Goal: Task Accomplishment & Management: Manage account settings

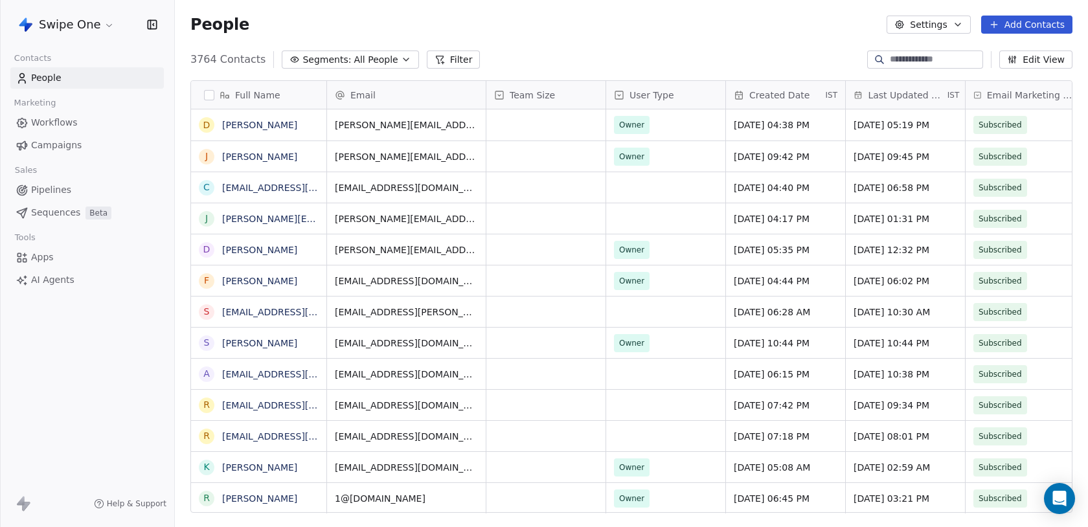
scroll to position [464, 913]
click at [103, 25] on html "Swipe One Contacts People Marketing Workflows Campaigns Sales Pipelines Sequenc…" at bounding box center [544, 263] width 1088 height 527
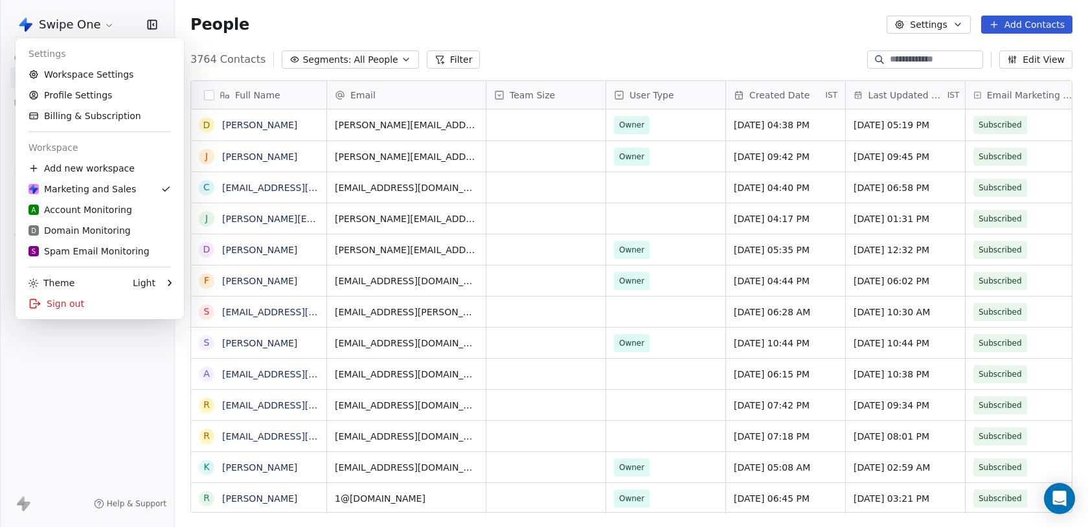
click at [103, 25] on html "Swipe One Contacts People Marketing Workflows Campaigns Sales Pipelines Sequenc…" at bounding box center [544, 263] width 1088 height 527
click at [85, 91] on link "Profile Settings" at bounding box center [100, 95] width 158 height 21
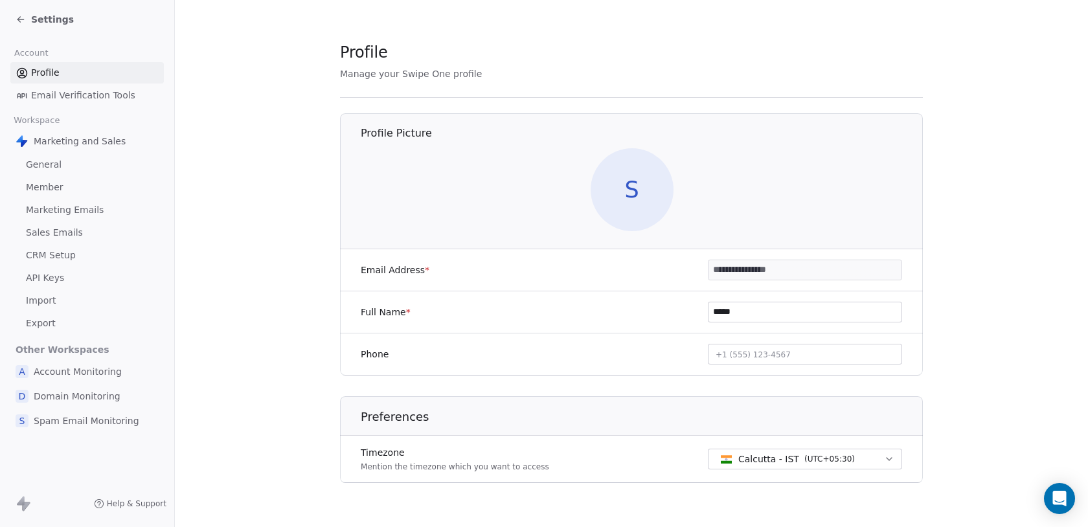
click at [58, 19] on span "Settings" at bounding box center [52, 19] width 43 height 13
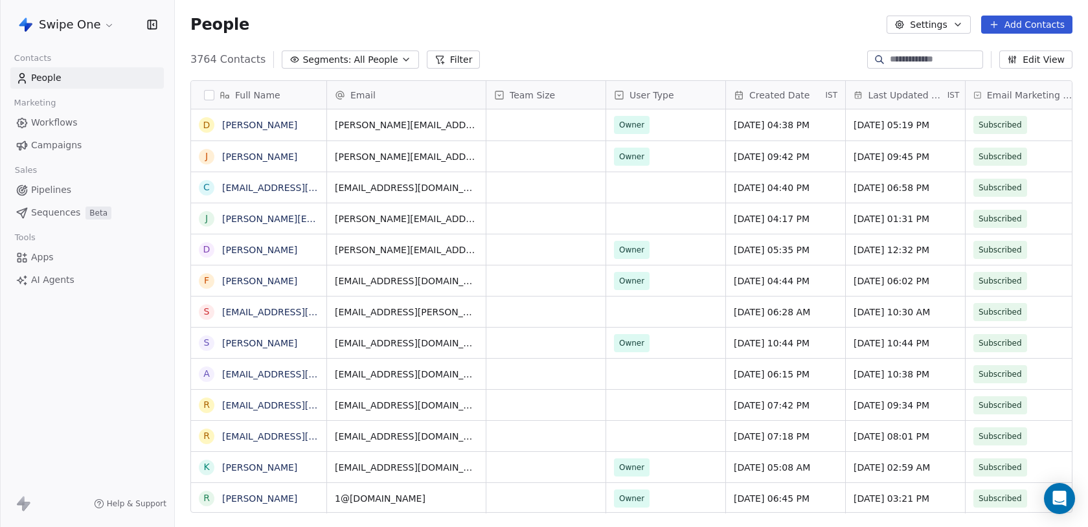
scroll to position [464, 913]
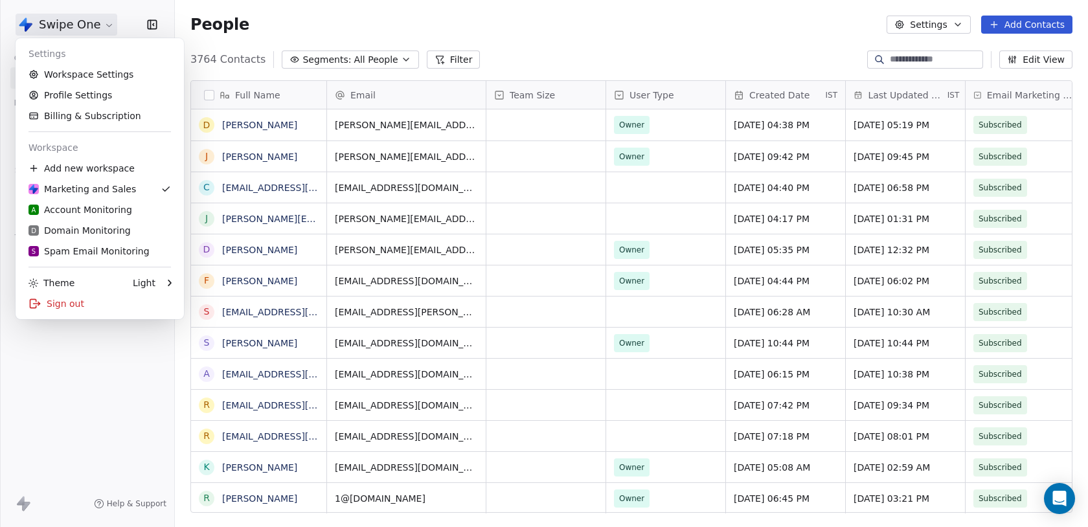
click at [57, 24] on html "Swipe One Contacts People Marketing Workflows Campaigns Sales Pipelines Sequenc…" at bounding box center [544, 263] width 1088 height 527
click at [70, 78] on link "Workspace Settings" at bounding box center [100, 74] width 158 height 21
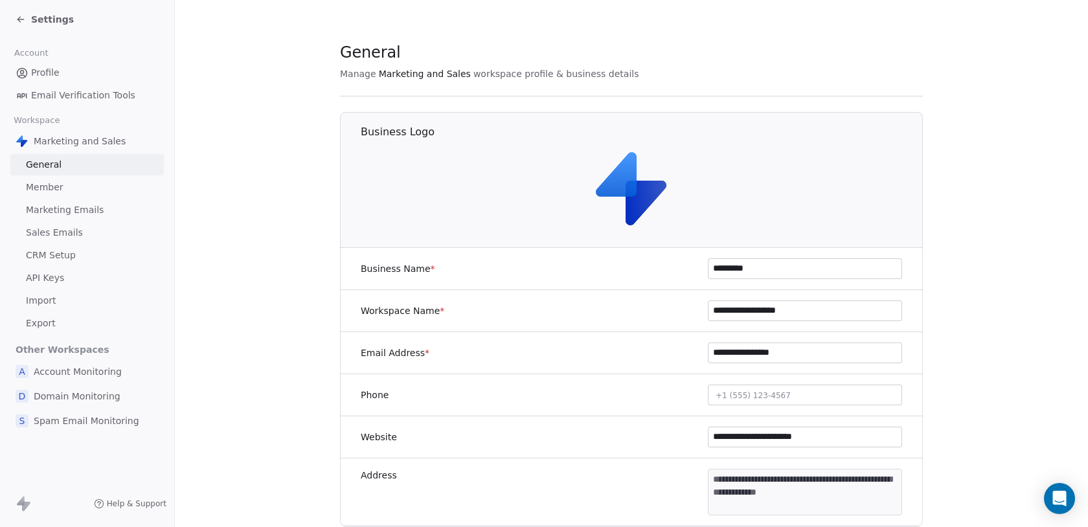
scroll to position [583, 0]
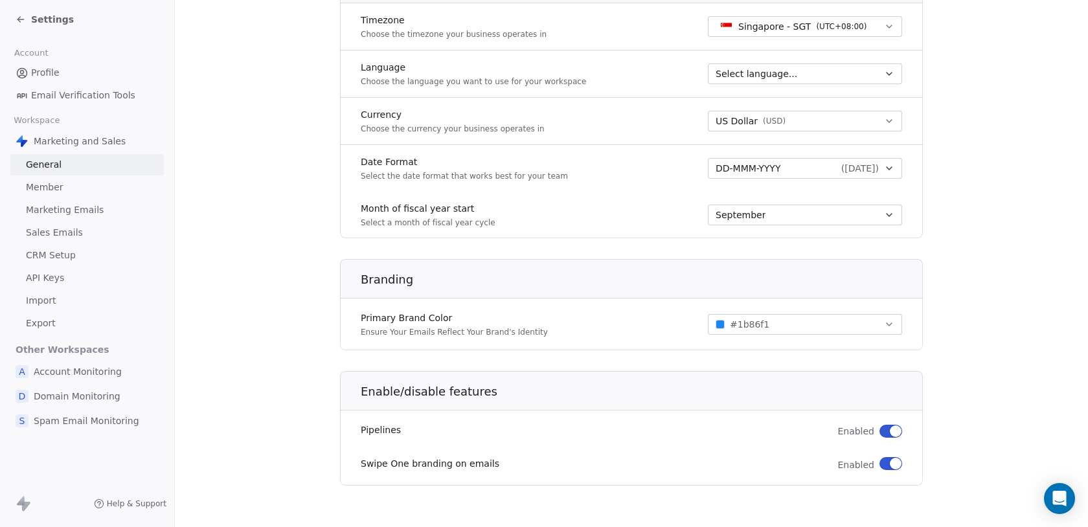
click at [67, 232] on span "Sales Emails" at bounding box center [54, 233] width 57 height 14
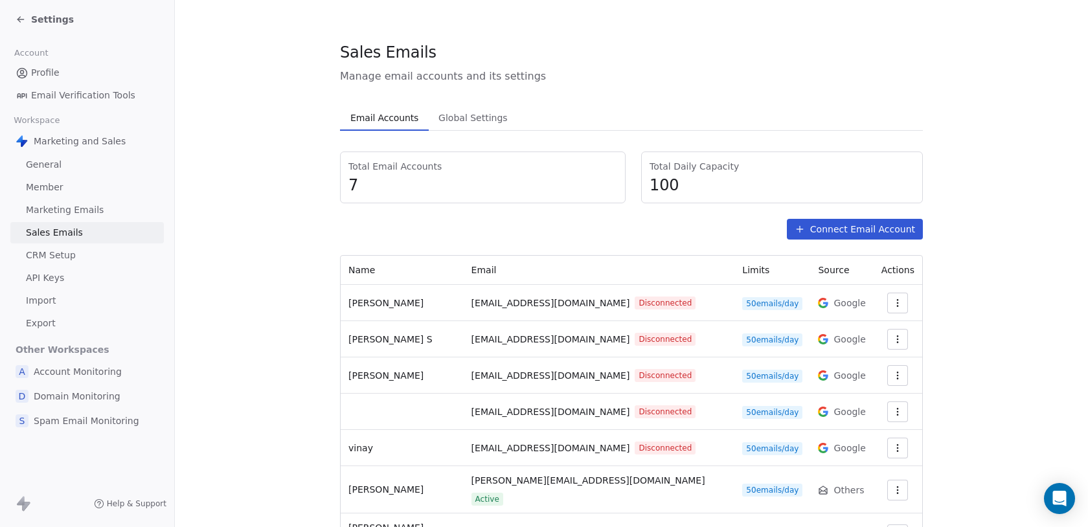
scroll to position [54, 0]
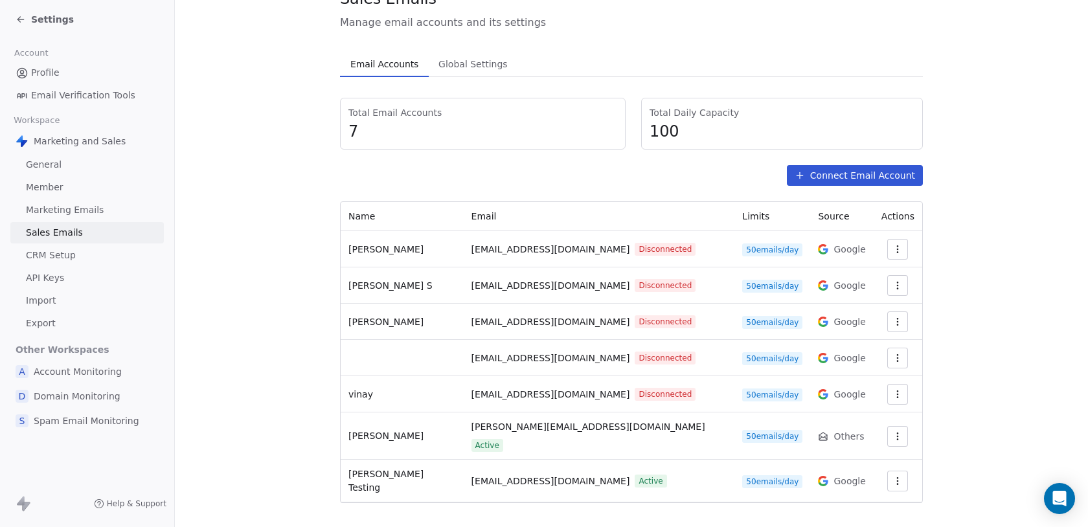
click at [829, 168] on button "Connect Email Account" at bounding box center [855, 175] width 136 height 21
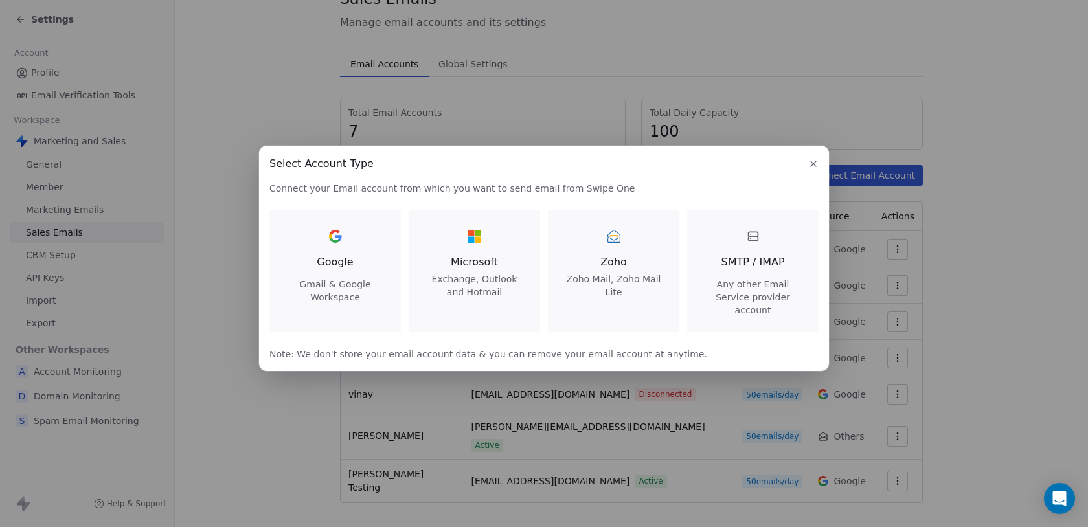
click at [370, 254] on div "Google Gmail & Google Workspace" at bounding box center [335, 265] width 100 height 78
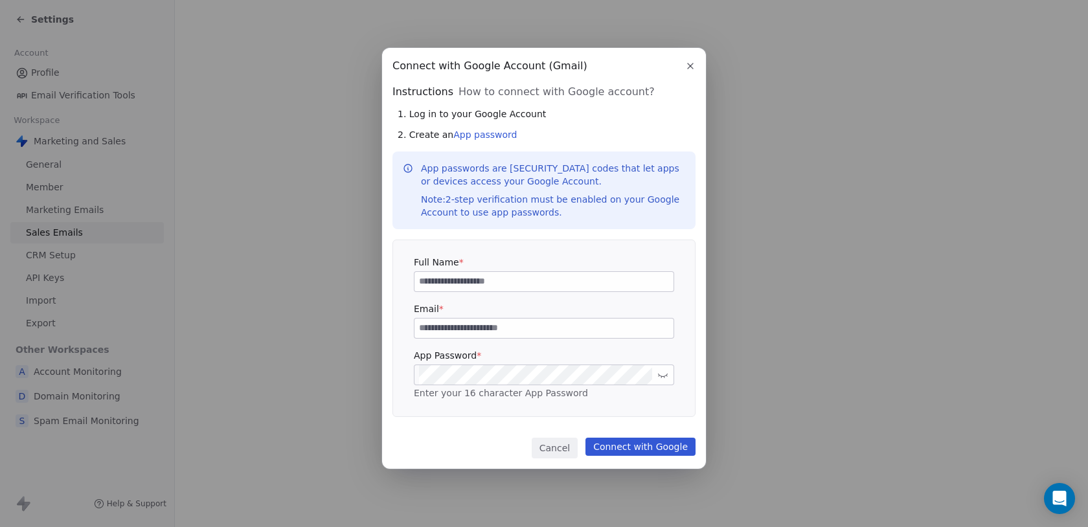
click at [553, 447] on button "Cancel" at bounding box center [555, 448] width 46 height 21
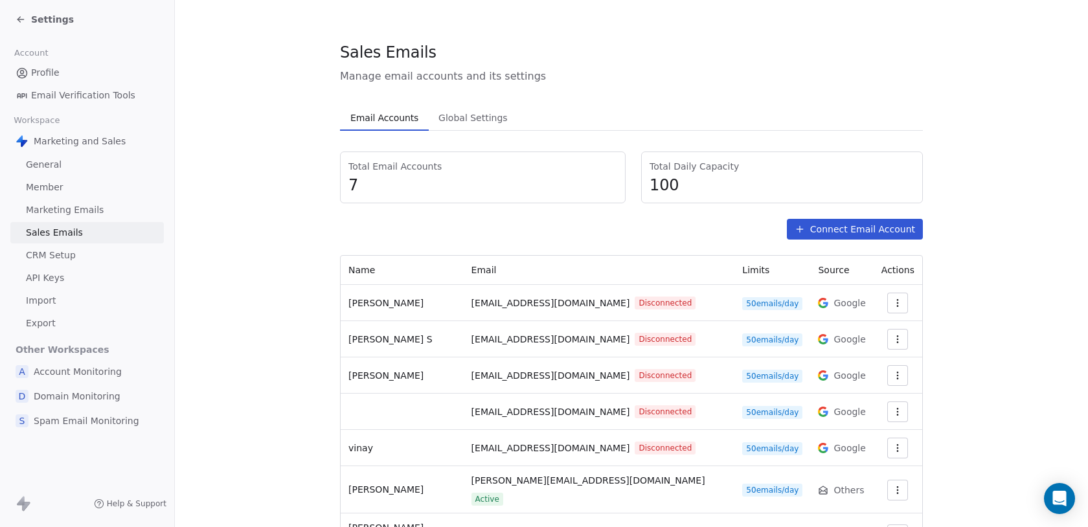
scroll to position [54, 0]
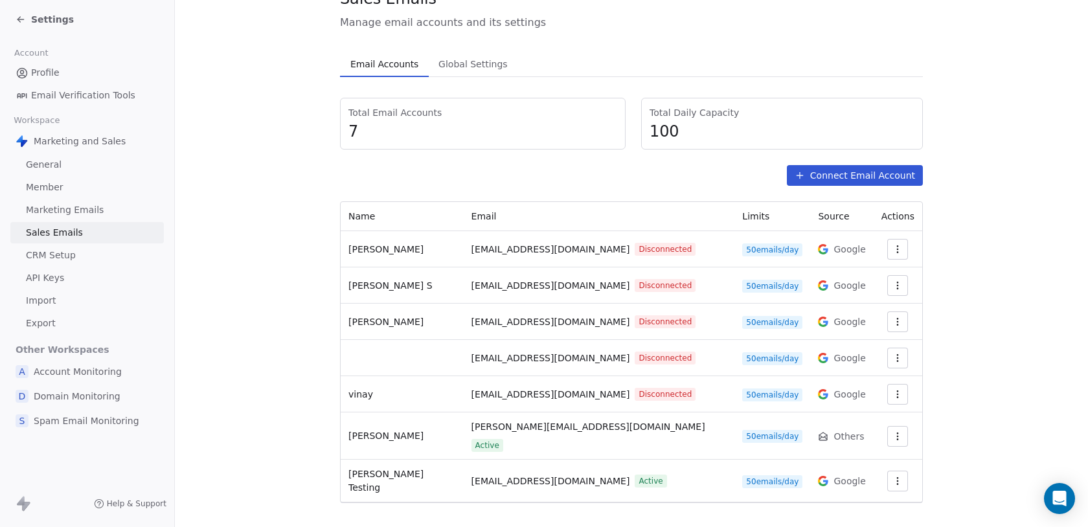
click at [893, 476] on icon "button" at bounding box center [897, 481] width 10 height 10
click at [861, 442] on span "Delete" at bounding box center [871, 438] width 30 height 14
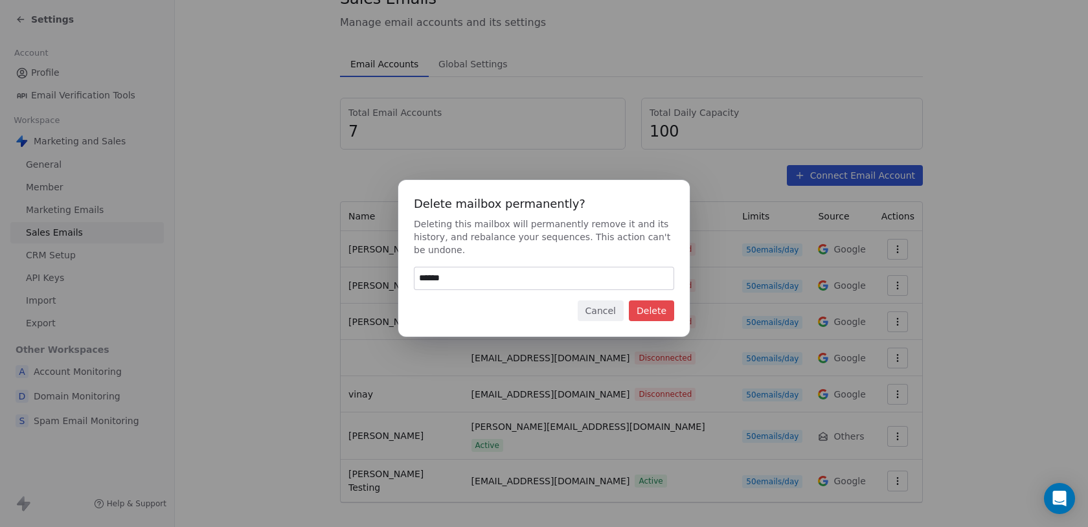
type input "******"
click at [669, 302] on button "Delete" at bounding box center [651, 310] width 45 height 21
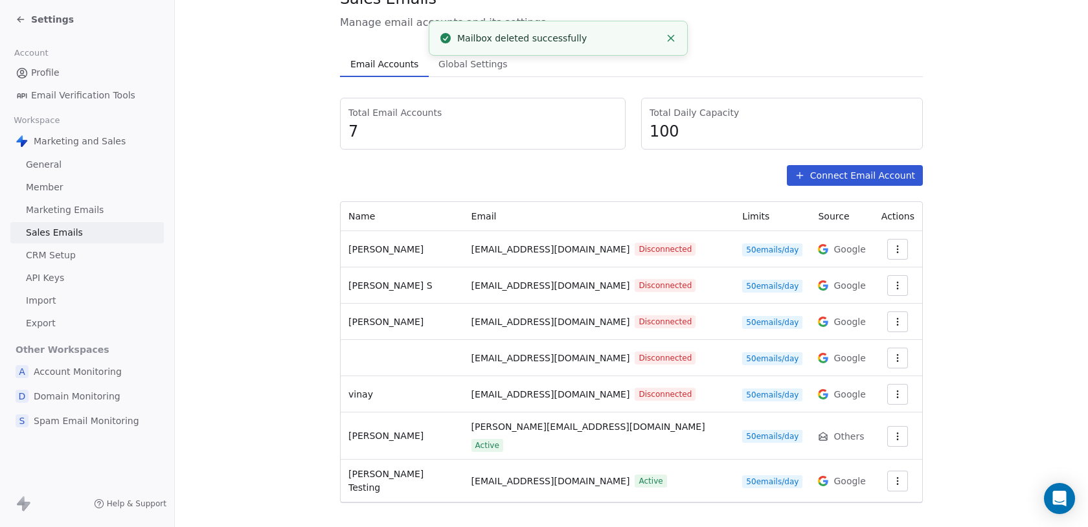
scroll to position [17, 0]
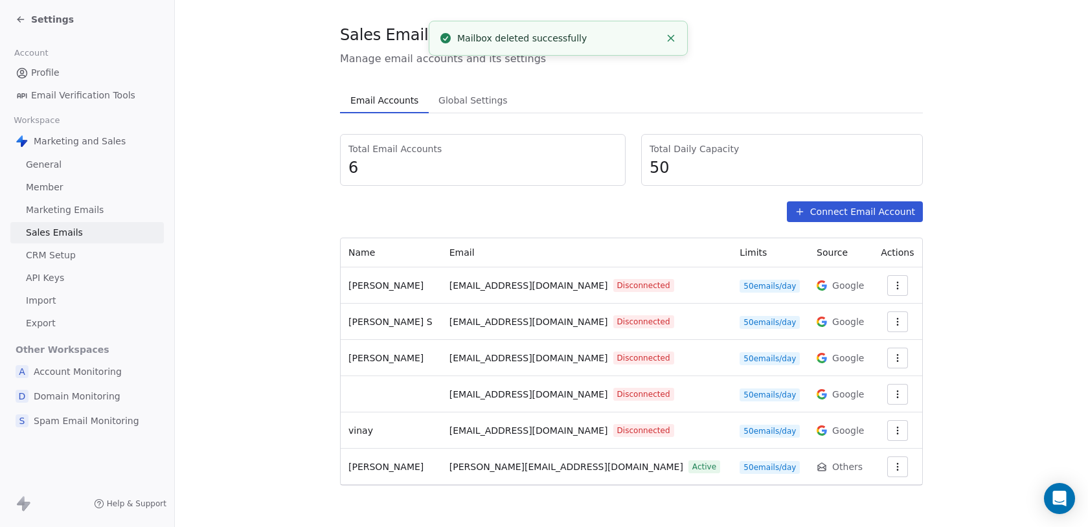
click at [873, 213] on button "Connect Email Account" at bounding box center [855, 211] width 136 height 21
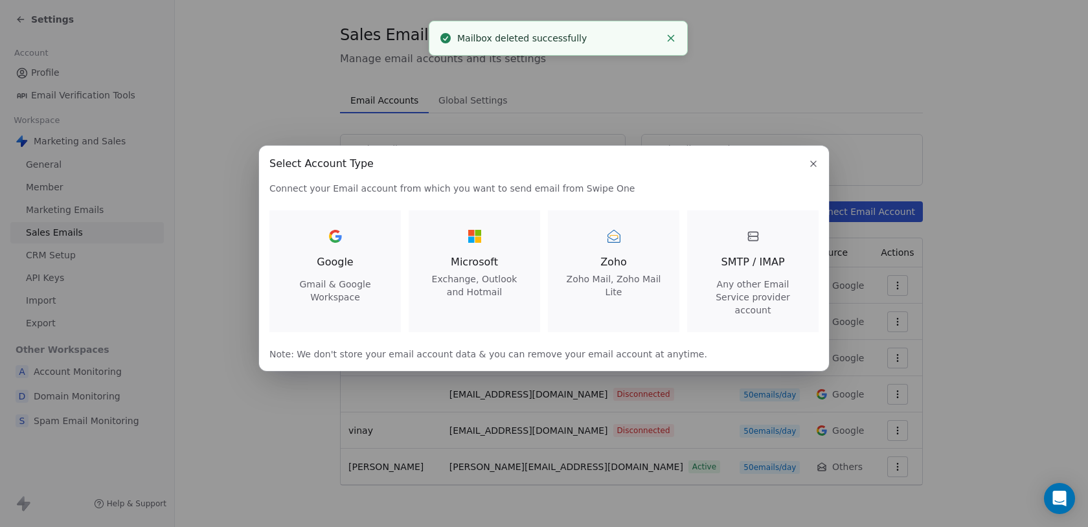
click at [355, 249] on div "Google Gmail & Google Workspace" at bounding box center [335, 265] width 100 height 78
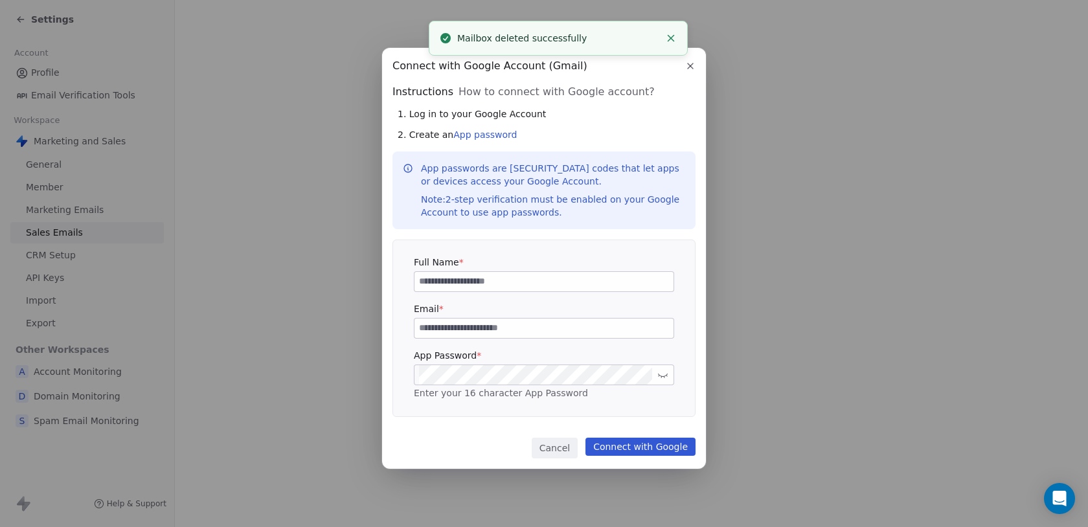
click at [476, 277] on input at bounding box center [543, 281] width 259 height 19
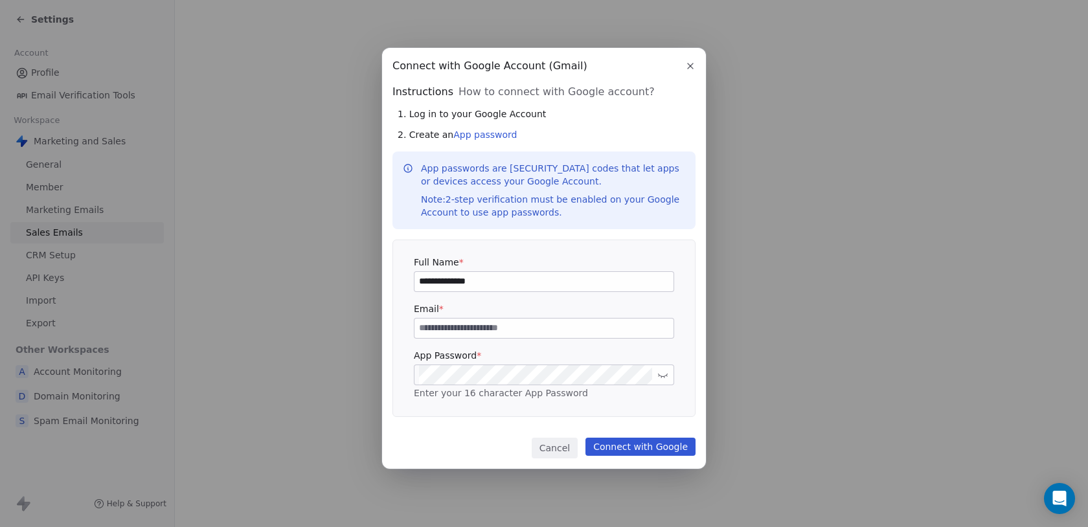
type input "**********"
click at [495, 338] on div "**********" at bounding box center [544, 328] width 260 height 145
click at [495, 331] on input at bounding box center [543, 328] width 259 height 19
click at [456, 320] on input at bounding box center [543, 328] width 259 height 19
click at [486, 330] on input at bounding box center [543, 328] width 259 height 19
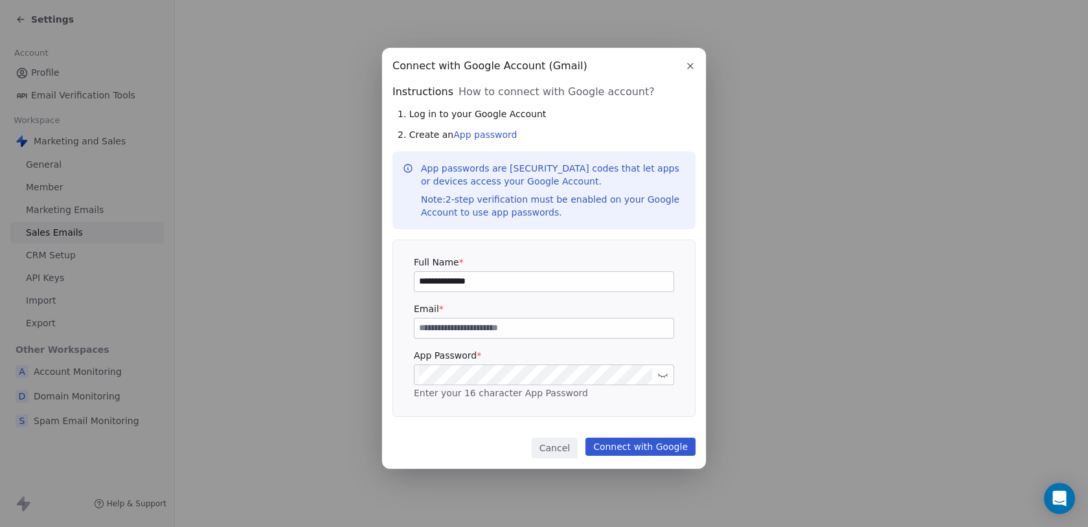
click at [455, 364] on div at bounding box center [544, 374] width 260 height 21
click at [464, 328] on input at bounding box center [543, 328] width 259 height 19
type input "**********"
click at [616, 449] on button "Connect with Google" at bounding box center [640, 447] width 110 height 18
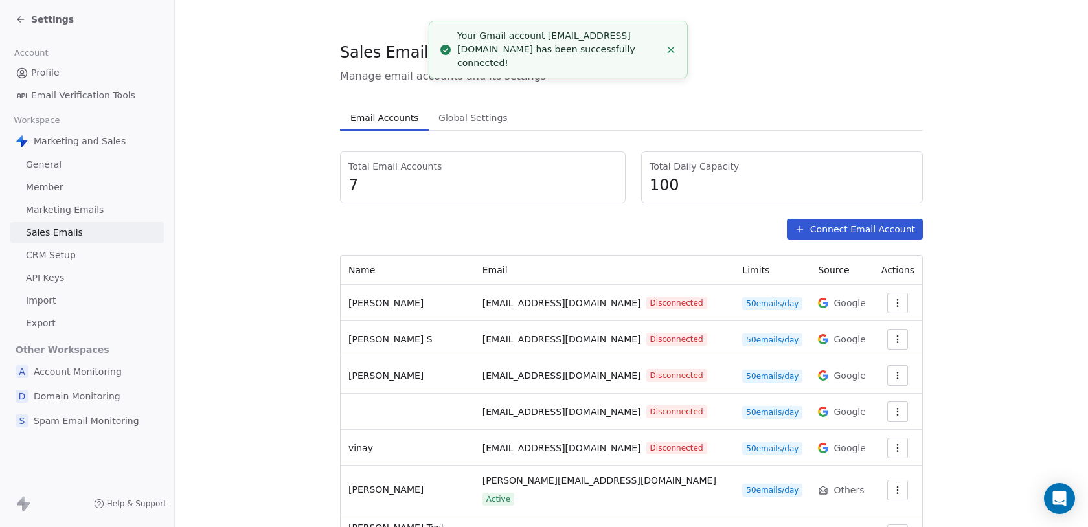
scroll to position [54, 0]
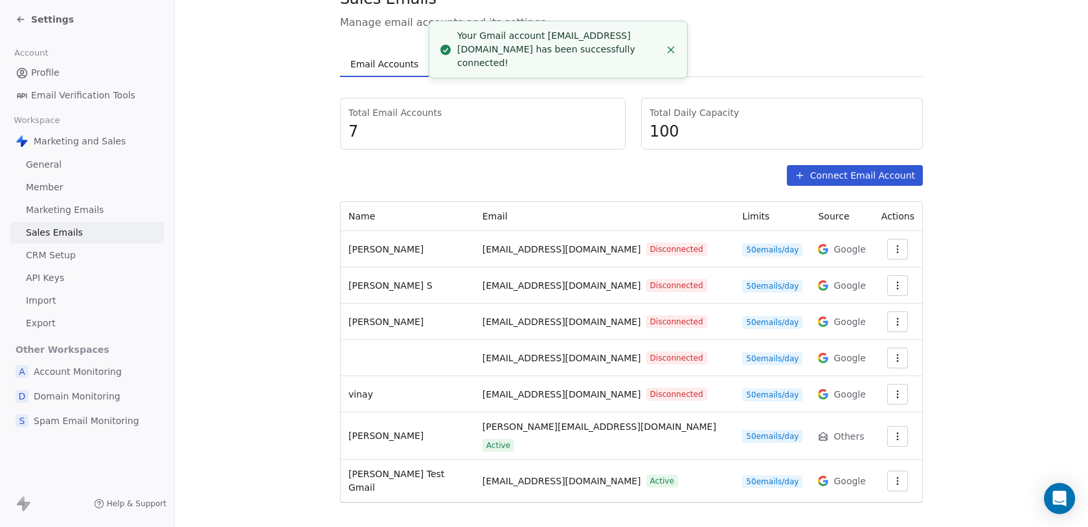
click at [840, 174] on button "Connect Email Account" at bounding box center [855, 175] width 136 height 21
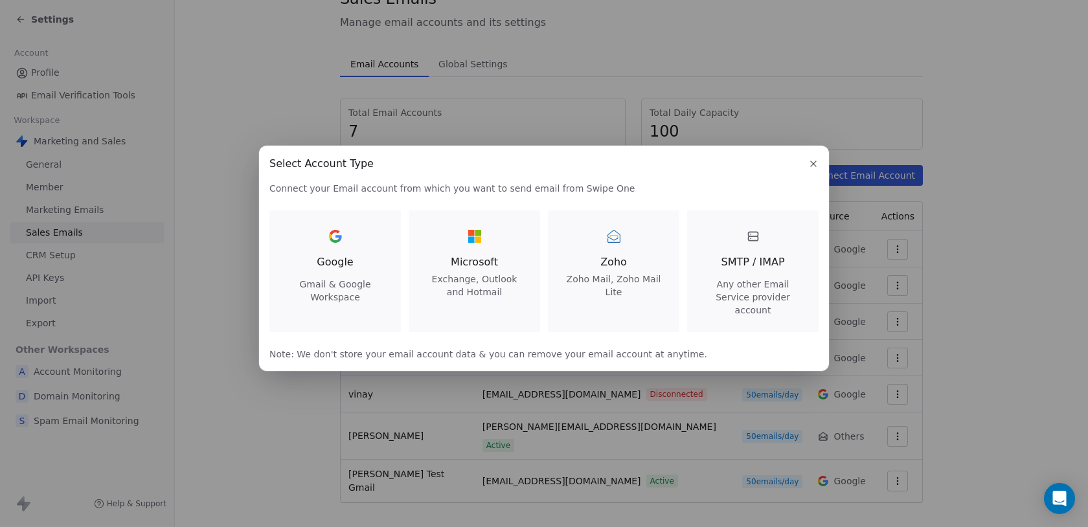
click at [744, 263] on span "SMTP / IMAP" at bounding box center [752, 262] width 63 height 16
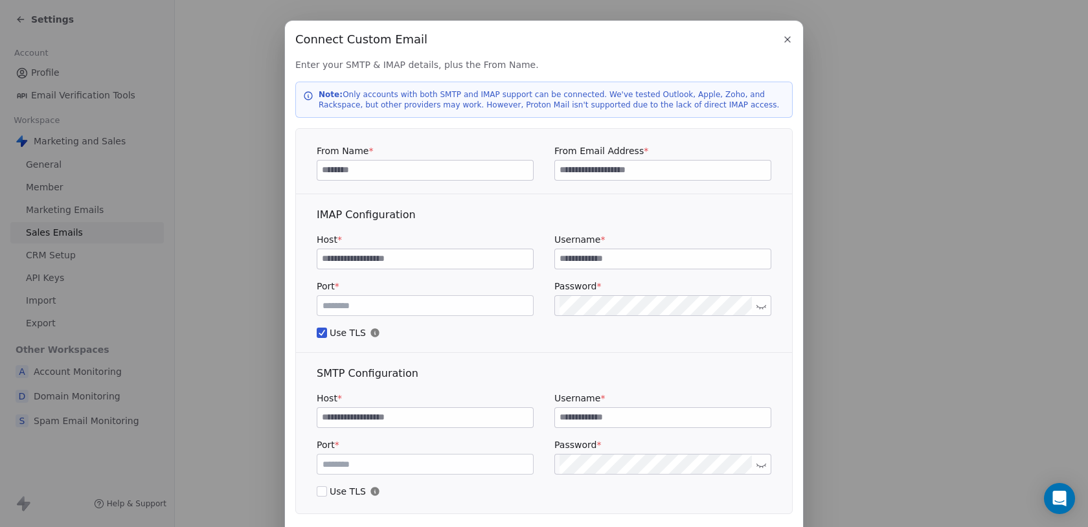
click at [462, 170] on input at bounding box center [425, 170] width 216 height 19
type input "**********"
click at [597, 173] on input at bounding box center [663, 170] width 216 height 19
click at [585, 253] on input at bounding box center [663, 258] width 216 height 19
type input "**********"
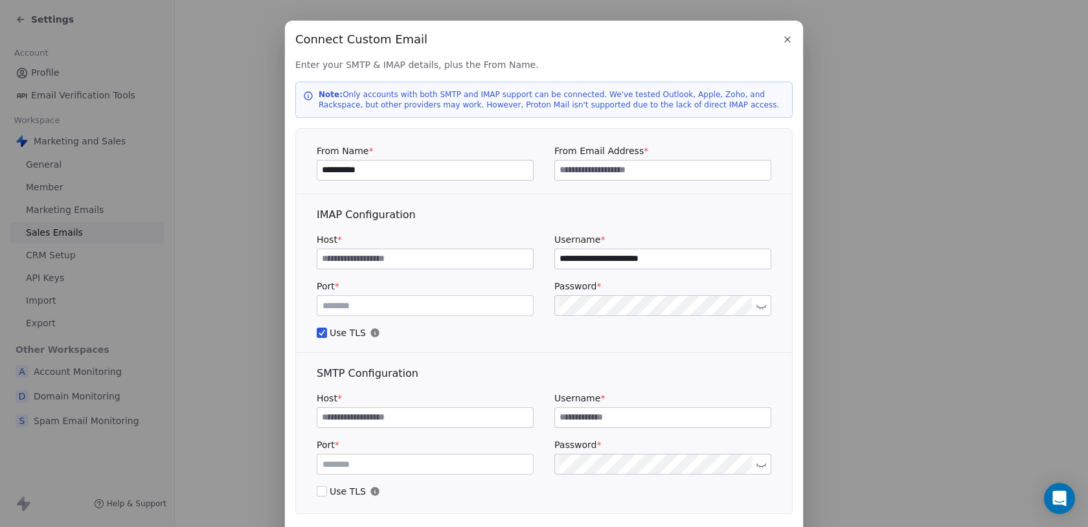
click at [580, 420] on input at bounding box center [663, 417] width 216 height 19
paste input "**********"
type input "**********"
click at [602, 162] on input at bounding box center [663, 170] width 216 height 19
paste input "**********"
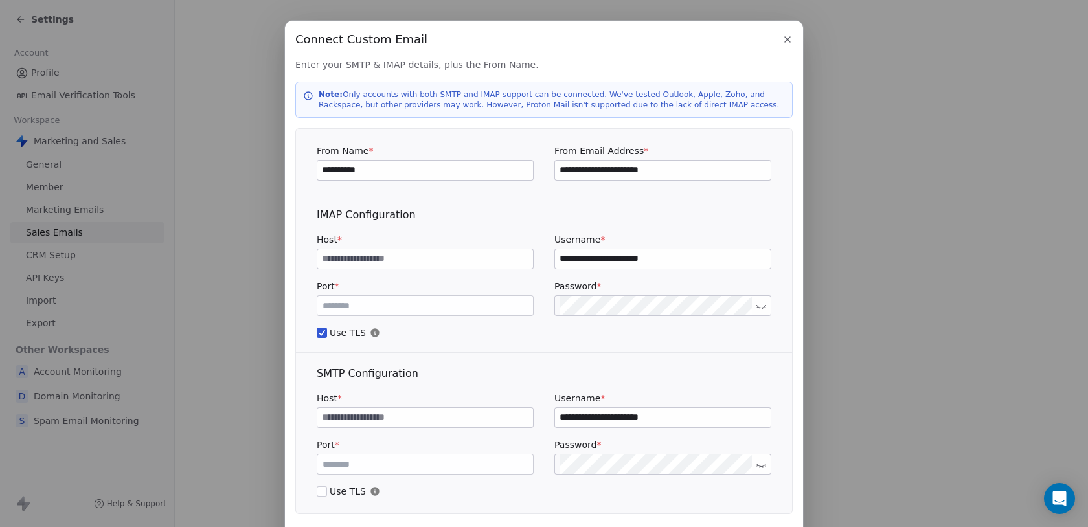
type input "**********"
click at [420, 262] on input at bounding box center [425, 258] width 216 height 19
type input "**********"
click at [379, 412] on input at bounding box center [425, 417] width 216 height 19
click at [341, 421] on input "**********" at bounding box center [425, 417] width 216 height 19
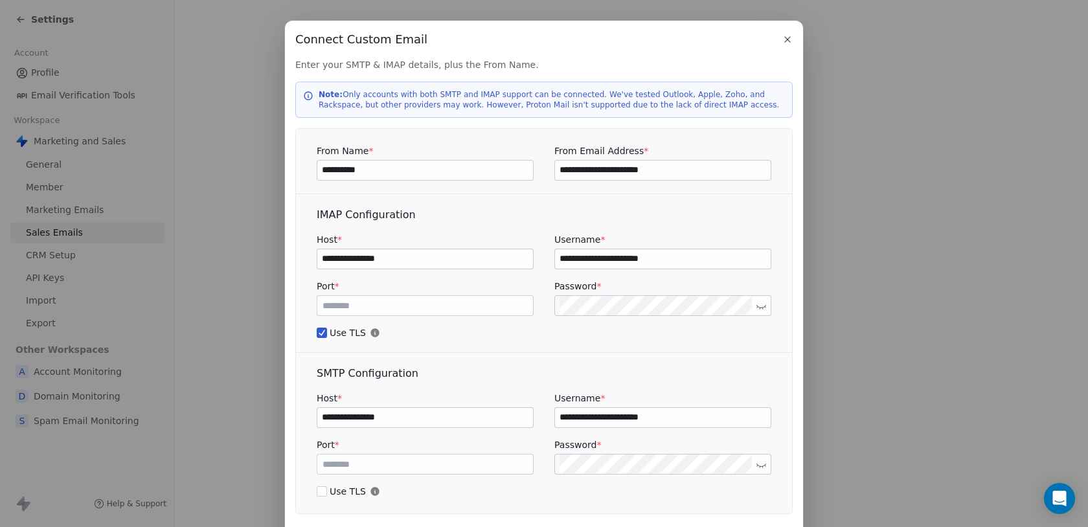
click at [409, 418] on input "**********" at bounding box center [425, 417] width 216 height 19
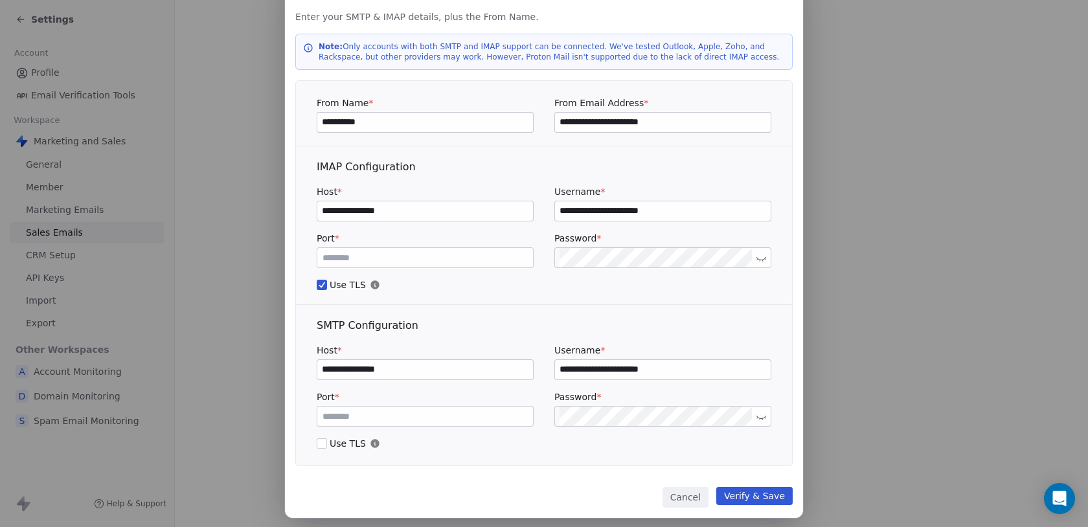
scroll to position [47, 0]
type input "**********"
click at [776, 490] on button "Verify & Save" at bounding box center [754, 496] width 76 height 18
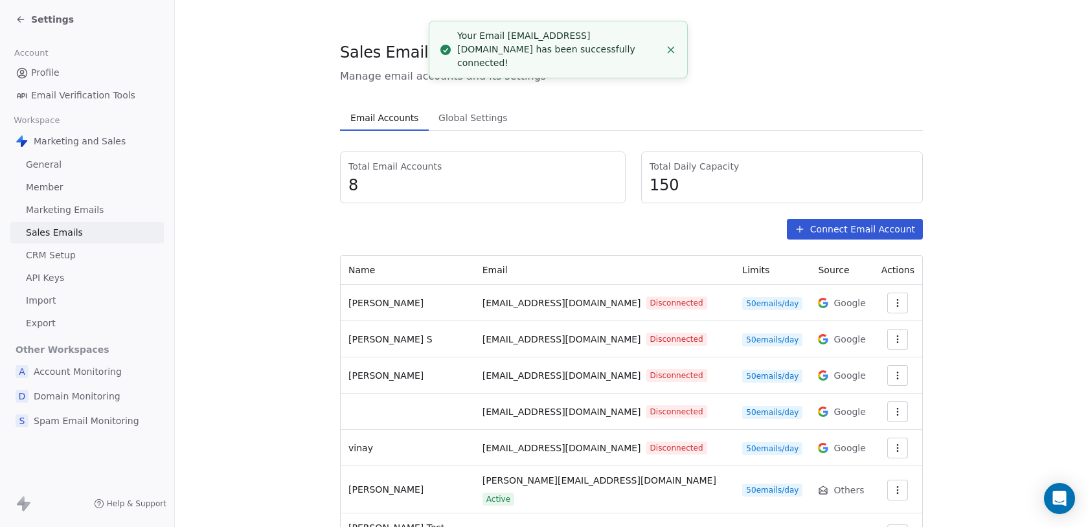
scroll to position [90, 0]
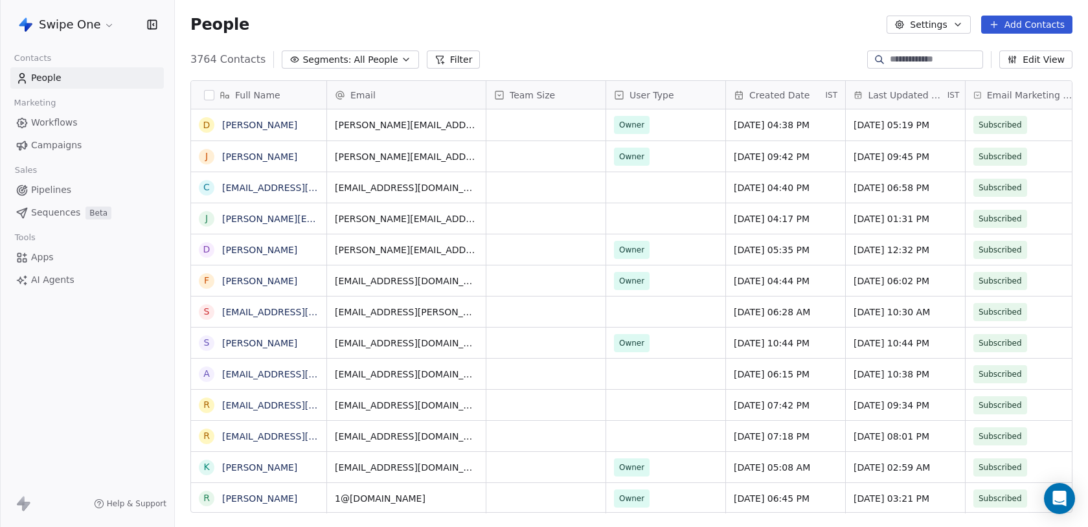
scroll to position [464, 913]
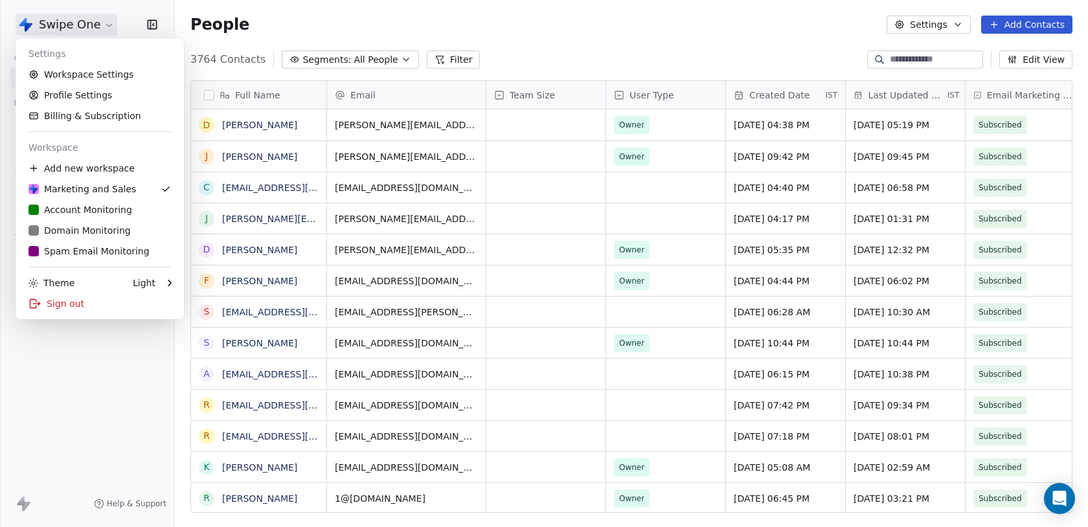
click at [86, 18] on html "Swipe One Contacts People Marketing Workflows Campaigns Sales Pipelines Sequenc…" at bounding box center [544, 263] width 1088 height 527
click at [85, 20] on html "Swipe One Contacts People Marketing Workflows Campaigns Sales Pipelines Sequenc…" at bounding box center [544, 263] width 1088 height 527
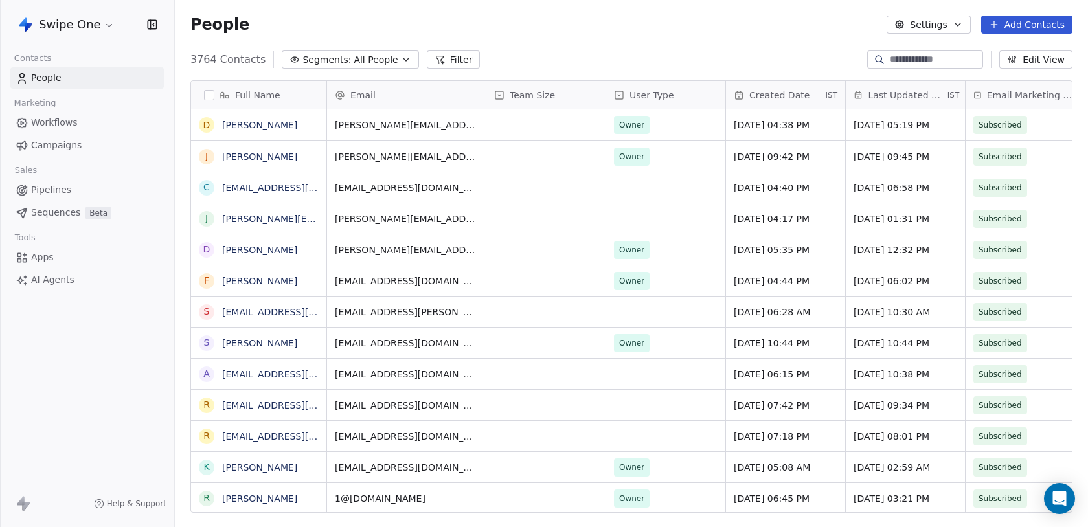
click at [890, 59] on input at bounding box center [935, 59] width 91 height 13
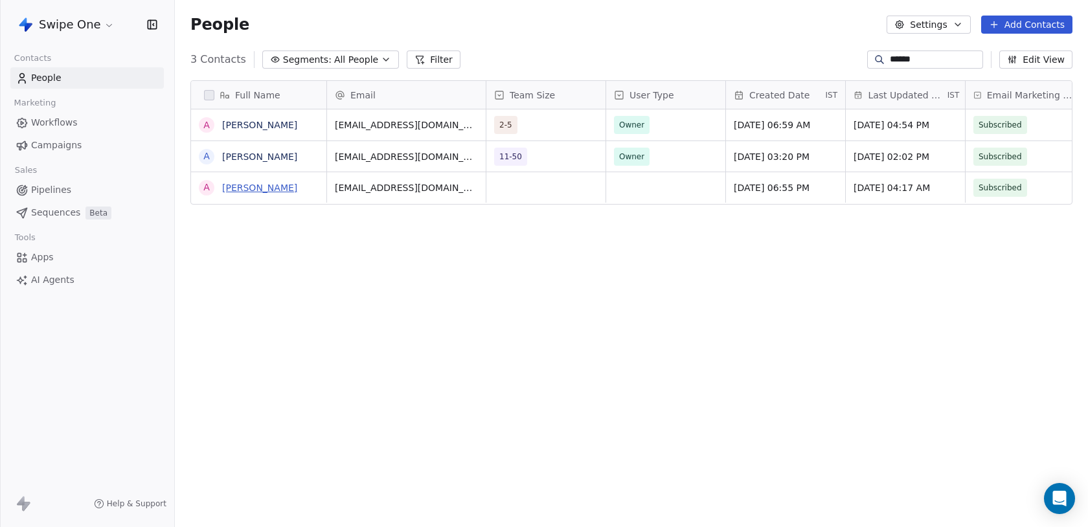
type input "******"
click at [269, 187] on link "Aditya Kanade" at bounding box center [259, 188] width 75 height 10
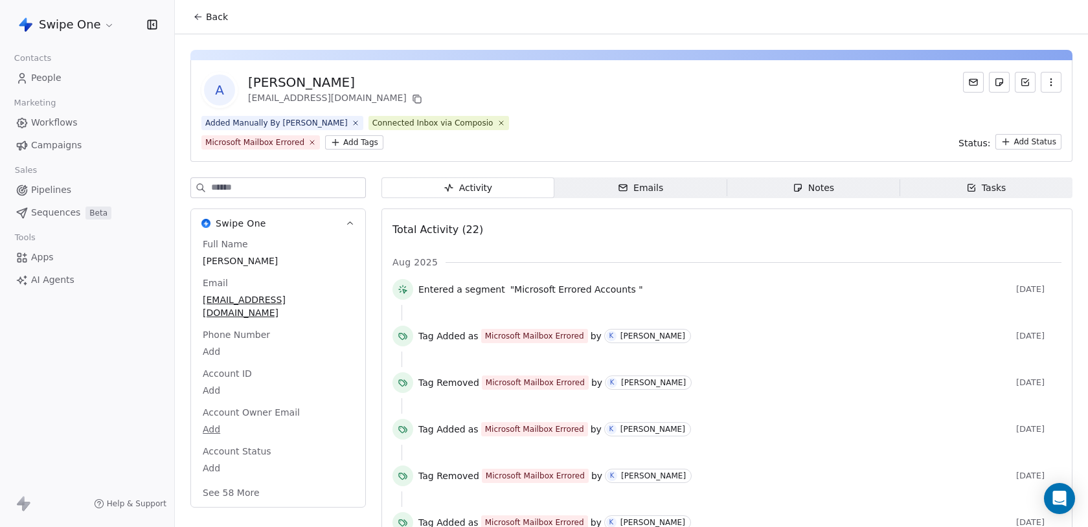
click at [629, 183] on div "Emails" at bounding box center [640, 188] width 45 height 14
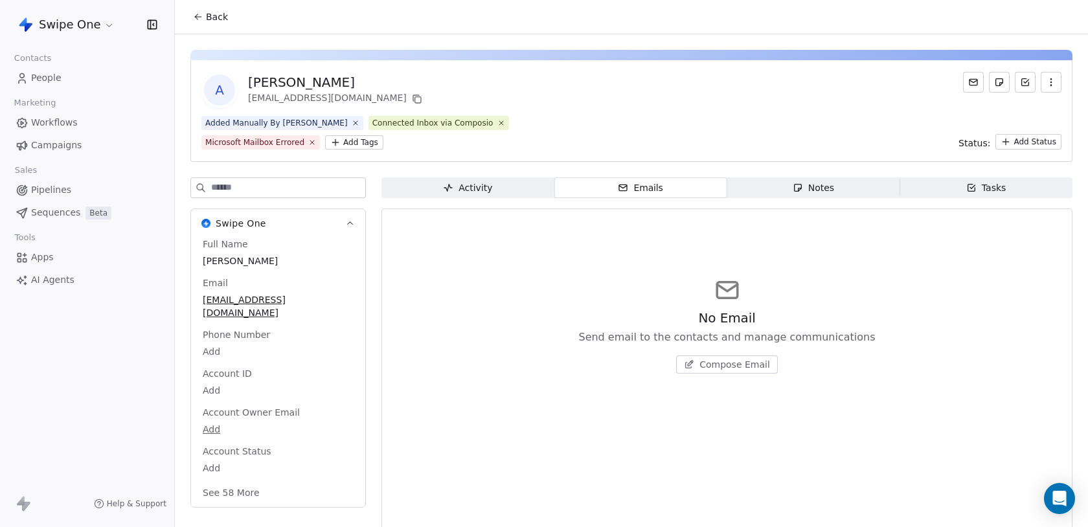
click at [707, 363] on span "Compose Email" at bounding box center [734, 364] width 71 height 13
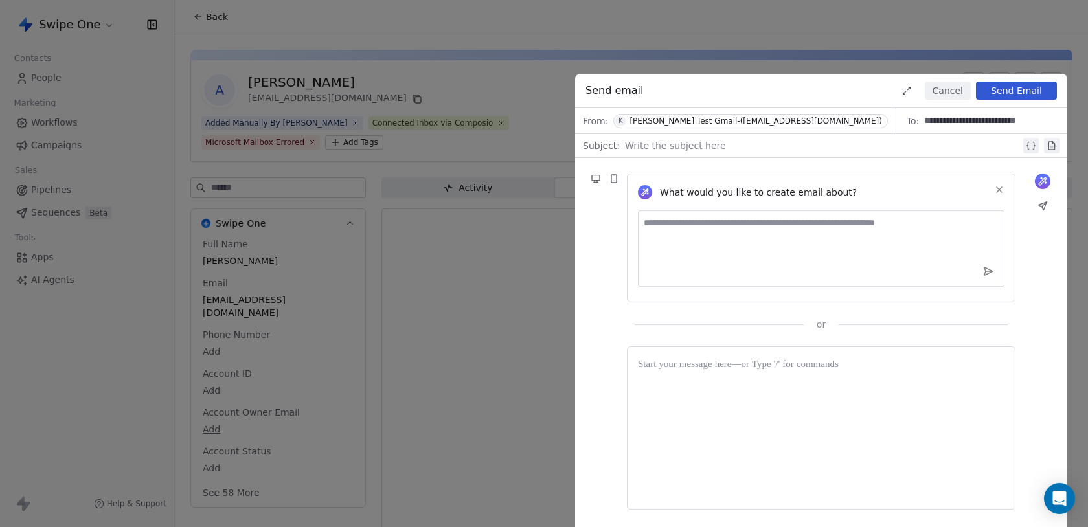
click at [690, 137] on div "Write the subject here" at bounding box center [832, 145] width 414 height 21
click at [696, 367] on div at bounding box center [821, 365] width 366 height 16
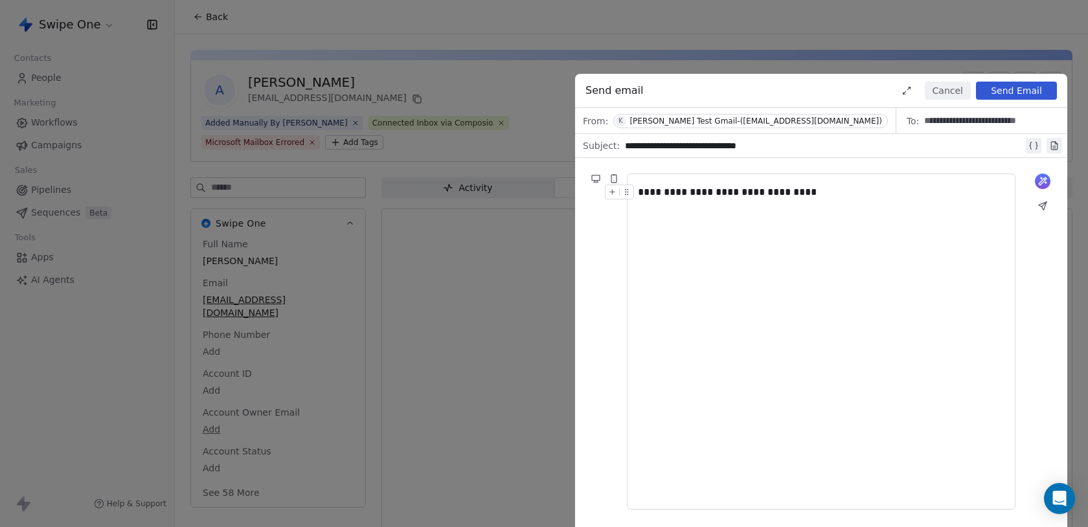
click at [1046, 89] on button "Send Email" at bounding box center [1016, 91] width 81 height 18
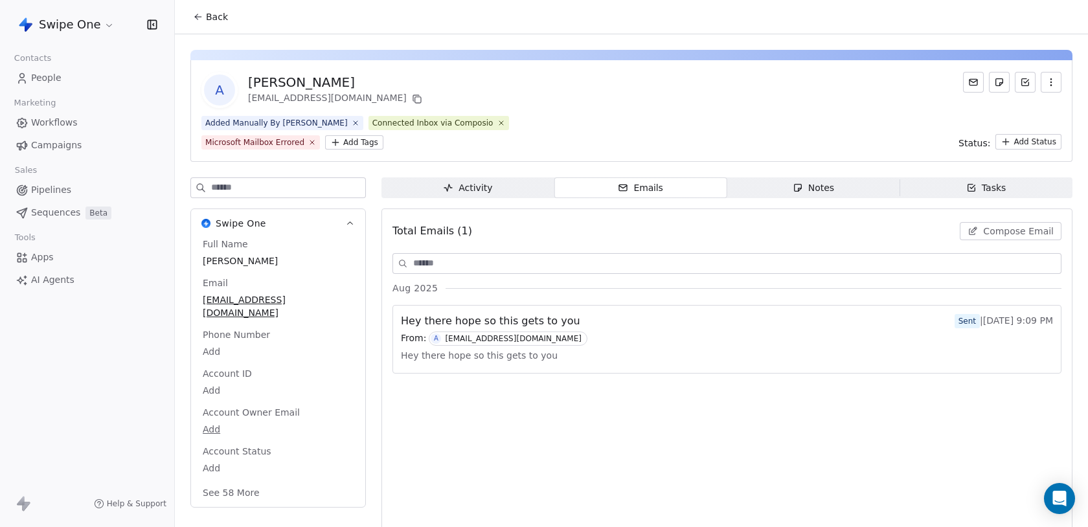
click at [489, 179] on span "Activity Activity" at bounding box center [467, 187] width 173 height 21
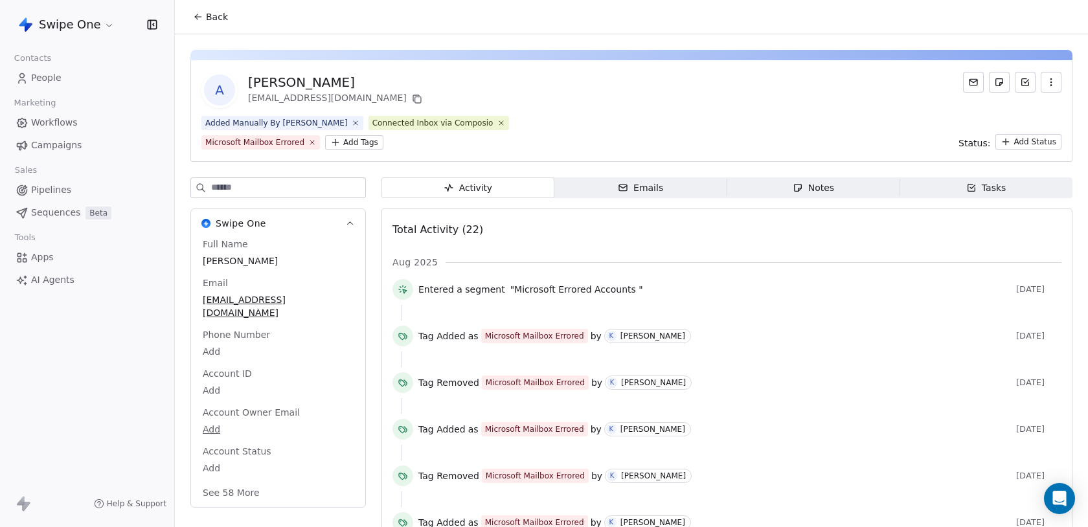
click at [607, 186] on span "Emails Emails" at bounding box center [640, 187] width 173 height 21
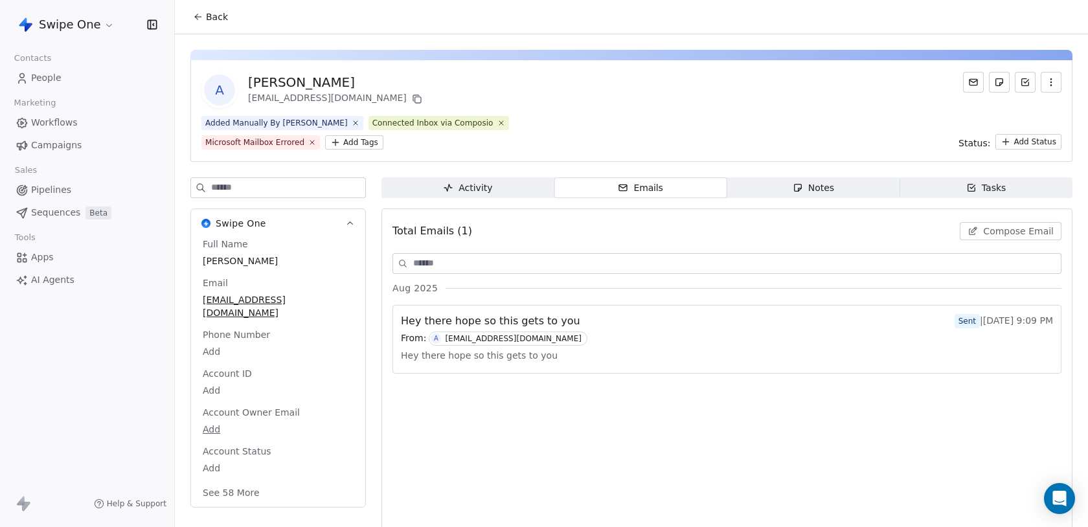
click at [1022, 232] on span "Compose Email" at bounding box center [1018, 231] width 71 height 13
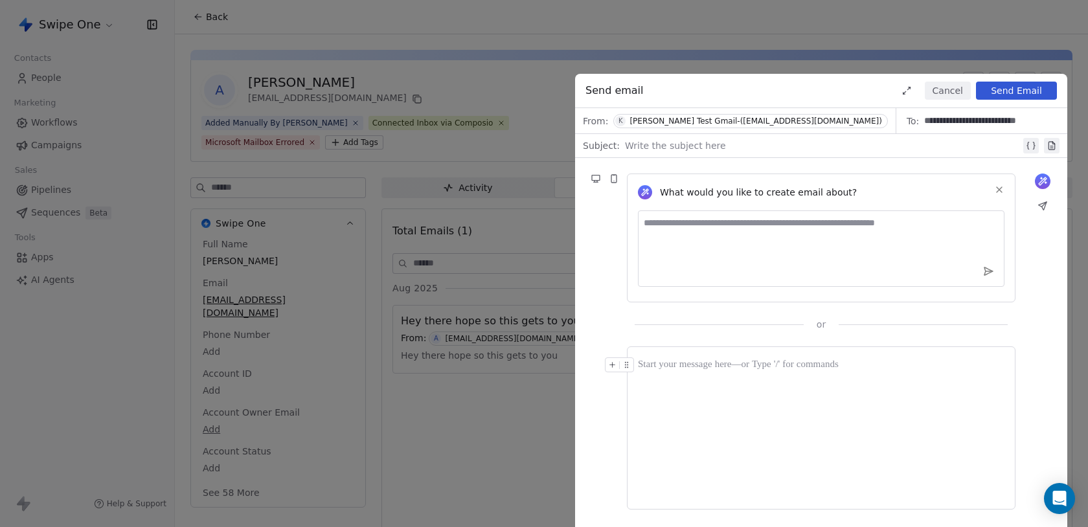
click at [704, 146] on div at bounding box center [823, 146] width 396 height 16
click at [699, 117] on div "Ken Test Gmail-(adityapk1998@gmail.com)" at bounding box center [755, 121] width 252 height 9
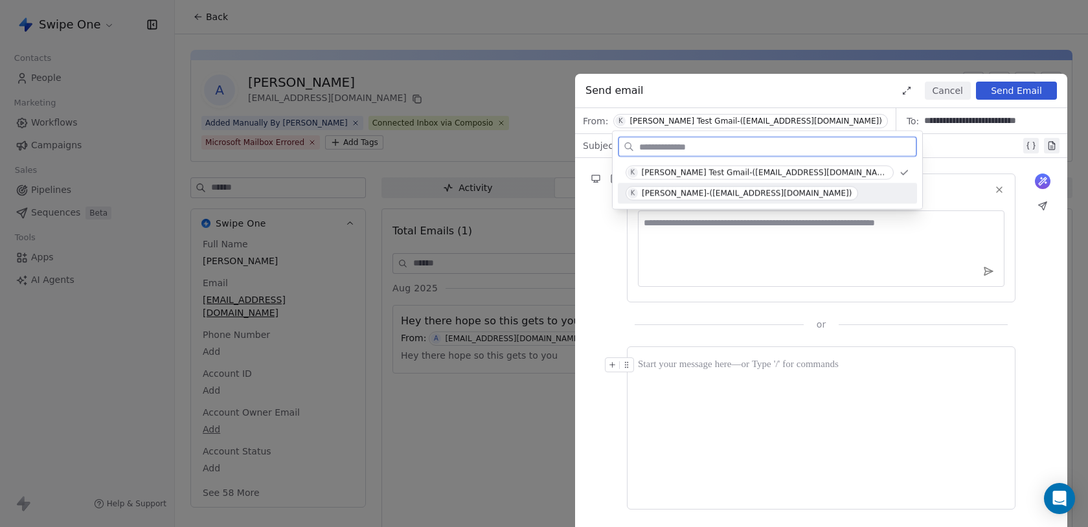
click at [699, 193] on div "Ken Icloud-(aditya.kanade@icloud.com)" at bounding box center [747, 193] width 210 height 9
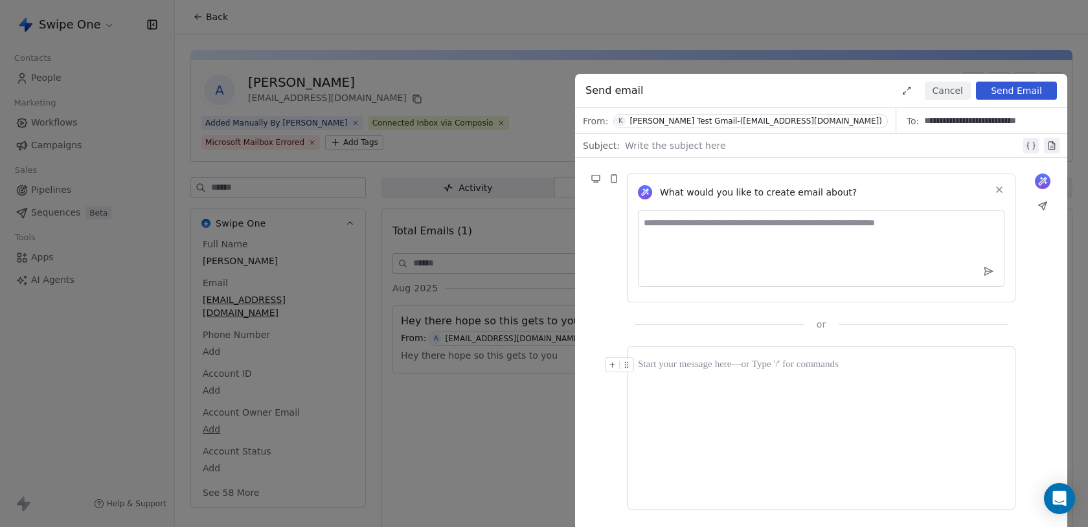
click at [700, 148] on div at bounding box center [823, 146] width 396 height 16
copy div "**********"
click at [735, 407] on div at bounding box center [821, 427] width 366 height 141
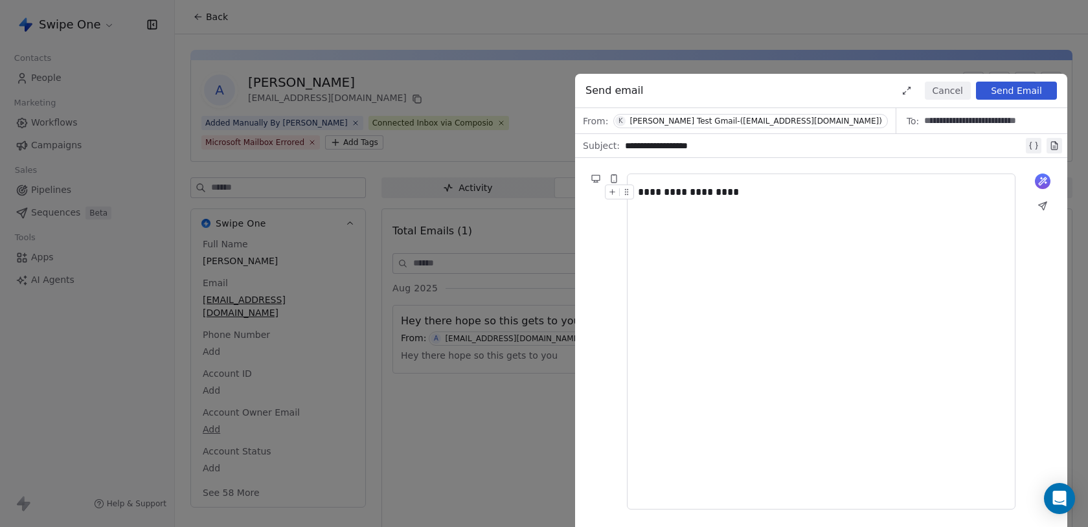
click at [1024, 91] on button "Send Email" at bounding box center [1016, 91] width 81 height 18
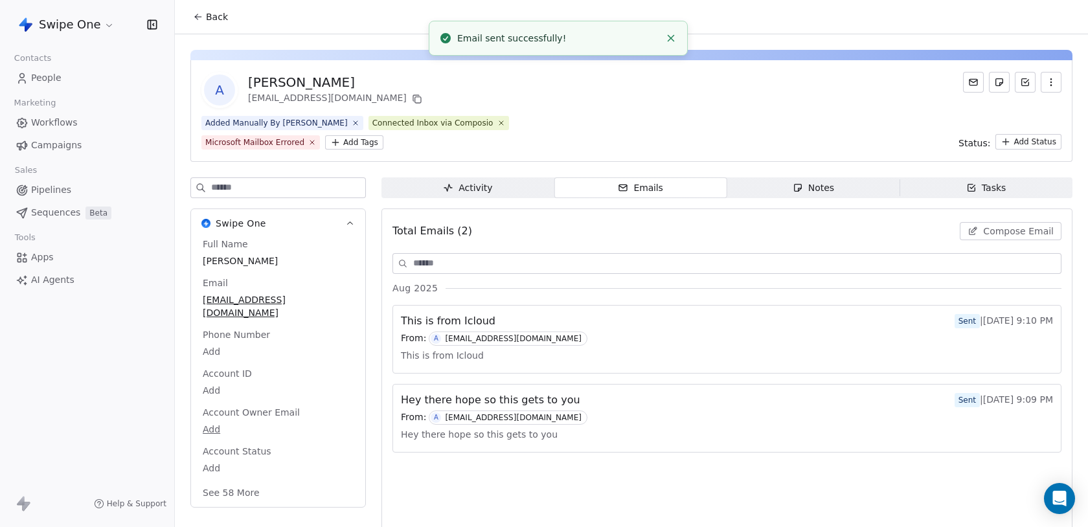
click at [79, 25] on html "Swipe One Contacts People Marketing Workflows Campaigns Sales Pipelines Sequenc…" at bounding box center [544, 263] width 1088 height 527
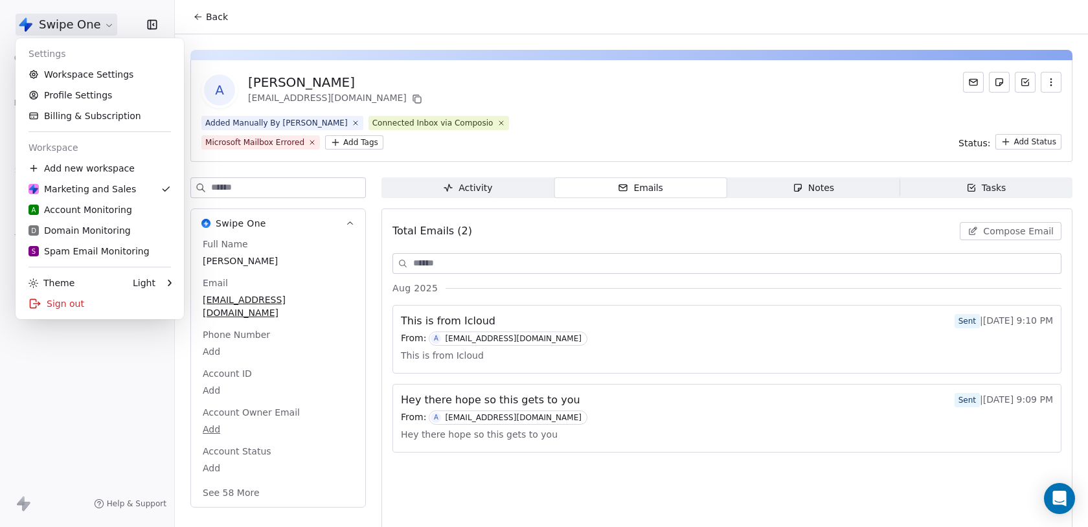
click at [61, 424] on html "Swipe One Contacts People Marketing Workflows Campaigns Sales Pipelines Sequenc…" at bounding box center [544, 263] width 1088 height 527
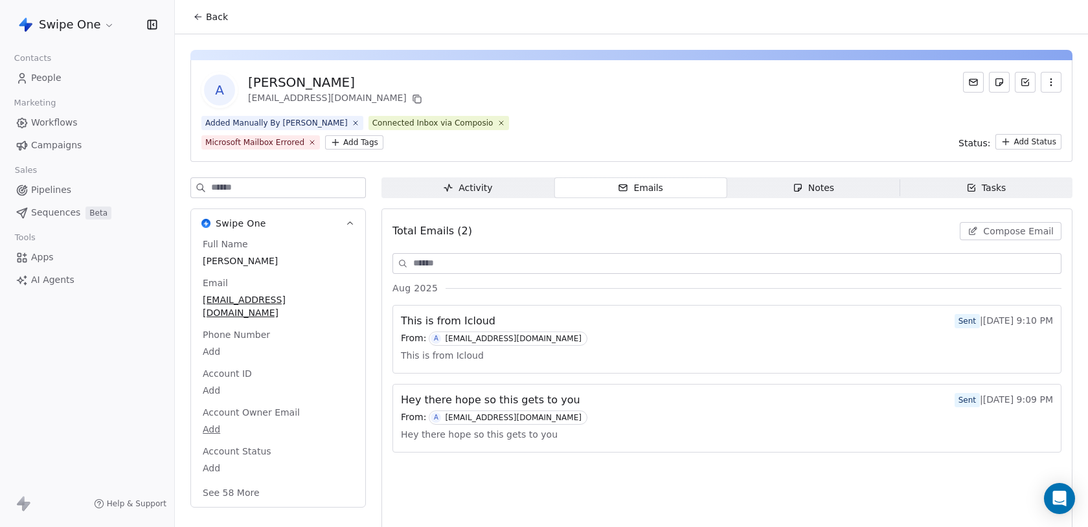
click at [69, 213] on span "Sequences" at bounding box center [55, 213] width 49 height 14
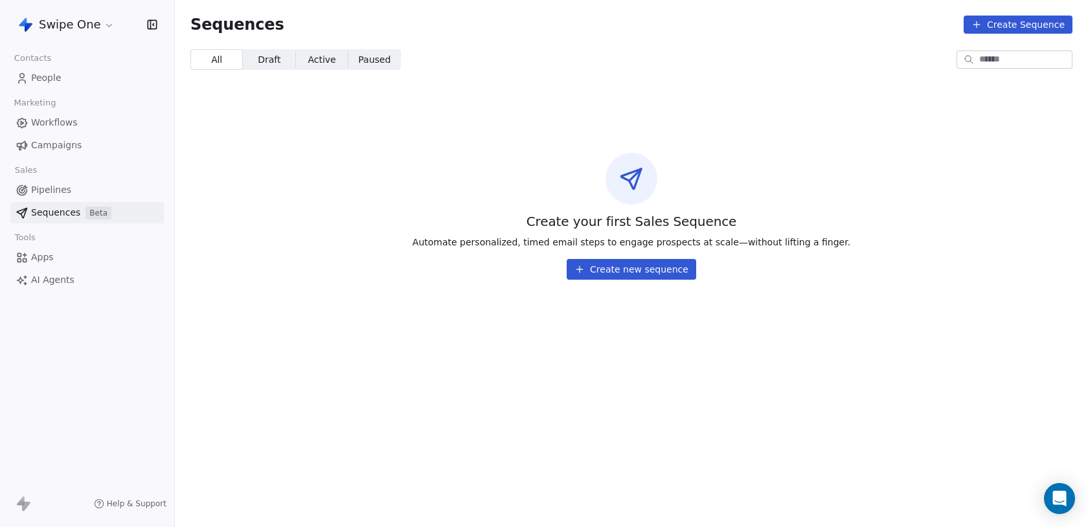
click at [67, 24] on html "Swipe One Contacts People Marketing Workflows Campaigns Sales Pipelines Sequenc…" at bounding box center [544, 263] width 1088 height 527
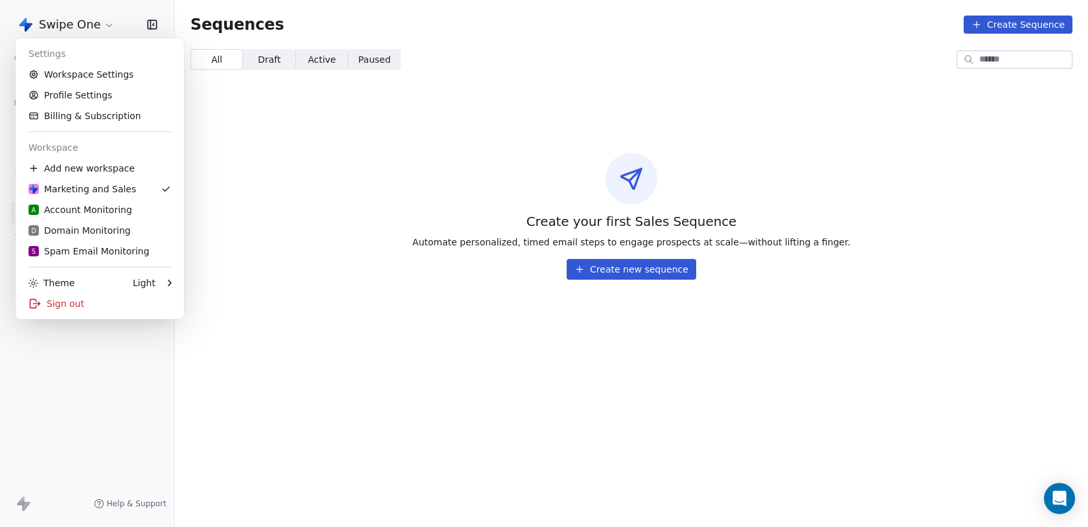
click at [67, 23] on html "Swipe One Contacts People Marketing Workflows Campaigns Sales Pipelines Sequenc…" at bounding box center [544, 263] width 1088 height 527
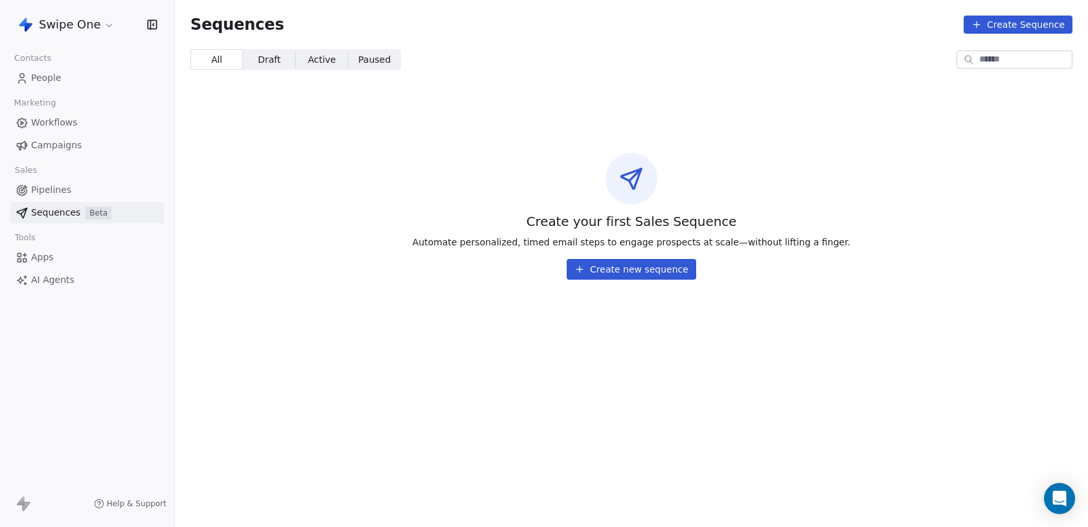
click at [666, 268] on button "Create new sequence" at bounding box center [630, 269] width 129 height 21
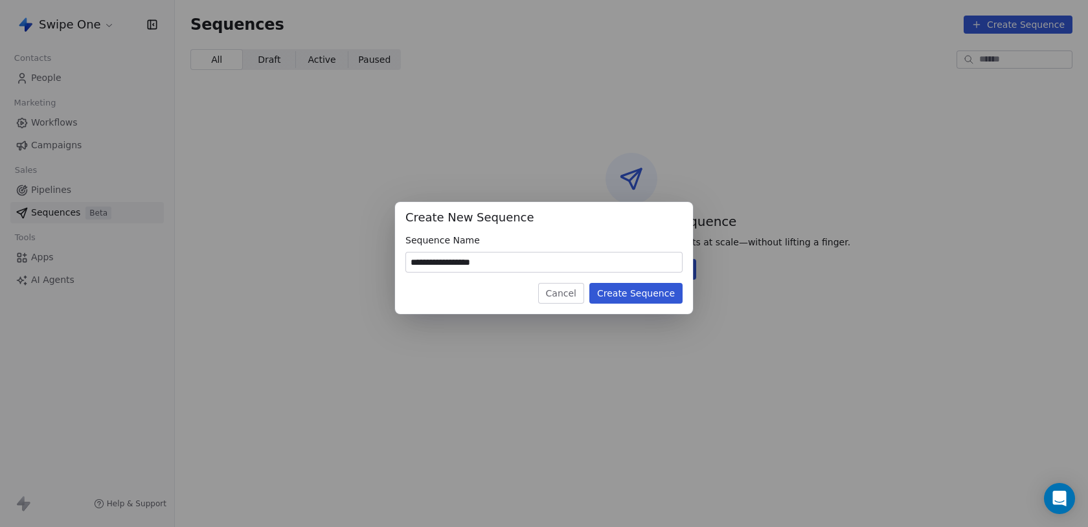
type input "**********"
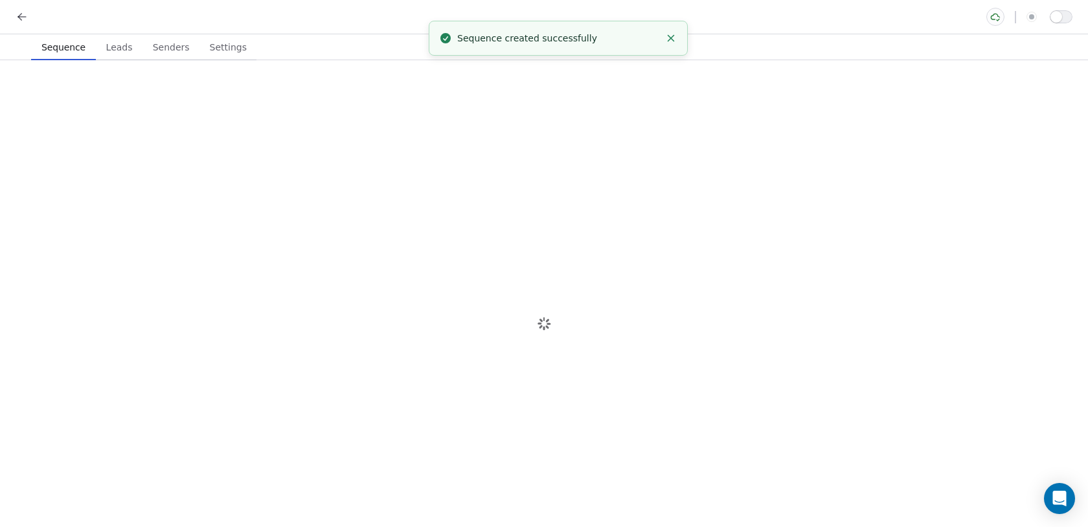
click at [276, 124] on div at bounding box center [544, 323] width 1088 height 527
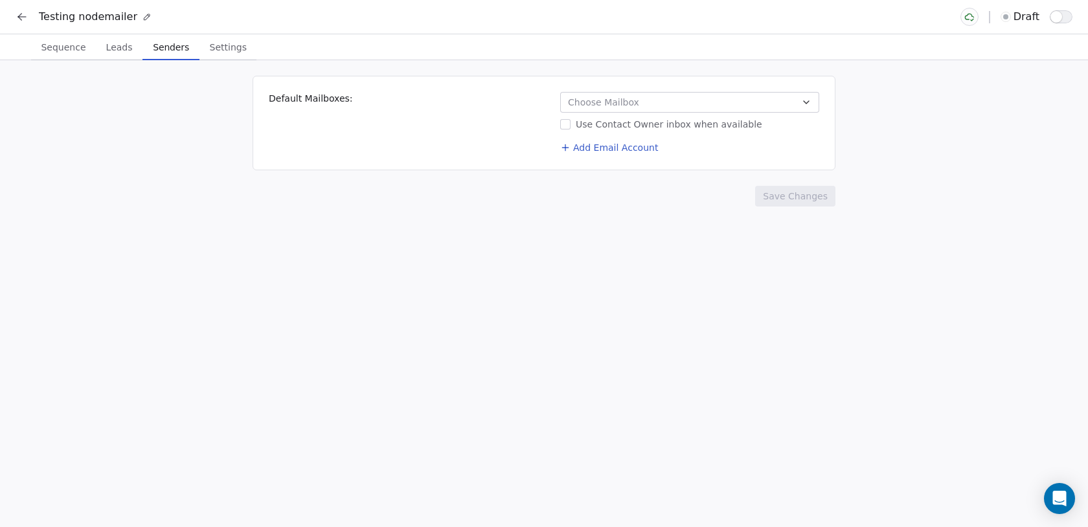
click at [168, 44] on span "Senders" at bounding box center [171, 47] width 47 height 18
click at [119, 51] on span "Leads" at bounding box center [119, 47] width 37 height 18
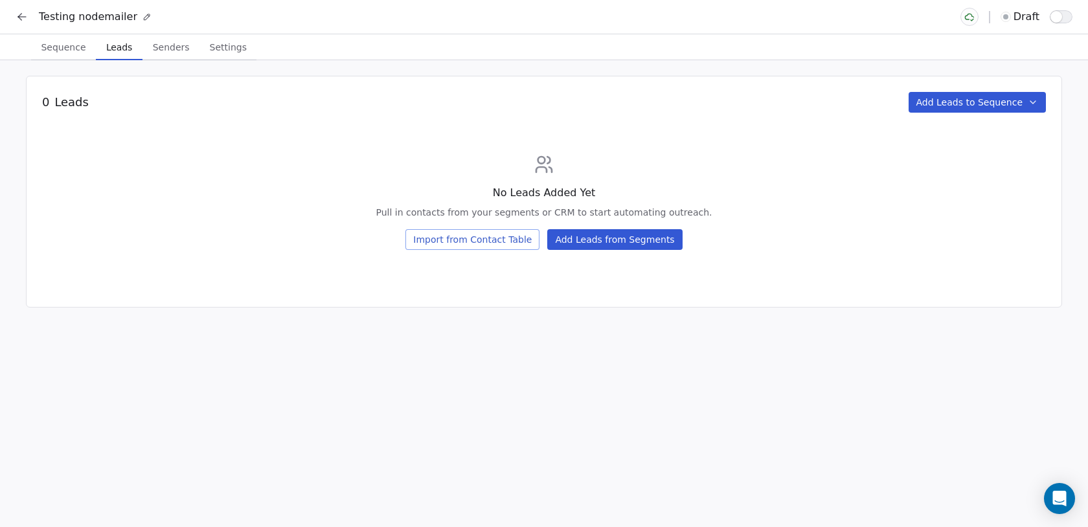
click at [934, 98] on button "Add Leads to Sequence" at bounding box center [977, 102] width 138 height 21
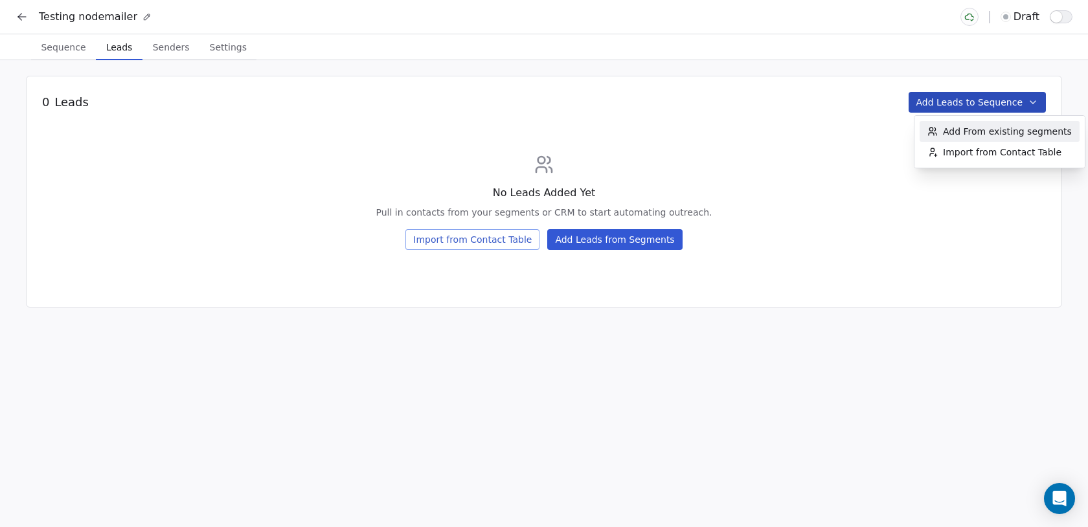
click at [961, 135] on span "Add From existing segments" at bounding box center [1007, 131] width 129 height 13
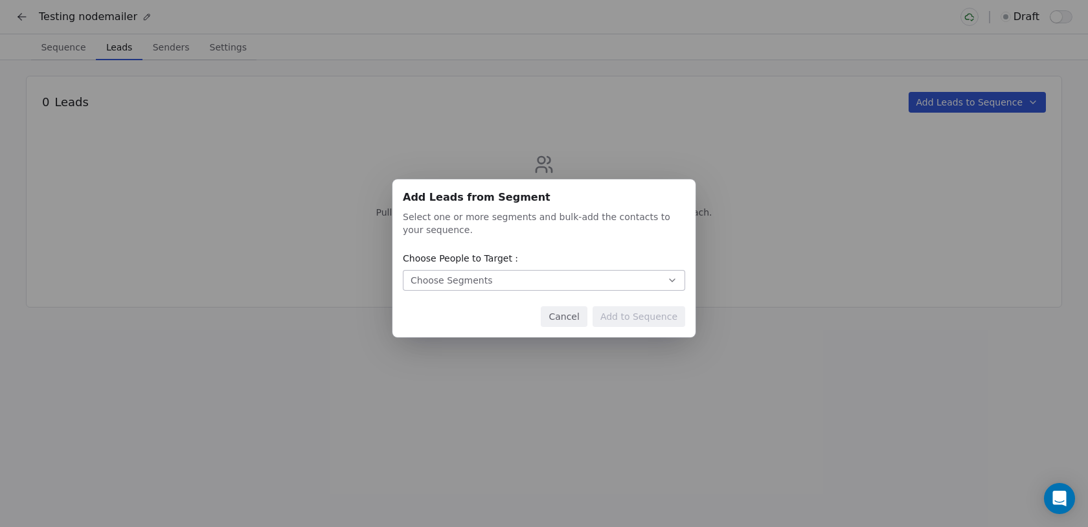
click at [581, 276] on button "Choose Segments" at bounding box center [544, 280] width 282 height 21
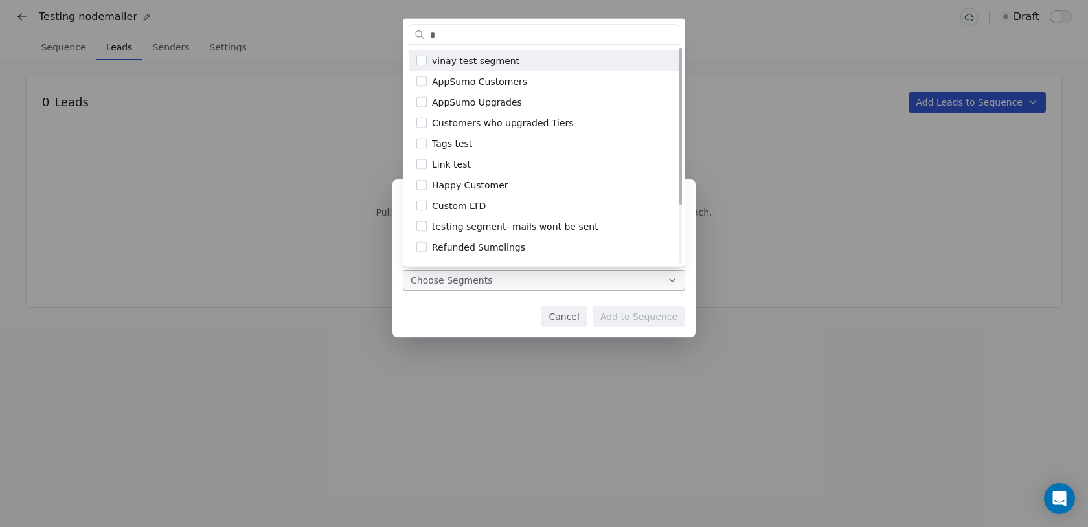
type input "*"
click at [498, 59] on span "vinay test segment" at bounding box center [475, 61] width 87 height 14
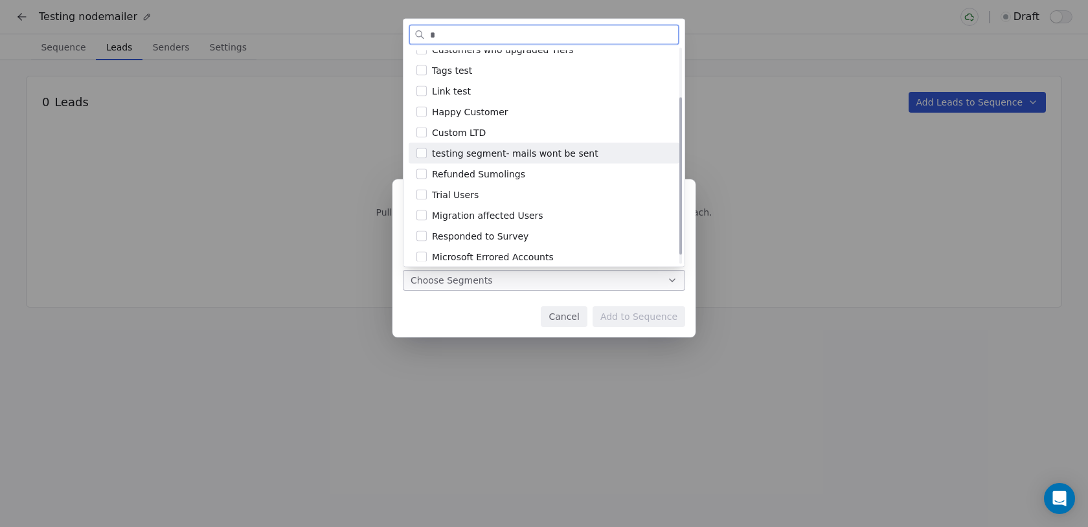
scroll to position [79, 0]
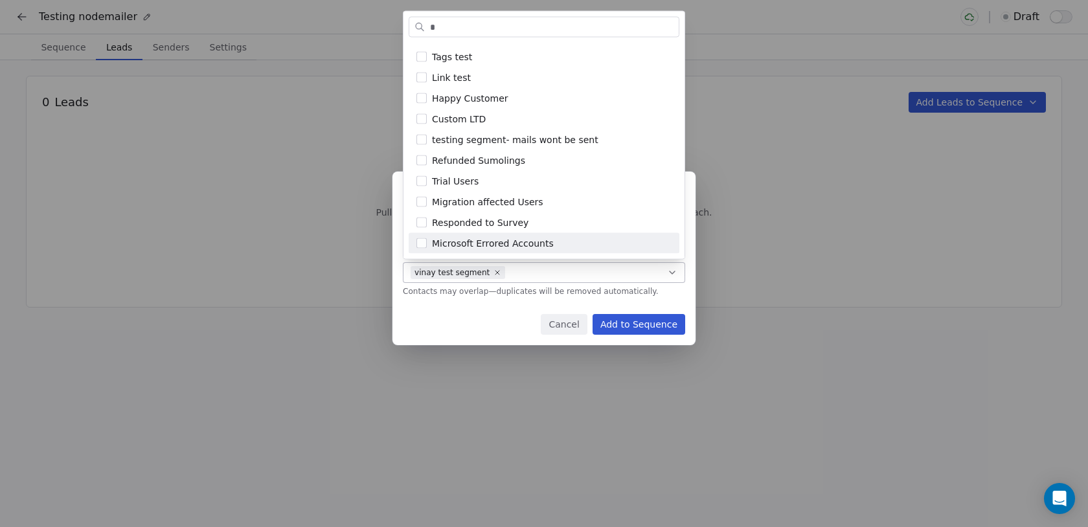
click at [486, 319] on div "Add Leads from Segment Add Leads from Segment Select one or more segments and b…" at bounding box center [544, 264] width 1088 height 226
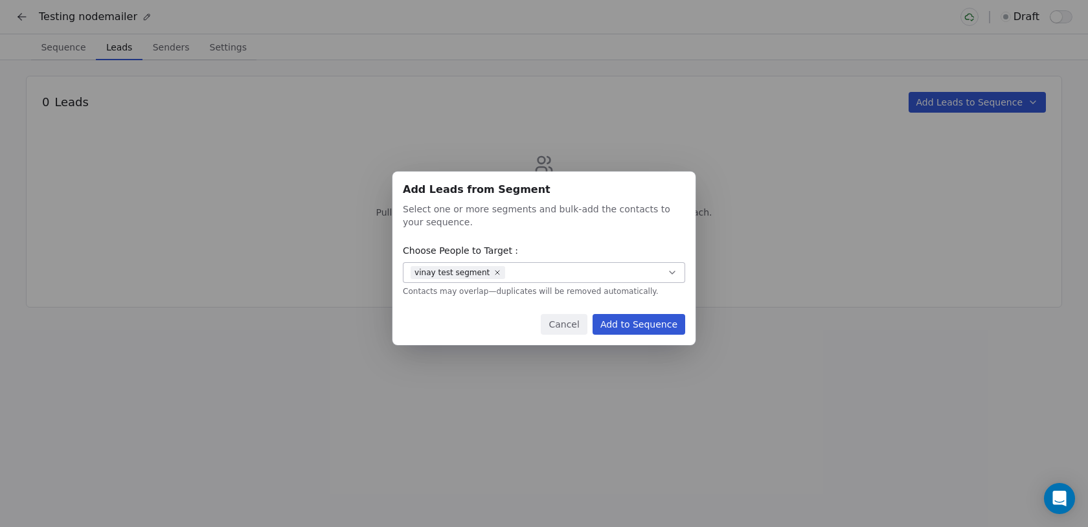
click at [651, 325] on button "Add to Sequence" at bounding box center [638, 324] width 93 height 21
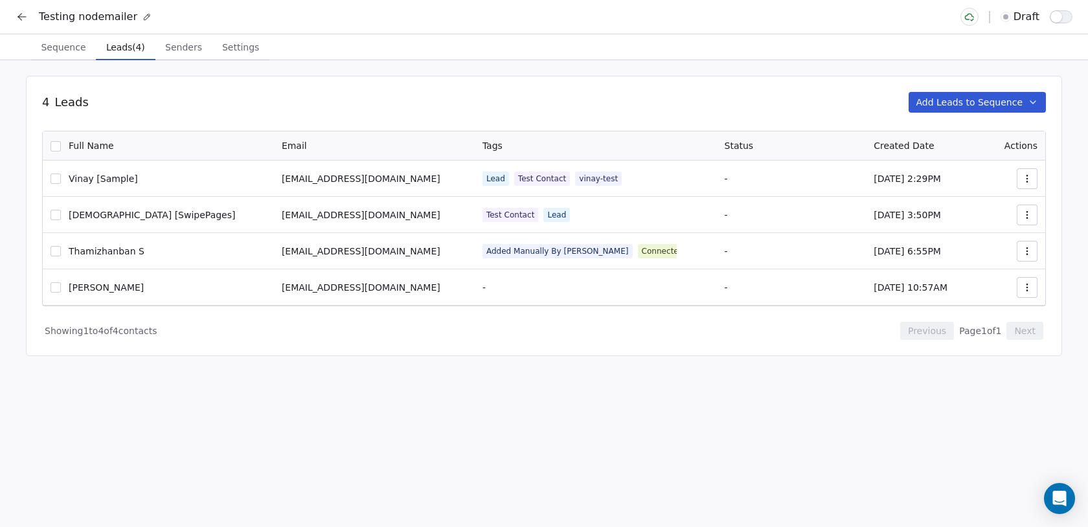
click at [992, 103] on button "Add Leads to Sequence" at bounding box center [977, 102] width 138 height 21
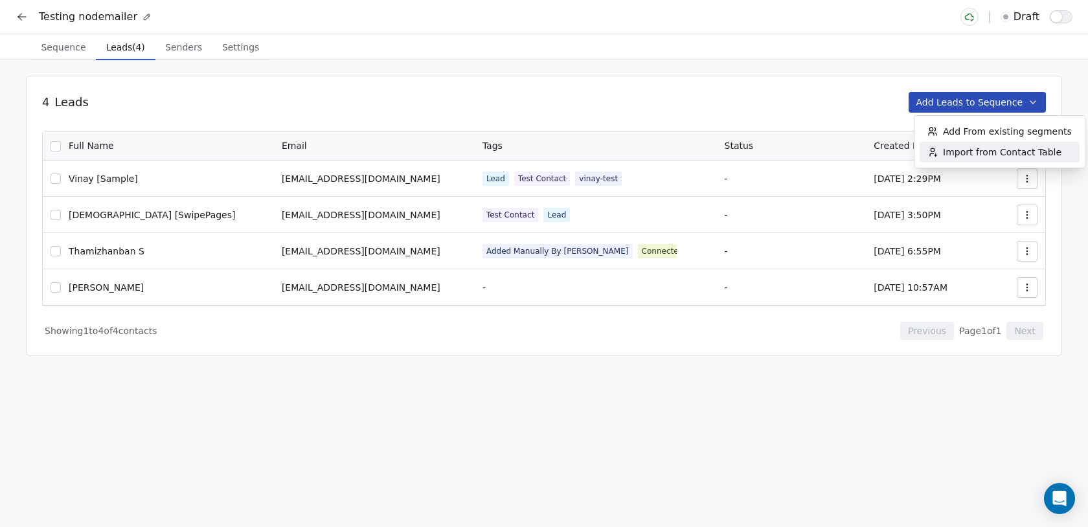
click at [950, 146] on span "Import from Contact Table" at bounding box center [1002, 152] width 118 height 13
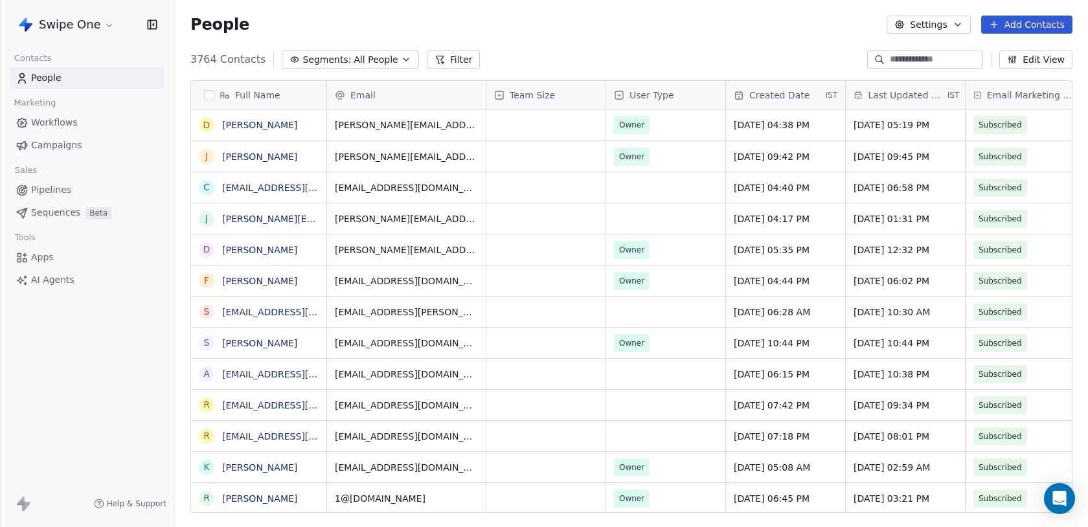
scroll to position [464, 913]
click at [917, 67] on div at bounding box center [925, 59] width 116 height 18
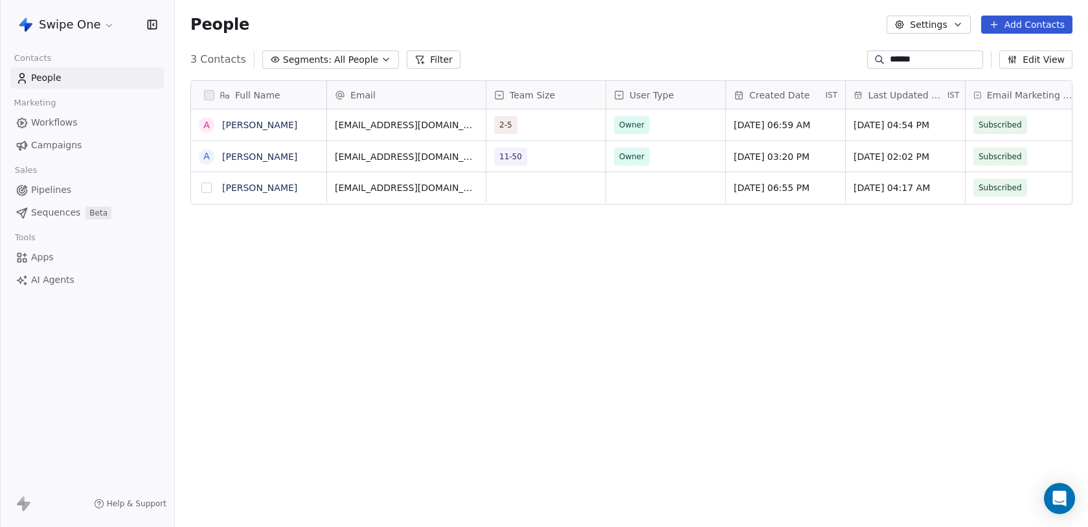
click at [208, 186] on button "grid" at bounding box center [206, 188] width 10 height 10
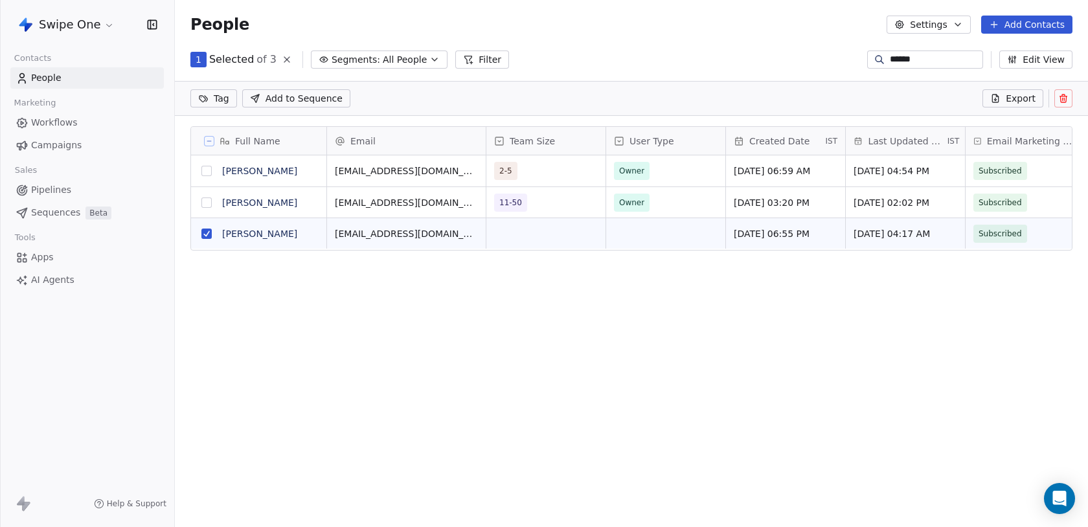
scroll to position [418, 913]
click at [904, 58] on input "******" at bounding box center [935, 59] width 91 height 13
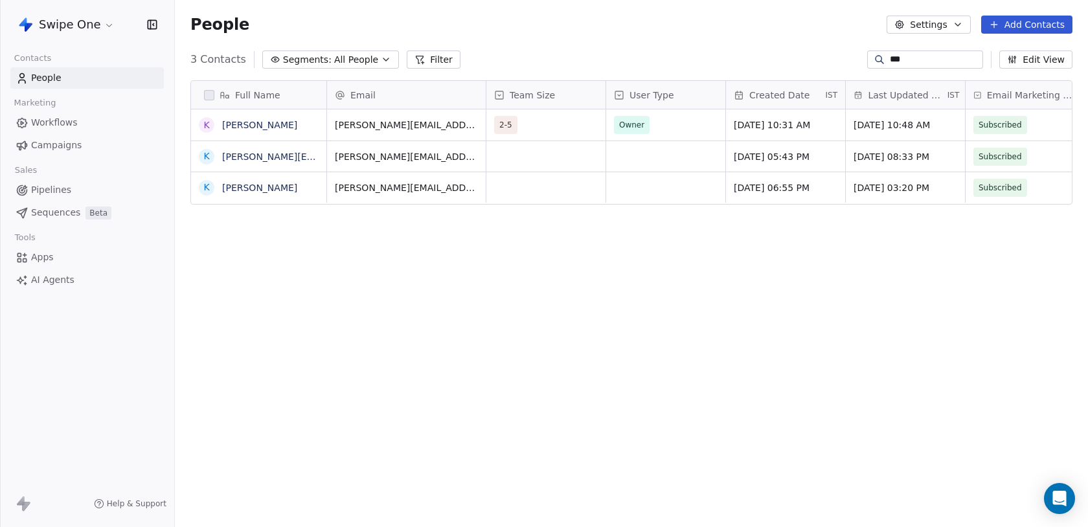
scroll to position [464, 913]
click at [209, 155] on button "grid" at bounding box center [204, 156] width 10 height 10
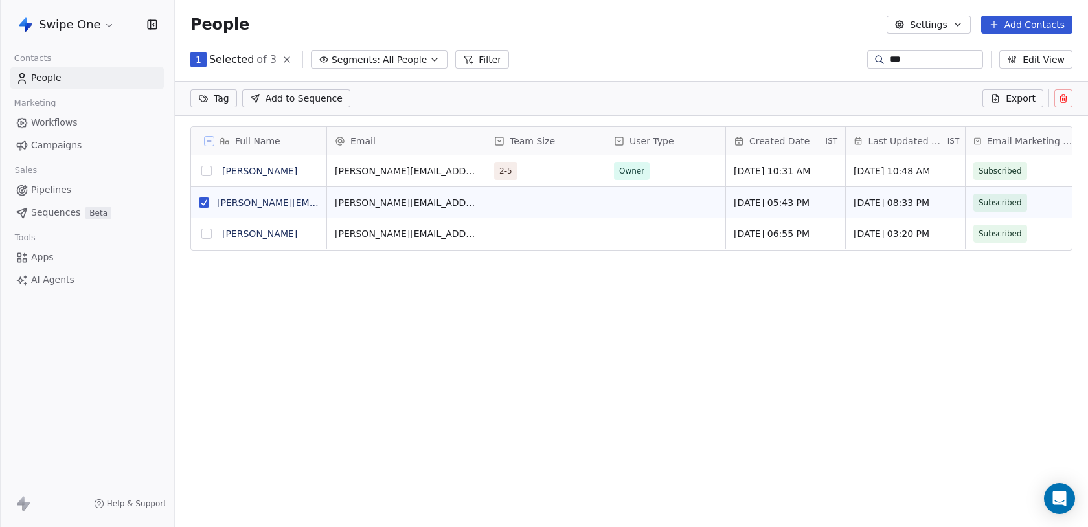
click at [908, 59] on input "***" at bounding box center [935, 59] width 91 height 13
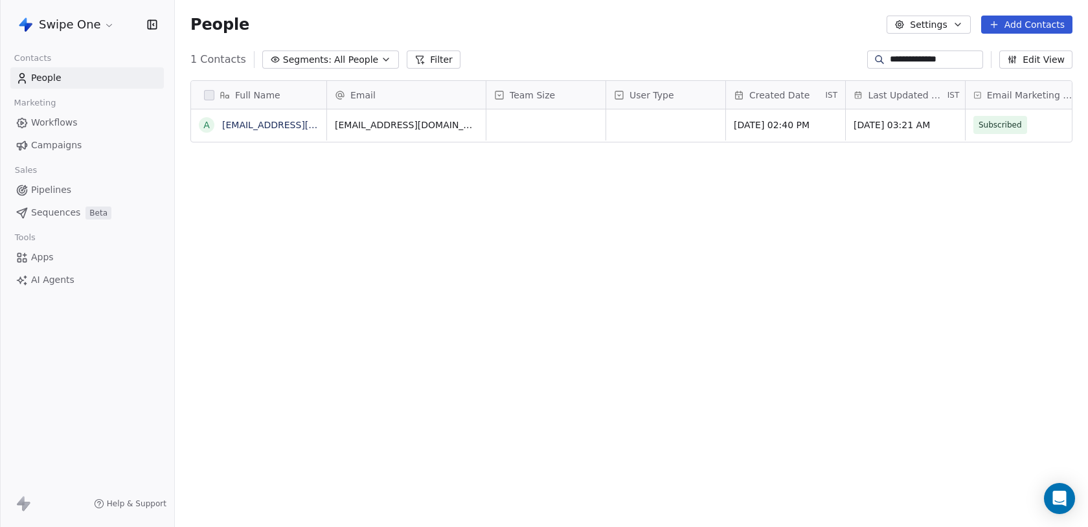
scroll to position [0, 0]
type input "**********"
click at [203, 124] on button "grid" at bounding box center [204, 125] width 10 height 10
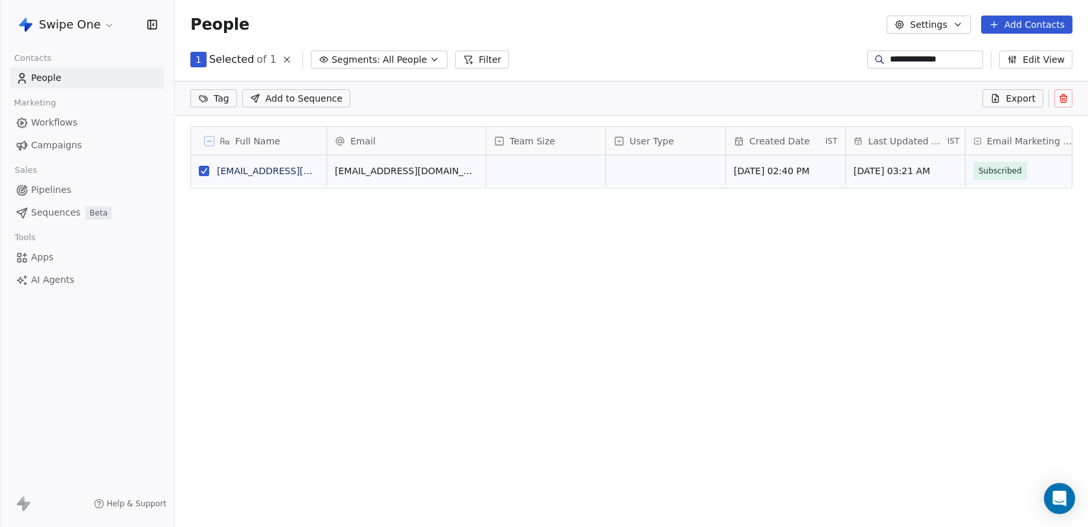
click at [921, 58] on input "**********" at bounding box center [935, 59] width 91 height 13
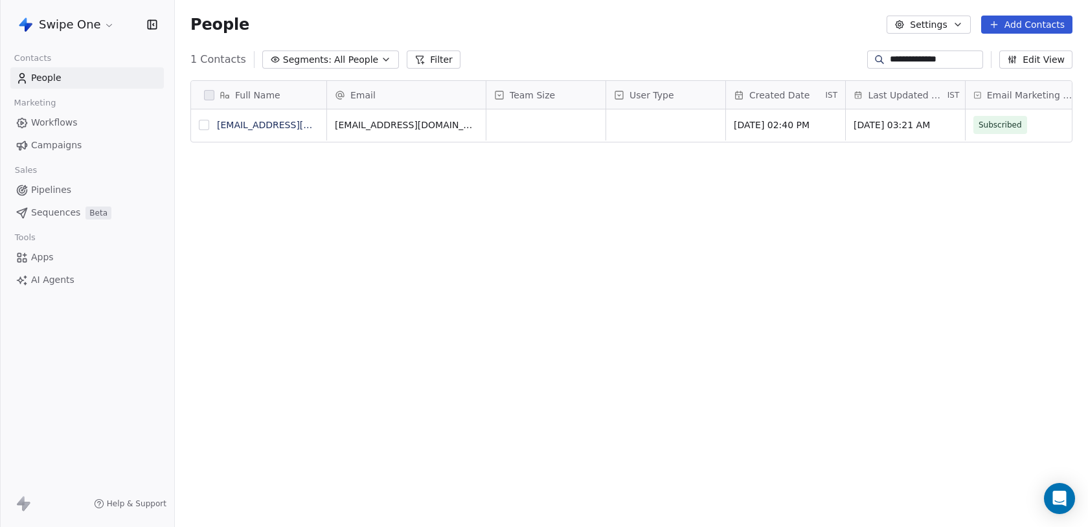
click at [205, 122] on button "grid" at bounding box center [204, 125] width 10 height 10
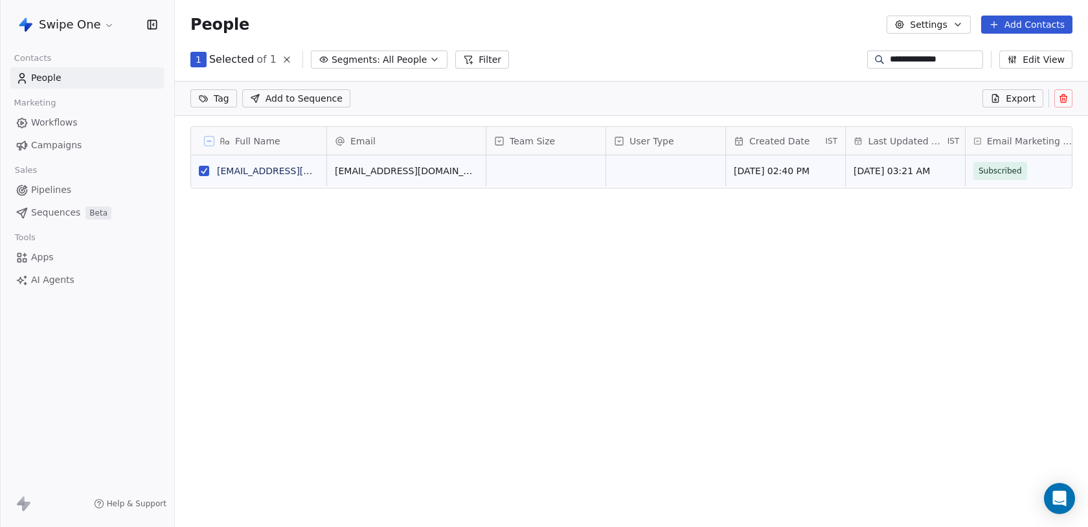
click at [957, 63] on input "**********" at bounding box center [935, 59] width 91 height 13
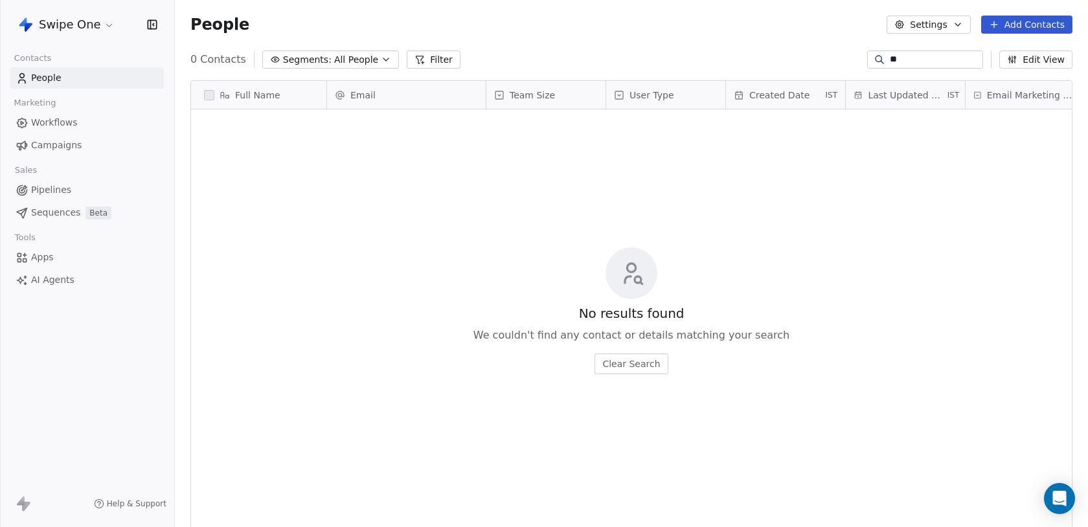
type input "*"
type input "**********"
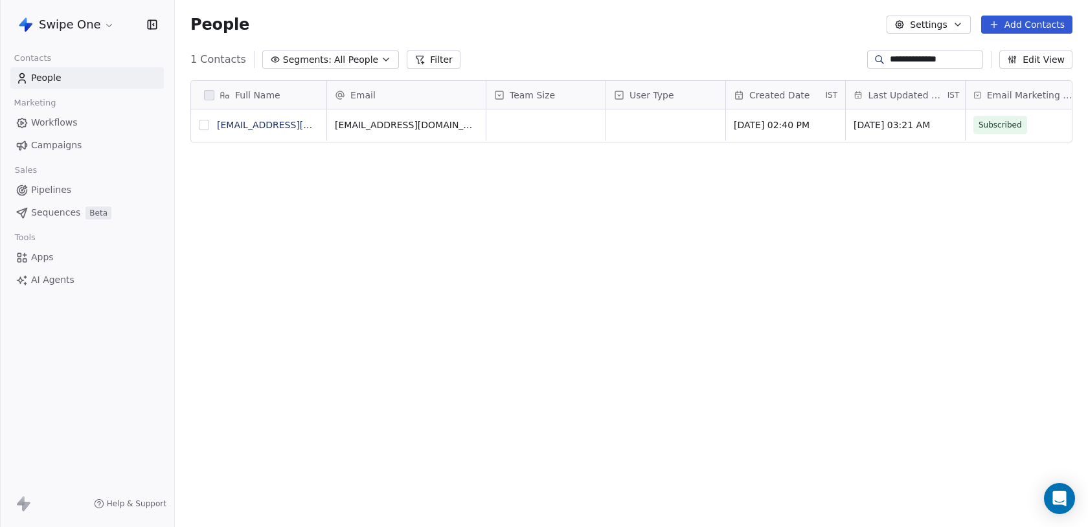
click at [208, 126] on button "grid" at bounding box center [204, 125] width 10 height 10
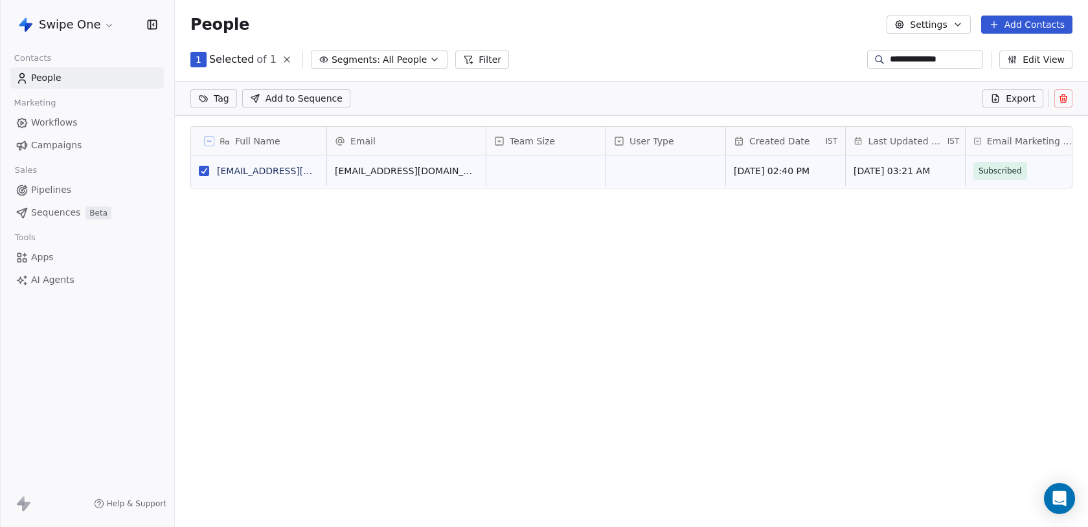
click at [327, 95] on span "Add to Sequence" at bounding box center [303, 98] width 77 height 13
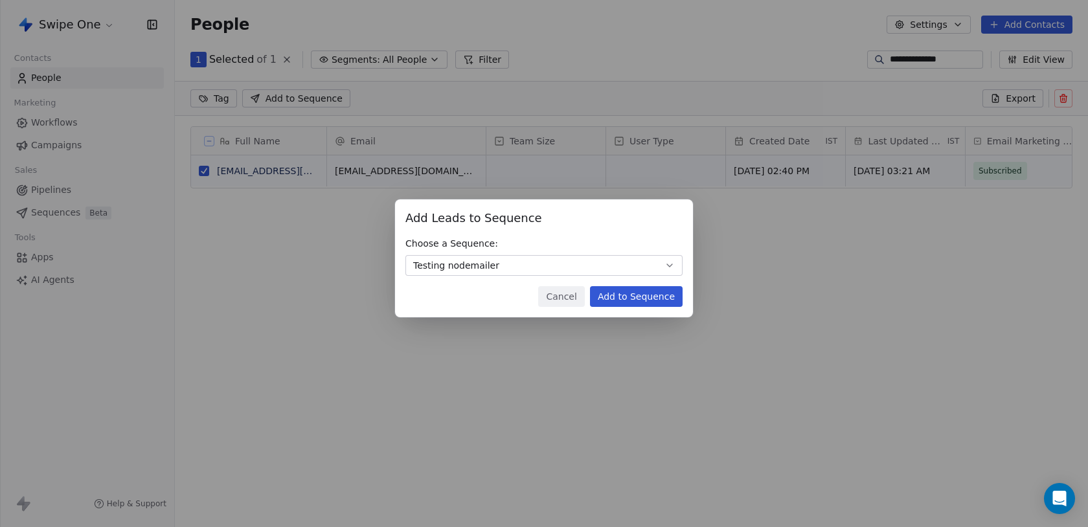
click at [676, 300] on button "Add to Sequence" at bounding box center [636, 296] width 93 height 21
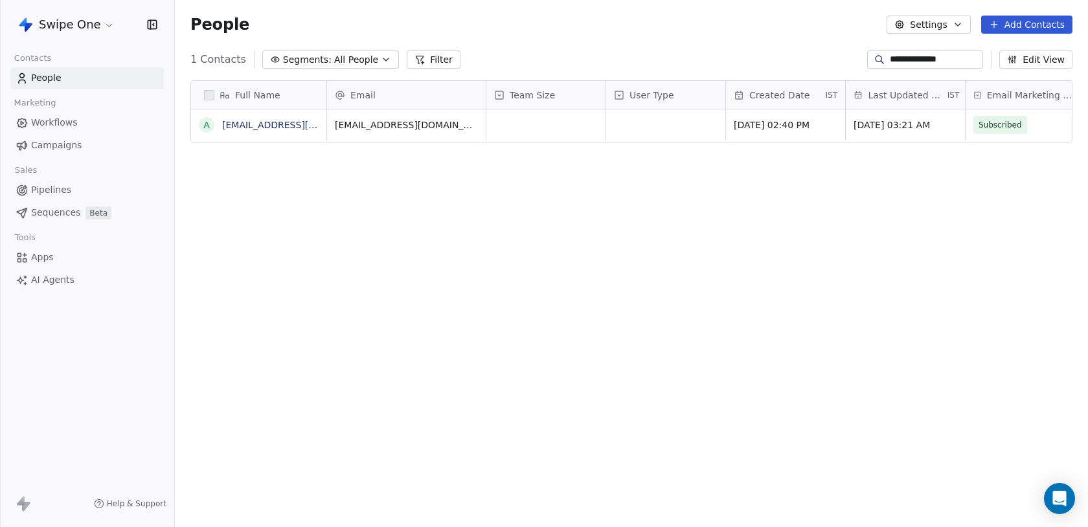
click at [934, 59] on input "**********" at bounding box center [935, 59] width 91 height 13
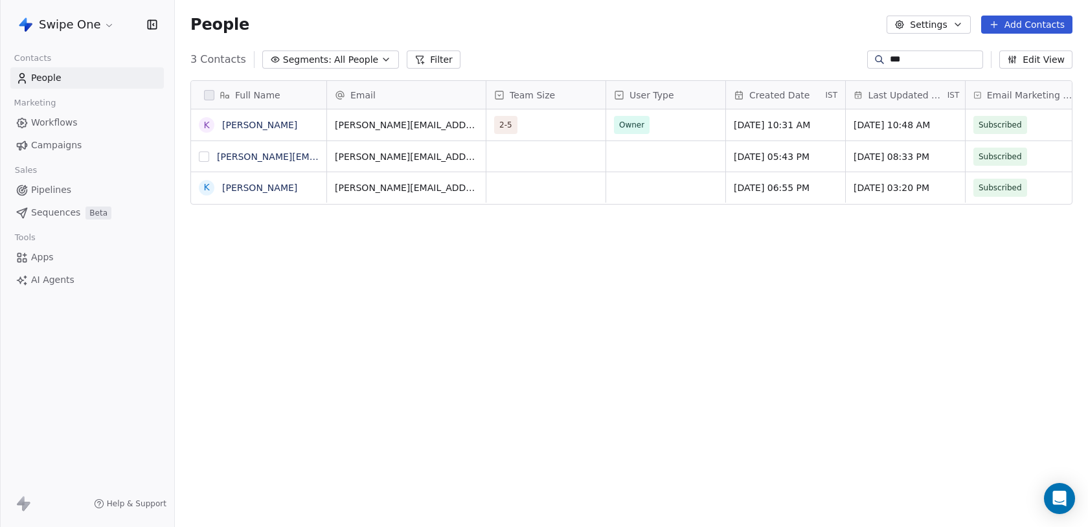
type input "***"
click at [205, 156] on button "grid" at bounding box center [204, 156] width 10 height 10
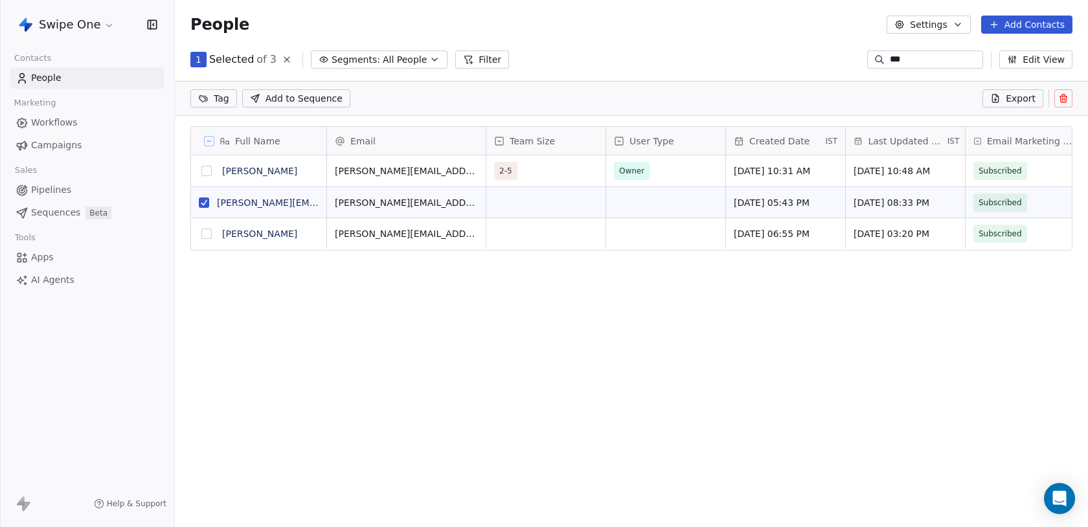
click at [283, 98] on span "Add to Sequence" at bounding box center [303, 98] width 77 height 13
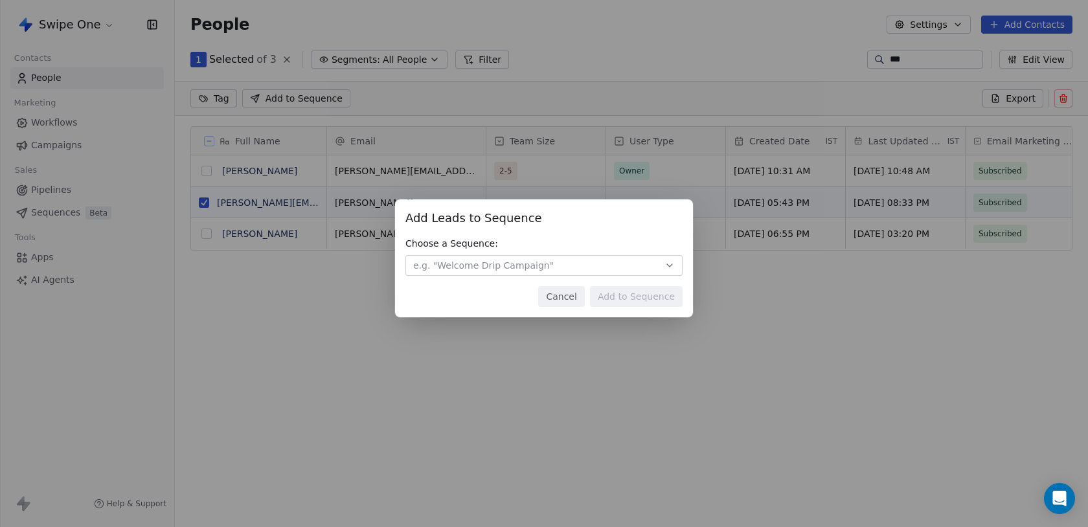
click at [596, 256] on button "e.g. "Welcome Drip Campaign"" at bounding box center [543, 265] width 277 height 21
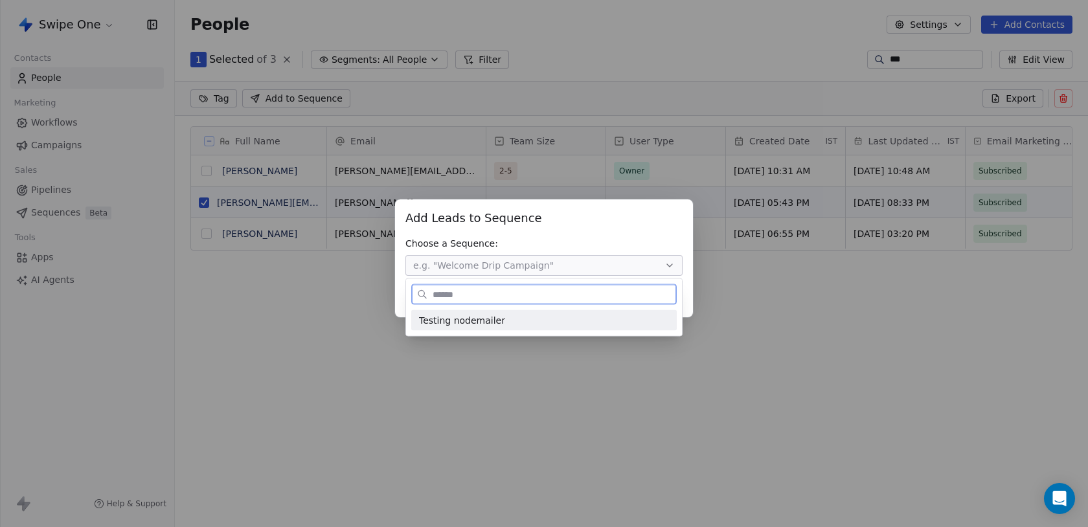
click at [518, 324] on div "Testing nodemailer" at bounding box center [544, 320] width 250 height 14
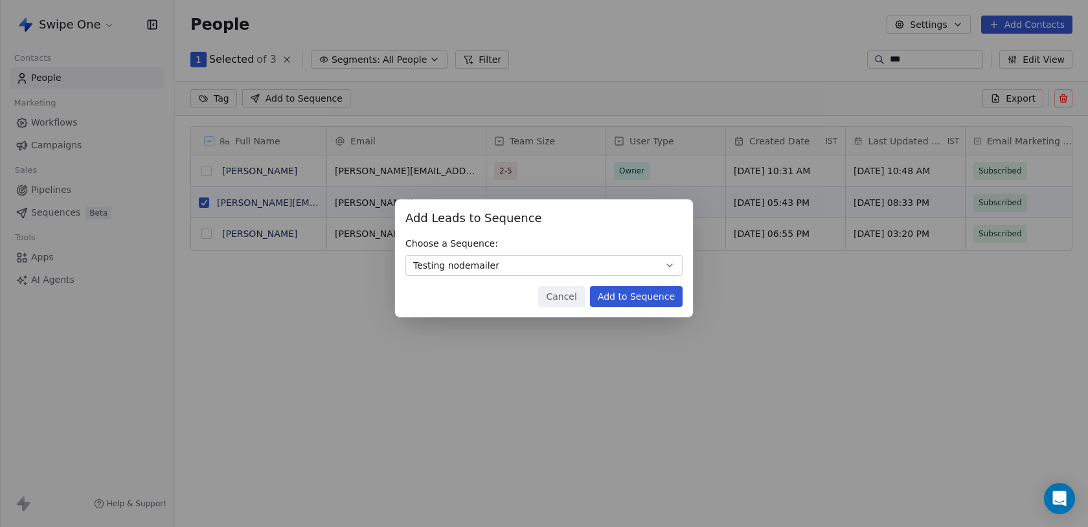
click at [629, 291] on button "Add to Sequence" at bounding box center [636, 296] width 93 height 21
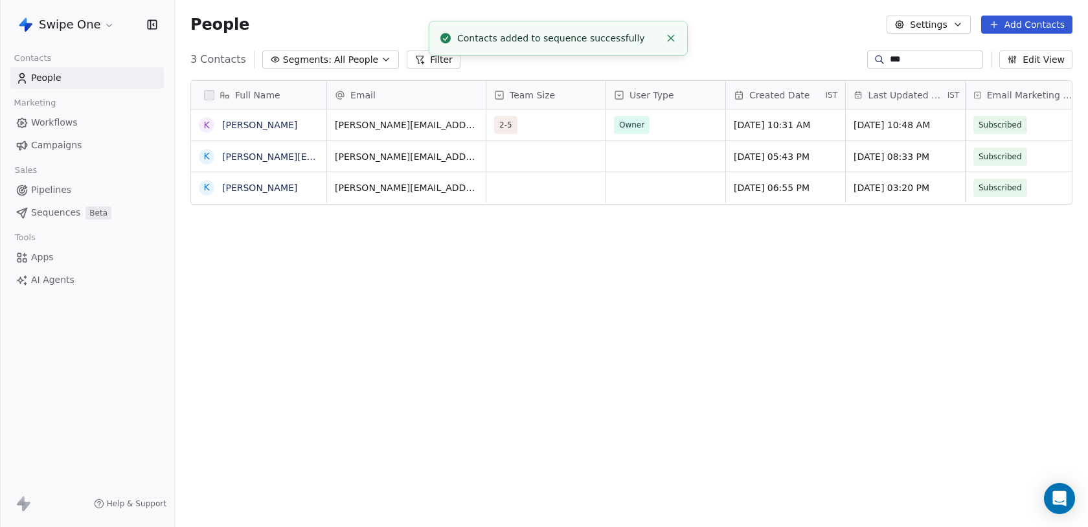
click at [916, 60] on input "***" at bounding box center [935, 59] width 91 height 13
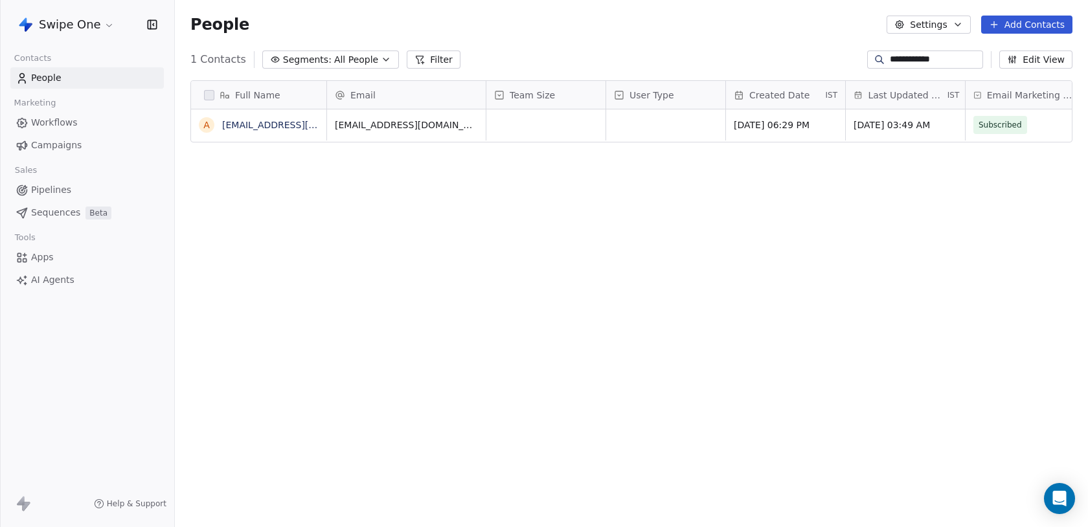
scroll to position [464, 913]
type input "**********"
click at [209, 129] on button "grid" at bounding box center [204, 125] width 10 height 10
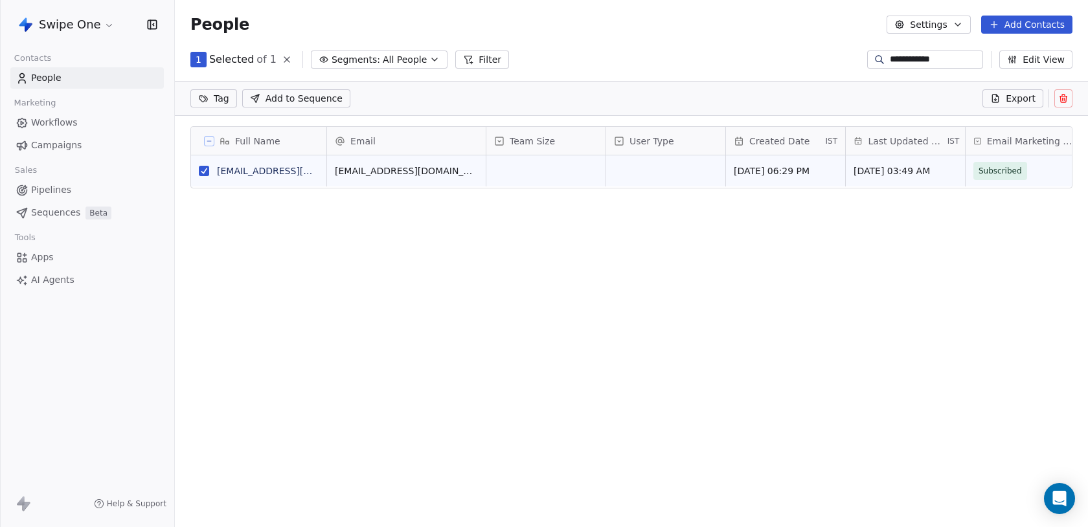
click at [1034, 31] on button "Add Contacts" at bounding box center [1026, 25] width 91 height 18
click at [880, 100] on html "**********" at bounding box center [544, 263] width 1088 height 527
click at [311, 98] on span "Add to Sequence" at bounding box center [303, 98] width 77 height 13
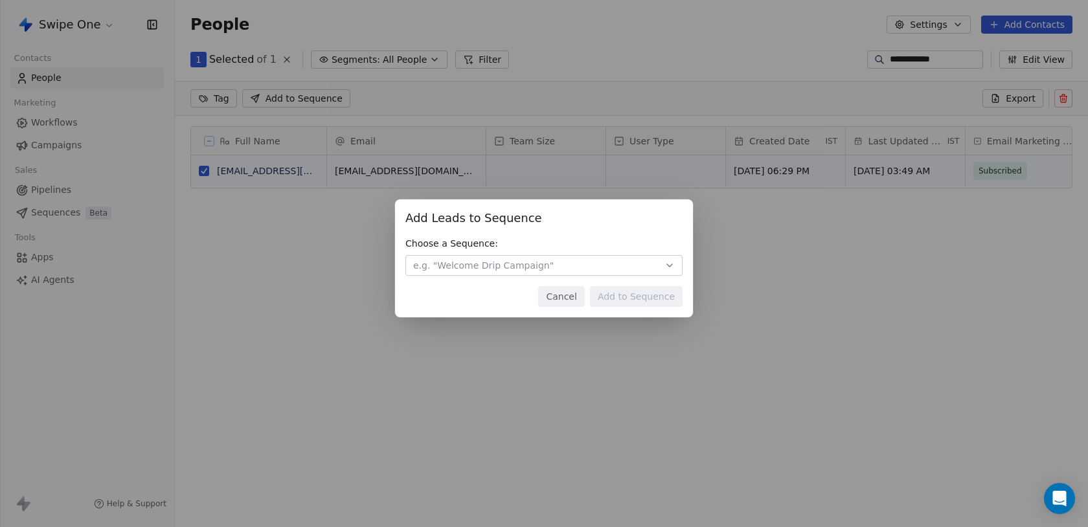
click at [585, 270] on button "e.g. "Welcome Drip Campaign"" at bounding box center [543, 265] width 277 height 21
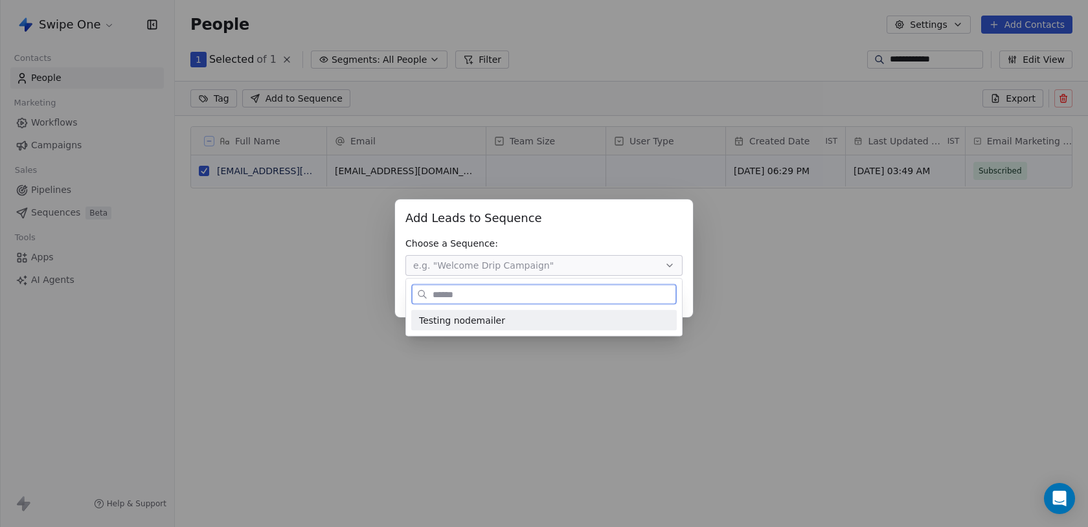
click at [550, 316] on div "Testing nodemailer" at bounding box center [544, 320] width 250 height 14
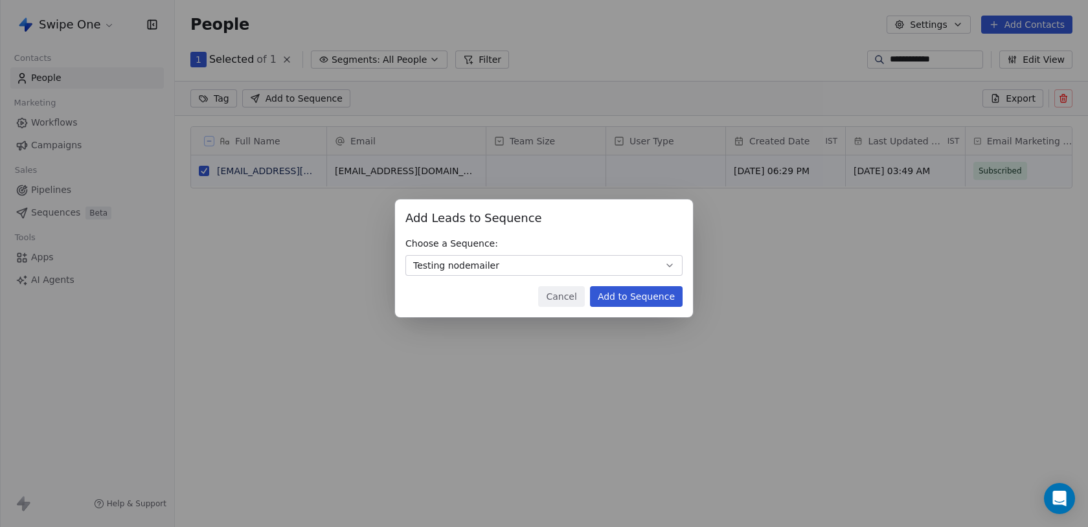
click at [645, 304] on button "Add to Sequence" at bounding box center [636, 296] width 93 height 21
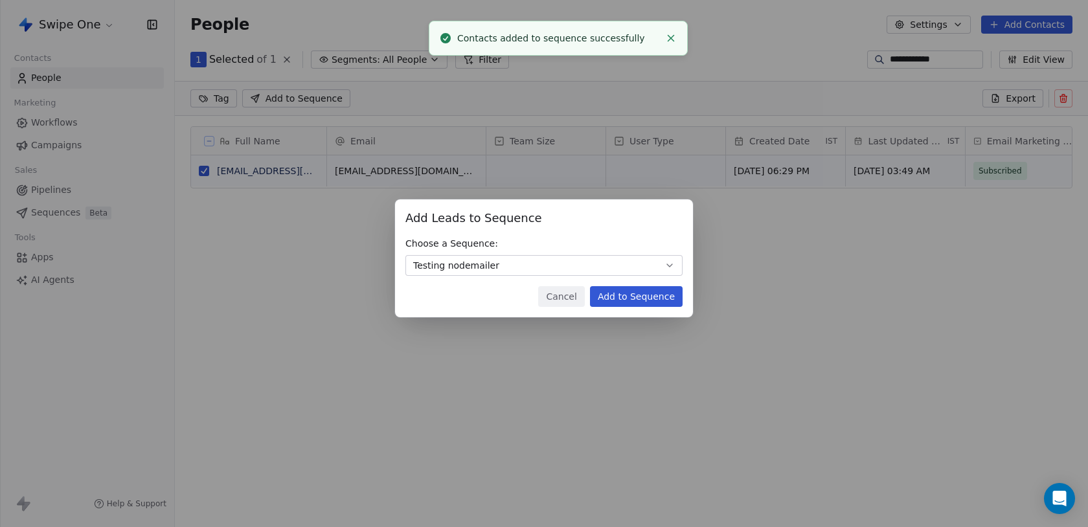
scroll to position [464, 913]
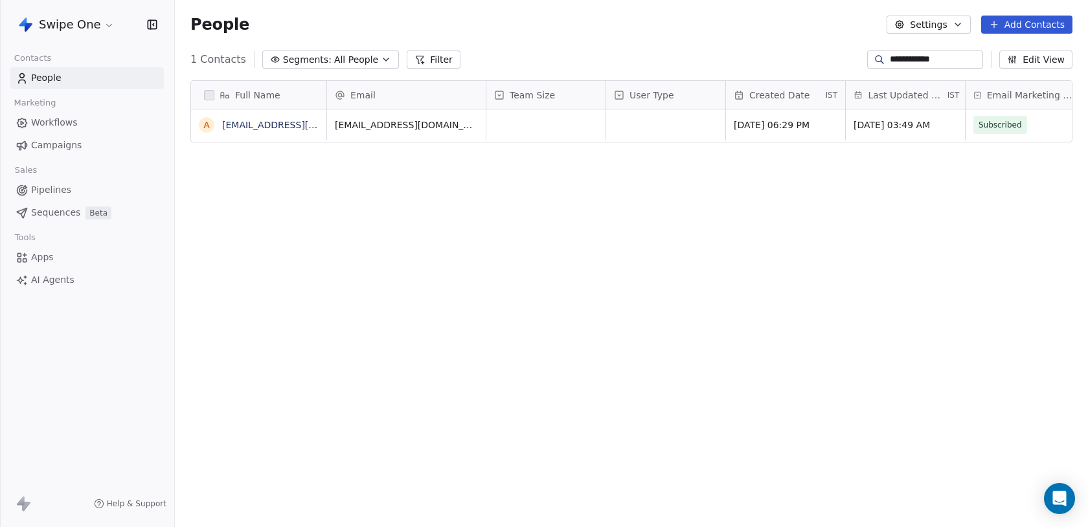
click at [63, 215] on span "Sequences" at bounding box center [55, 213] width 49 height 14
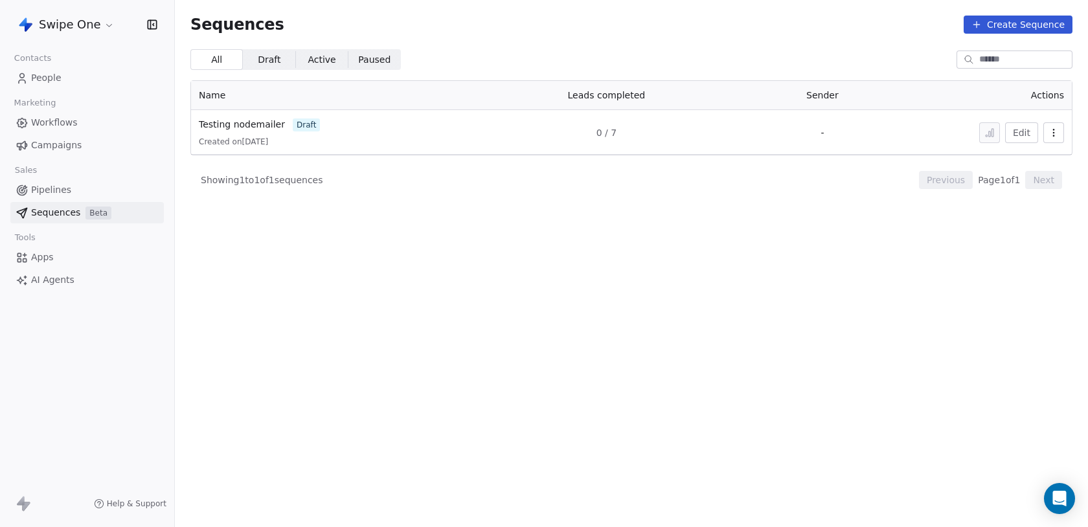
click at [263, 118] on link "Testing nodemailer" at bounding box center [242, 125] width 86 height 14
click at [263, 125] on span "Testing nodemailer" at bounding box center [242, 124] width 86 height 10
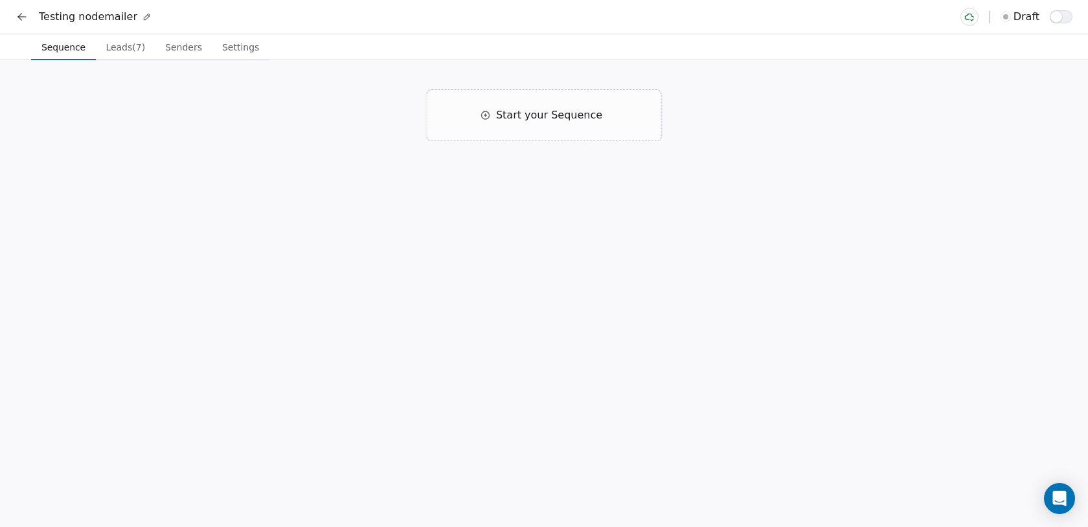
click at [138, 53] on span "Leads (7)" at bounding box center [125, 47] width 50 height 18
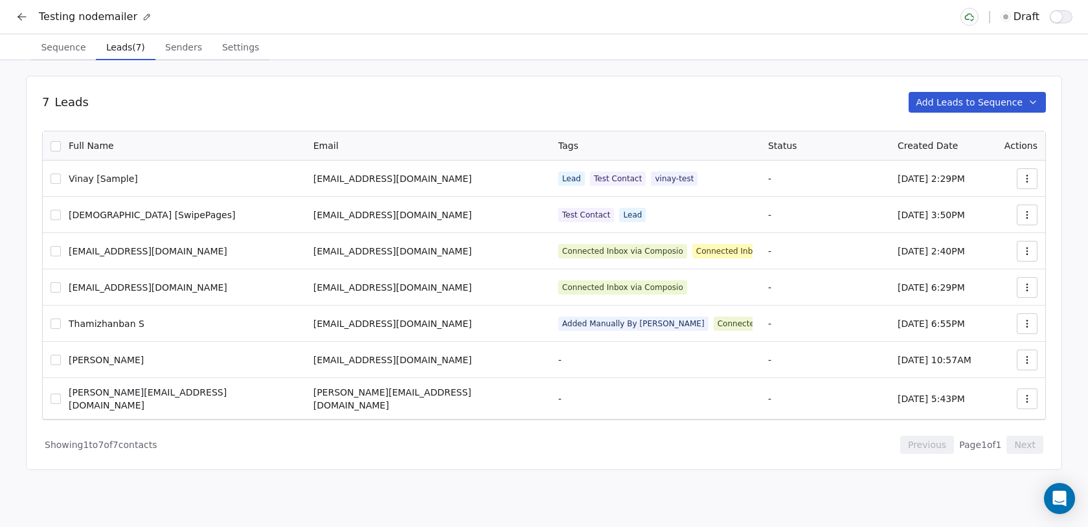
click at [984, 97] on button "Add Leads to Sequence" at bounding box center [977, 102] width 138 height 21
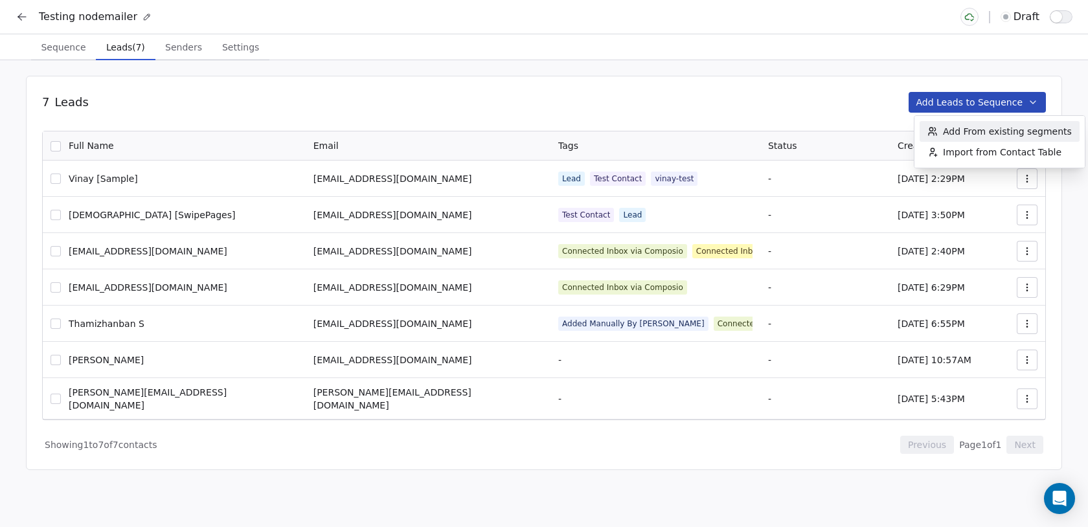
click at [979, 137] on span "Add From existing segments" at bounding box center [1007, 131] width 129 height 13
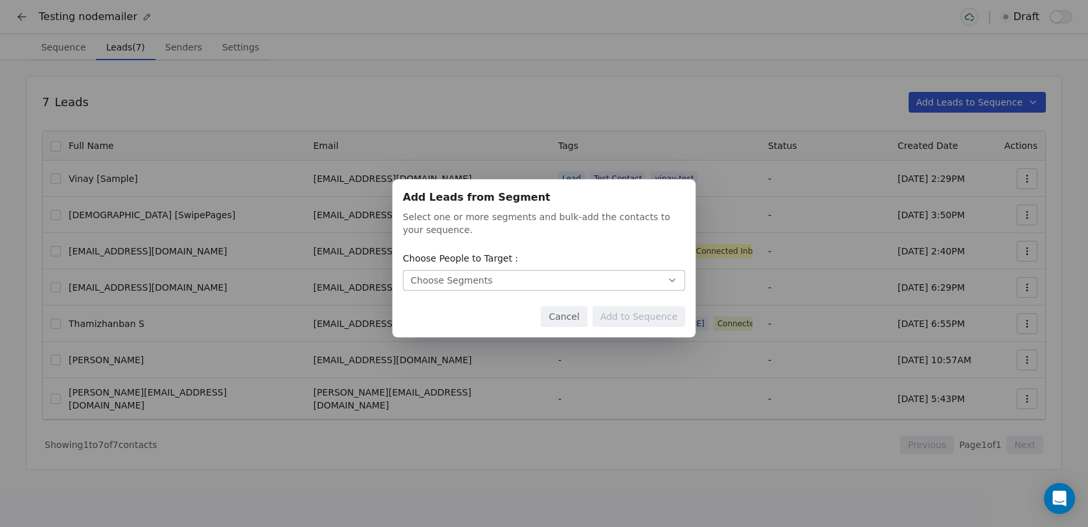
click at [476, 277] on div "Choose Segments" at bounding box center [451, 280] width 82 height 13
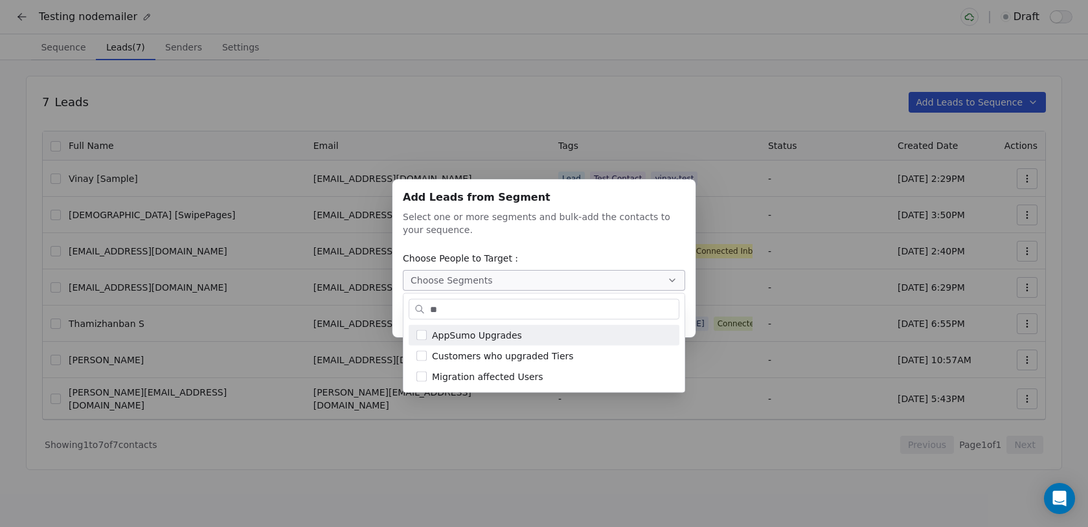
type input "*"
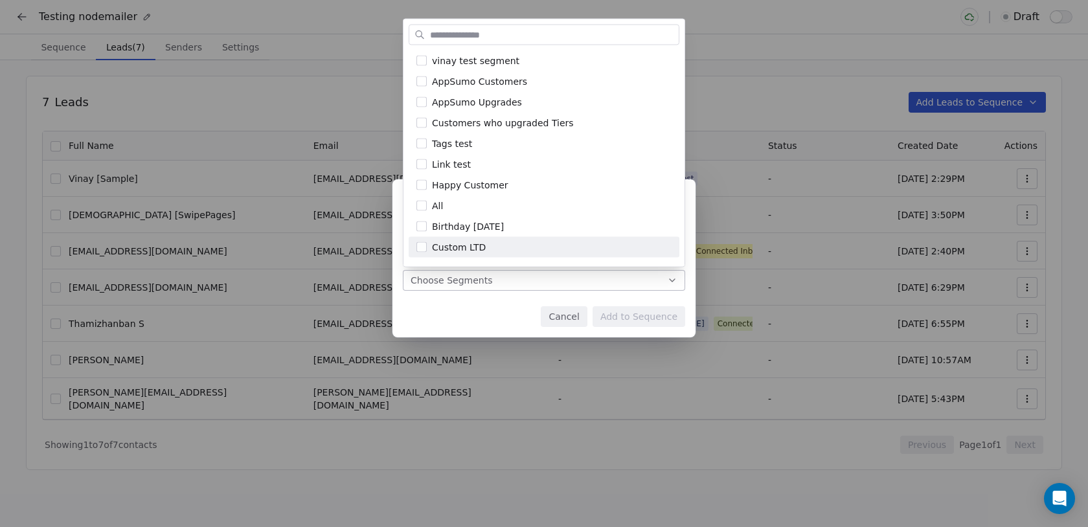
click at [432, 297] on div "Add Leads from Segment Add Leads from Segment Select one or more segments and b…" at bounding box center [544, 264] width 1088 height 210
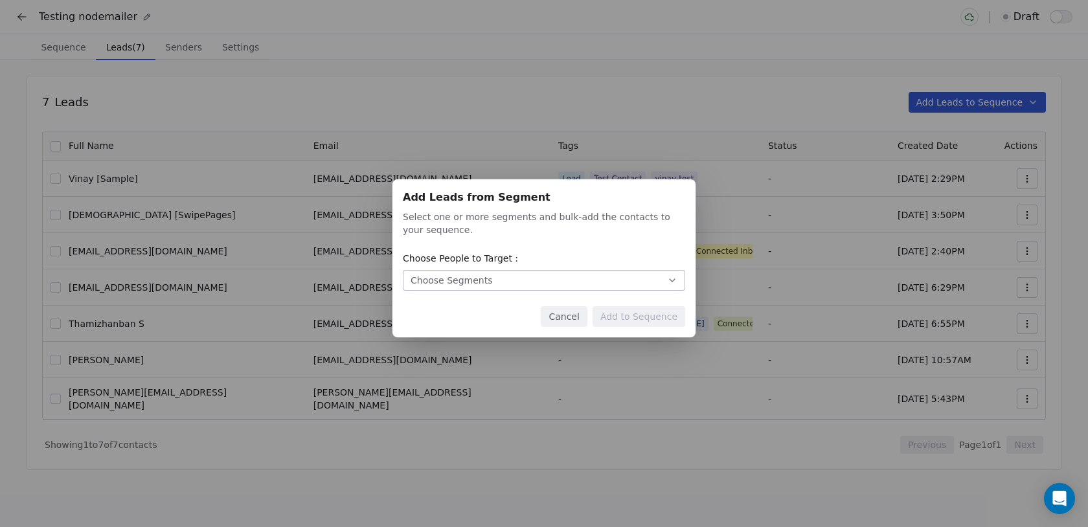
click at [581, 317] on button "Cancel" at bounding box center [564, 316] width 46 height 21
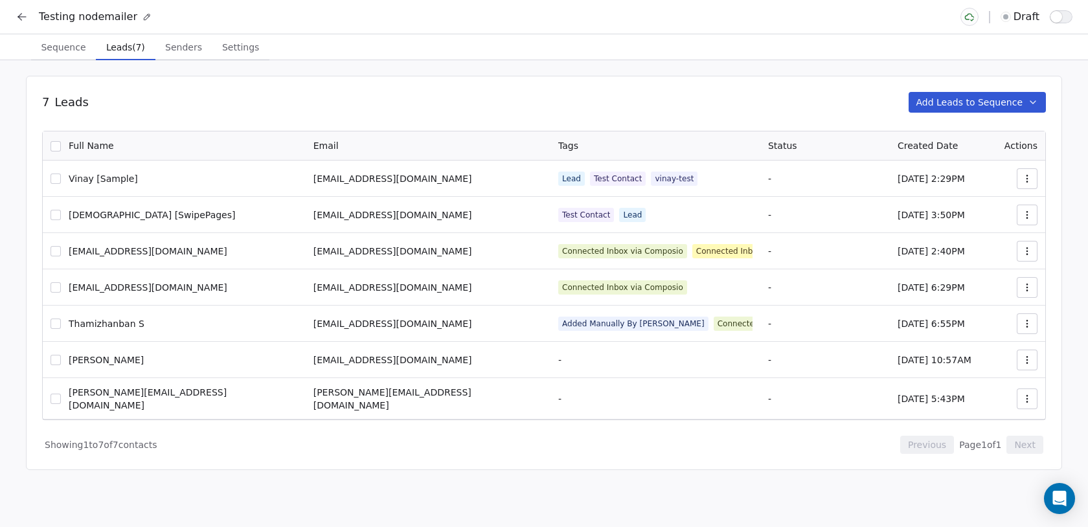
click at [968, 102] on button "Add Leads to Sequence" at bounding box center [977, 102] width 138 height 21
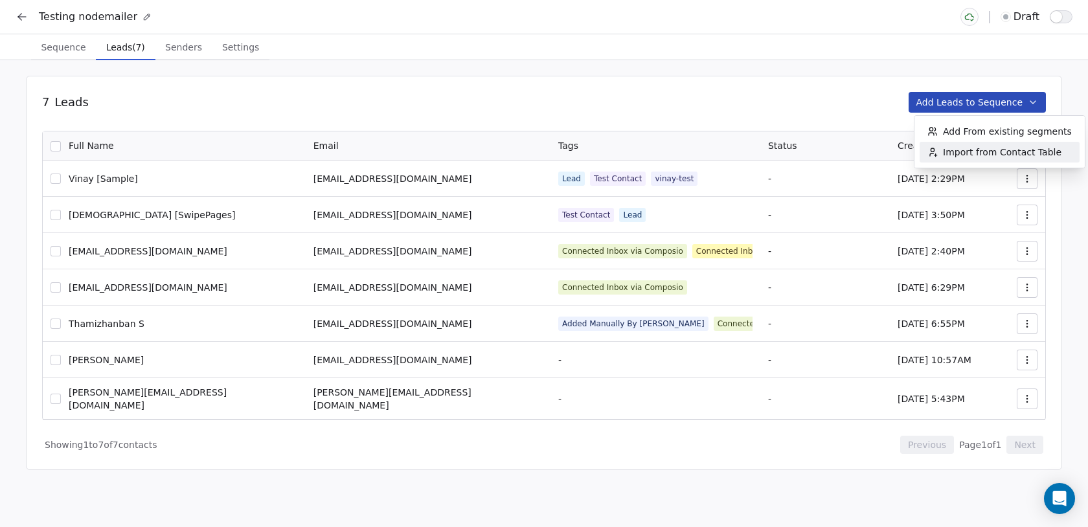
click at [964, 157] on span "Import from Contact Table" at bounding box center [1002, 152] width 118 height 13
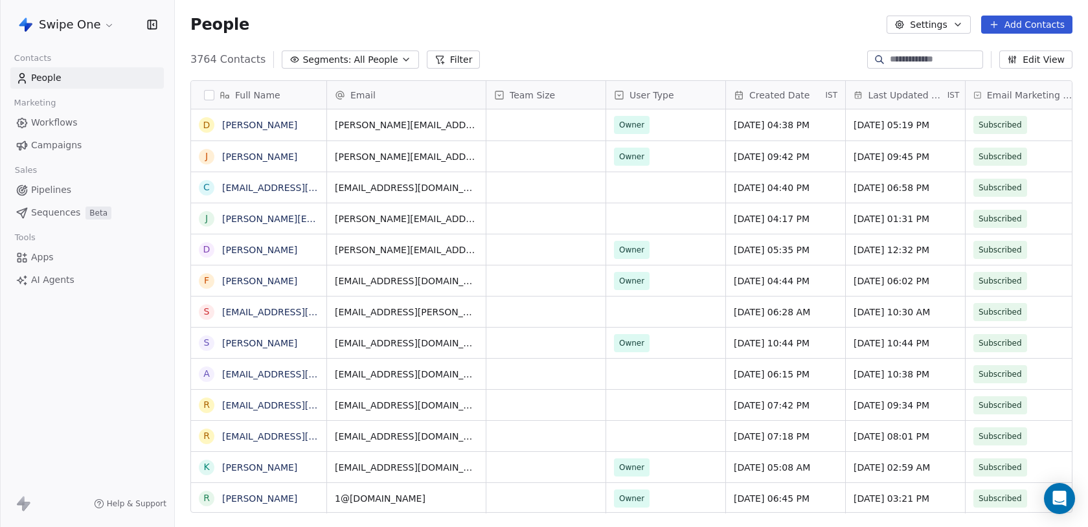
scroll to position [464, 913]
click at [890, 62] on input at bounding box center [935, 59] width 91 height 13
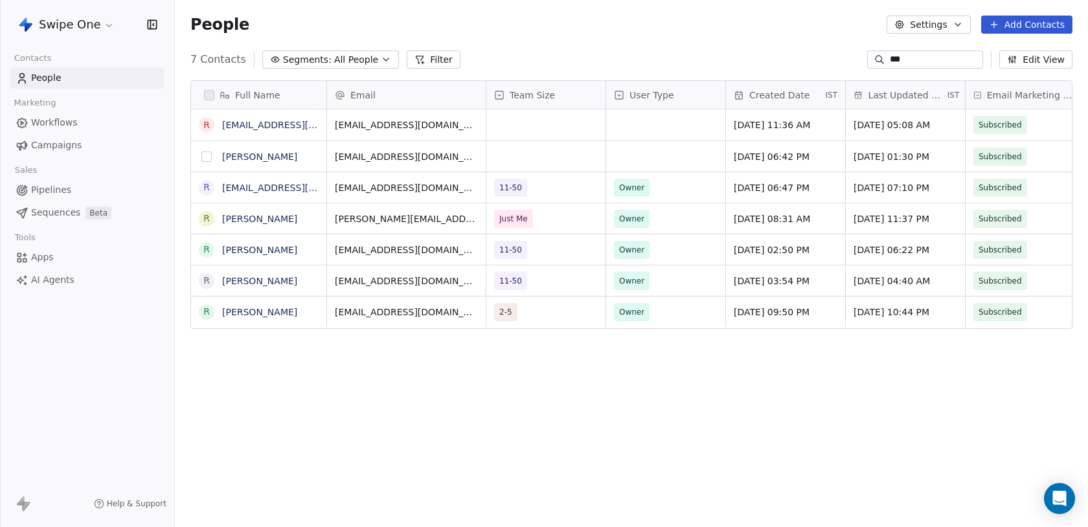
type input "***"
click at [205, 158] on button "grid" at bounding box center [206, 156] width 10 height 10
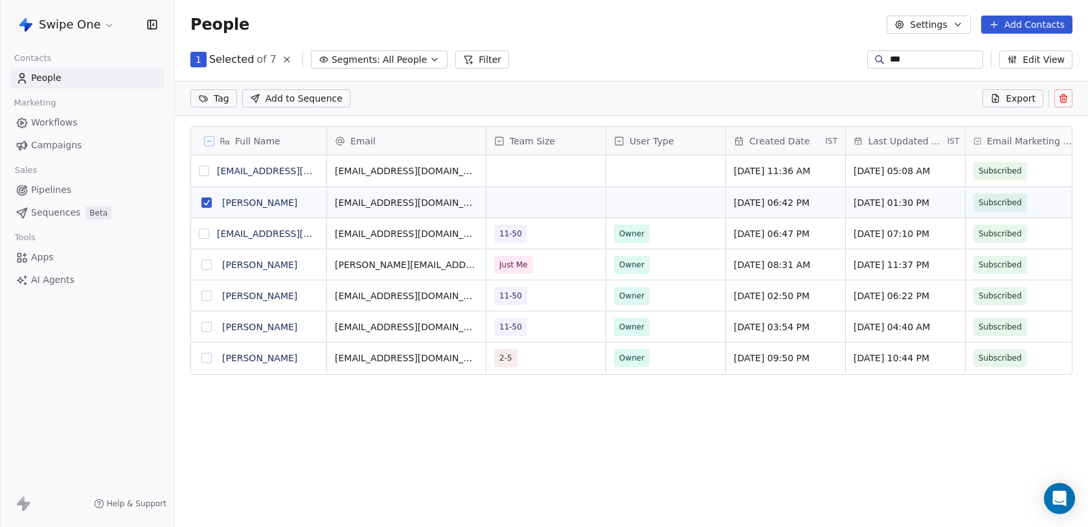
scroll to position [418, 913]
click at [205, 170] on button "grid" at bounding box center [204, 171] width 10 height 10
click at [326, 100] on span "Add to Sequence" at bounding box center [303, 98] width 77 height 13
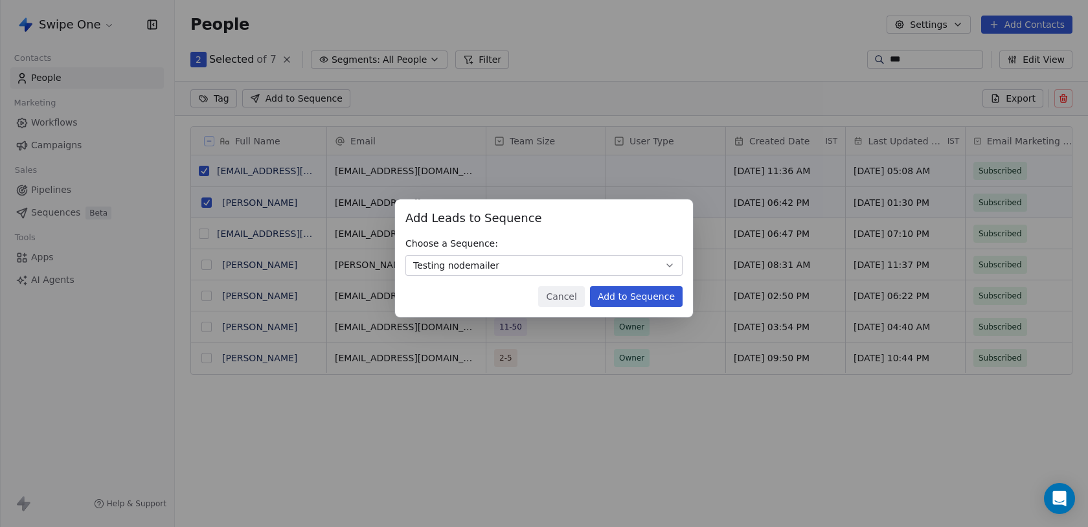
click at [597, 273] on button "Testing nodemailer" at bounding box center [543, 265] width 277 height 21
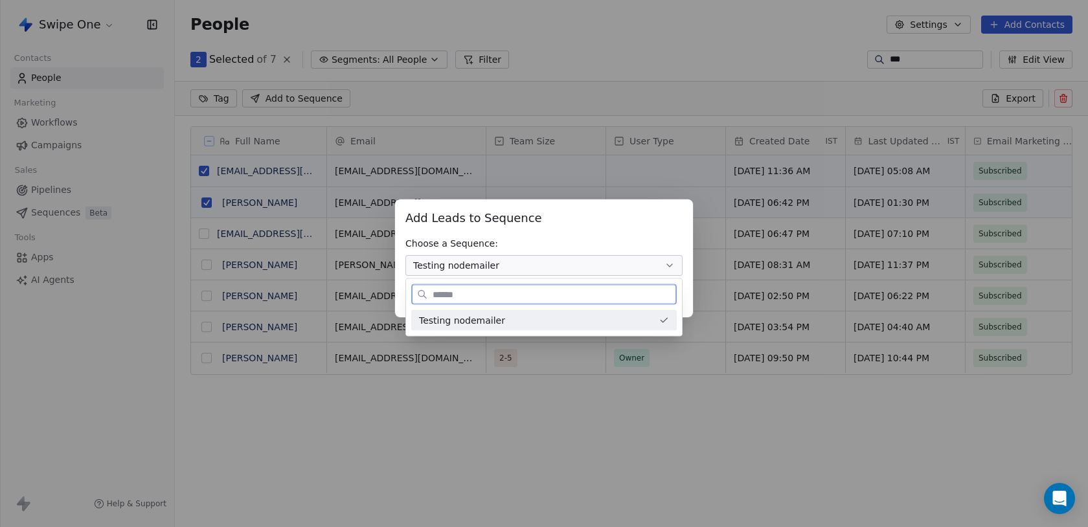
click at [560, 313] on div "Testing nodemailer" at bounding box center [536, 320] width 234 height 14
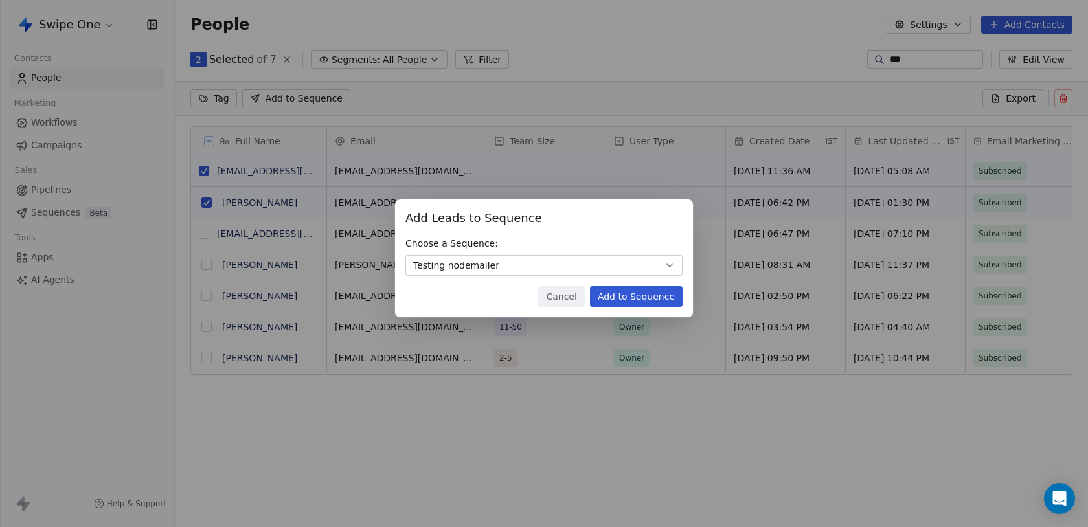
click at [636, 284] on div "Add Leads to Sequence Add Leads to Sequence Choose a Sequence: Testing nodemail…" at bounding box center [544, 258] width 298 height 118
click at [636, 296] on button "Add to Sequence" at bounding box center [636, 296] width 93 height 21
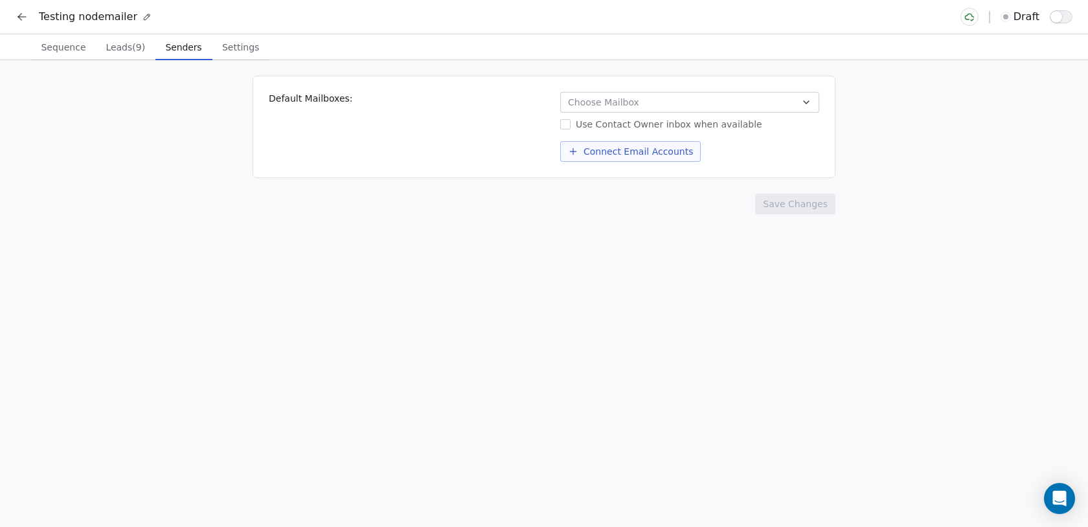
click at [170, 49] on span "Senders" at bounding box center [184, 47] width 47 height 18
click at [590, 106] on span "Choose Mailbox" at bounding box center [603, 102] width 71 height 13
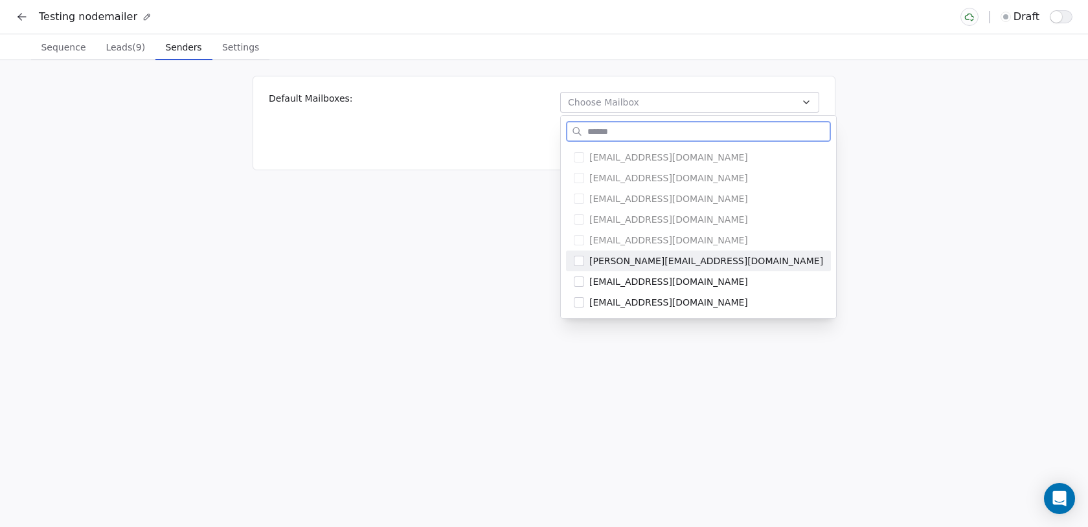
click at [589, 265] on span "ken@swipeone.top" at bounding box center [706, 260] width 234 height 13
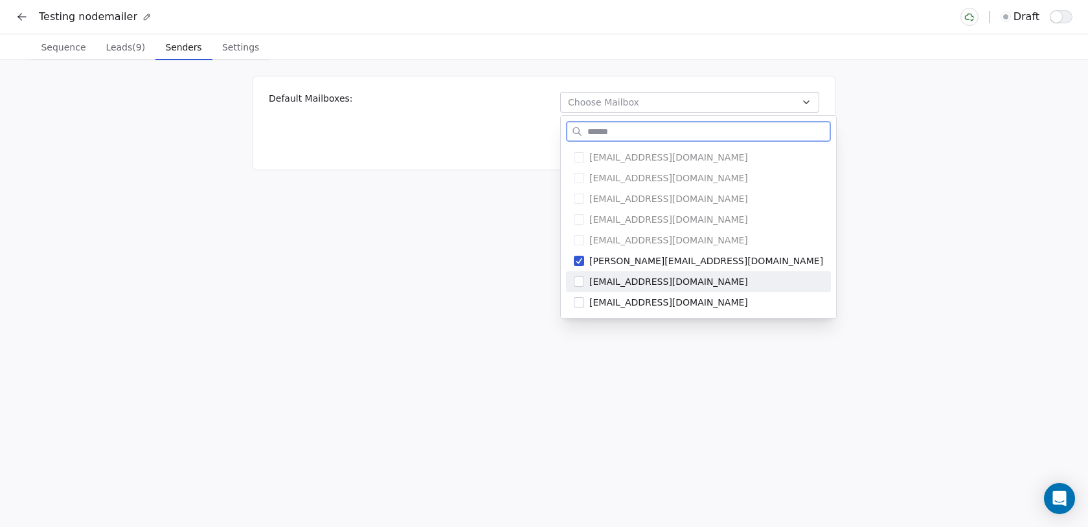
click at [589, 285] on span "adityapk1998@gmail.com" at bounding box center [706, 281] width 234 height 13
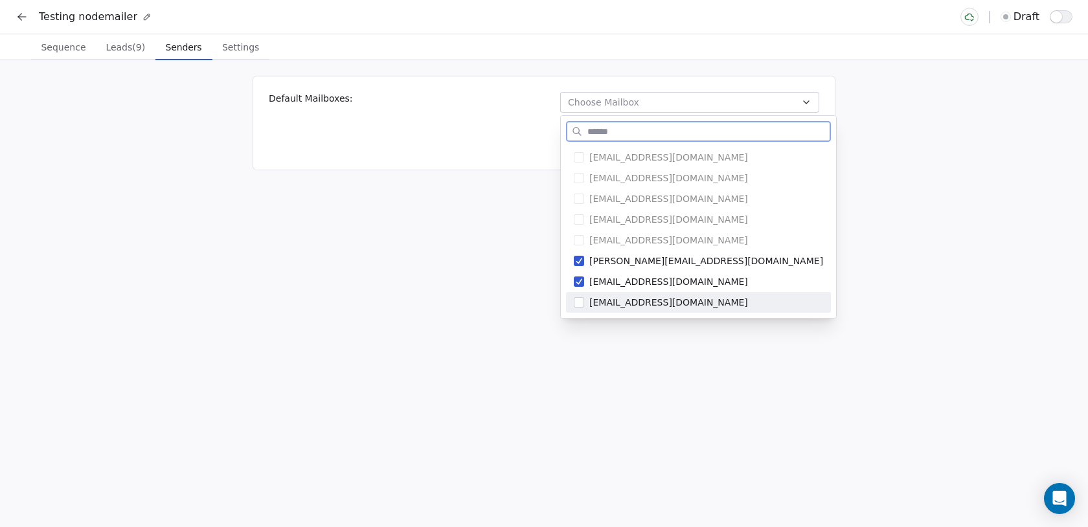
click at [589, 302] on span "aditya.kanade@icloud.com" at bounding box center [706, 302] width 234 height 13
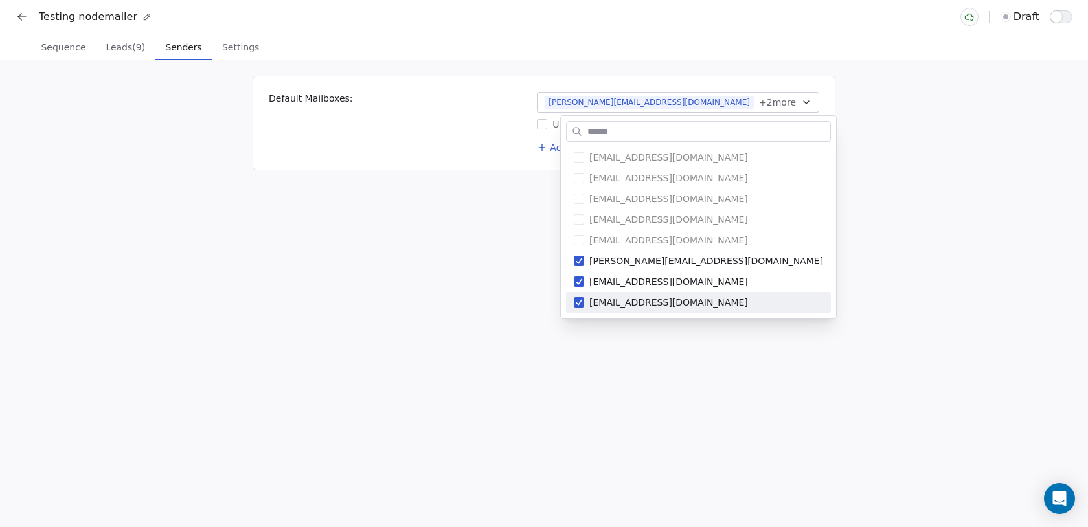
click at [578, 337] on html "Testing nodemailer draft Sequence Sequence Leads (9) Leads (9) Senders Senders …" at bounding box center [544, 263] width 1088 height 527
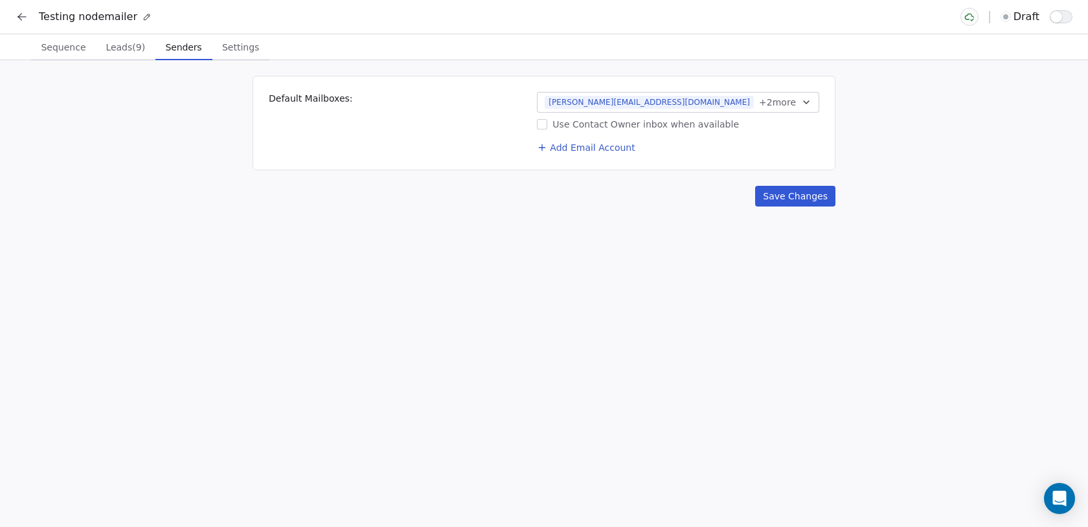
click at [786, 196] on button "Save Changes" at bounding box center [795, 196] width 80 height 21
click at [54, 49] on span "Sequence" at bounding box center [63, 47] width 55 height 18
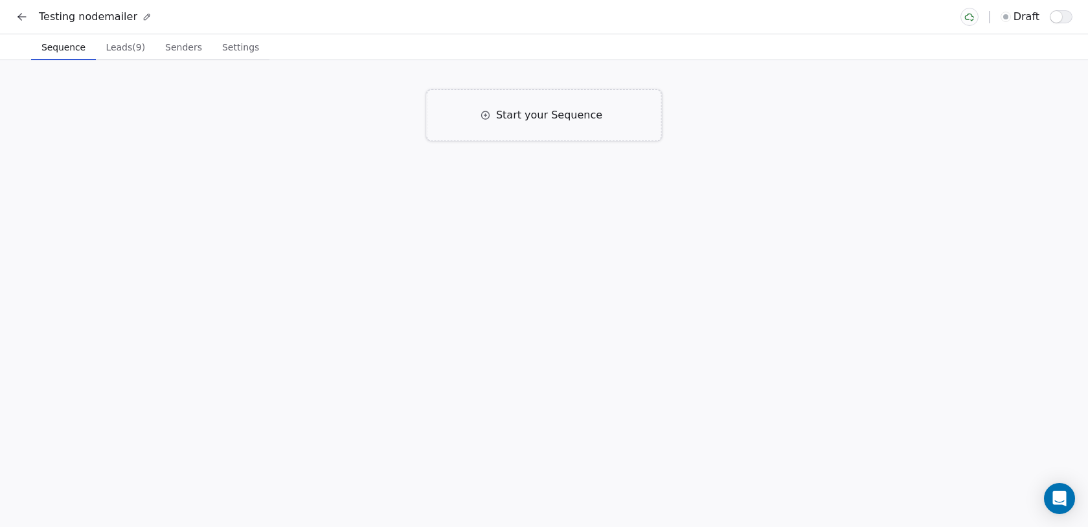
click at [487, 115] on icon at bounding box center [485, 115] width 10 height 10
click at [453, 208] on div "Click to Setup" at bounding box center [429, 209] width 113 height 14
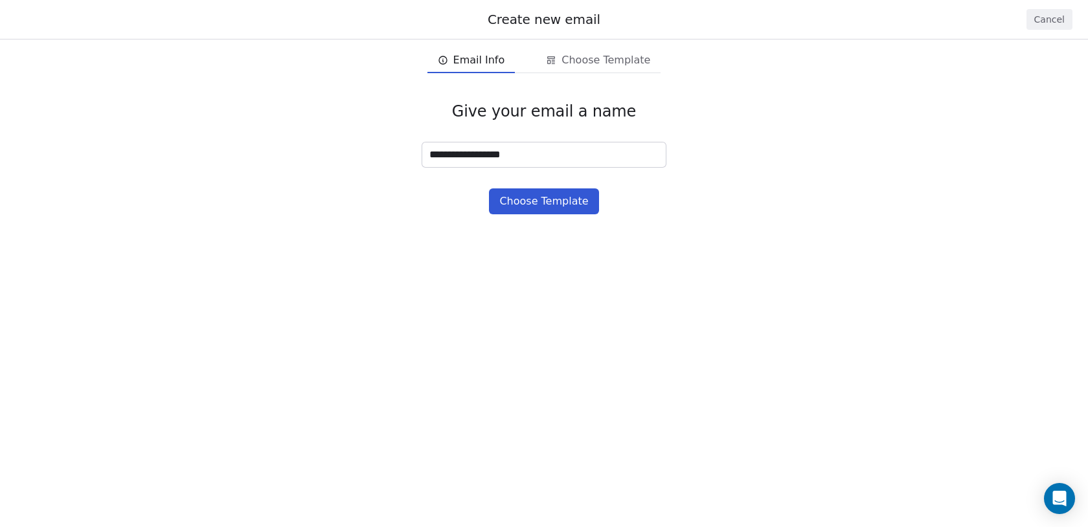
type input "**********"
click at [509, 190] on button "Choose Template" at bounding box center [543, 201] width 109 height 26
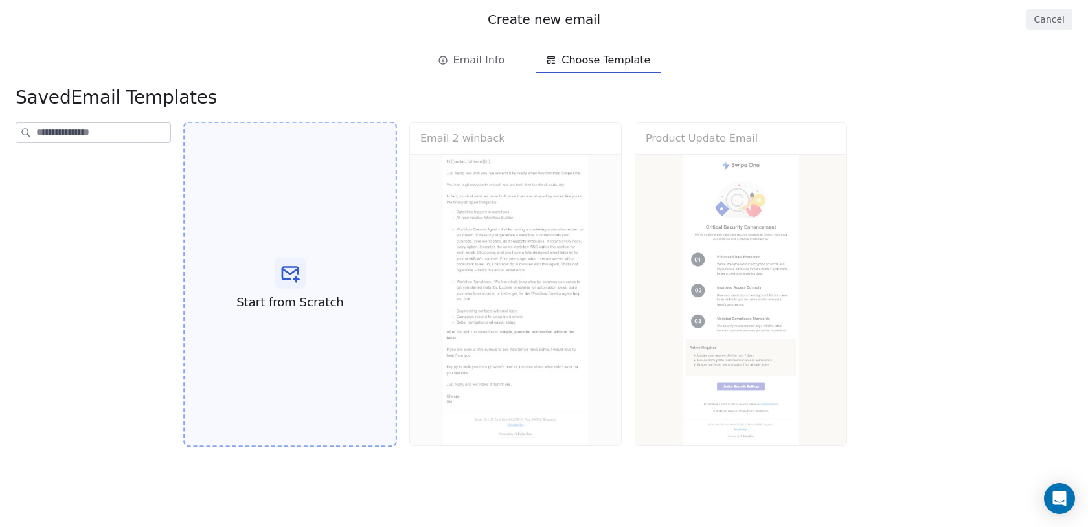
click at [299, 282] on icon at bounding box center [290, 273] width 21 height 21
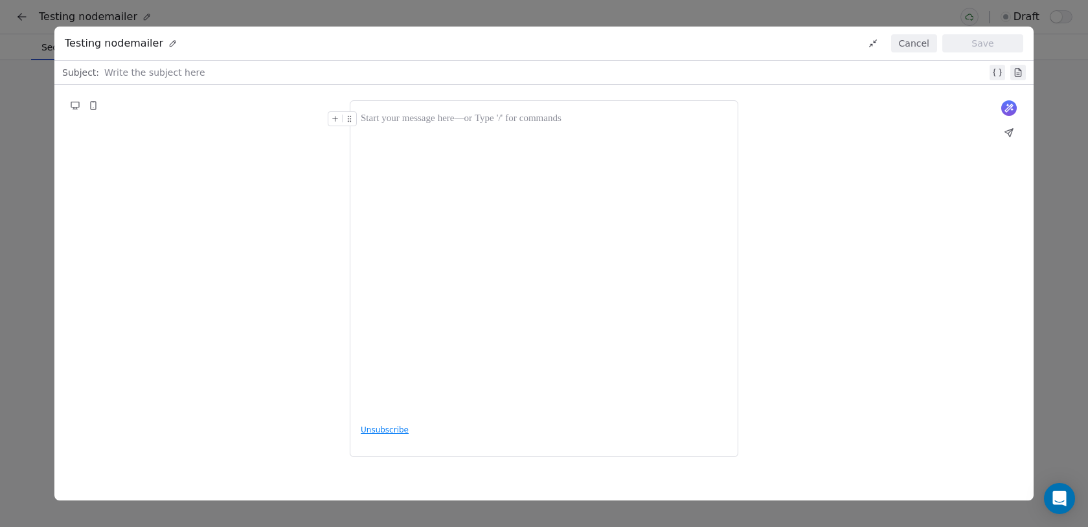
click at [306, 78] on div at bounding box center [545, 73] width 882 height 16
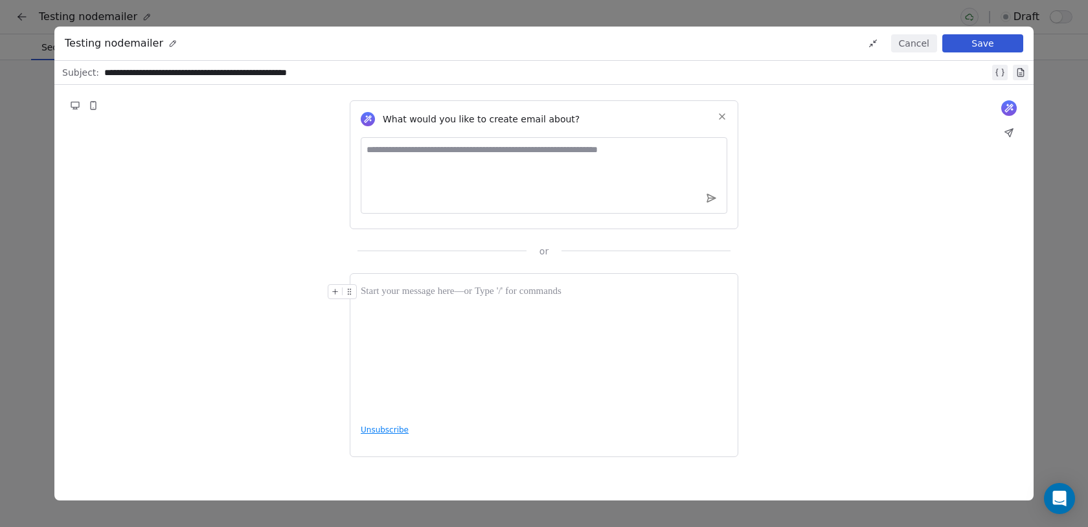
click at [478, 170] on textarea at bounding box center [544, 175] width 366 height 76
type textarea "**********"
click at [655, 155] on textarea "**********" at bounding box center [544, 175] width 366 height 76
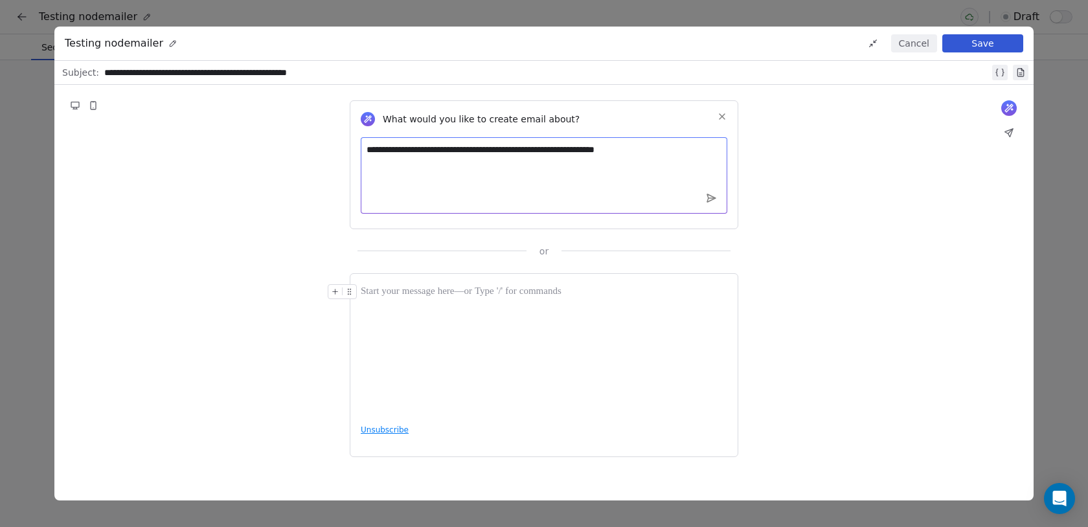
click at [500, 328] on div at bounding box center [544, 349] width 366 height 130
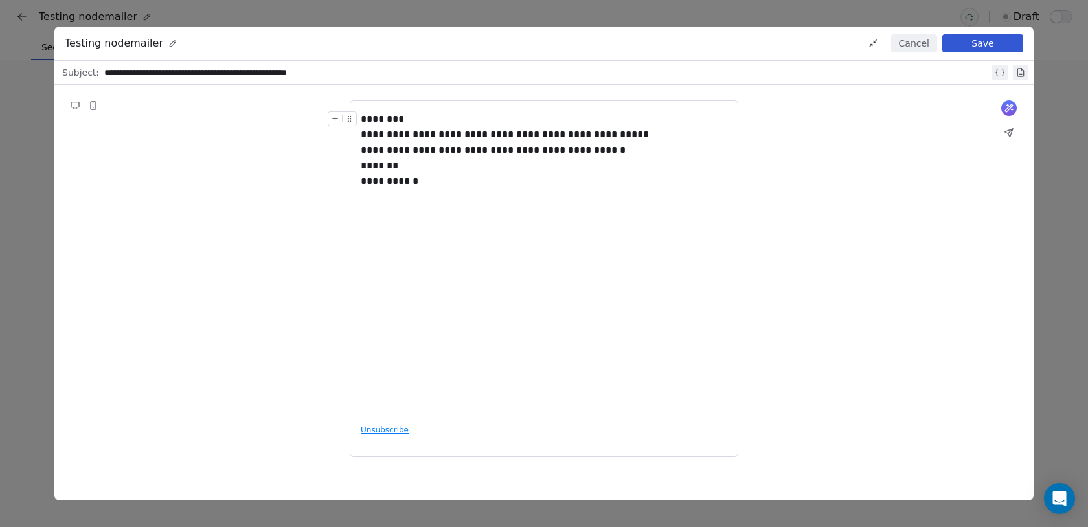
click at [387, 120] on div "********" at bounding box center [544, 119] width 366 height 16
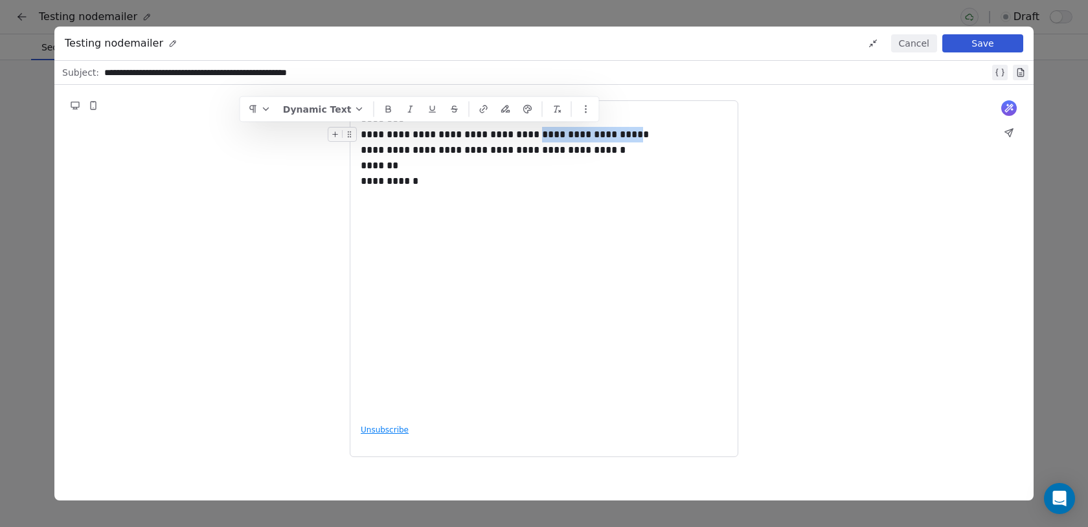
drag, startPoint x: 510, startPoint y: 137, endPoint x: 597, endPoint y: 133, distance: 86.8
click at [597, 133] on div "**********" at bounding box center [544, 142] width 366 height 31
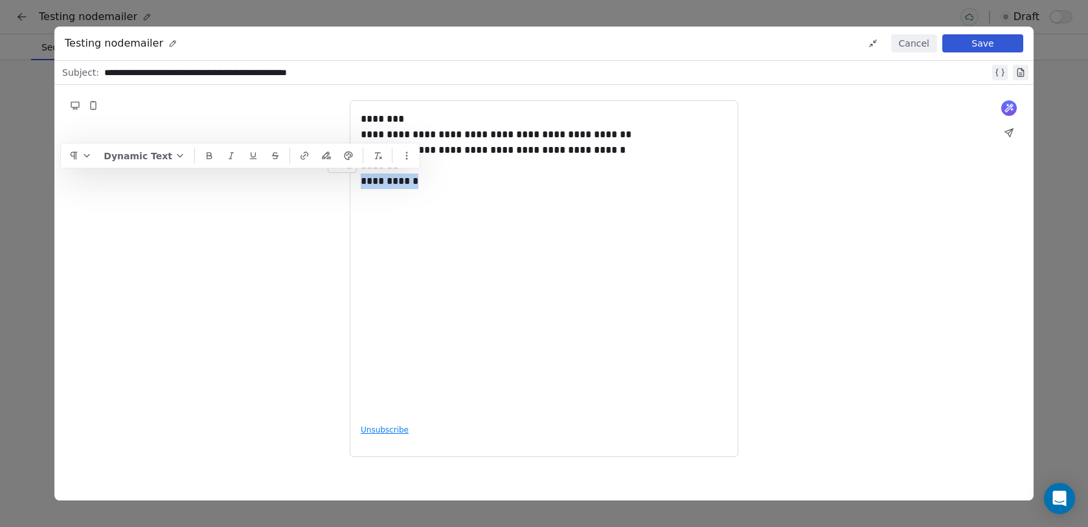
drag, startPoint x: 421, startPoint y: 191, endPoint x: 352, endPoint y: 185, distance: 68.9
click at [352, 185] on div "**********" at bounding box center [544, 278] width 388 height 357
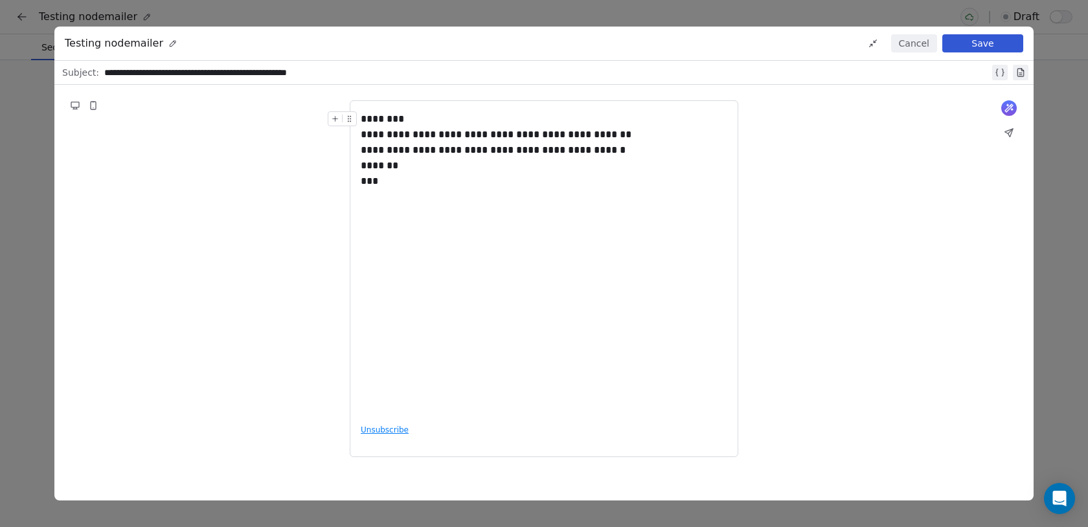
click at [973, 43] on button "Save" at bounding box center [982, 43] width 81 height 18
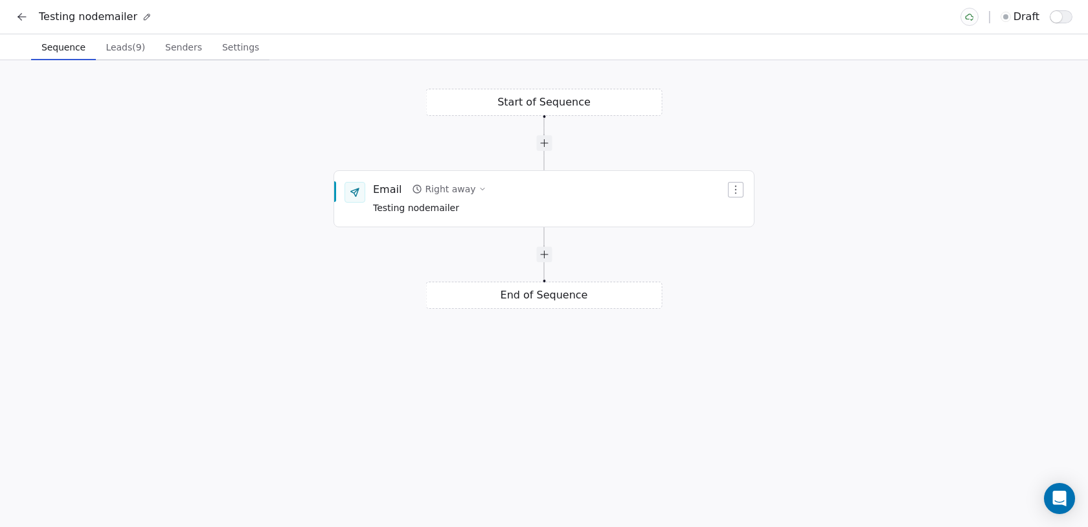
click at [236, 57] on button "Settings Settings" at bounding box center [240, 47] width 57 height 26
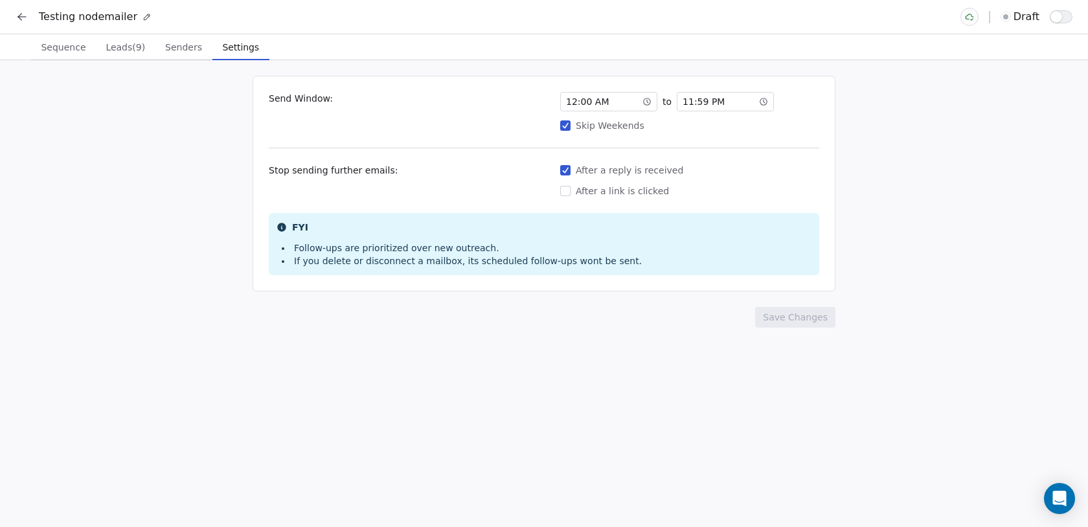
click at [754, 103] on div "11 : 59 PM" at bounding box center [725, 101] width 97 height 19
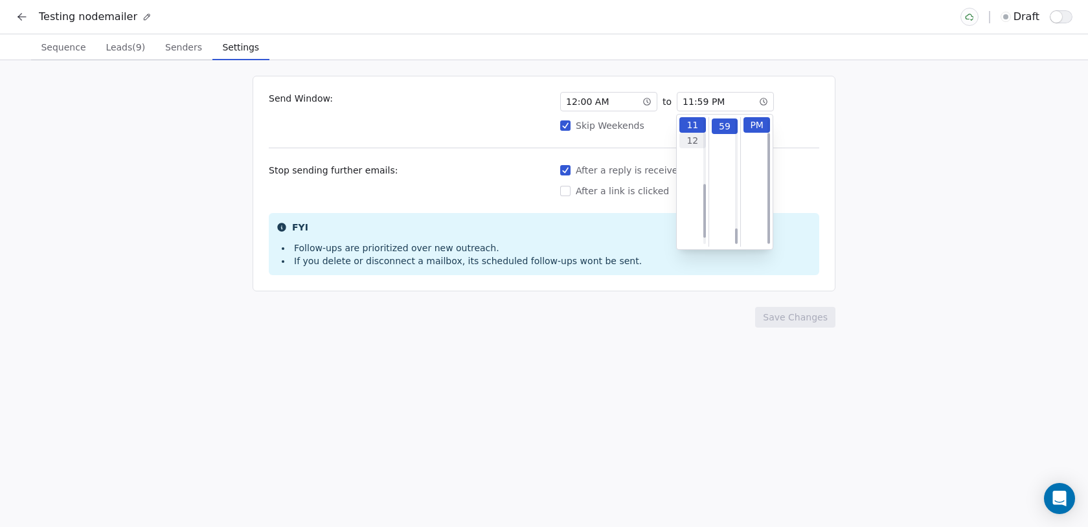
scroll to position [917, 0]
click at [689, 141] on div "12" at bounding box center [692, 141] width 27 height 16
click at [704, 102] on span "12 : 59 PM" at bounding box center [703, 101] width 42 height 13
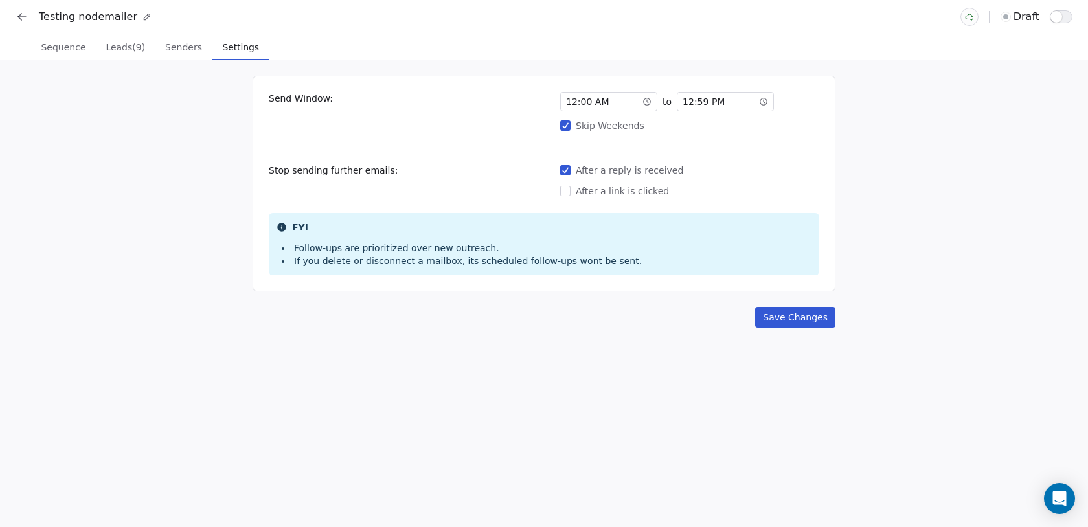
click at [564, 126] on button "Skip Weekends" at bounding box center [565, 125] width 10 height 13
click at [720, 103] on span "12 : 59 PM" at bounding box center [703, 101] width 42 height 13
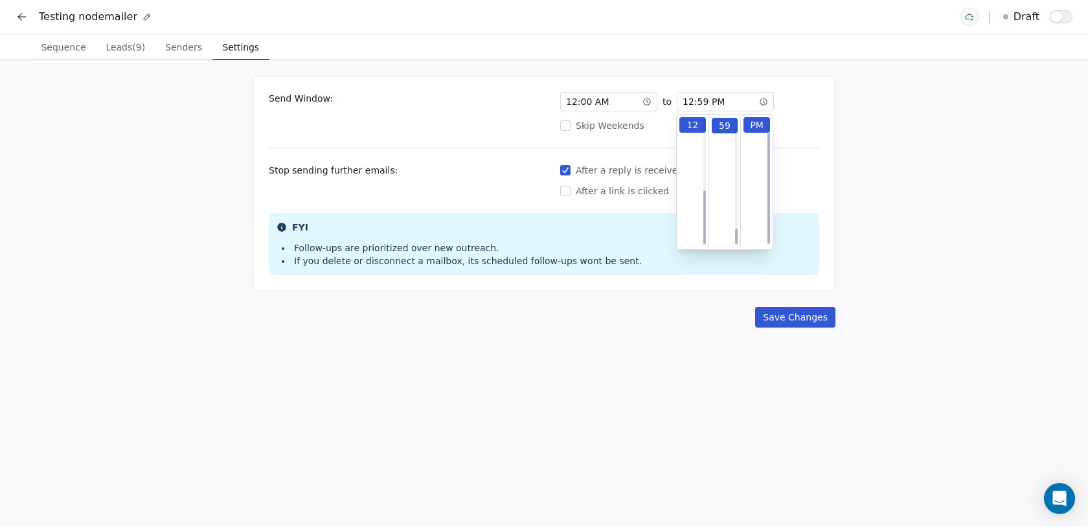
scroll to position [917, 0]
click at [689, 135] on div "11" at bounding box center [692, 137] width 27 height 16
click at [653, 118] on div "12 : 00 AM to 11 : 59 PM Skip Weekends" at bounding box center [689, 112] width 259 height 40
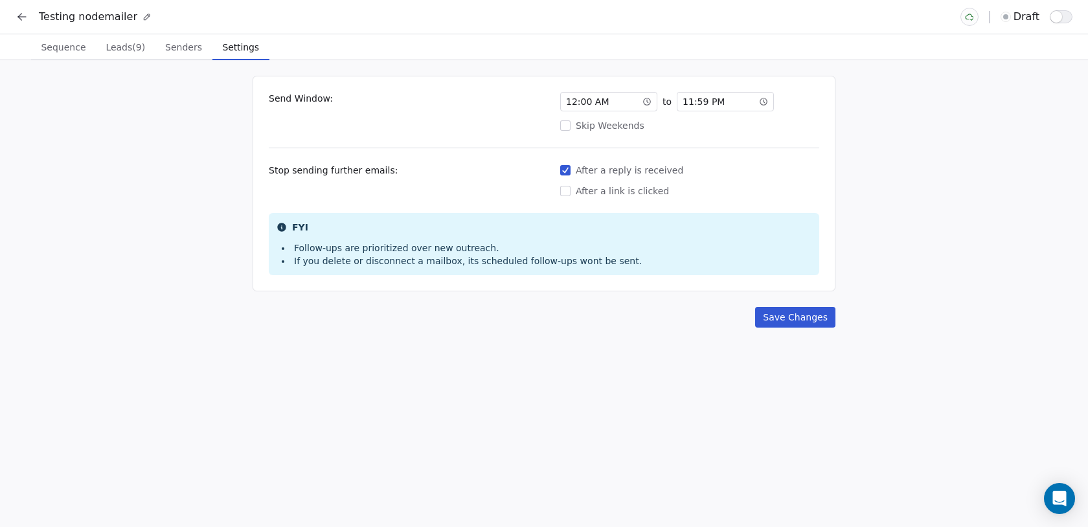
click at [613, 100] on div "12 : 00 AM" at bounding box center [608, 101] width 97 height 19
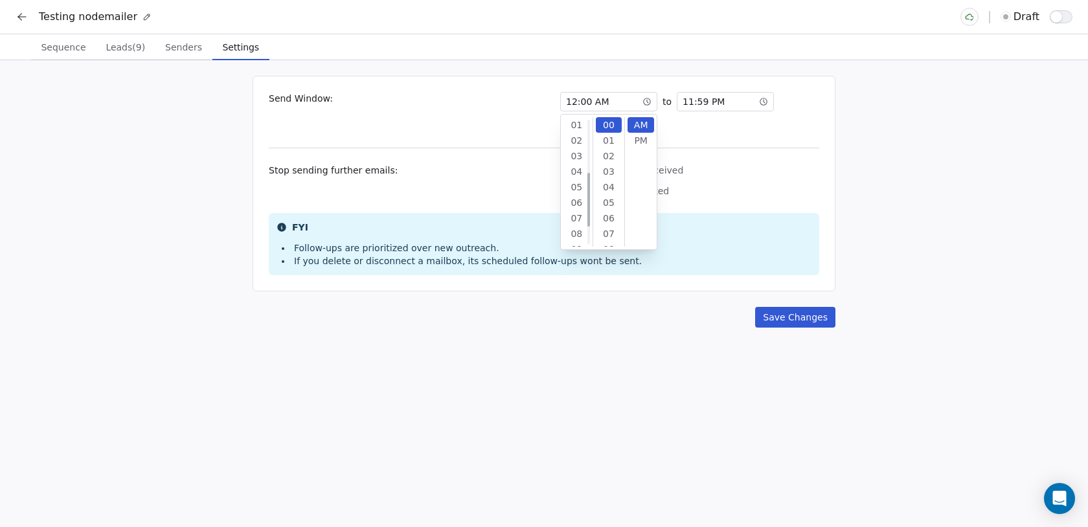
scroll to position [171, 0]
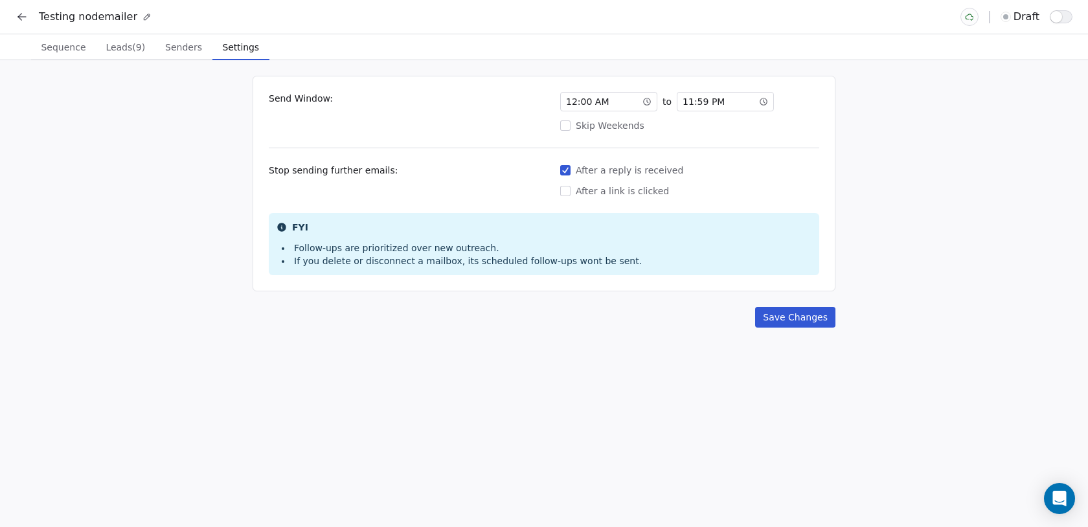
click at [686, 122] on div "Skip Weekends" at bounding box center [689, 125] width 259 height 13
click at [570, 122] on button "Skip Weekends" at bounding box center [565, 125] width 10 height 13
click at [633, 126] on div "Skip Weekends" at bounding box center [689, 125] width 259 height 13
click at [570, 126] on button "Skip Weekends" at bounding box center [565, 125] width 10 height 13
click at [612, 100] on div "12 : 00 AM" at bounding box center [608, 101] width 97 height 19
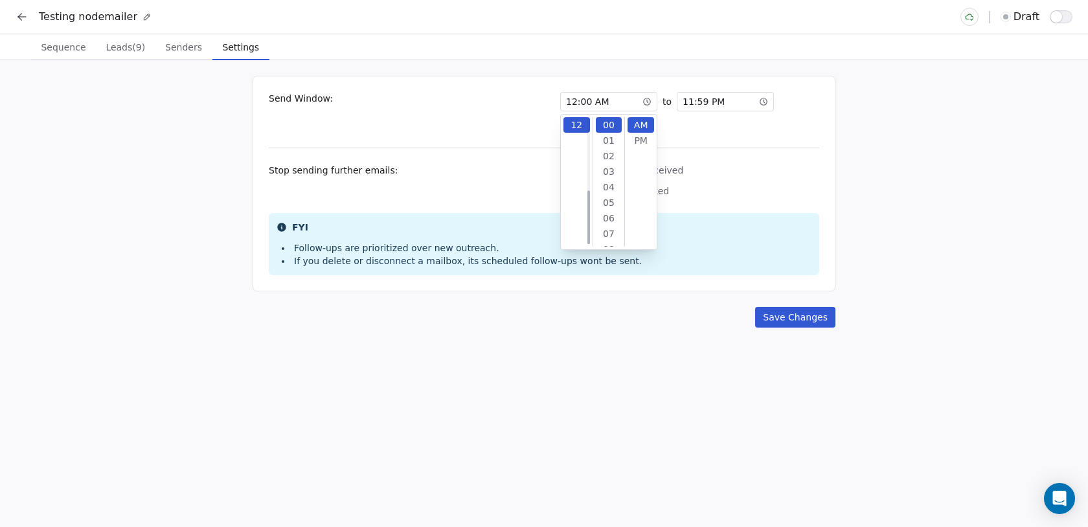
click at [743, 150] on div "Send Window: 12 : 00 AM to 11 : 59 PM Skip Weekends Stop sending further emails…" at bounding box center [543, 184] width 583 height 216
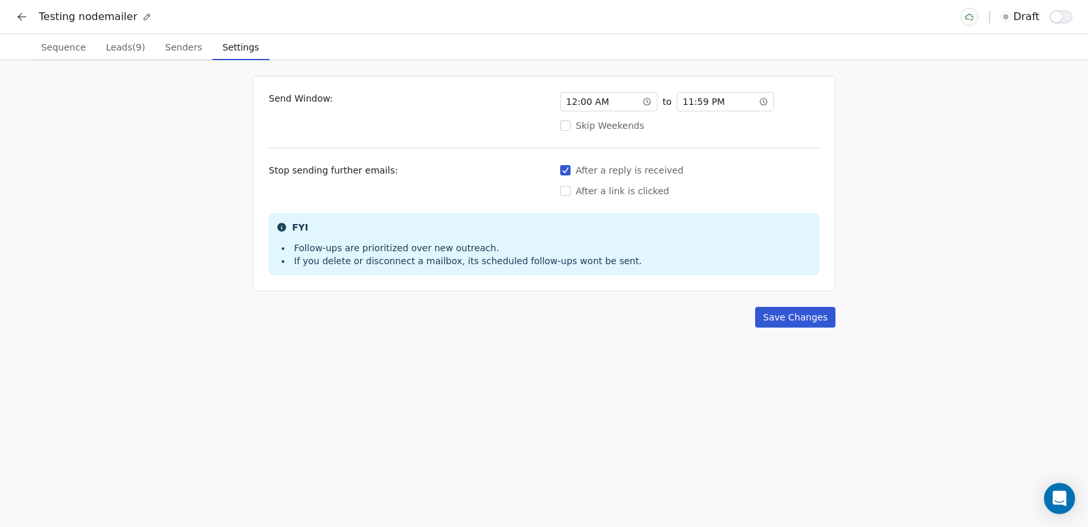
click at [795, 320] on button "Save Changes" at bounding box center [795, 317] width 80 height 21
click at [171, 43] on span "Senders" at bounding box center [183, 47] width 47 height 18
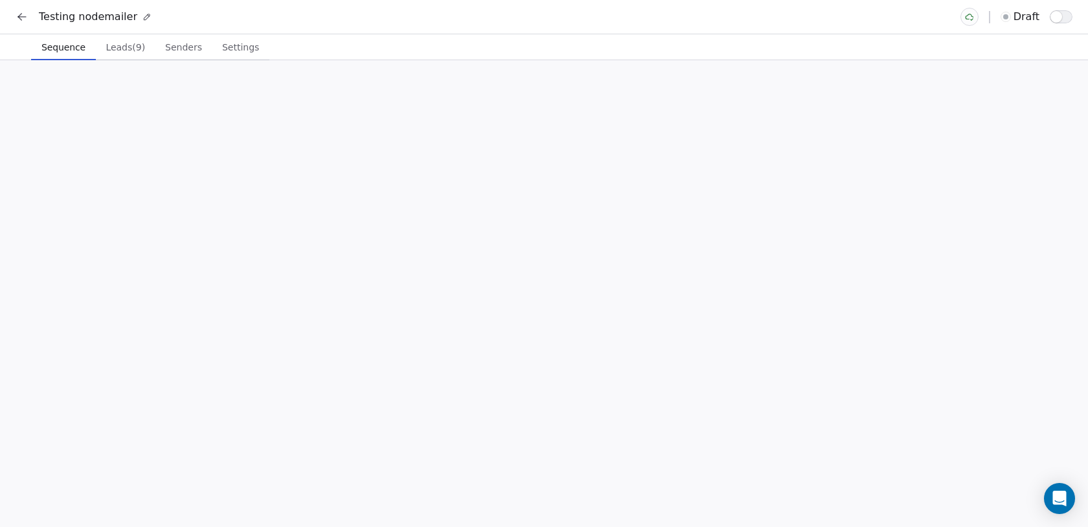
click at [49, 45] on span "Sequence" at bounding box center [63, 47] width 54 height 18
click at [1063, 18] on button "button" at bounding box center [1060, 16] width 23 height 13
click at [28, 18] on button at bounding box center [22, 17] width 18 height 18
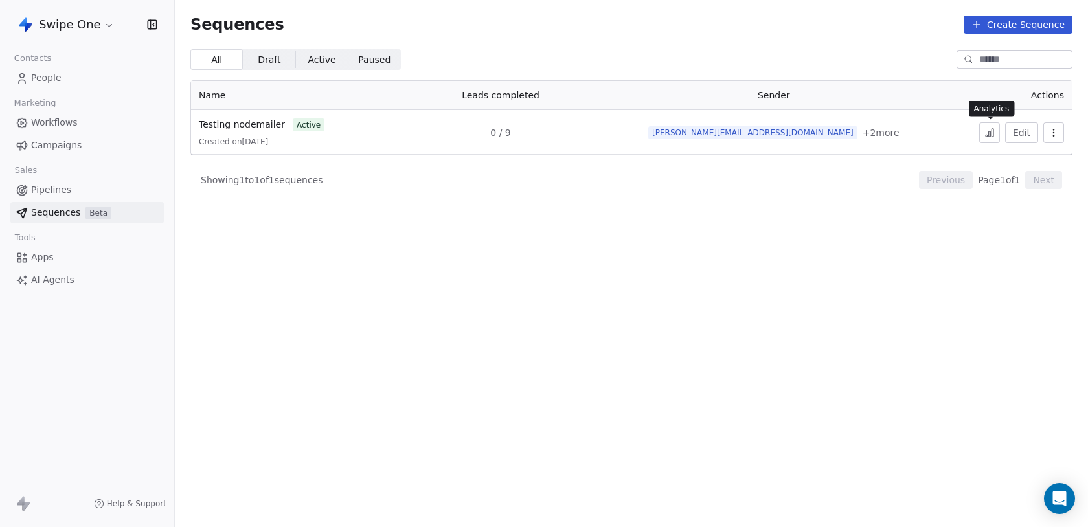
click at [987, 134] on icon at bounding box center [989, 133] width 10 height 10
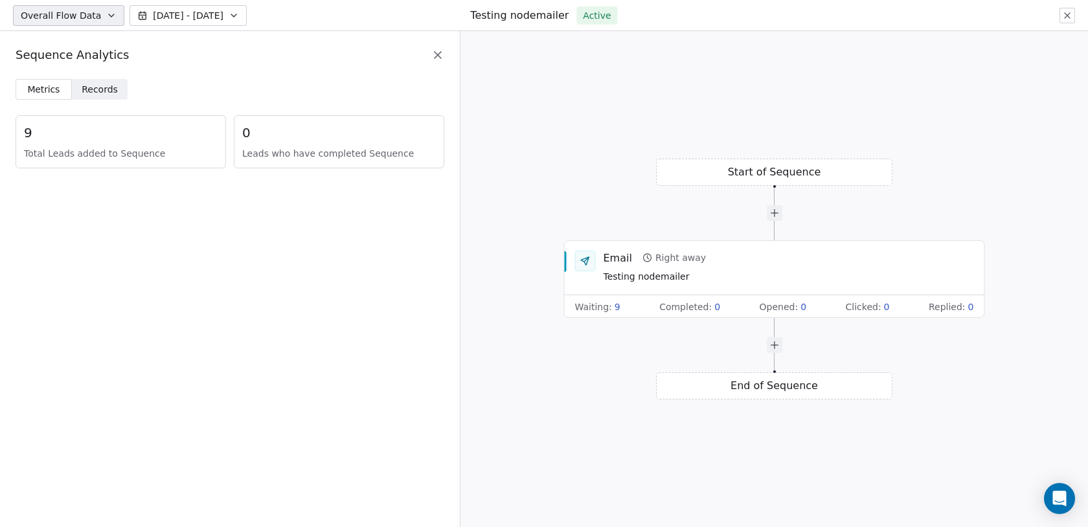
click at [440, 61] on icon at bounding box center [437, 55] width 13 height 13
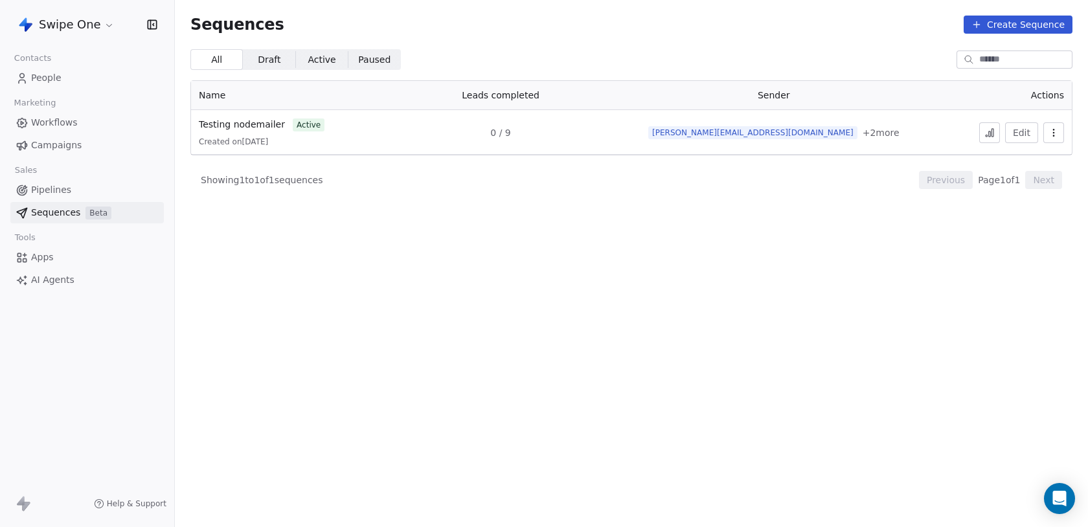
click at [791, 135] on span "ken@swipeone.top" at bounding box center [752, 132] width 209 height 13
click at [254, 123] on span "Testing nodemailer" at bounding box center [242, 124] width 86 height 10
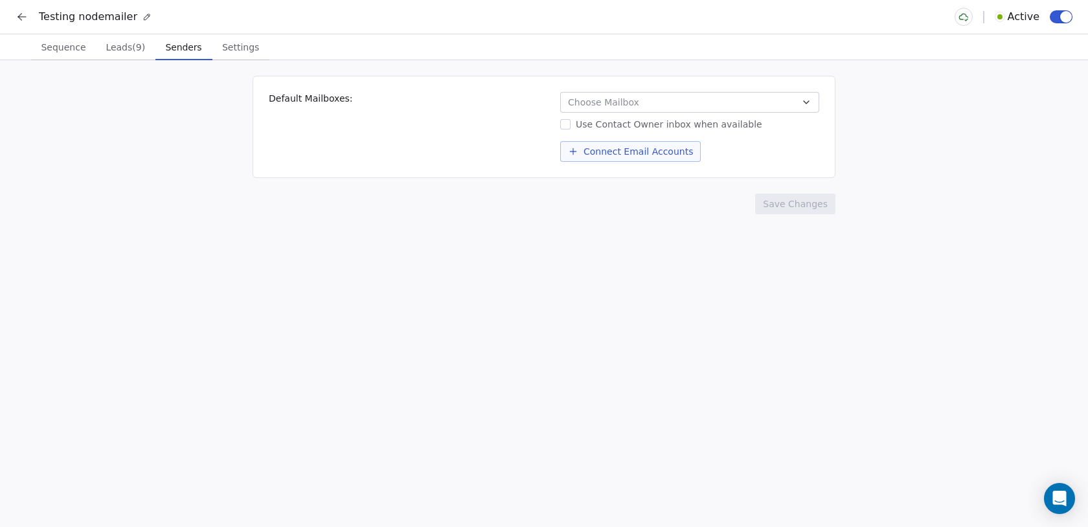
click at [179, 44] on span "Senders" at bounding box center [184, 47] width 47 height 18
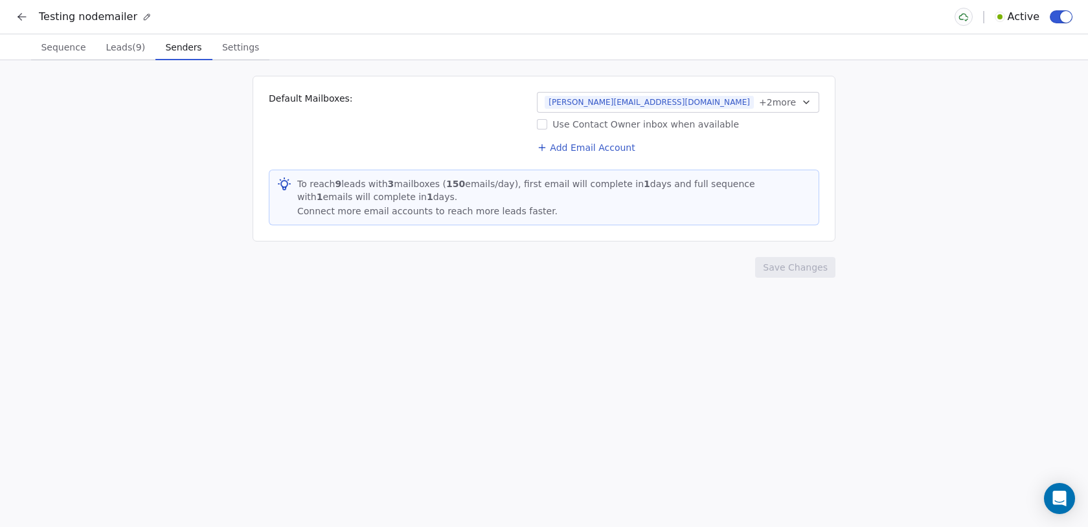
click at [759, 104] on span "+ 2 more" at bounding box center [777, 102] width 37 height 13
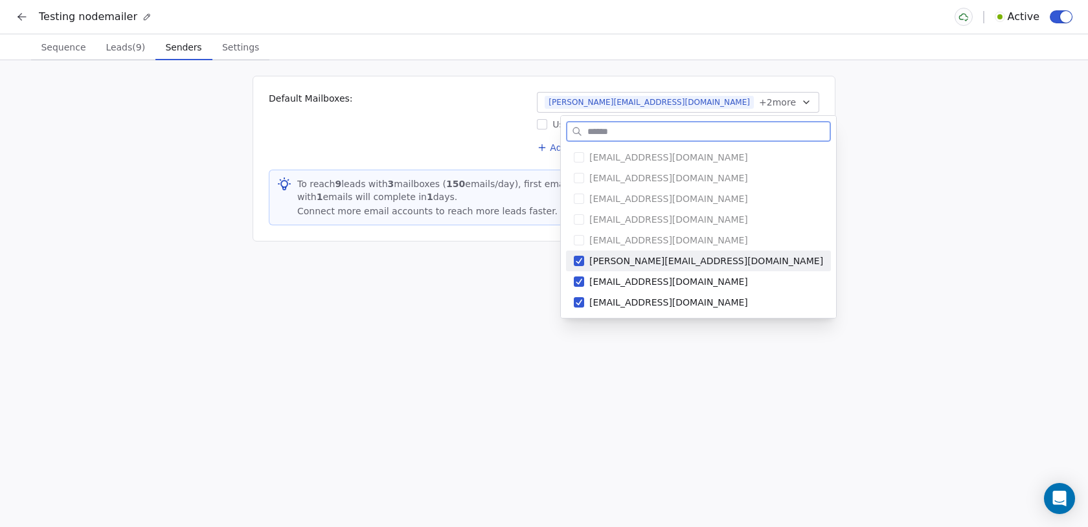
click at [582, 262] on button "Suggestions" at bounding box center [579, 261] width 10 height 10
click at [511, 295] on html "Testing nodemailer Active Sequence Sequence Leads (9) Leads (9) Senders Senders…" at bounding box center [544, 263] width 1088 height 527
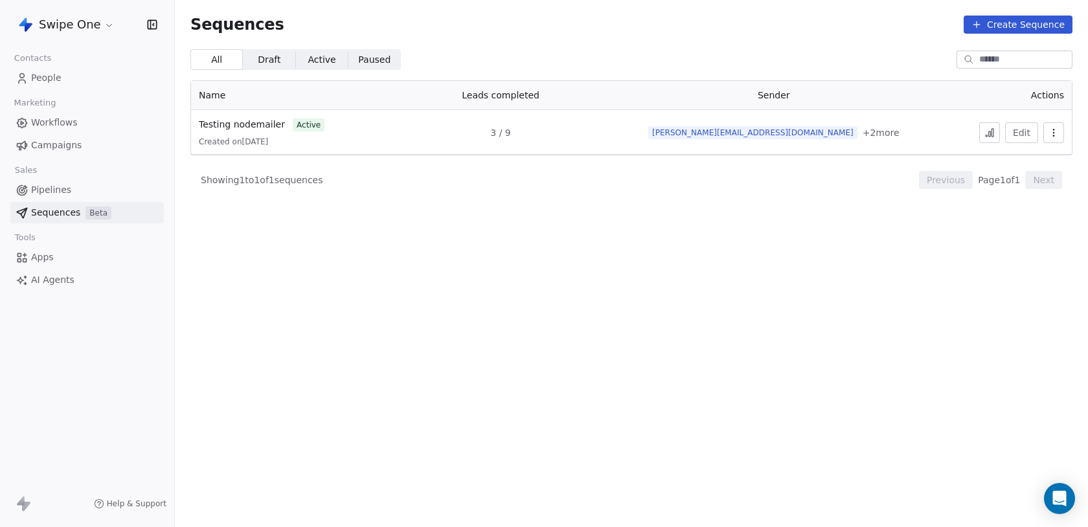
click at [276, 59] on span "Draft" at bounding box center [269, 60] width 23 height 14
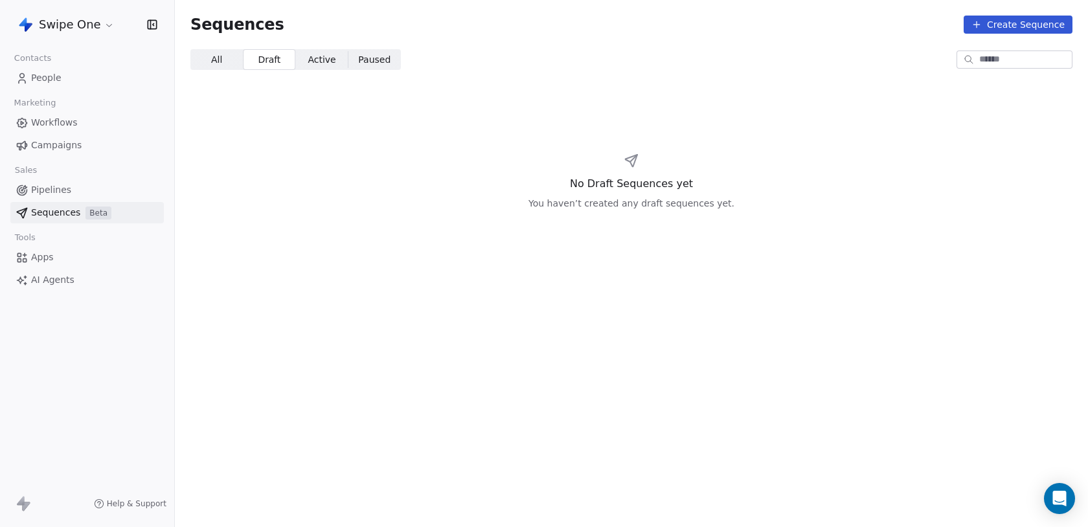
click at [219, 63] on span "All" at bounding box center [216, 60] width 11 height 14
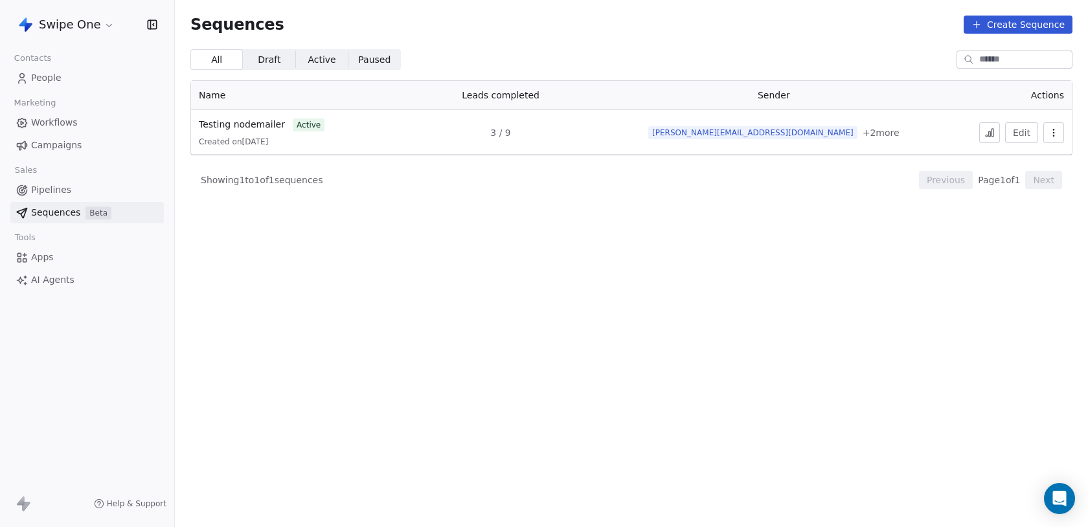
click at [984, 126] on button at bounding box center [989, 132] width 21 height 21
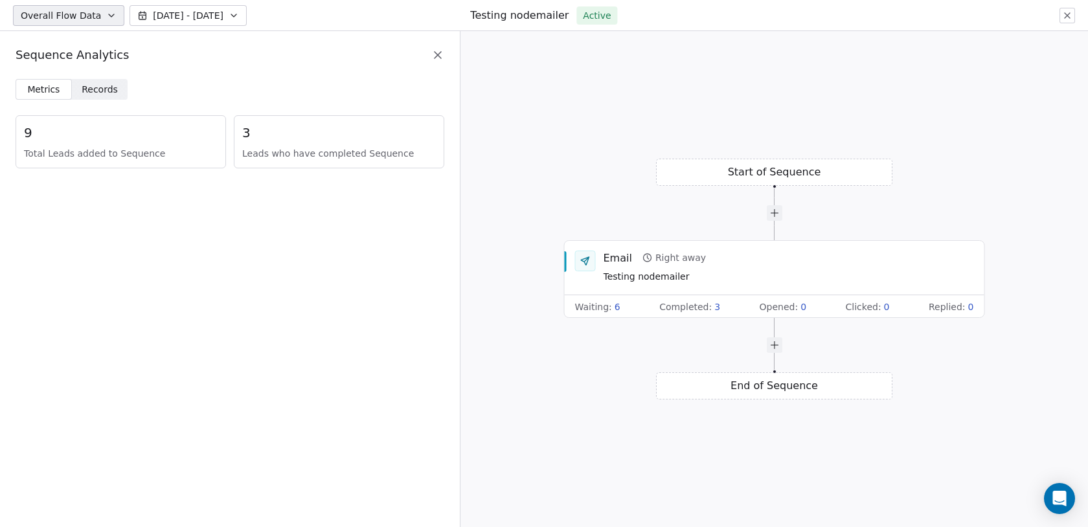
click at [91, 91] on span "Records" at bounding box center [100, 90] width 36 height 14
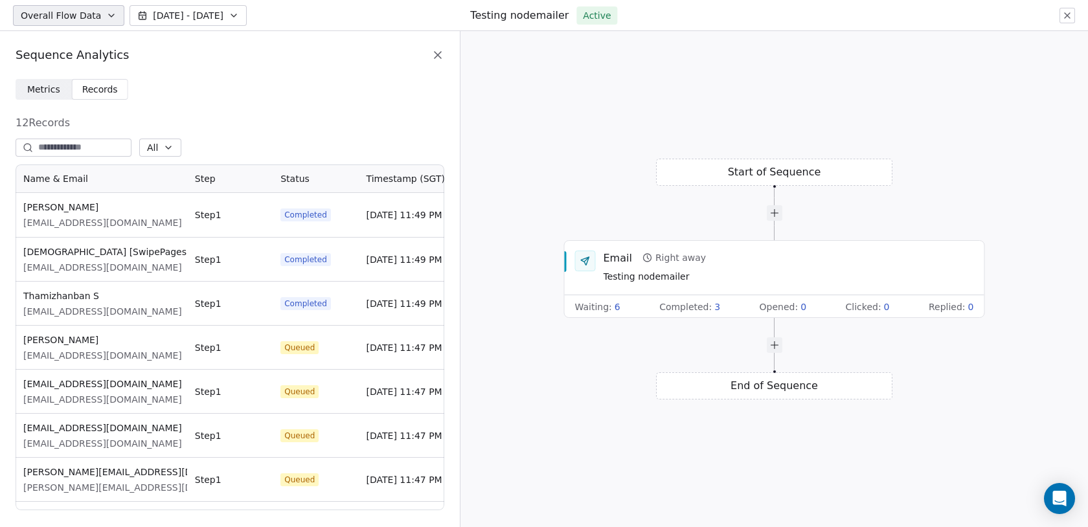
scroll to position [346, 429]
click at [431, 54] on icon at bounding box center [437, 55] width 13 height 13
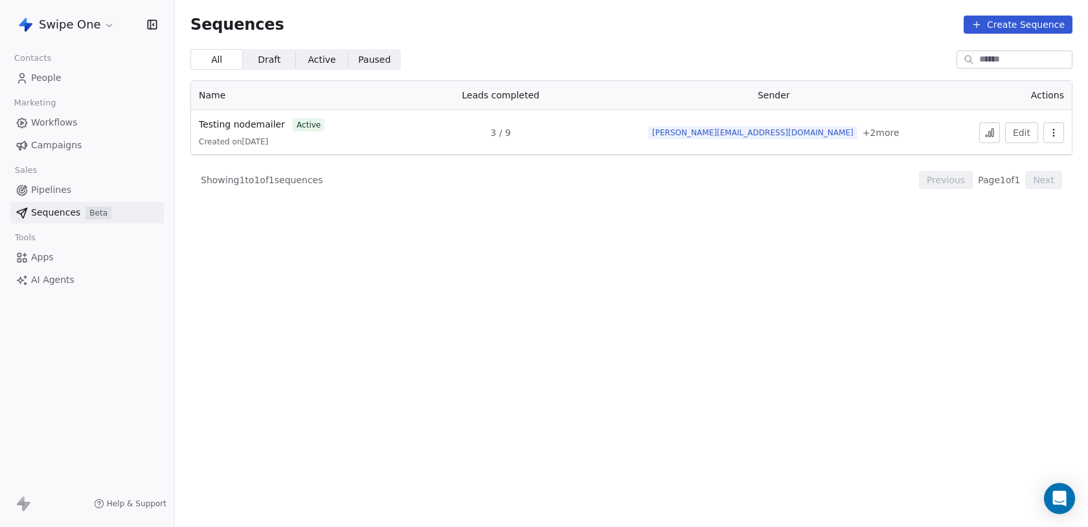
click at [271, 118] on link "Testing nodemailer" at bounding box center [242, 125] width 86 height 14
click at [272, 131] on link "Testing nodemailer" at bounding box center [242, 125] width 86 height 14
click at [270, 122] on span "Testing nodemailer" at bounding box center [242, 124] width 86 height 10
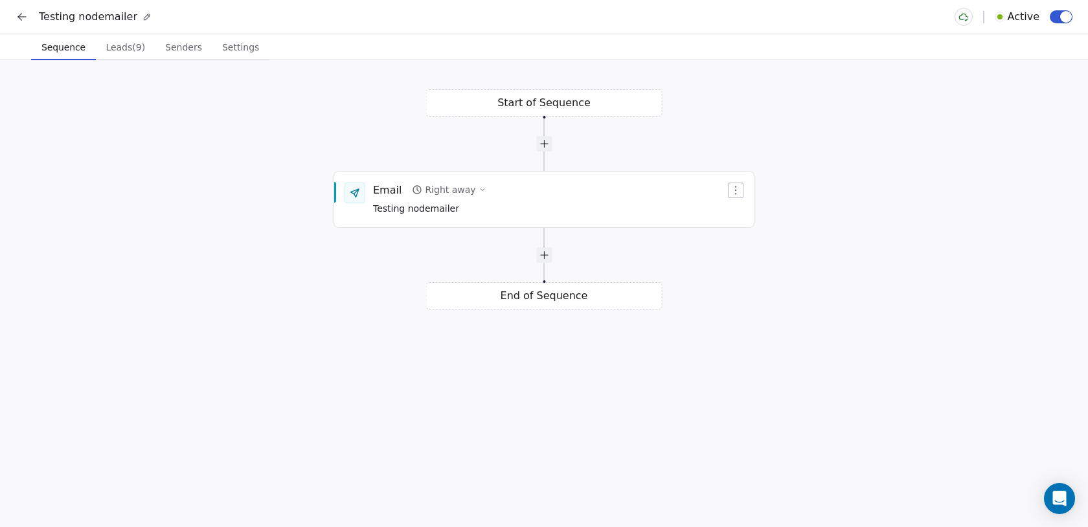
click at [1062, 16] on span "button" at bounding box center [1066, 17] width 12 height 12
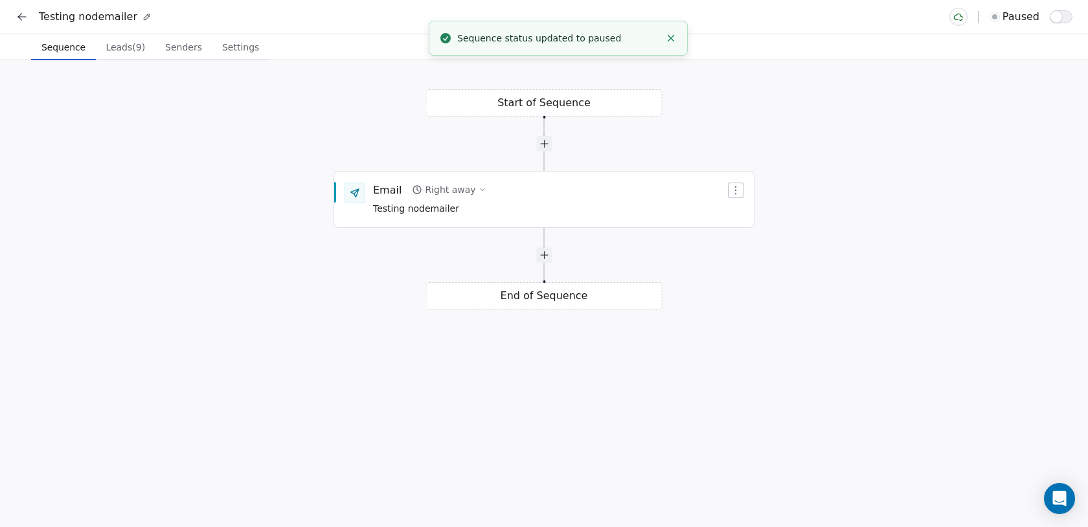
click at [125, 52] on span "Leads (9)" at bounding box center [125, 47] width 50 height 18
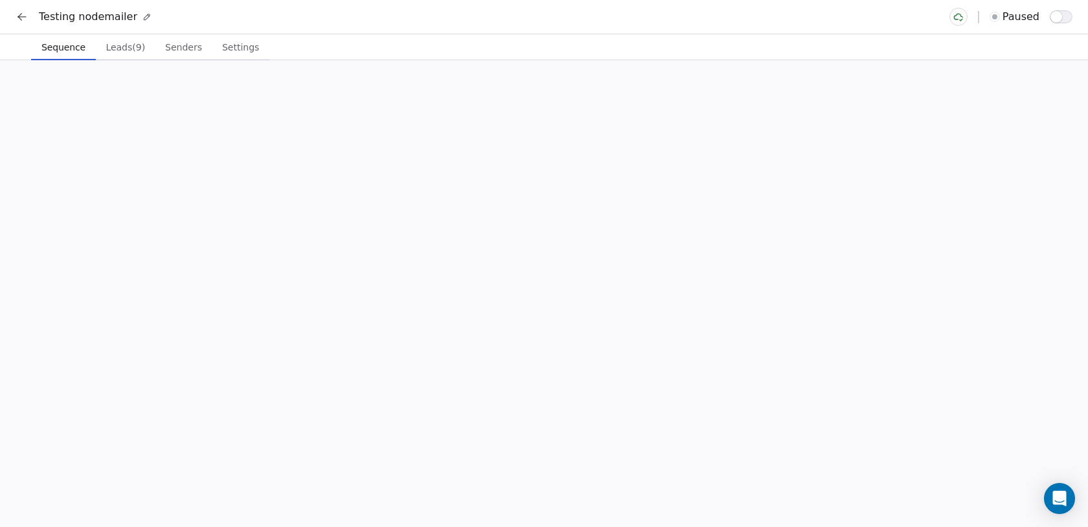
click at [63, 51] on span "Sequence" at bounding box center [63, 47] width 54 height 18
click at [25, 18] on icon at bounding box center [22, 16] width 13 height 13
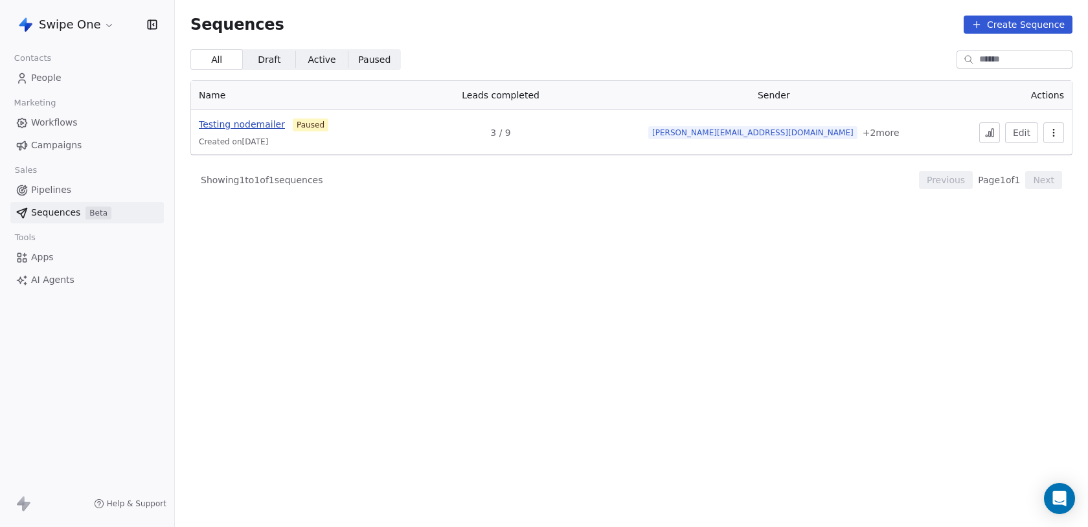
click at [261, 121] on span "Testing nodemailer" at bounding box center [242, 124] width 86 height 10
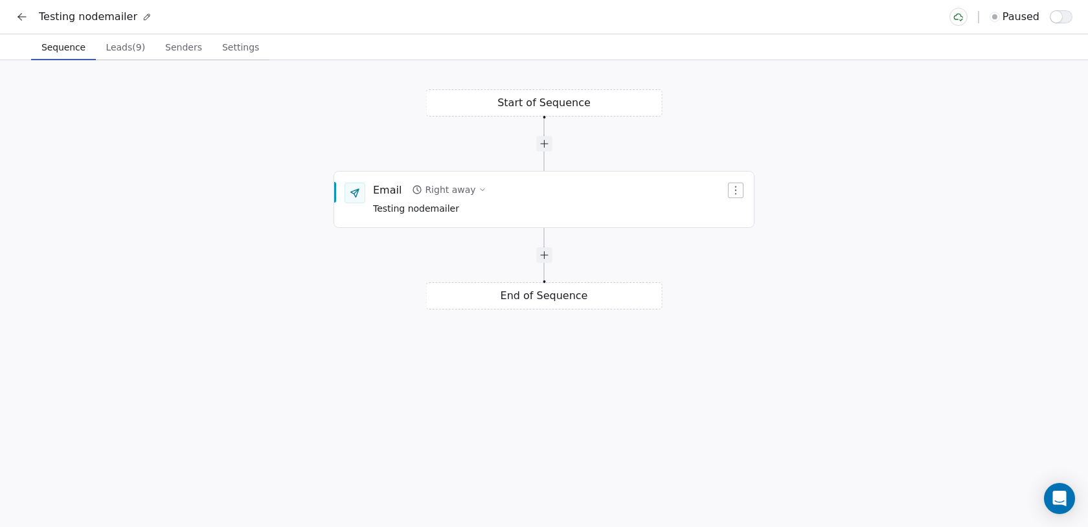
click at [1062, 19] on button "button" at bounding box center [1060, 16] width 23 height 13
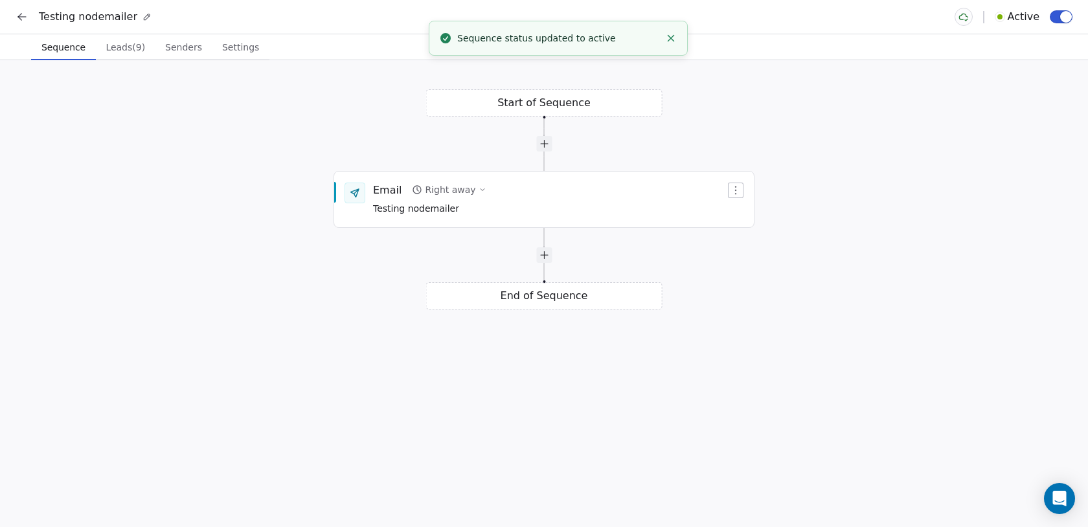
click at [128, 47] on span "Leads (9)" at bounding box center [125, 47] width 50 height 18
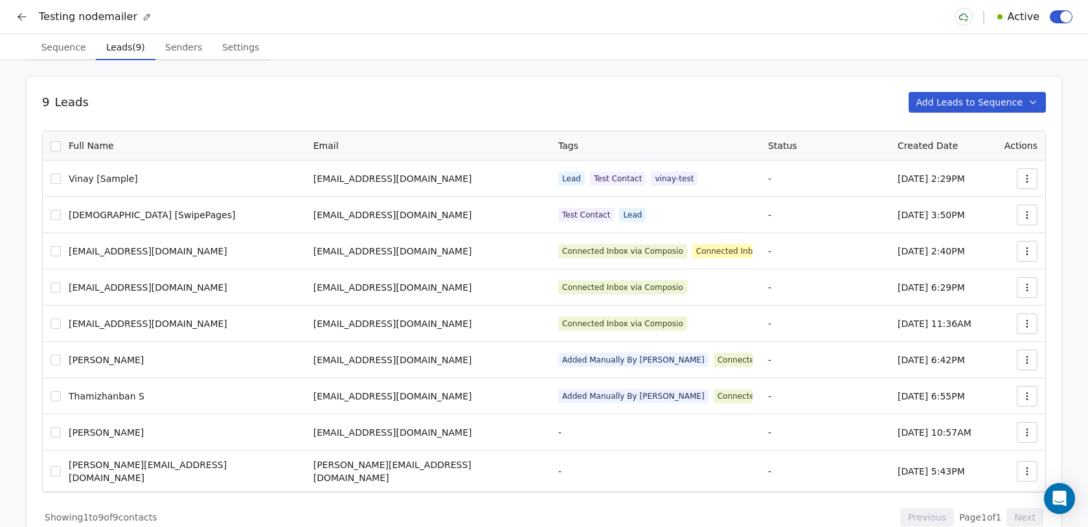
click at [180, 45] on span "Senders" at bounding box center [183, 47] width 47 height 18
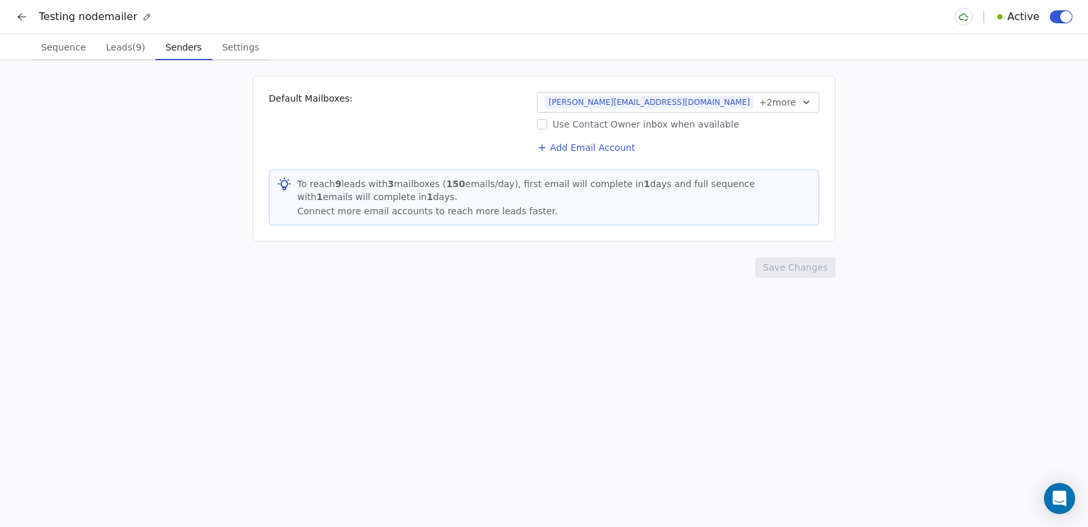
click at [65, 41] on span "Sequence" at bounding box center [63, 47] width 55 height 18
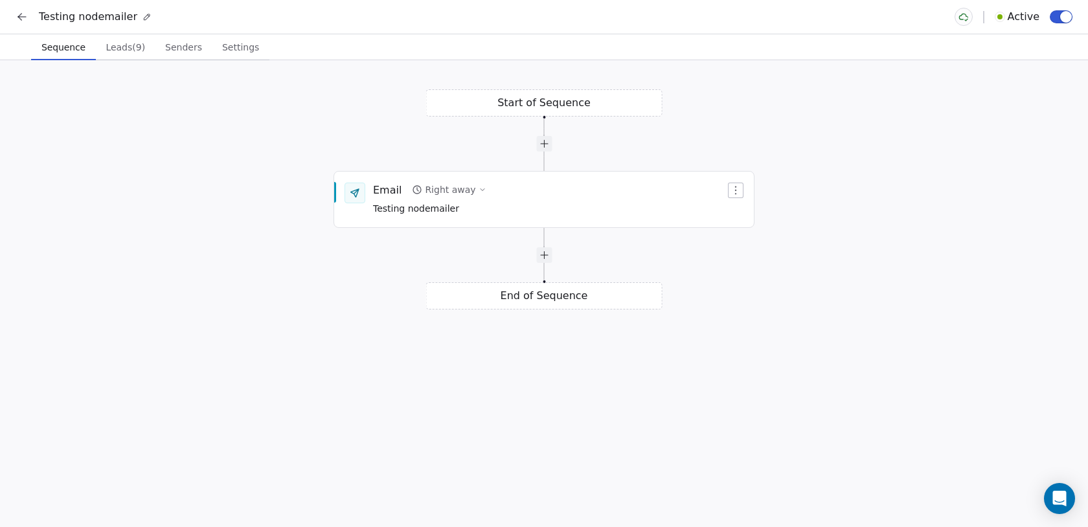
click at [18, 16] on icon at bounding box center [22, 16] width 13 height 13
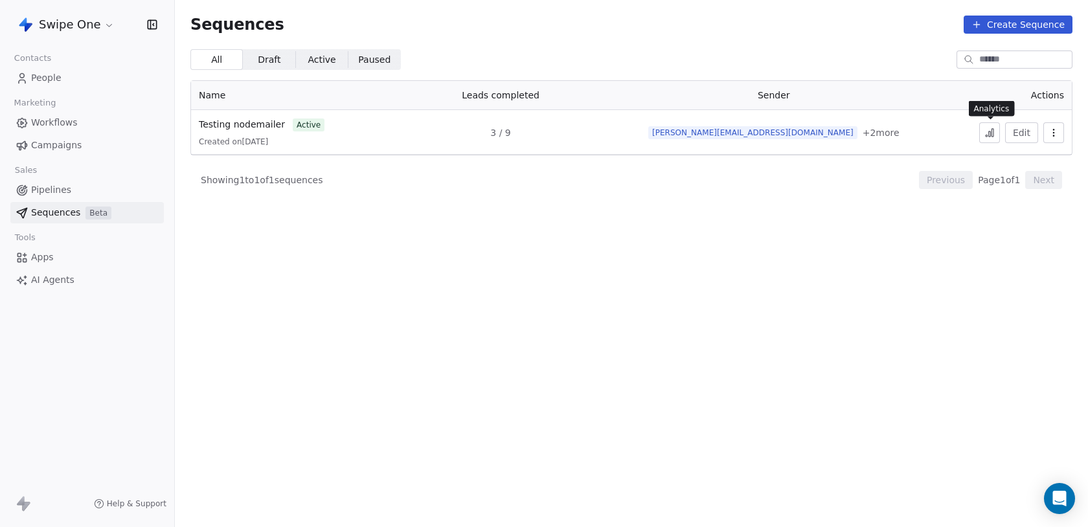
click at [988, 130] on icon at bounding box center [989, 133] width 10 height 10
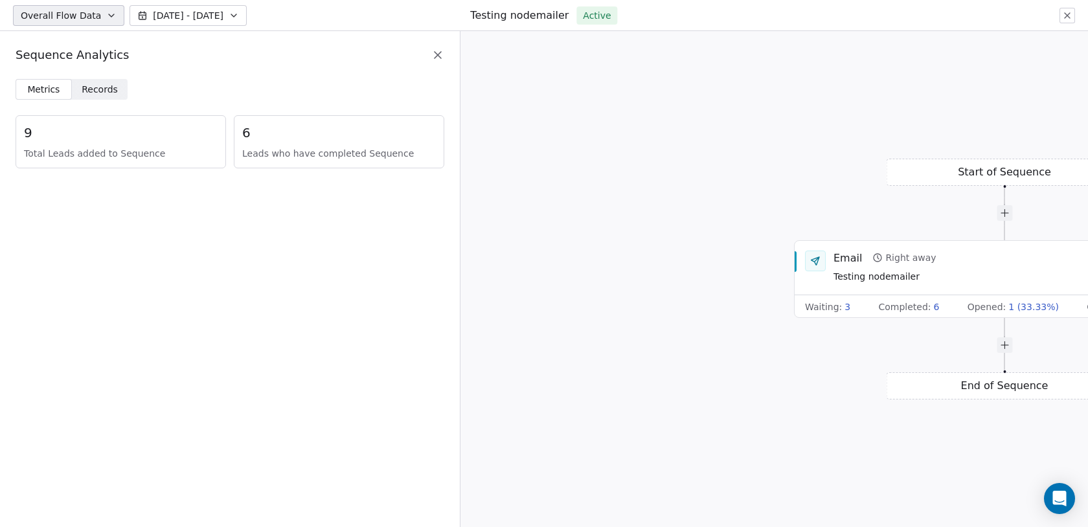
click at [98, 95] on span "Records" at bounding box center [100, 90] width 36 height 14
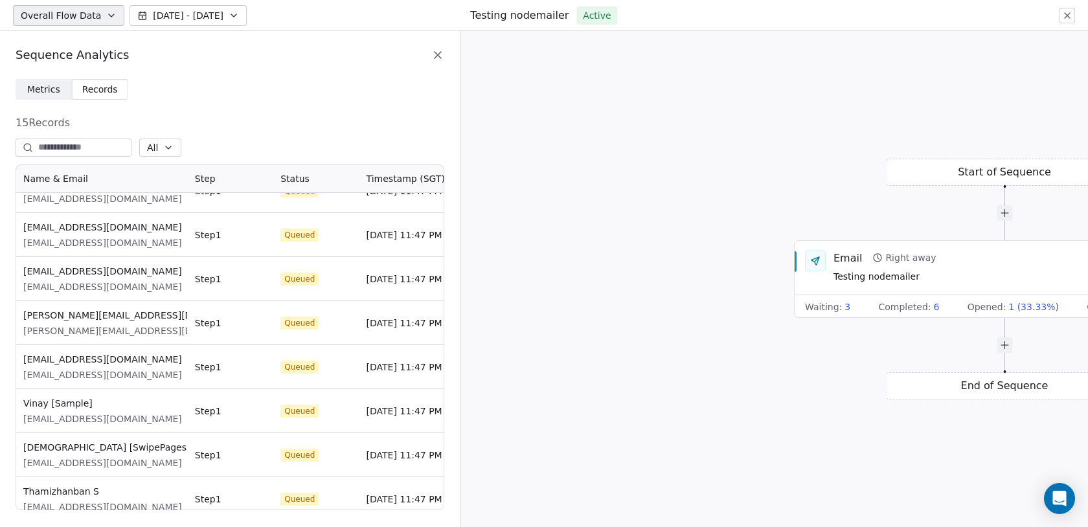
scroll to position [343, 0]
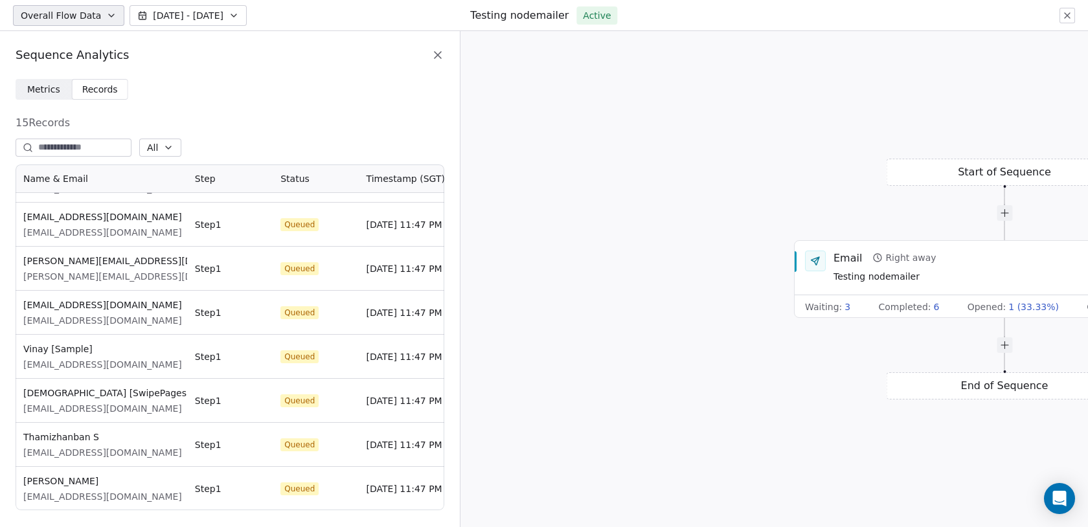
click at [52, 95] on span "Metrics" at bounding box center [43, 90] width 33 height 14
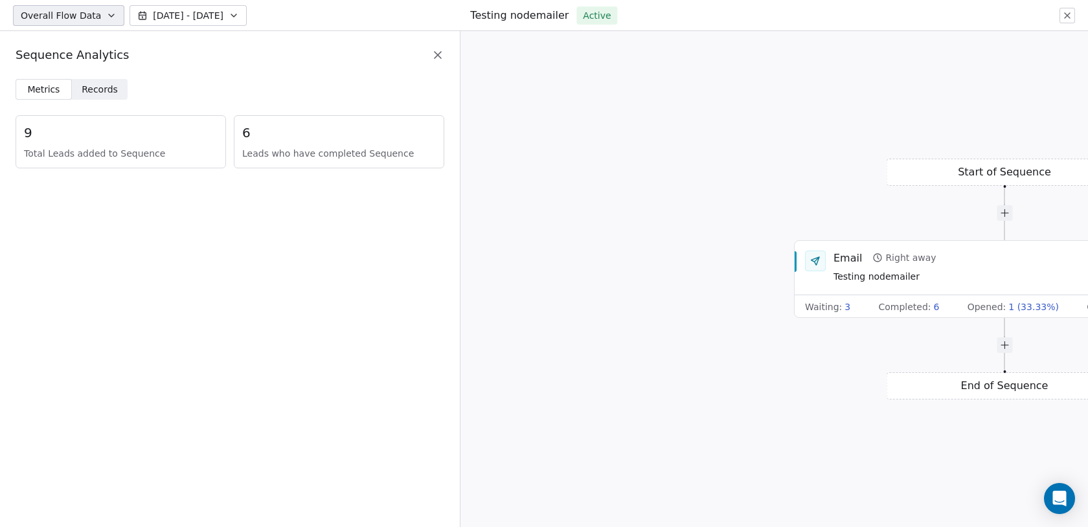
click at [111, 95] on span "Records" at bounding box center [100, 90] width 36 height 14
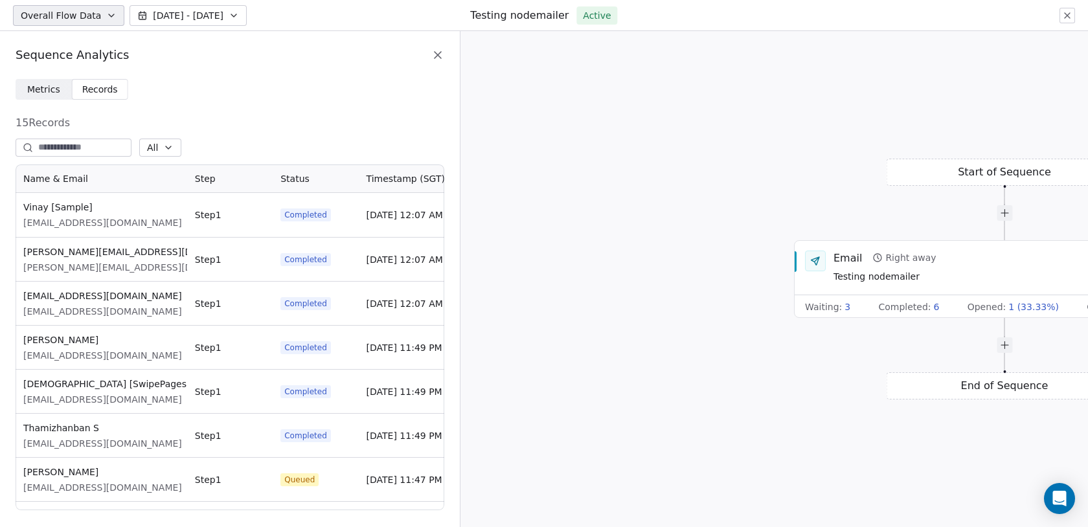
scroll to position [346, 429]
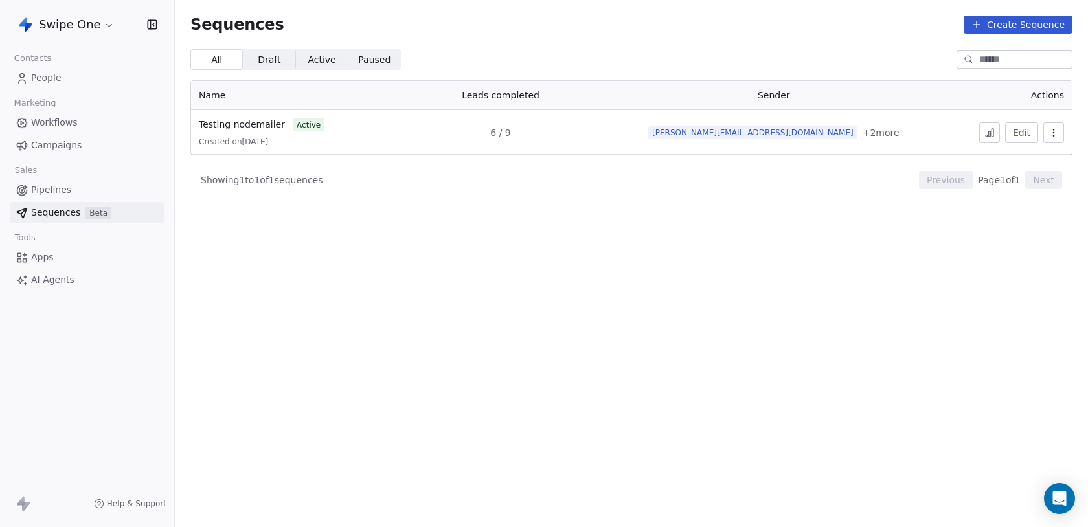
click at [80, 23] on html "Swipe One Contacts People Marketing Workflows Campaigns Sales Pipelines Sequenc…" at bounding box center [544, 263] width 1088 height 527
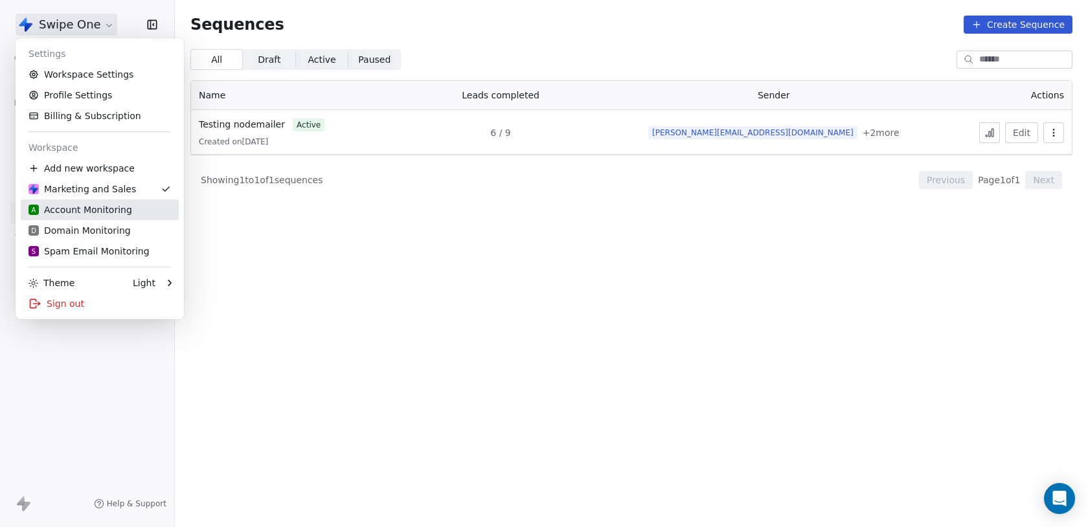
click at [95, 212] on div "A Account Monitoring" at bounding box center [80, 209] width 104 height 13
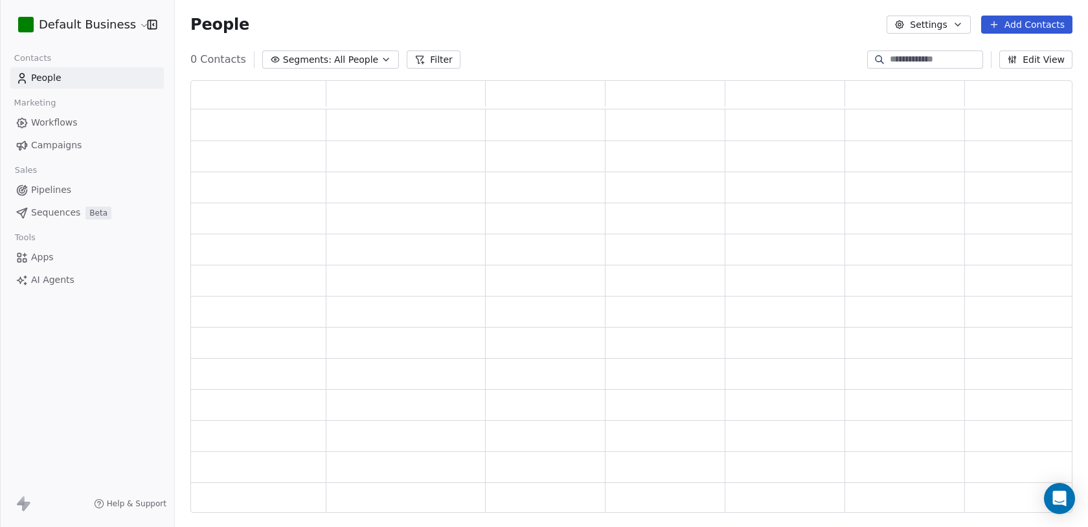
scroll to position [432, 882]
click at [323, 61] on span "Segments:" at bounding box center [316, 60] width 49 height 14
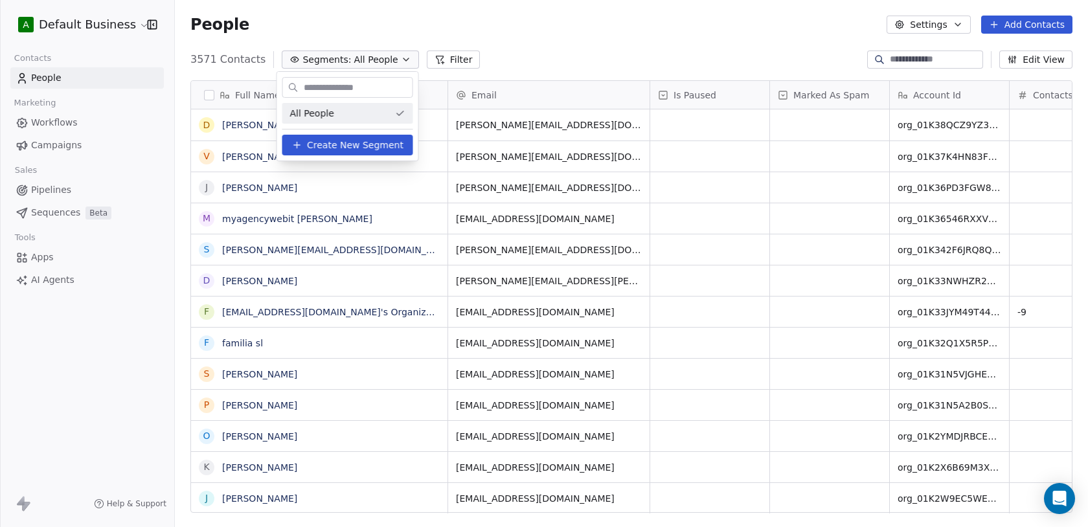
scroll to position [464, 913]
click at [322, 60] on html "A Default Business Contacts People Marketing Workflows Campaigns Sales Pipeline…" at bounding box center [544, 263] width 1088 height 527
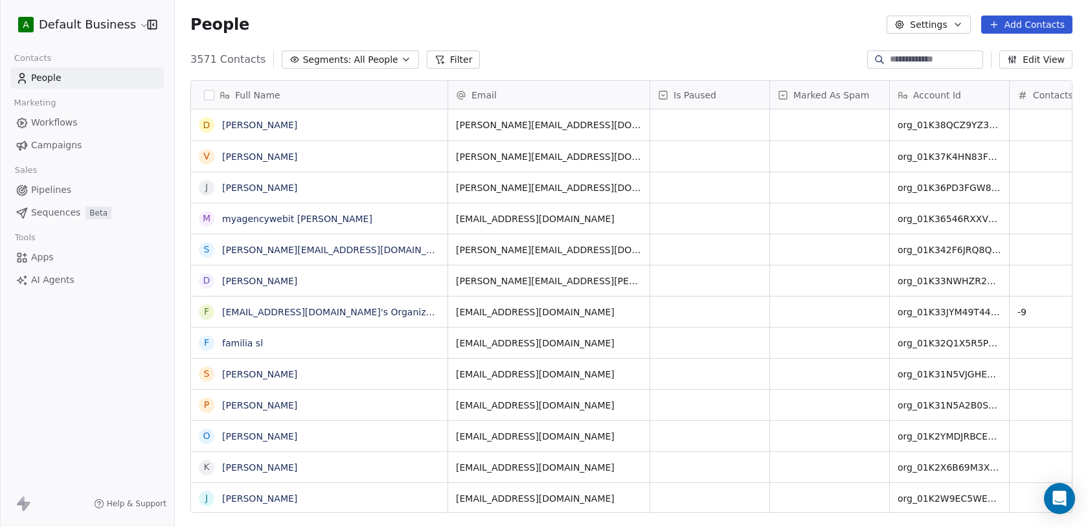
click at [322, 60] on span "Segments:" at bounding box center [326, 60] width 49 height 14
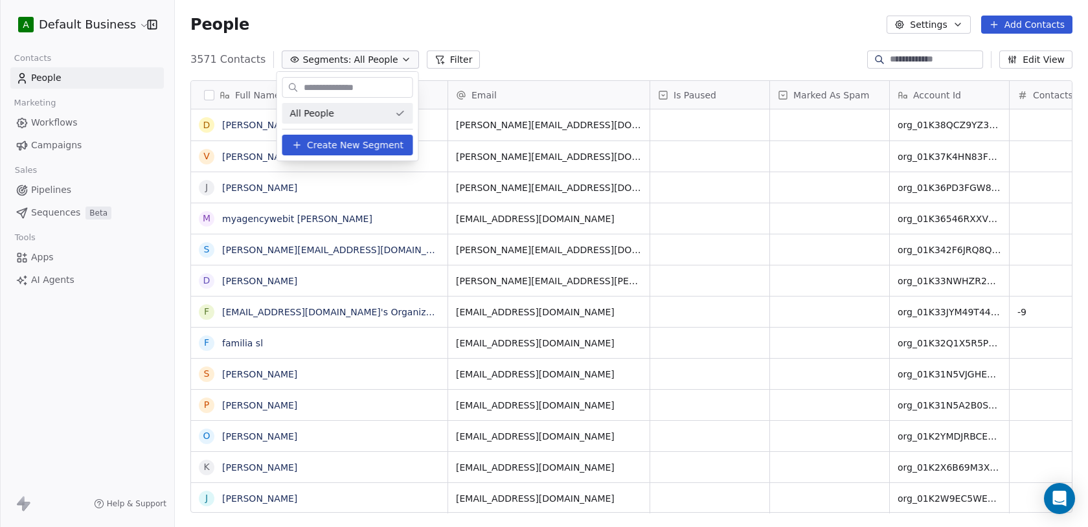
click at [79, 26] on html "A Default Business Contacts People Marketing Workflows Campaigns Sales Pipeline…" at bounding box center [544, 263] width 1088 height 527
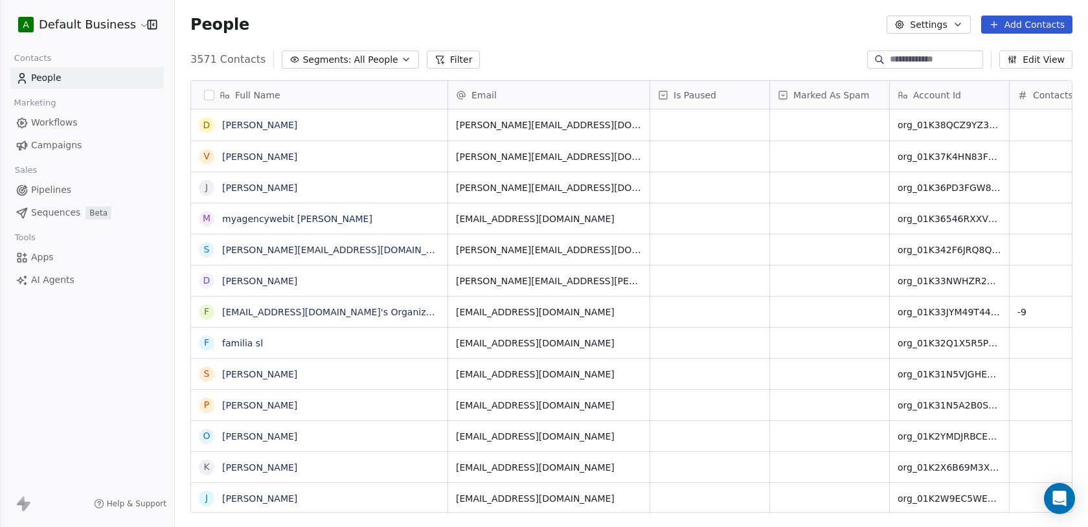
click at [79, 26] on html "A Default Business Contacts People Marketing Workflows Campaigns Sales Pipeline…" at bounding box center [544, 263] width 1088 height 527
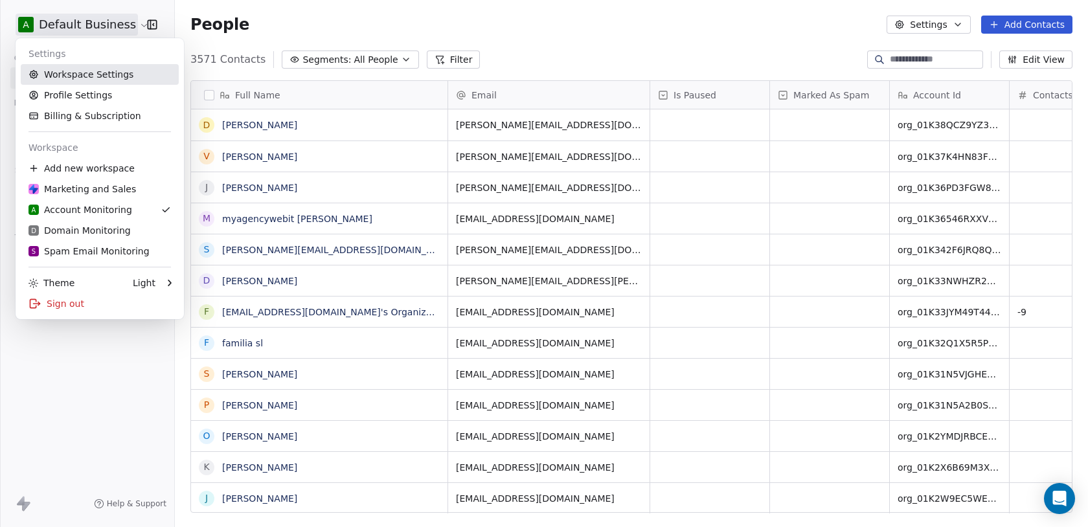
click at [79, 78] on link "Workspace Settings" at bounding box center [100, 74] width 158 height 21
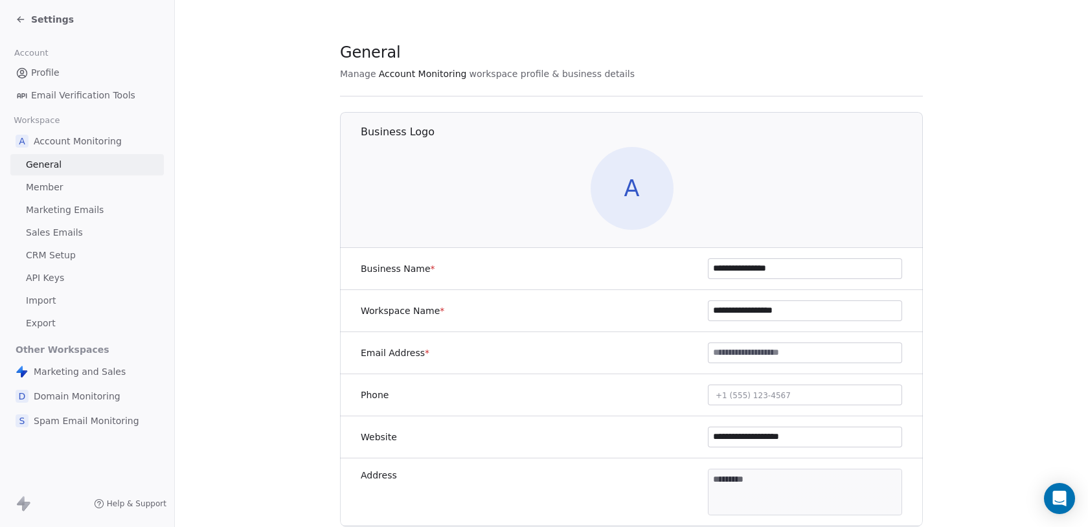
click at [33, 20] on span "Settings" at bounding box center [52, 19] width 43 height 13
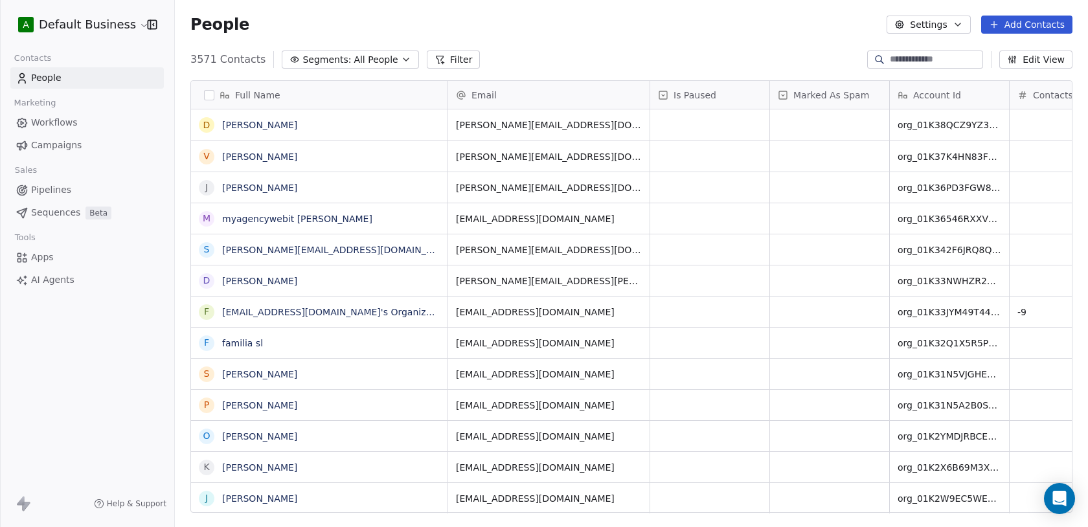
scroll to position [464, 913]
click at [82, 127] on link "Workflows" at bounding box center [86, 122] width 153 height 21
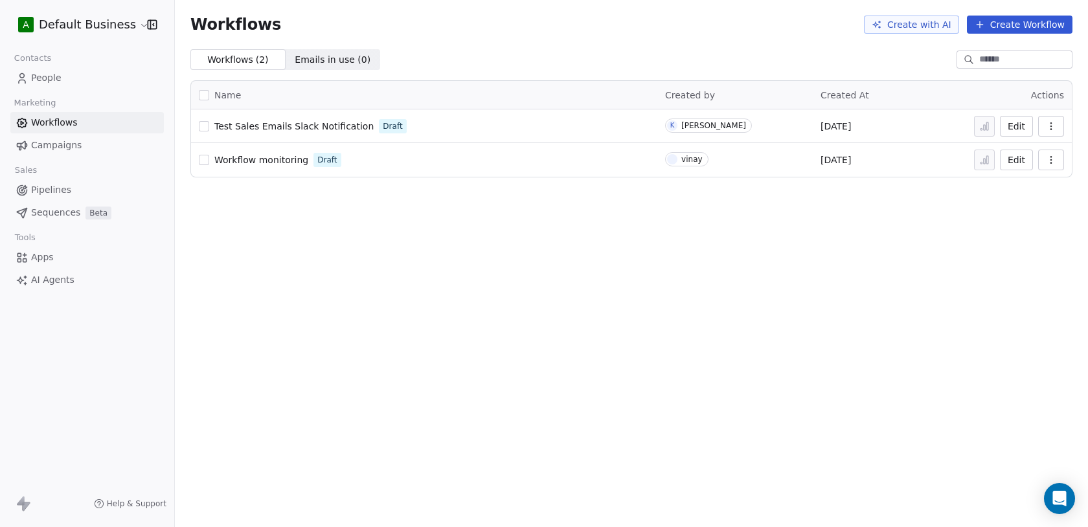
click at [66, 77] on link "People" at bounding box center [86, 77] width 153 height 21
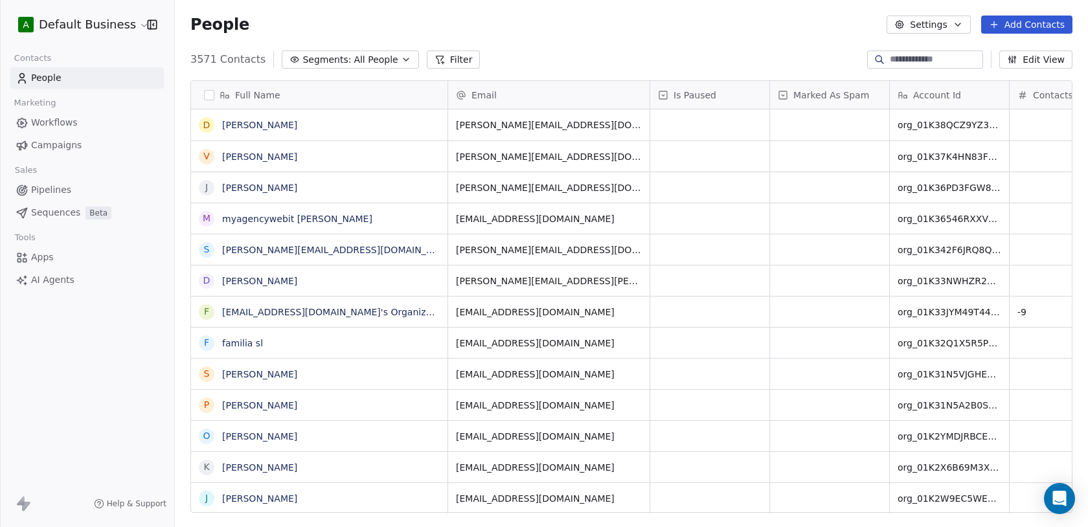
scroll to position [464, 913]
click at [78, 206] on span "Sequences" at bounding box center [55, 213] width 49 height 14
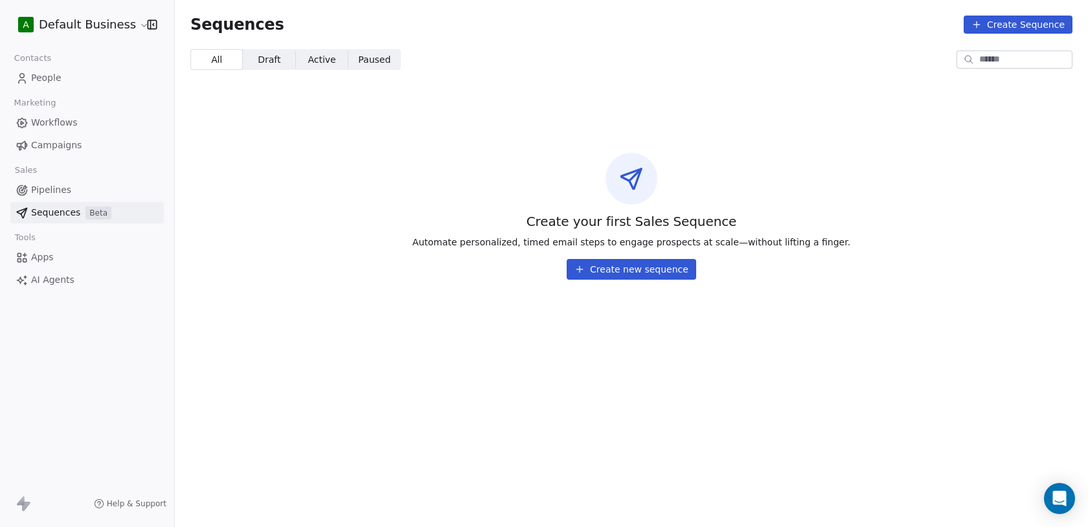
click at [74, 85] on link "People" at bounding box center [86, 77] width 153 height 21
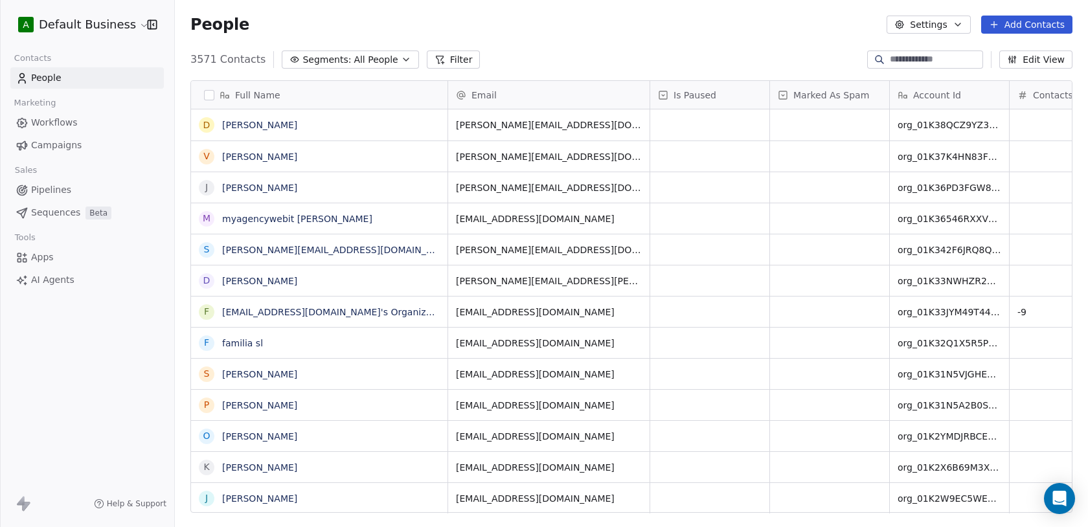
scroll to position [464, 913]
click at [71, 122] on span "Workflows" at bounding box center [54, 123] width 47 height 14
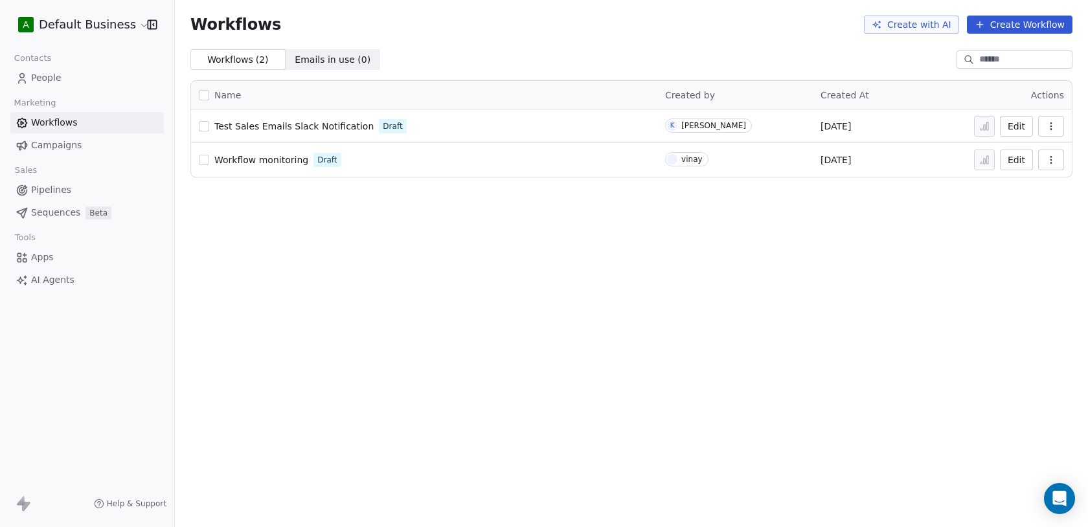
click at [67, 26] on html "A Default Business Contacts People Marketing Workflows Campaigns Sales Pipeline…" at bounding box center [544, 263] width 1088 height 527
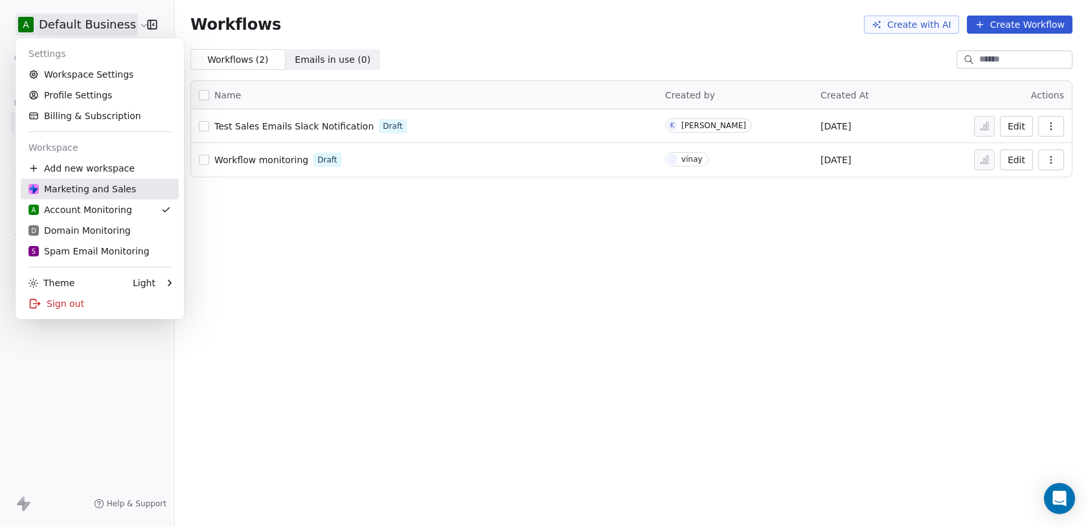
click at [88, 187] on div "Marketing and Sales" at bounding box center [81, 189] width 107 height 13
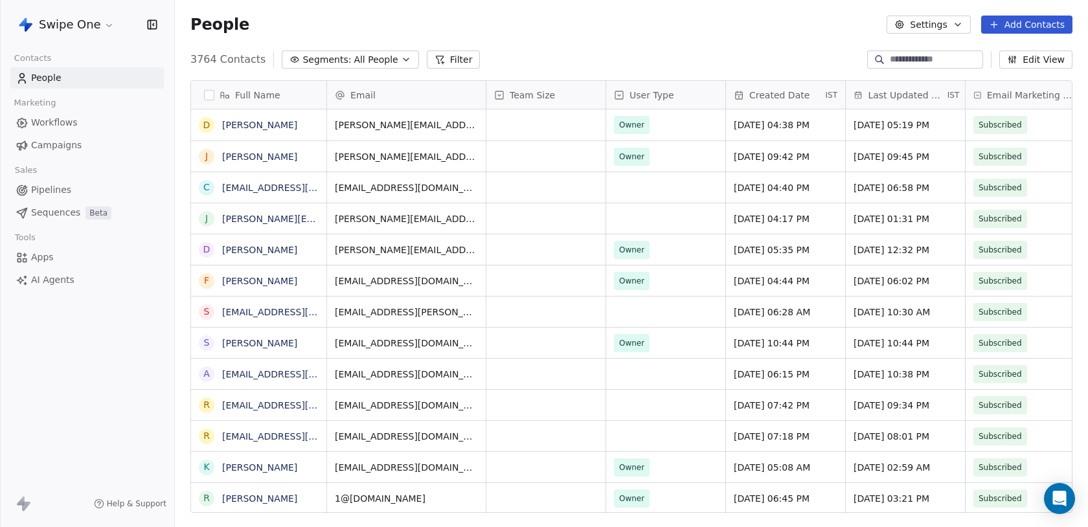
scroll to position [464, 913]
click at [359, 57] on span "All People" at bounding box center [375, 60] width 44 height 14
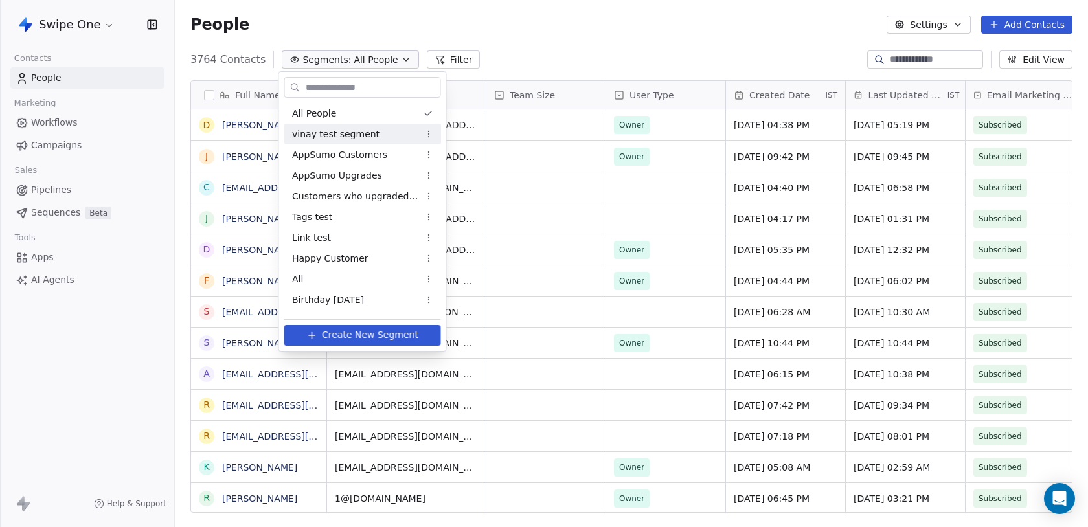
click at [357, 137] on span "vinay test segment" at bounding box center [335, 135] width 87 height 14
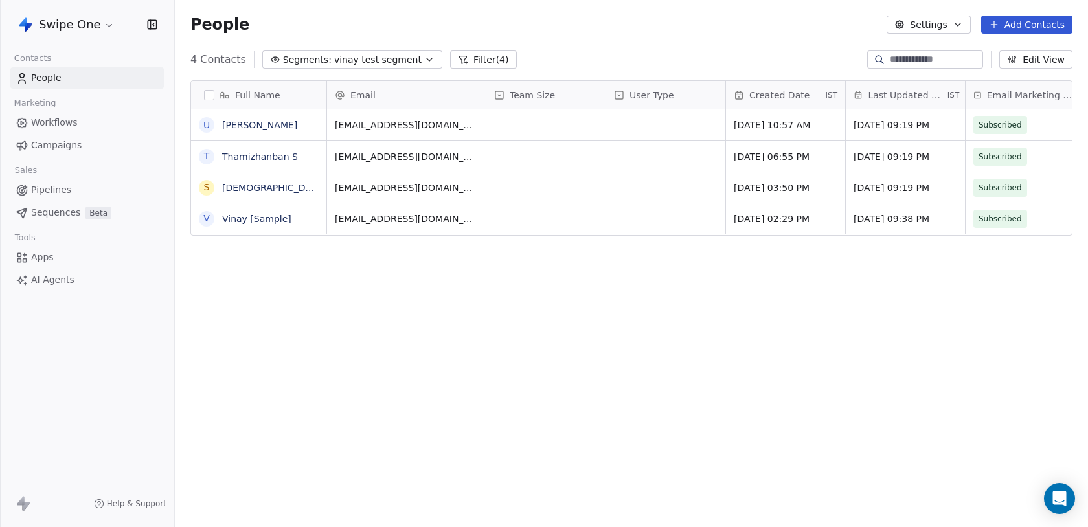
click at [479, 58] on button "Filter (4)" at bounding box center [483, 59] width 67 height 18
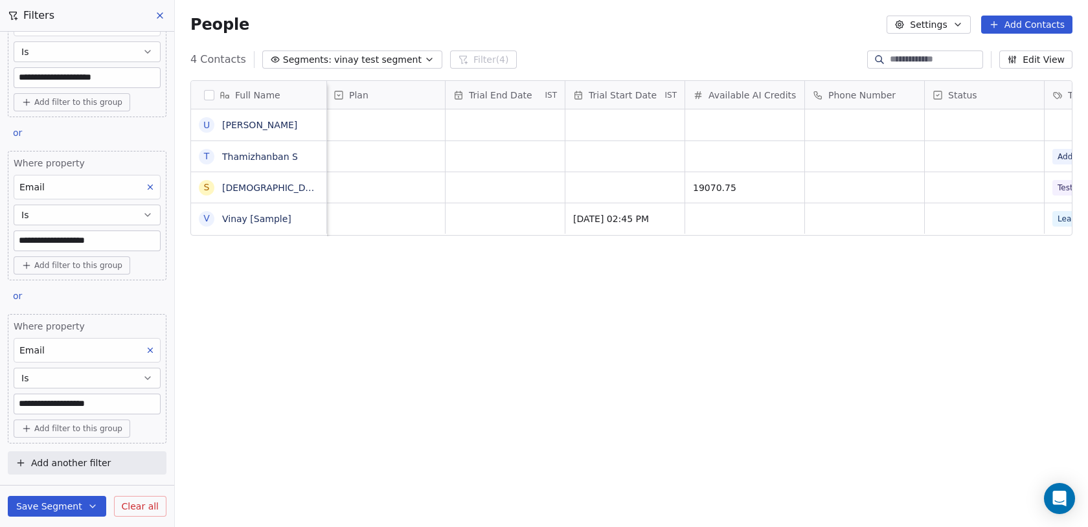
scroll to position [0, 1268]
click at [922, 58] on input at bounding box center [935, 59] width 91 height 13
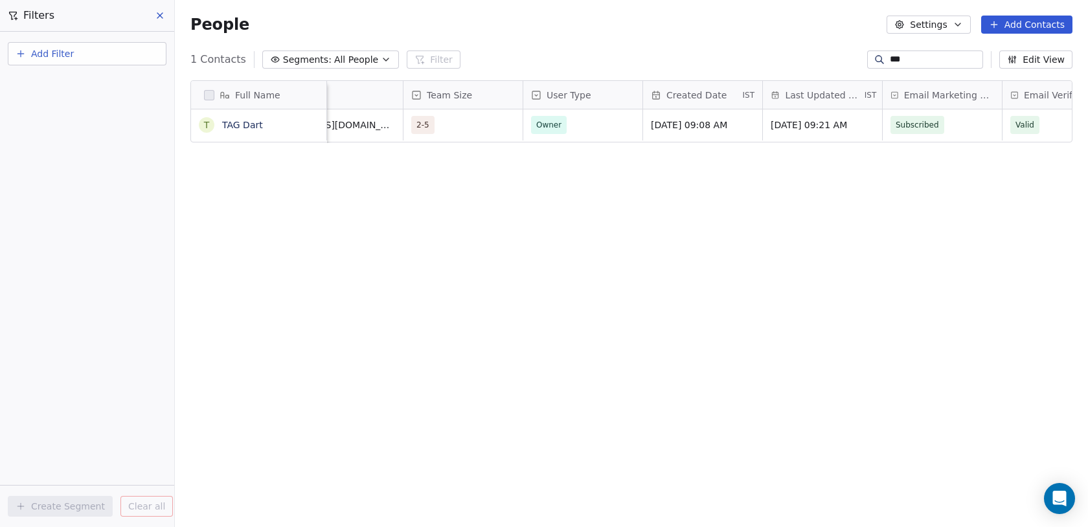
scroll to position [0, 159]
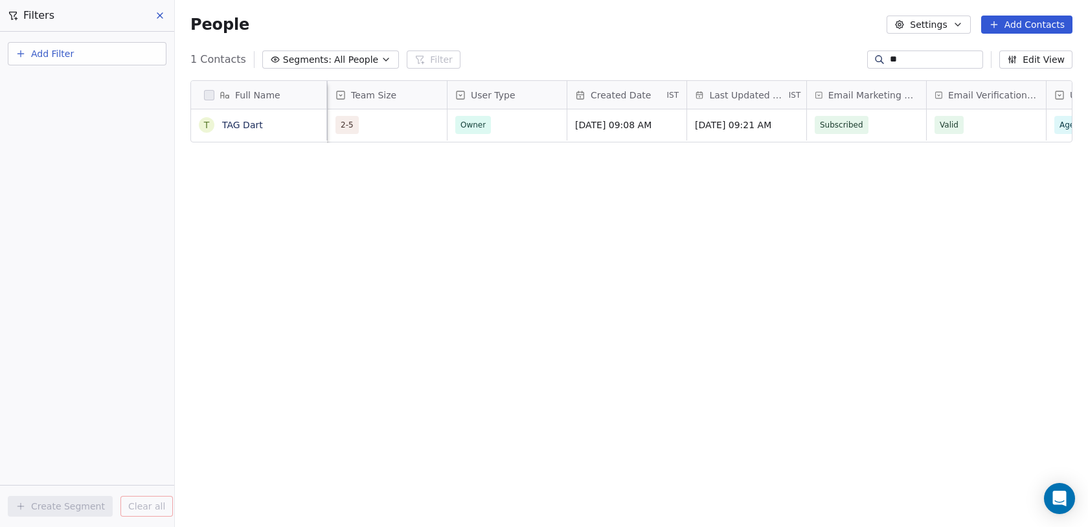
type input "*"
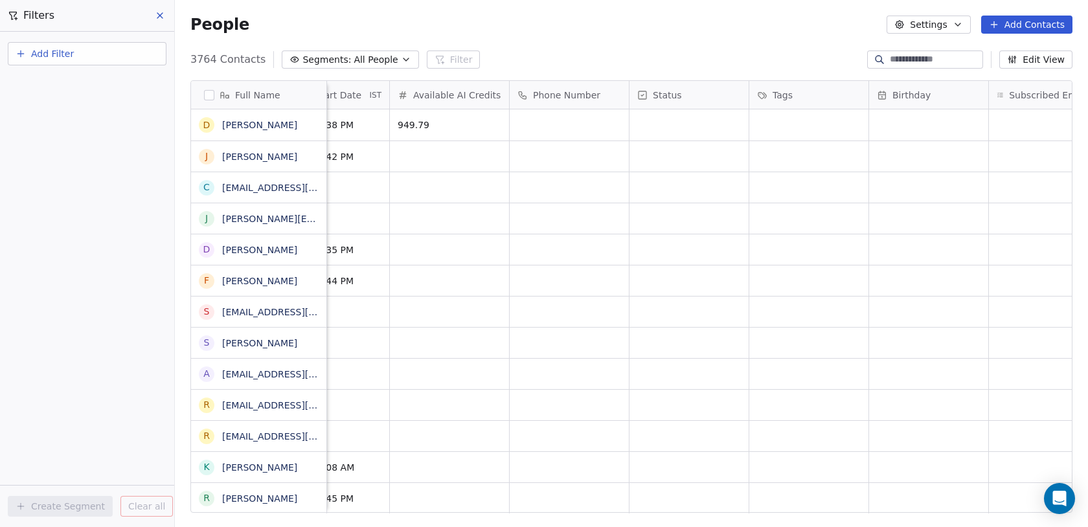
scroll to position [0, 1560]
click at [339, 58] on span "Segments:" at bounding box center [326, 60] width 49 height 14
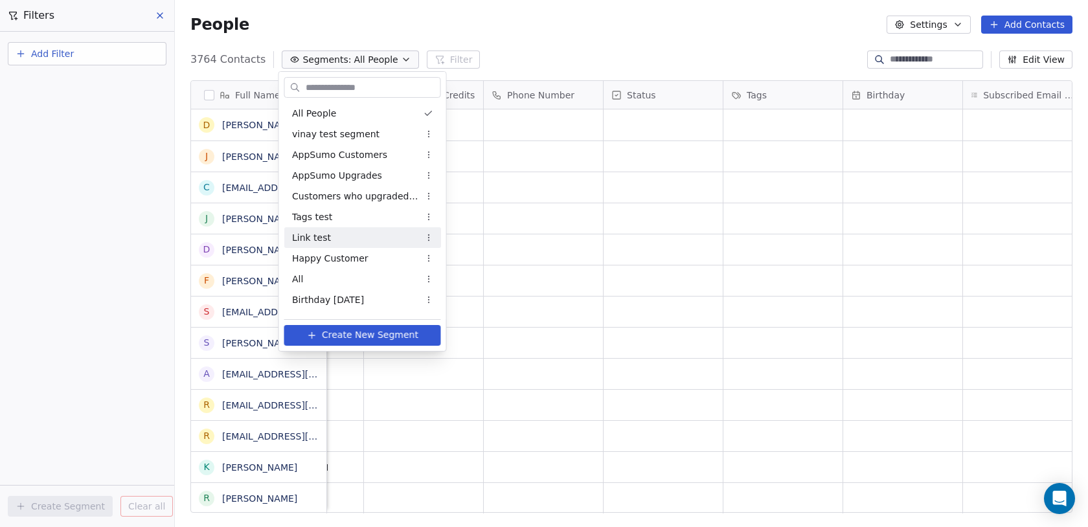
click at [337, 233] on div "Link test" at bounding box center [362, 237] width 157 height 21
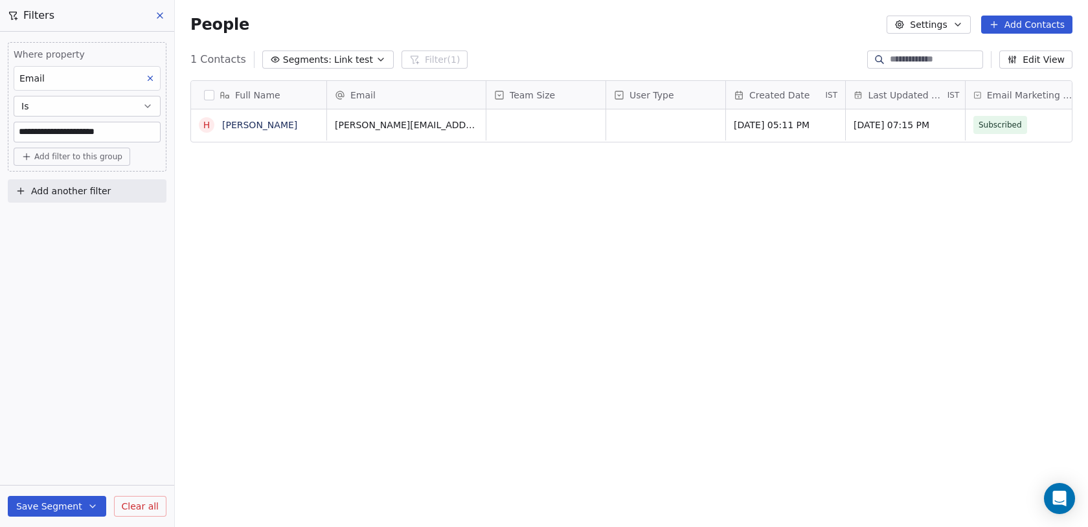
scroll to position [464, 913]
click at [353, 56] on span "Link test" at bounding box center [353, 60] width 39 height 14
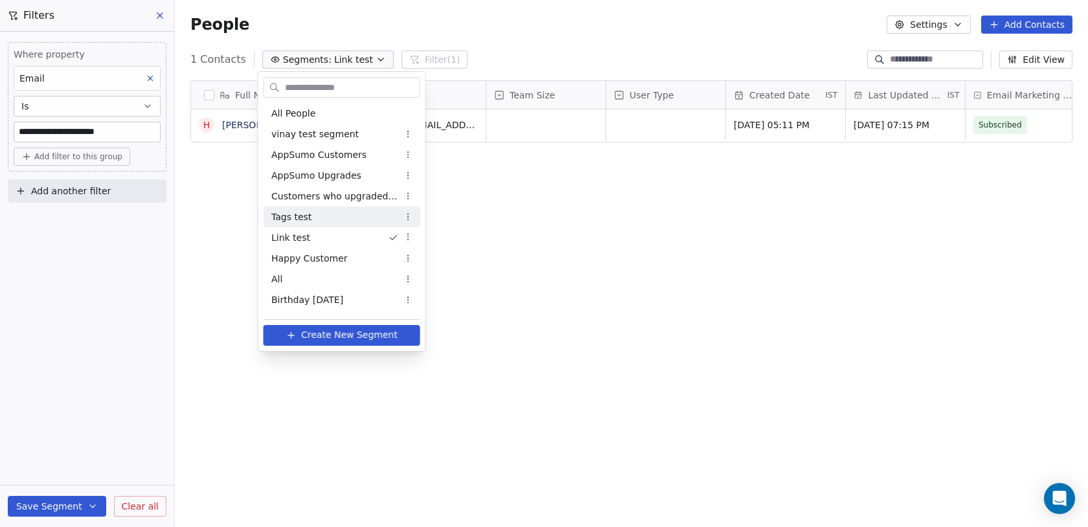
click at [336, 215] on div "Tags test" at bounding box center [341, 217] width 157 height 21
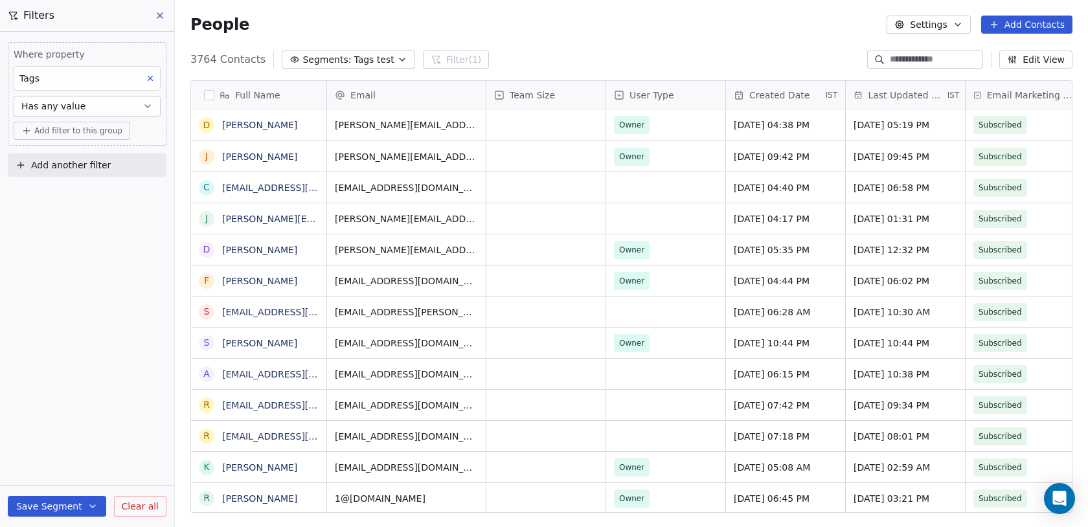
click at [357, 56] on span "Tags test" at bounding box center [373, 60] width 40 height 14
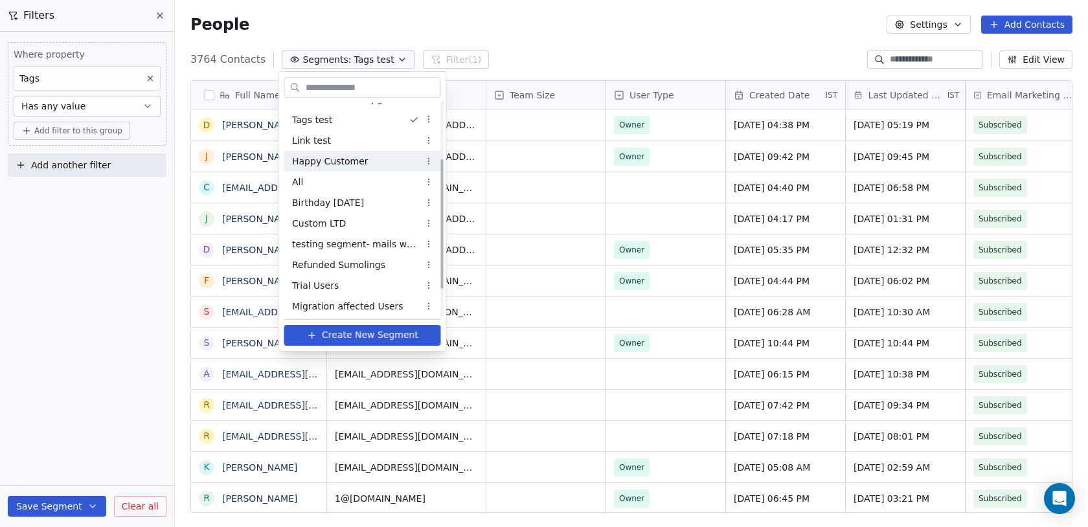
scroll to position [98, 0]
click at [354, 239] on span "testing segment- mails wont be sent" at bounding box center [355, 243] width 127 height 14
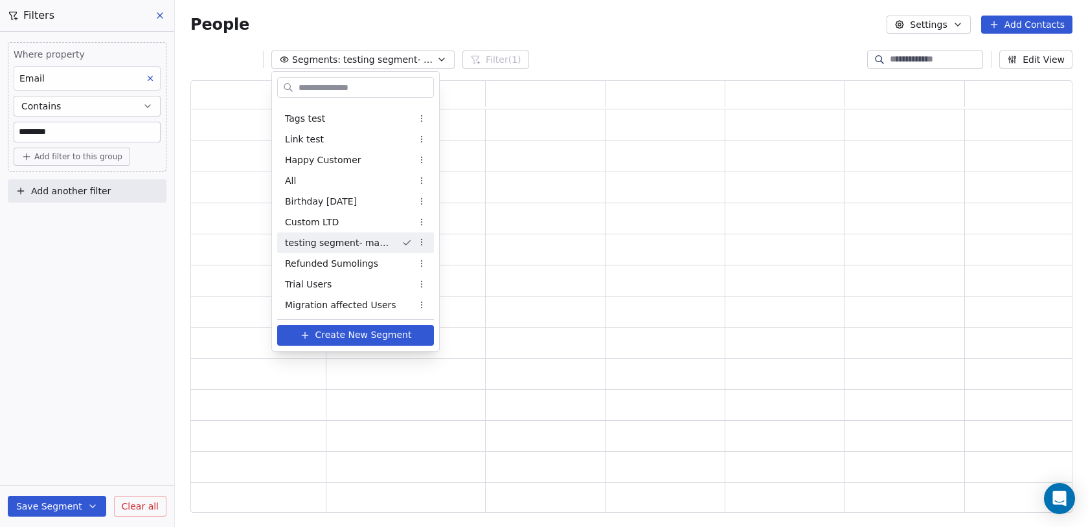
scroll to position [0, 0]
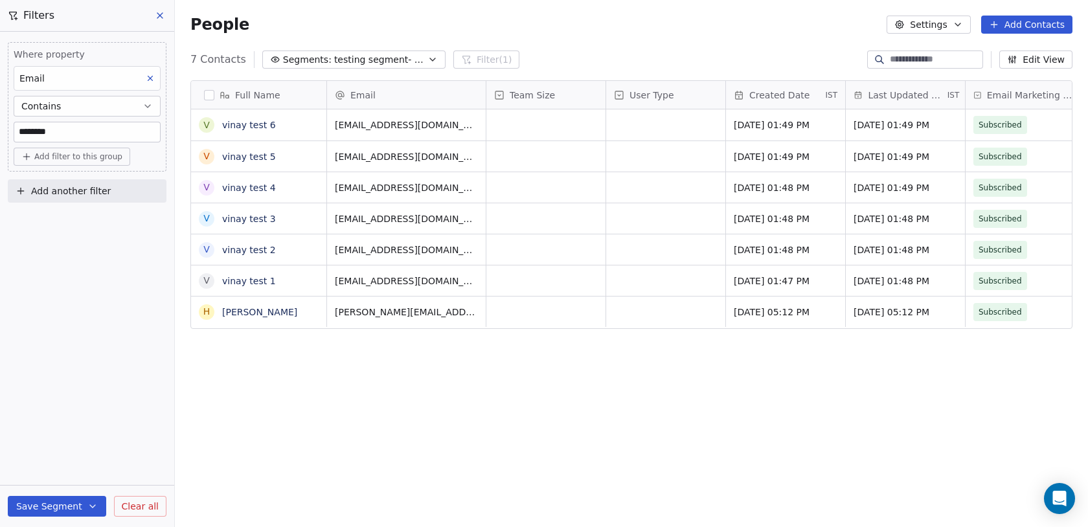
click at [359, 60] on span "testing segment- mails wont be sent" at bounding box center [379, 60] width 91 height 14
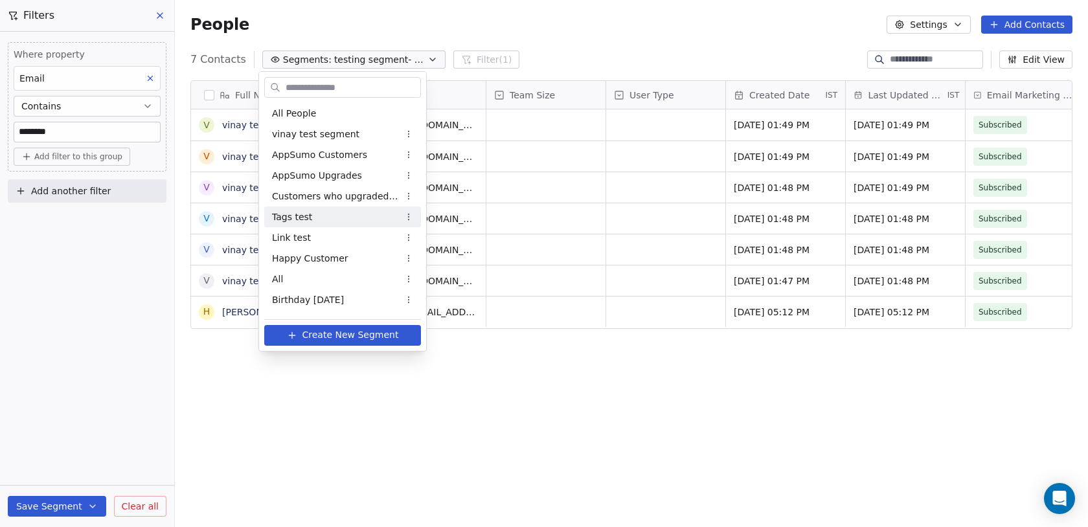
click at [326, 220] on div "Tags test" at bounding box center [342, 217] width 157 height 21
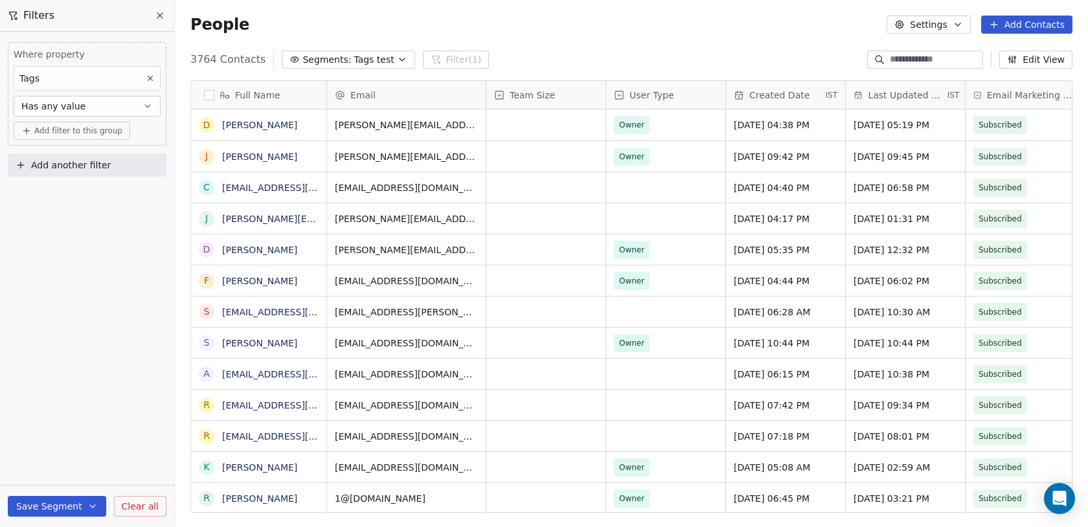
click at [336, 56] on span "Segments:" at bounding box center [326, 60] width 49 height 14
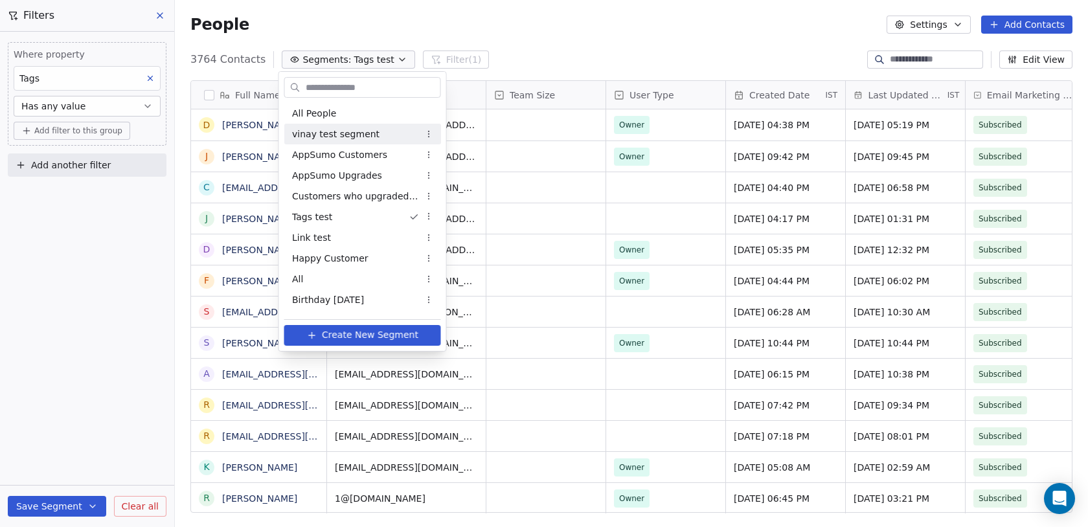
click at [339, 125] on div "vinay test segment" at bounding box center [362, 134] width 157 height 21
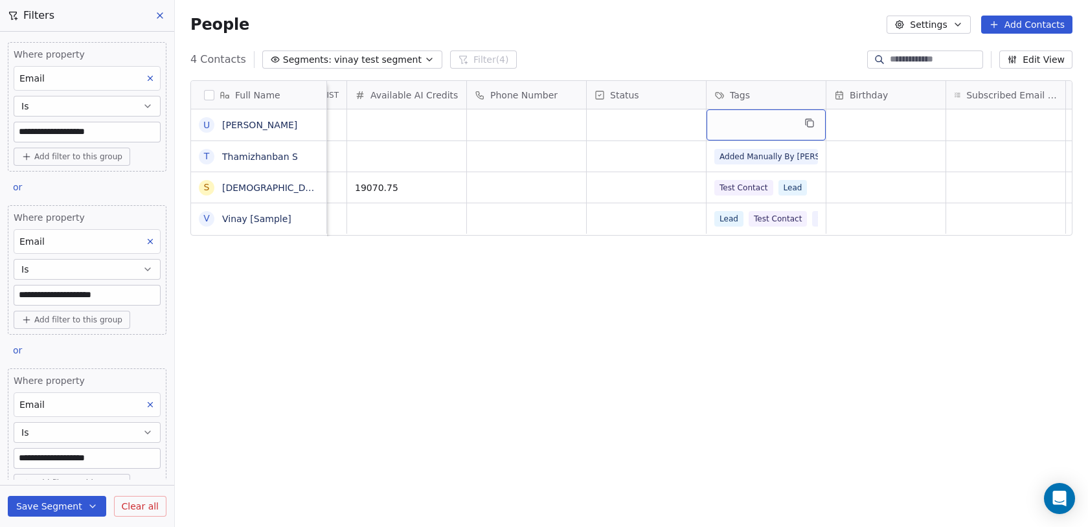
click at [787, 128] on div "grid" at bounding box center [765, 124] width 119 height 31
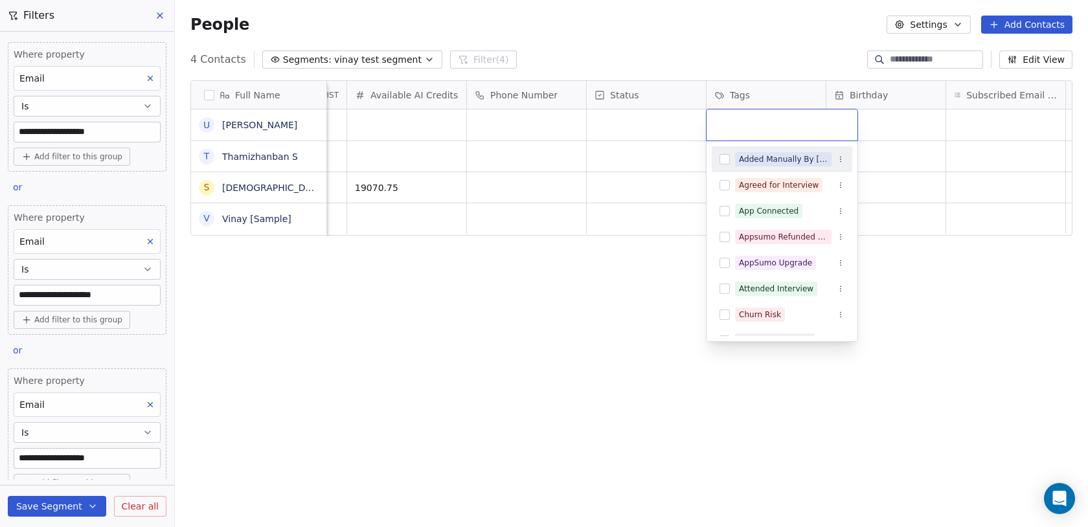
click at [787, 128] on input "text" at bounding box center [781, 125] width 135 height 14
click at [554, 453] on html "**********" at bounding box center [544, 263] width 1088 height 527
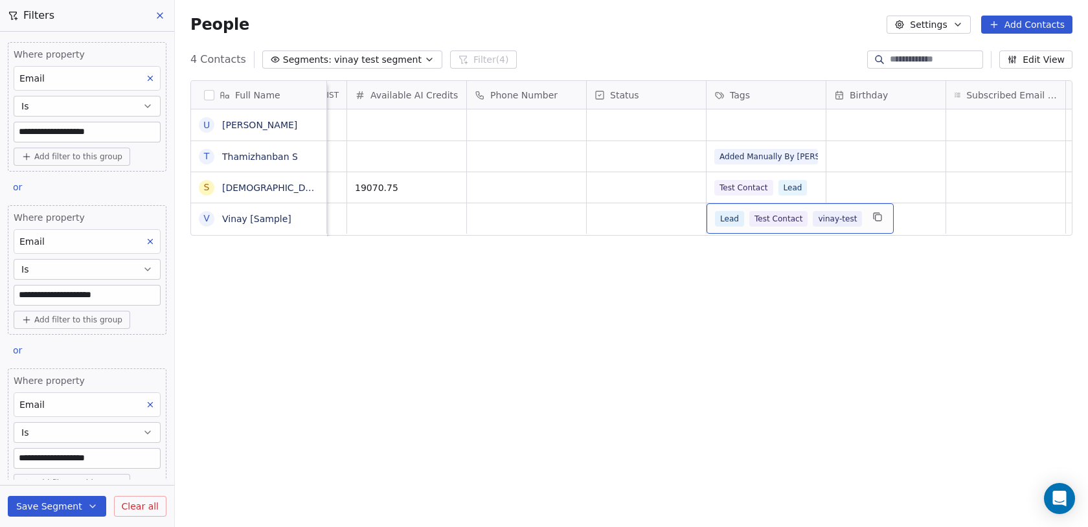
click at [746, 227] on div "Lead Test Contact vinay-test" at bounding box center [799, 218] width 187 height 30
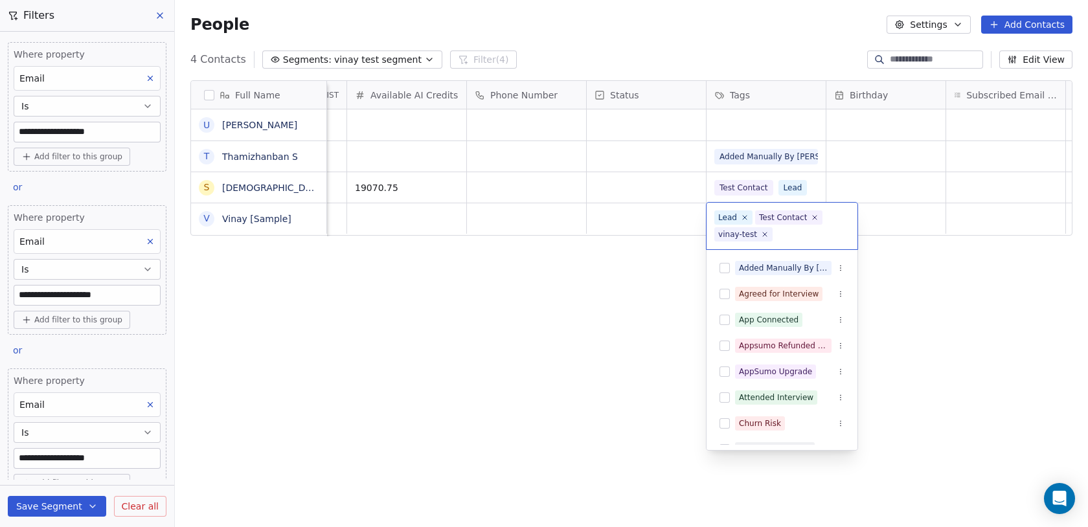
click at [759, 126] on html "**********" at bounding box center [544, 263] width 1088 height 527
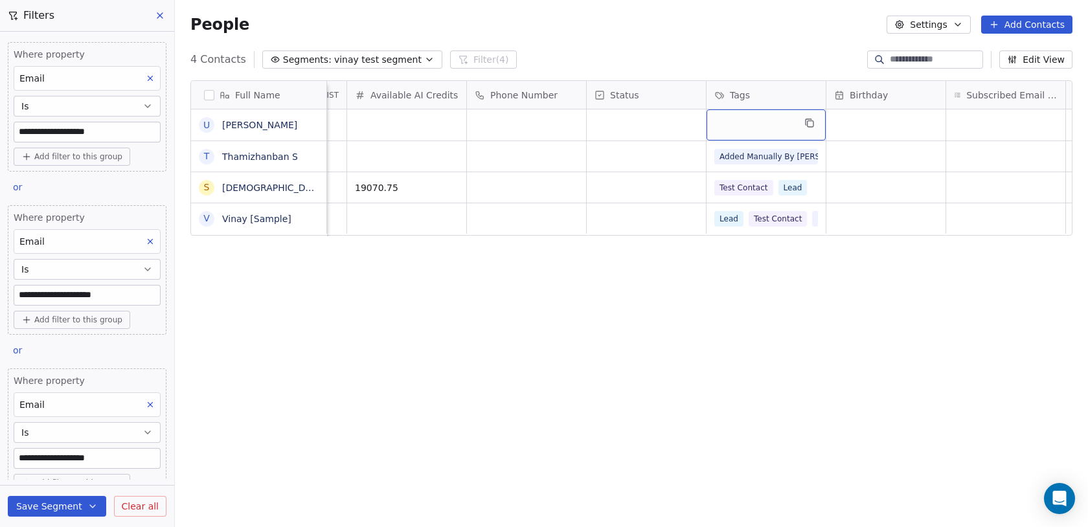
click at [759, 126] on div "grid" at bounding box center [765, 124] width 119 height 31
type input "**********"
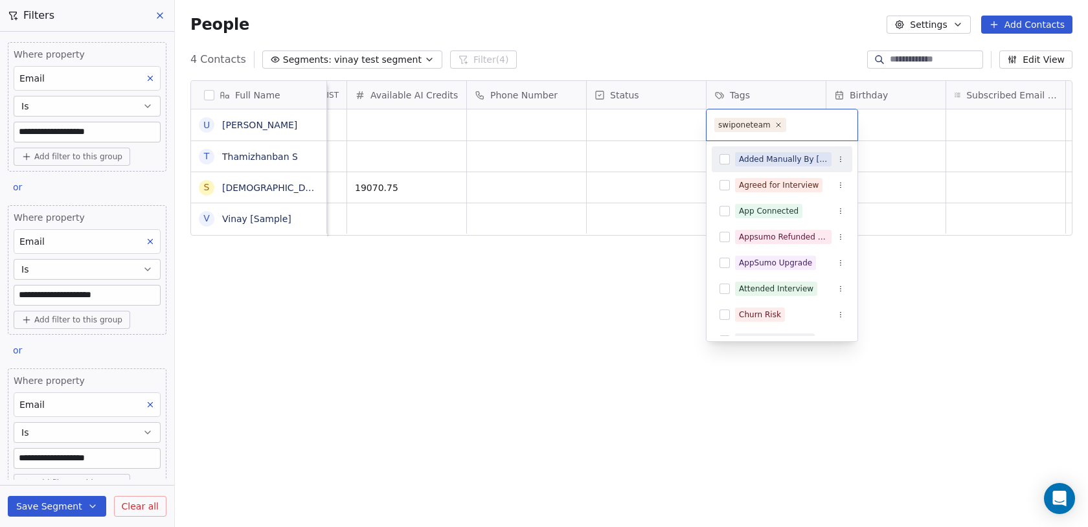
click at [638, 298] on html "**********" at bounding box center [544, 263] width 1088 height 527
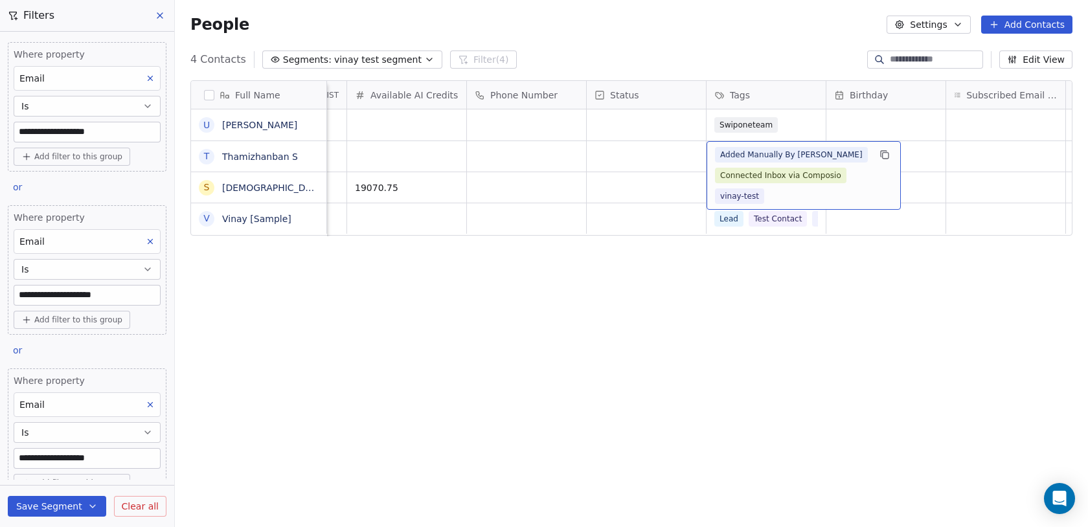
click at [715, 159] on span "Added Manually By Ken" at bounding box center [791, 155] width 153 height 16
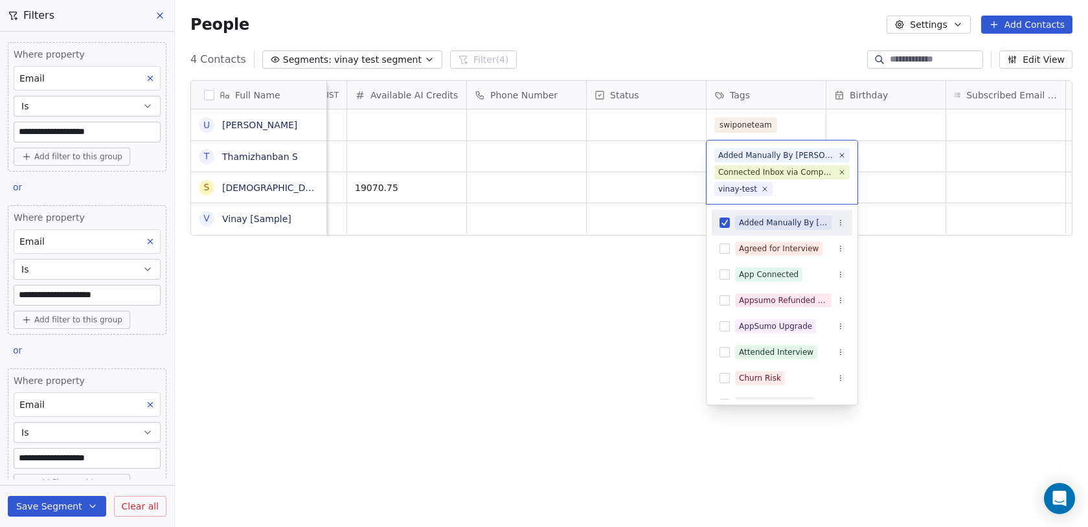
type input "*"
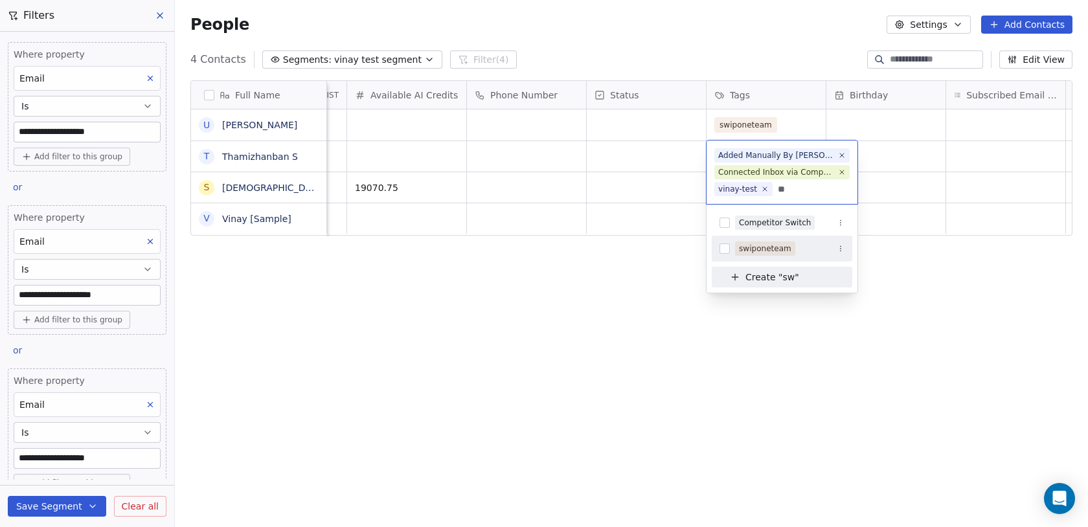
type input "**"
click at [726, 251] on button "Suggestions" at bounding box center [724, 248] width 10 height 10
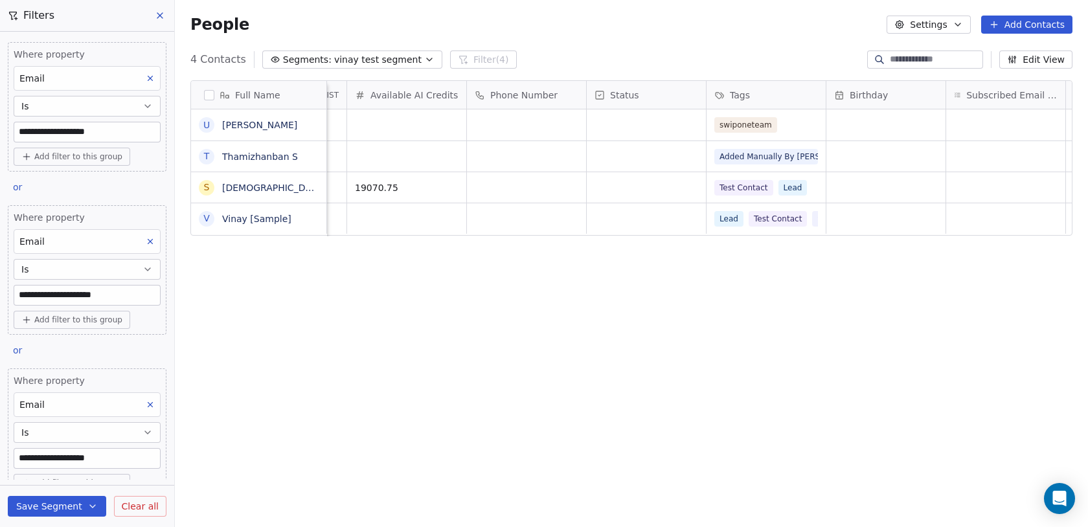
click at [648, 288] on html "**********" at bounding box center [544, 263] width 1088 height 527
click at [803, 183] on span "Lead" at bounding box center [793, 188] width 29 height 16
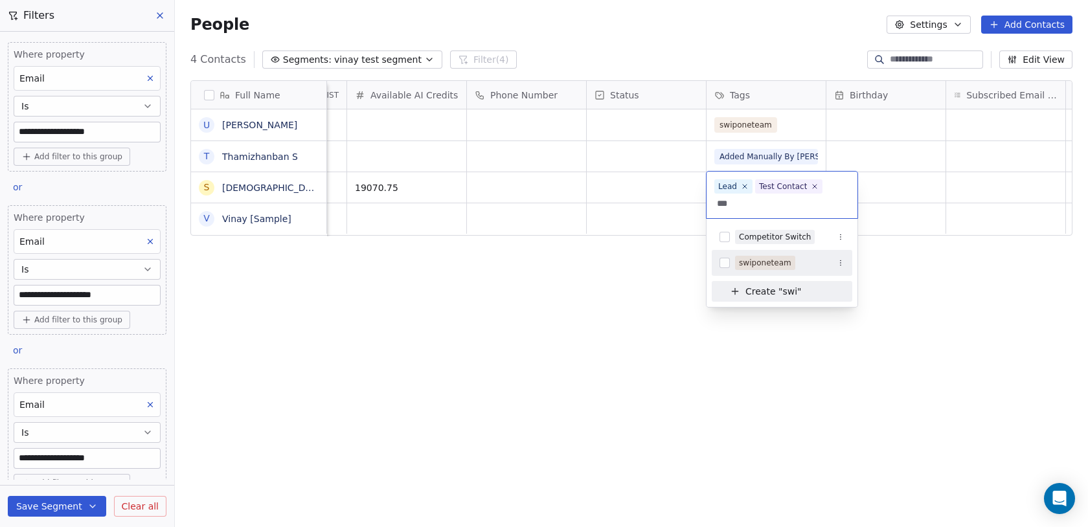
type input "***"
click at [757, 269] on span "swiponeteam" at bounding box center [765, 263] width 60 height 14
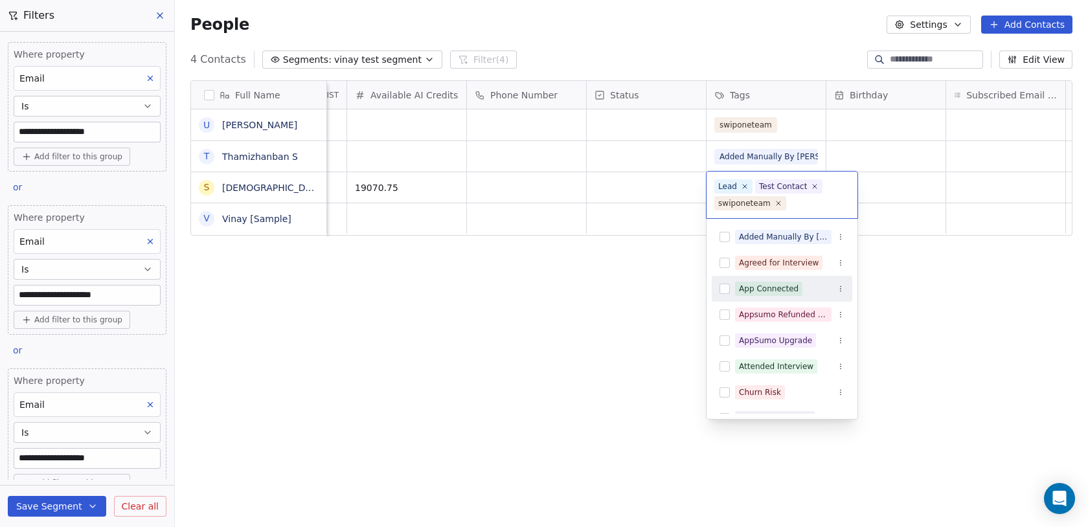
click at [680, 289] on html "**********" at bounding box center [544, 263] width 1088 height 527
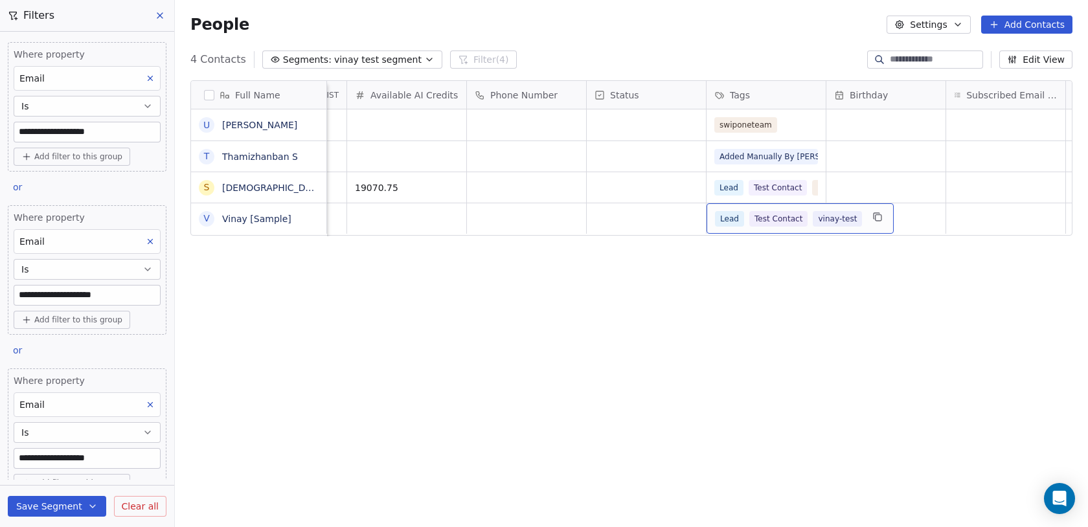
click at [762, 214] on span "Test Contact" at bounding box center [778, 219] width 59 height 16
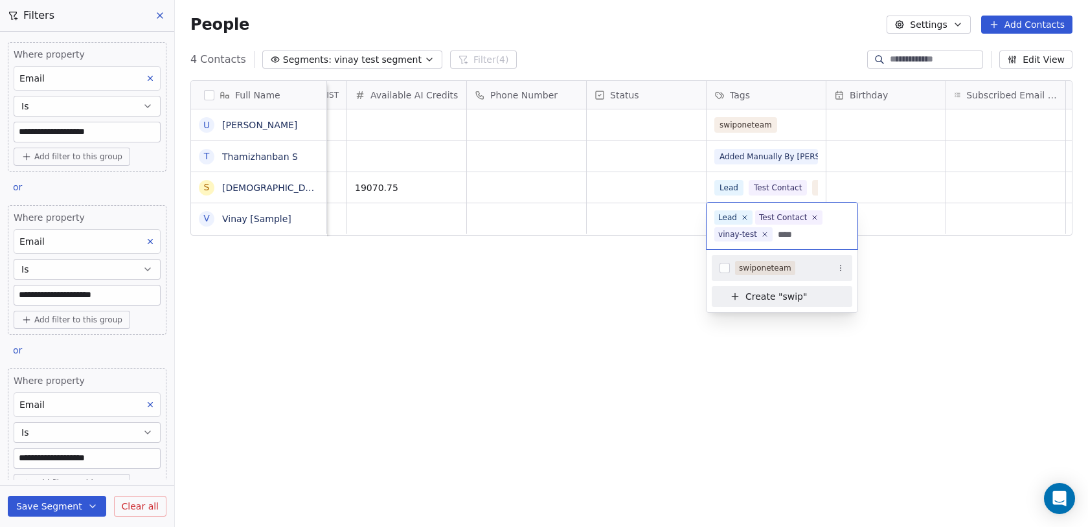
type input "****"
click at [738, 263] on span "swiponeteam" at bounding box center [765, 268] width 60 height 14
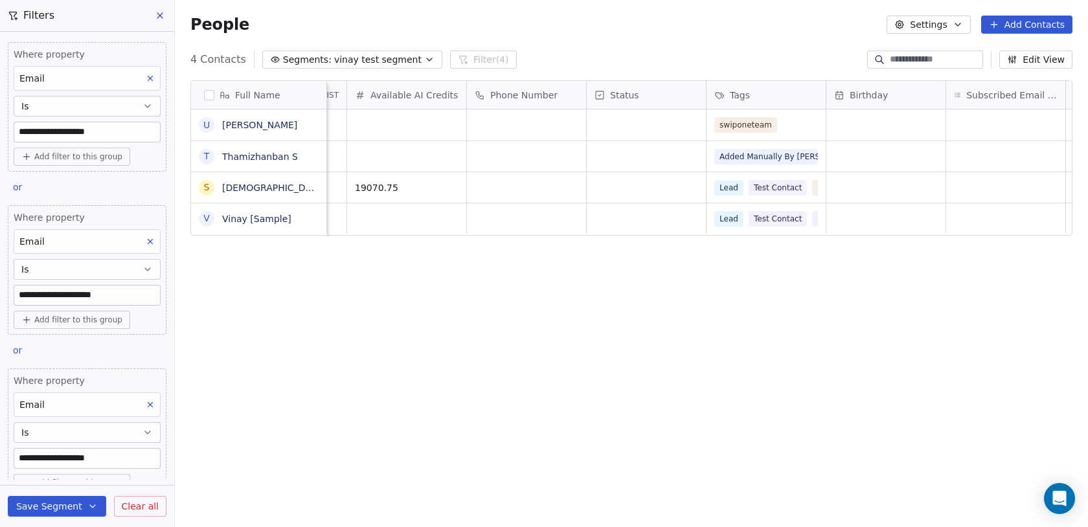
click at [688, 320] on html "**********" at bounding box center [544, 263] width 1088 height 527
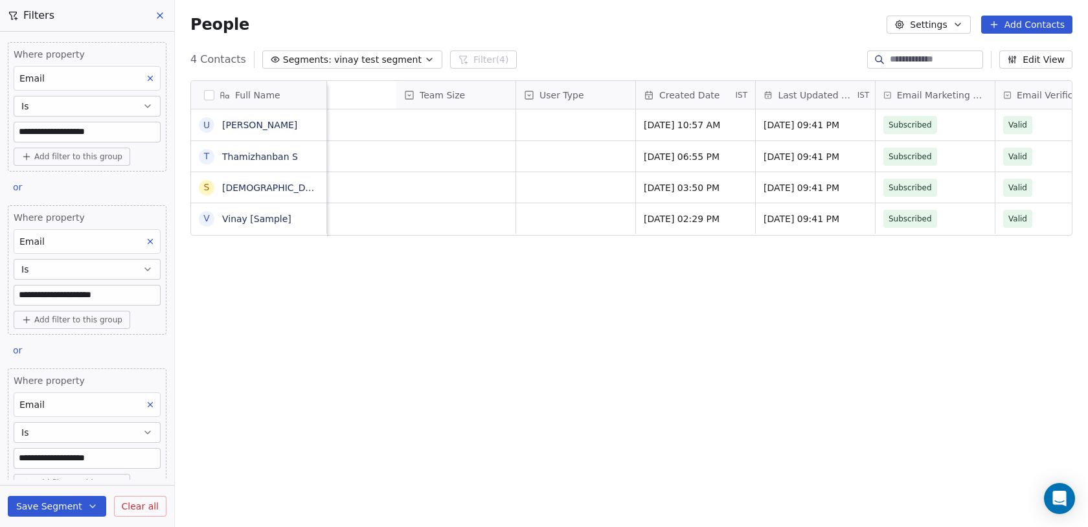
scroll to position [0, 42]
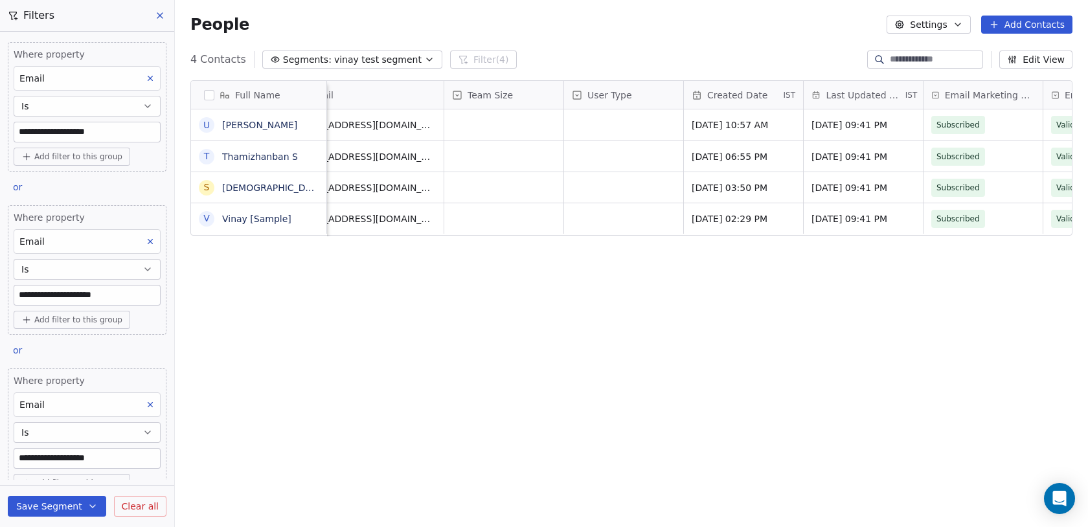
click at [162, 14] on icon at bounding box center [160, 15] width 10 height 10
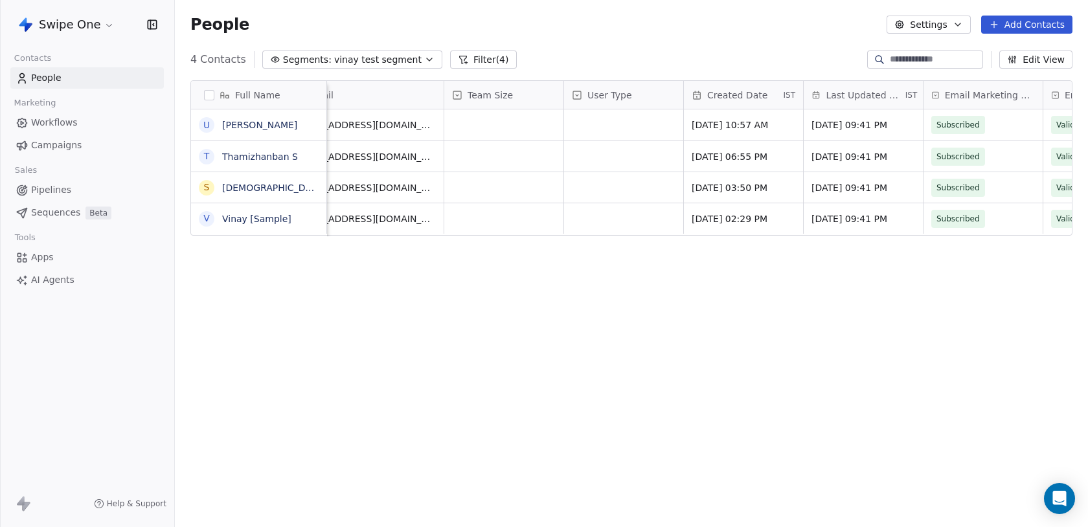
click at [399, 61] on span "vinay test segment" at bounding box center [377, 60] width 87 height 14
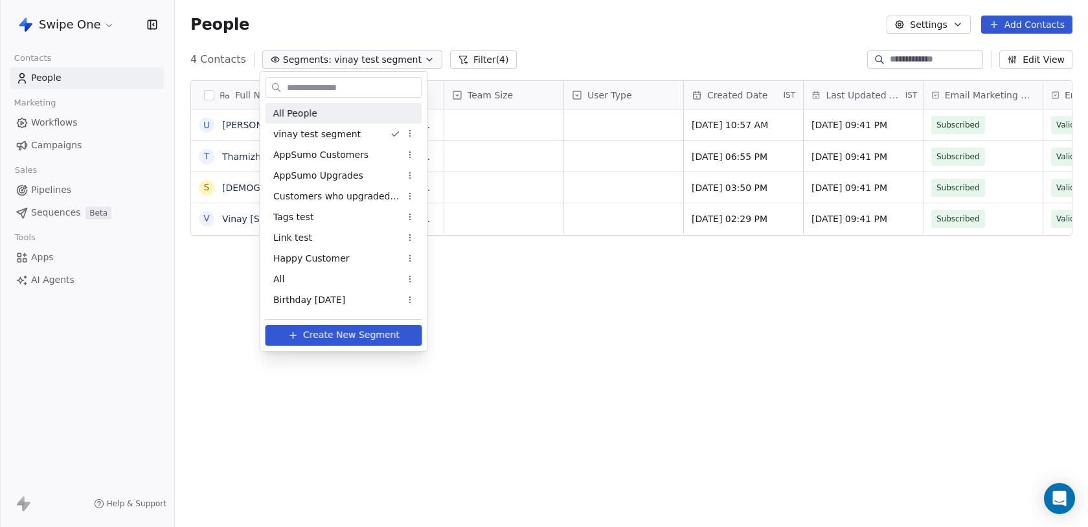
click at [352, 109] on div "All People" at bounding box center [343, 113] width 157 height 21
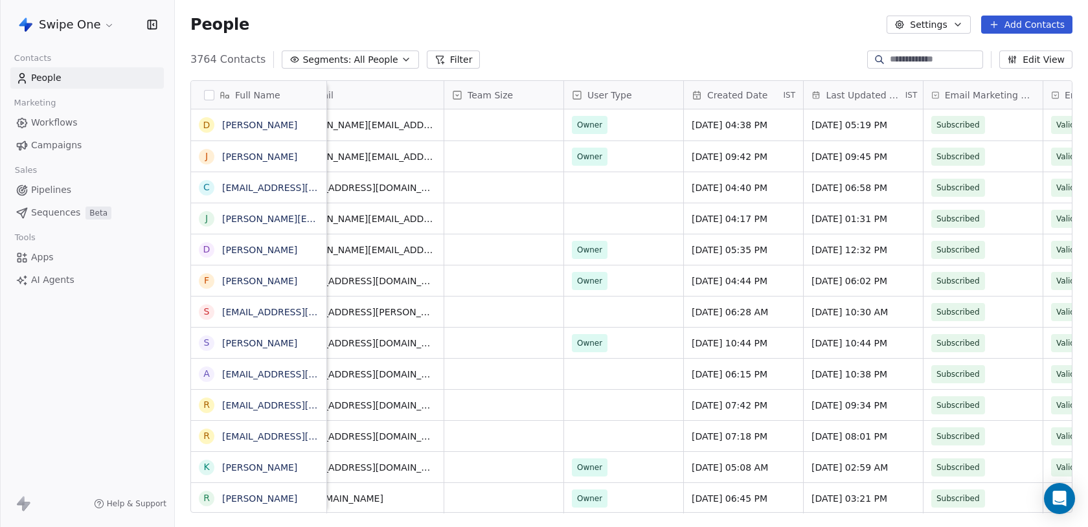
click at [920, 53] on input at bounding box center [935, 59] width 91 height 13
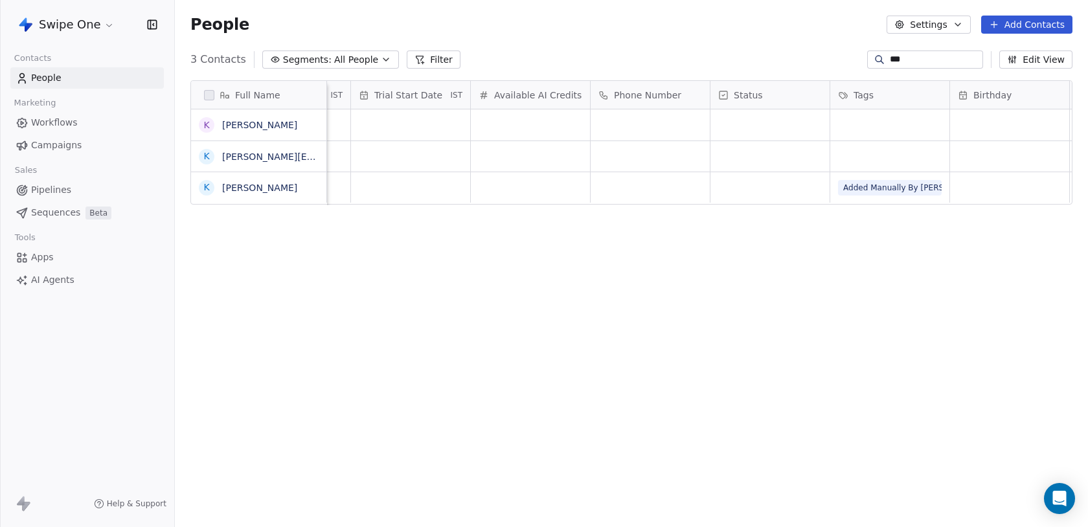
scroll to position [0, 1602]
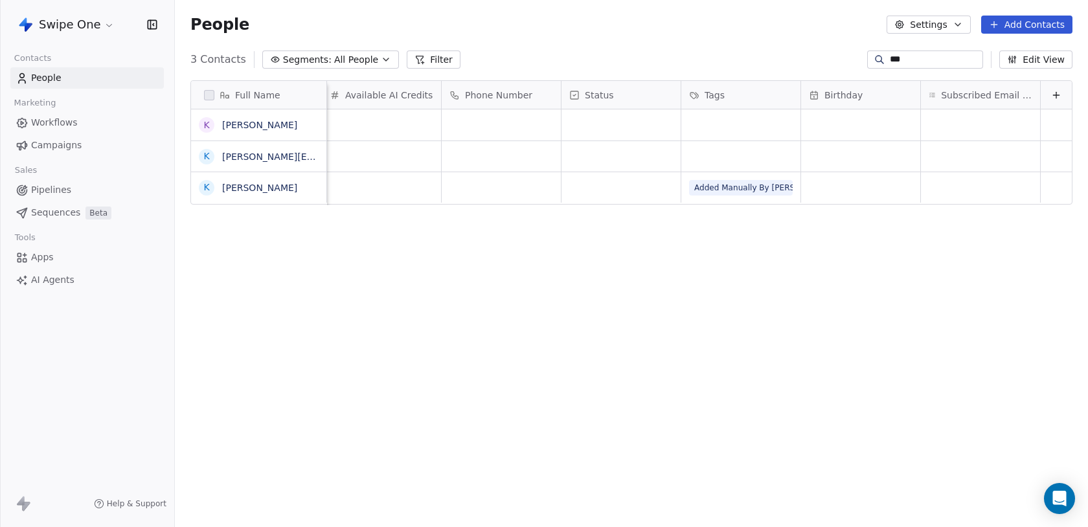
type input "***"
click at [736, 155] on div "grid" at bounding box center [740, 156] width 119 height 30
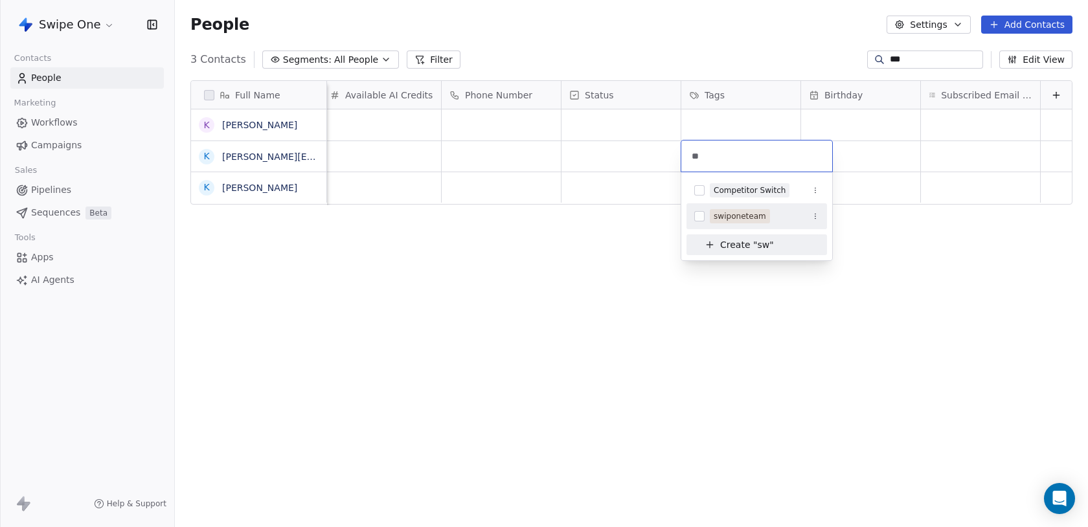
type input "**"
click at [721, 225] on div "swiponeteam" at bounding box center [756, 216] width 140 height 21
click at [627, 249] on html "Swipe One Contacts People Marketing Workflows Campaigns Sales Pipelines Sequenc…" at bounding box center [544, 263] width 1088 height 527
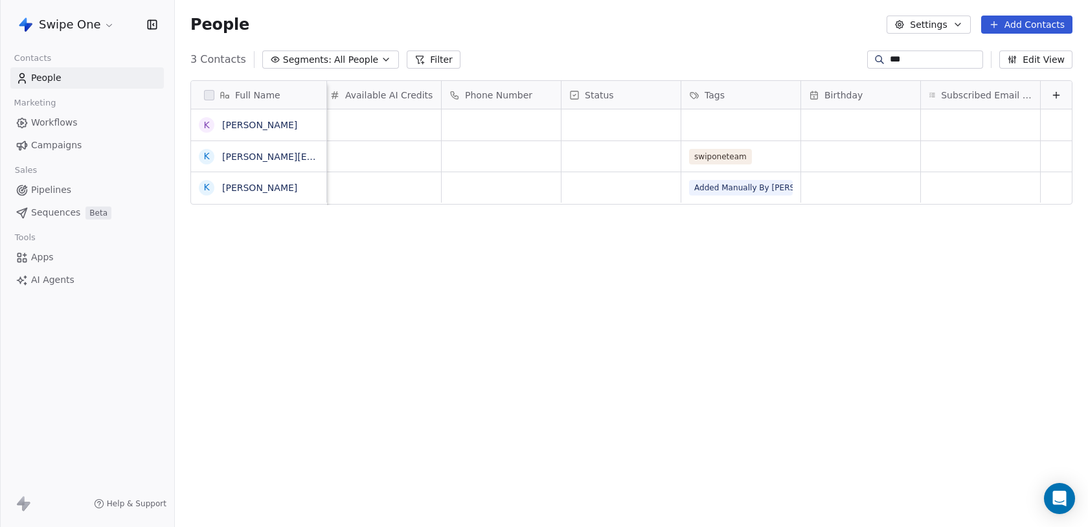
click at [900, 52] on div "***" at bounding box center [925, 59] width 116 height 18
click at [901, 60] on input "***" at bounding box center [935, 59] width 91 height 13
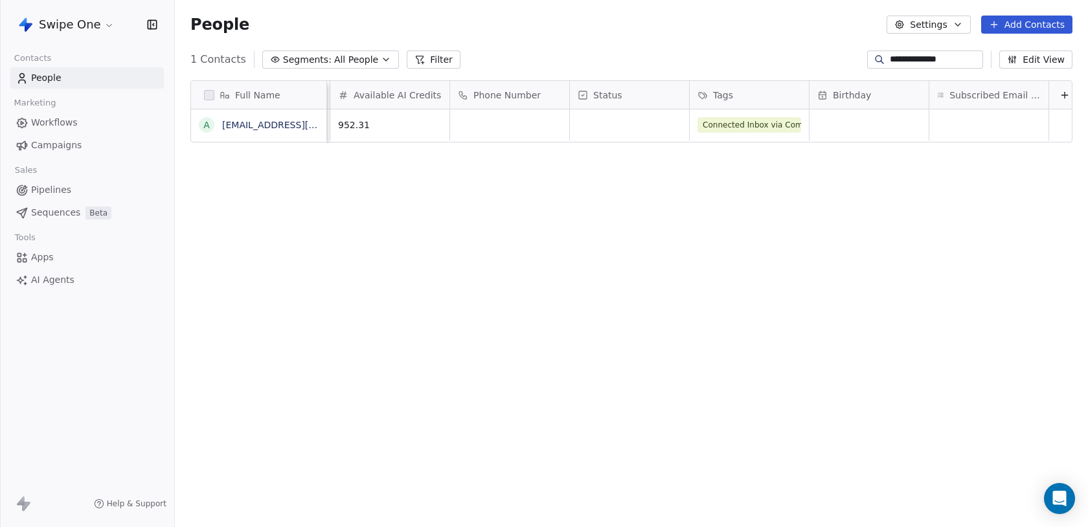
scroll to position [0, 1592]
type input "**********"
click at [726, 127] on span "Connected Inbox via Composio" at bounding box center [764, 123] width 131 height 16
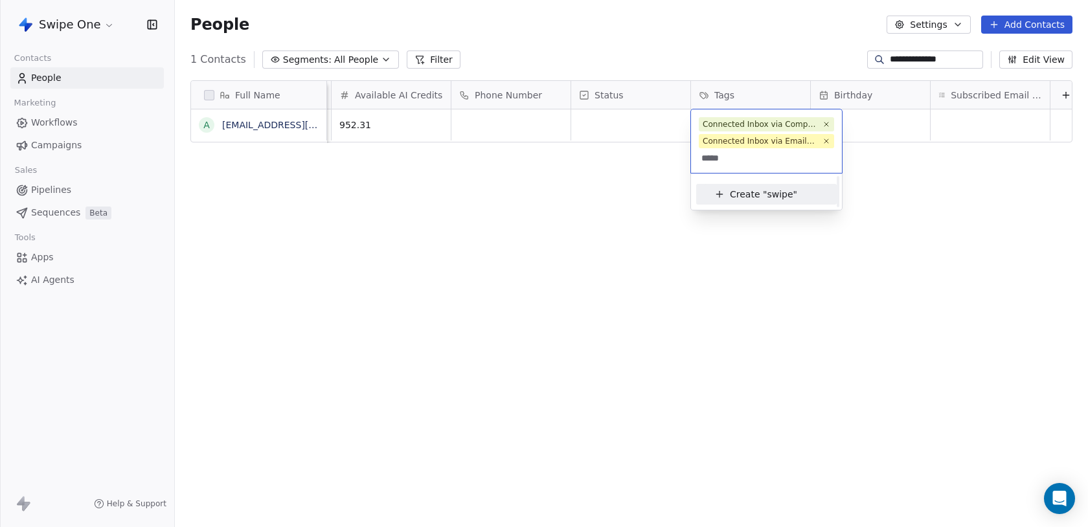
scroll to position [0, 0]
type input "****"
click at [744, 196] on div "swiponeteam" at bounding box center [749, 192] width 52 height 12
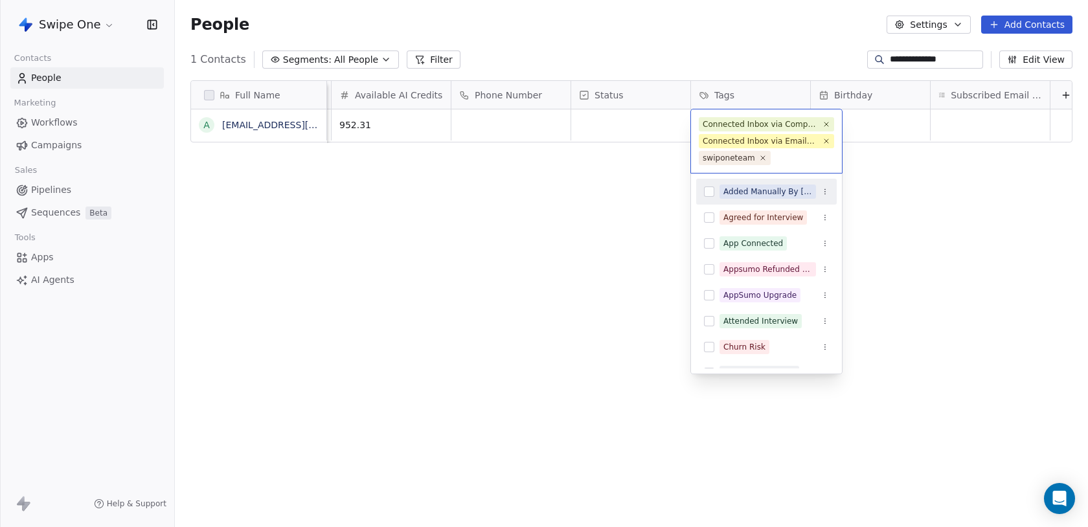
click at [577, 224] on html "**********" at bounding box center [544, 263] width 1088 height 527
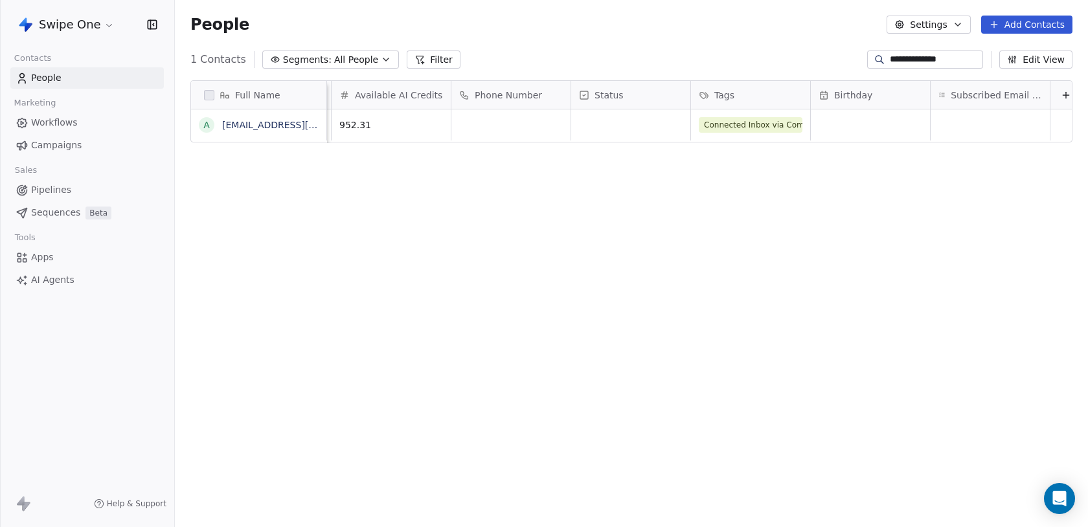
click at [931, 54] on input "**********" at bounding box center [935, 59] width 91 height 13
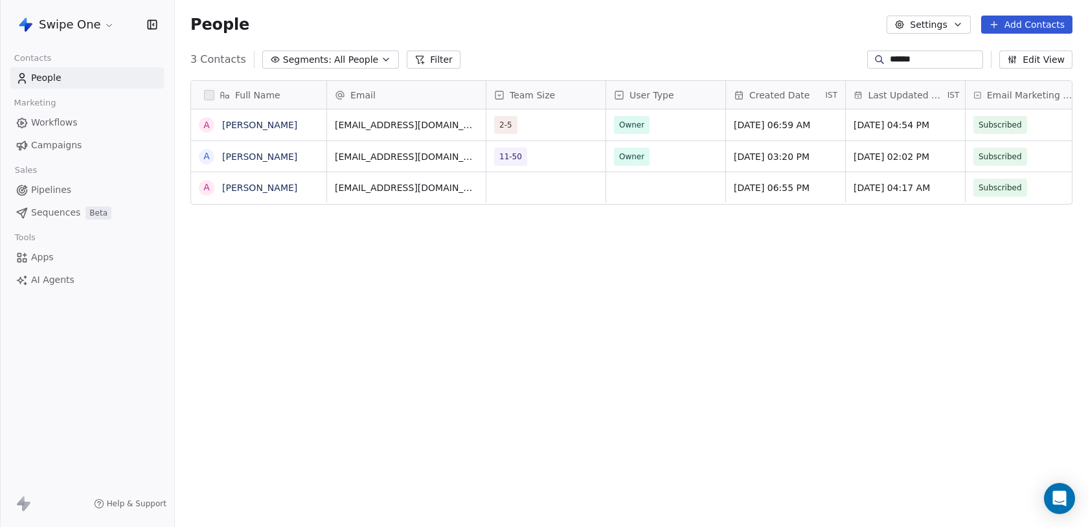
scroll to position [0, 1]
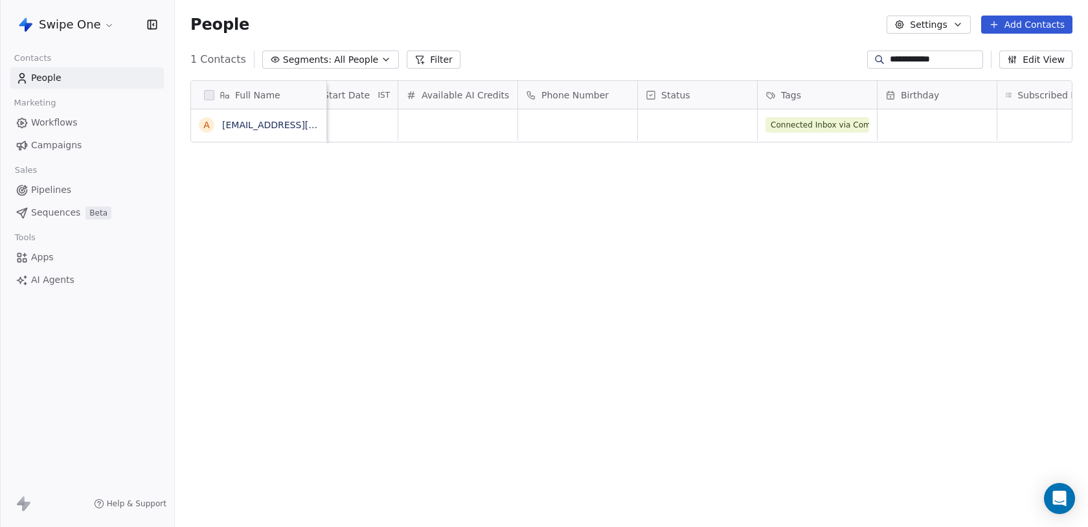
type input "**********"
click at [824, 128] on span "Connected Inbox via Composio" at bounding box center [831, 125] width 131 height 16
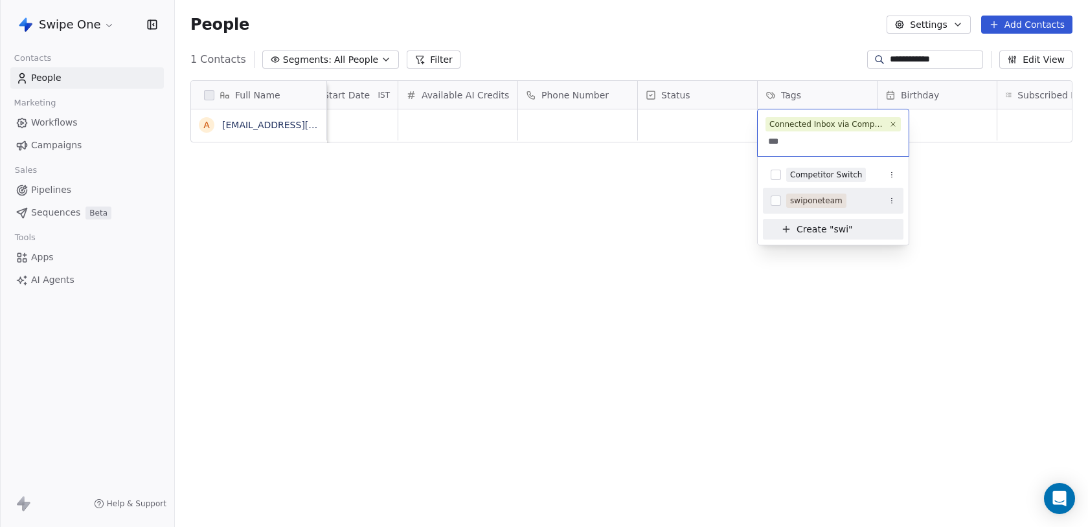
type input "***"
click at [818, 208] on div "swiponeteam" at bounding box center [833, 200] width 140 height 21
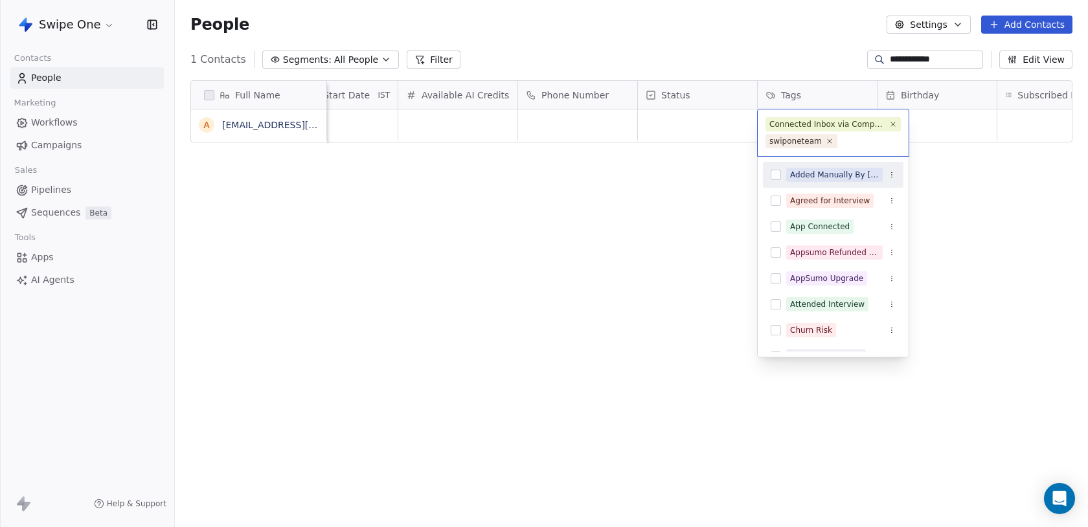
click at [685, 226] on html "**********" at bounding box center [544, 263] width 1088 height 527
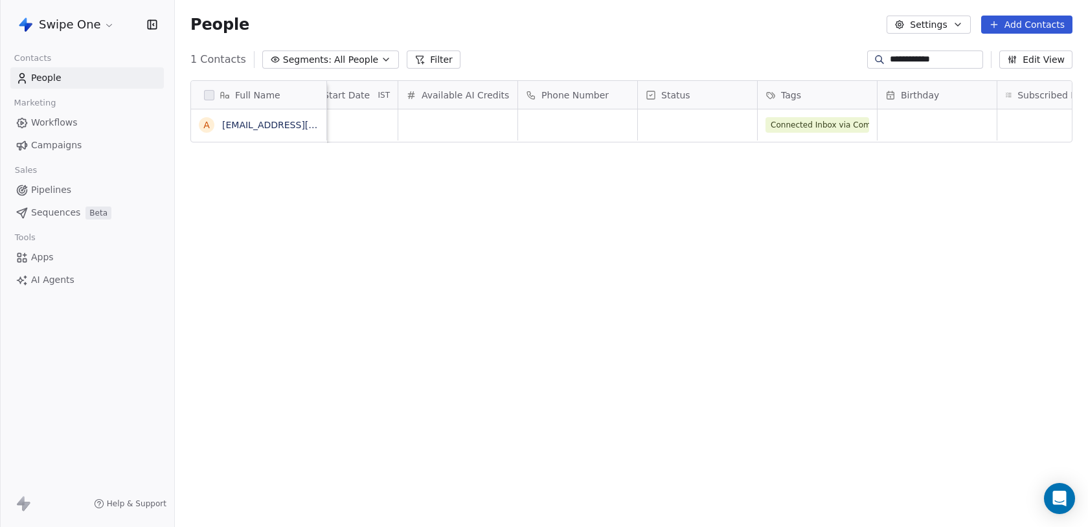
click at [896, 63] on input "**********" at bounding box center [935, 59] width 91 height 13
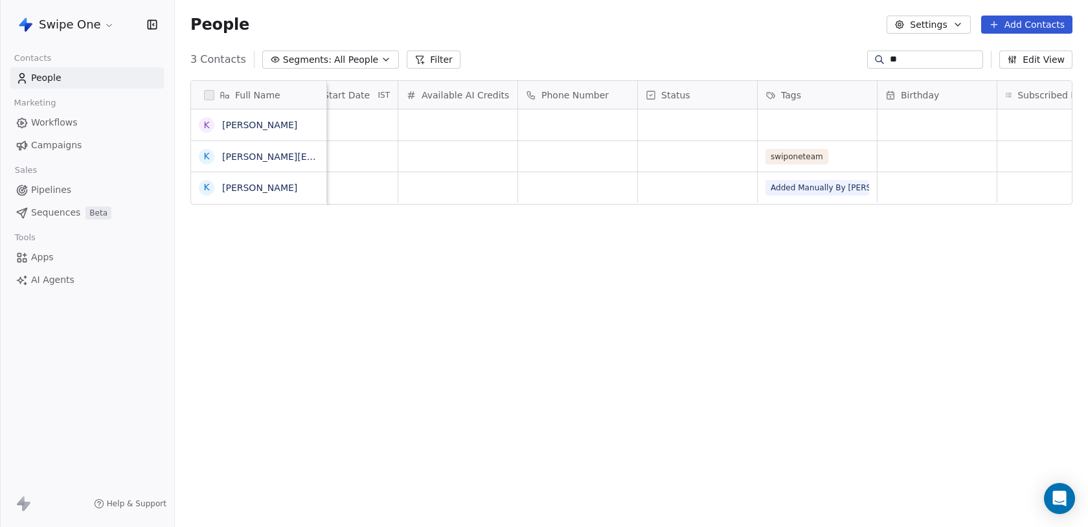
type input "*"
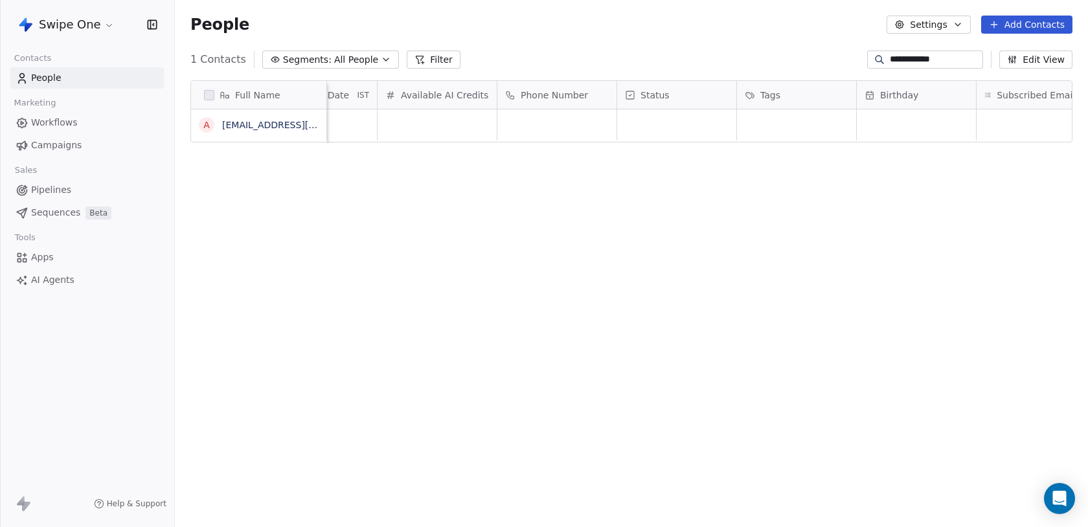
type input "**********"
click at [746, 125] on div "grid" at bounding box center [796, 124] width 119 height 31
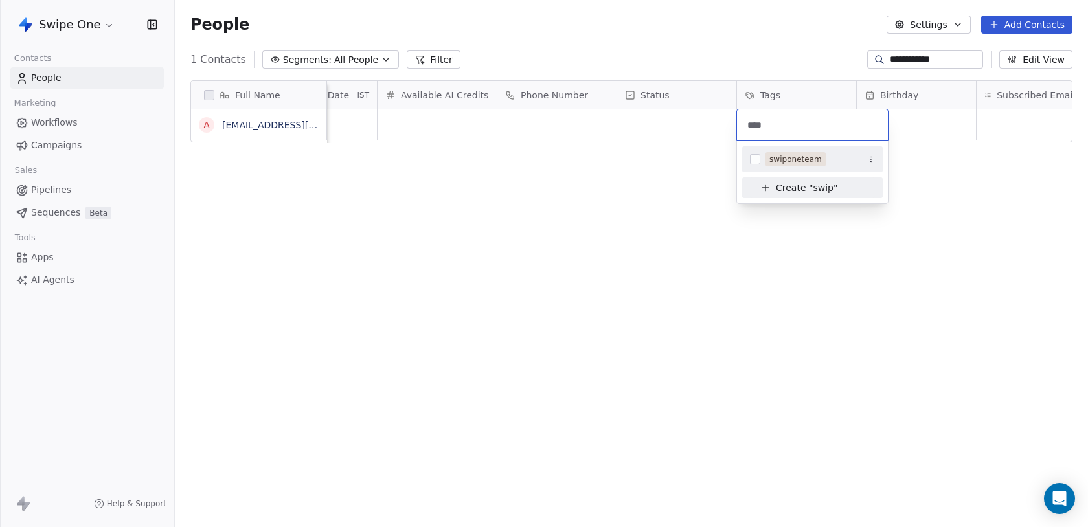
type input "****"
click at [759, 164] on button "Suggestions" at bounding box center [755, 159] width 10 height 10
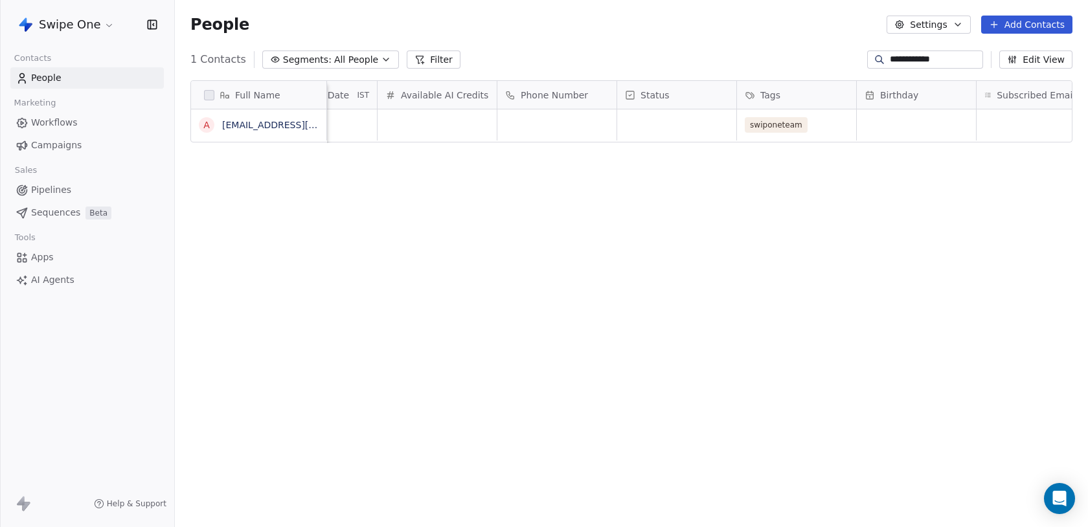
click at [670, 194] on html "**********" at bounding box center [544, 263] width 1088 height 527
click at [919, 65] on input "**********" at bounding box center [935, 59] width 91 height 13
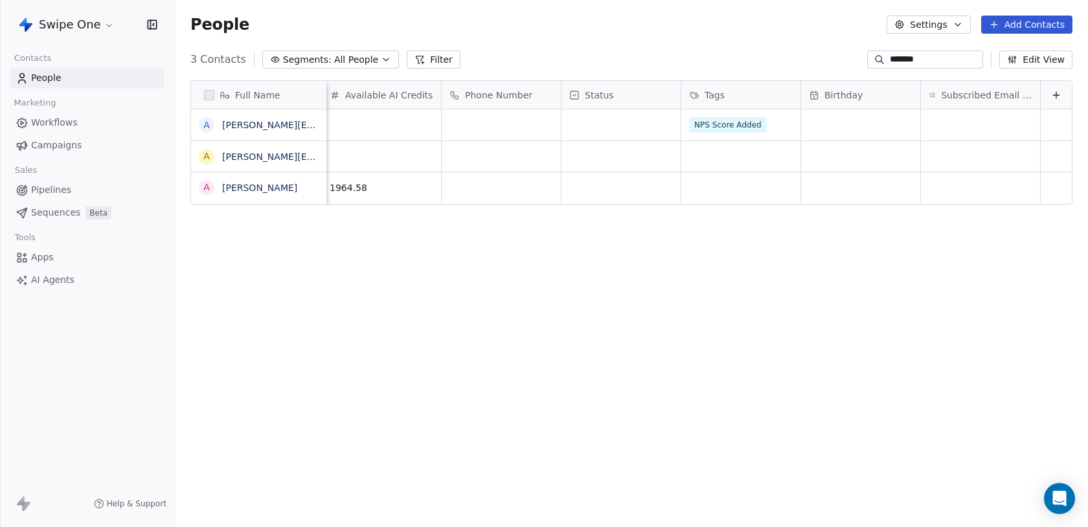
type input "*******"
click at [756, 158] on div "grid" at bounding box center [740, 156] width 119 height 30
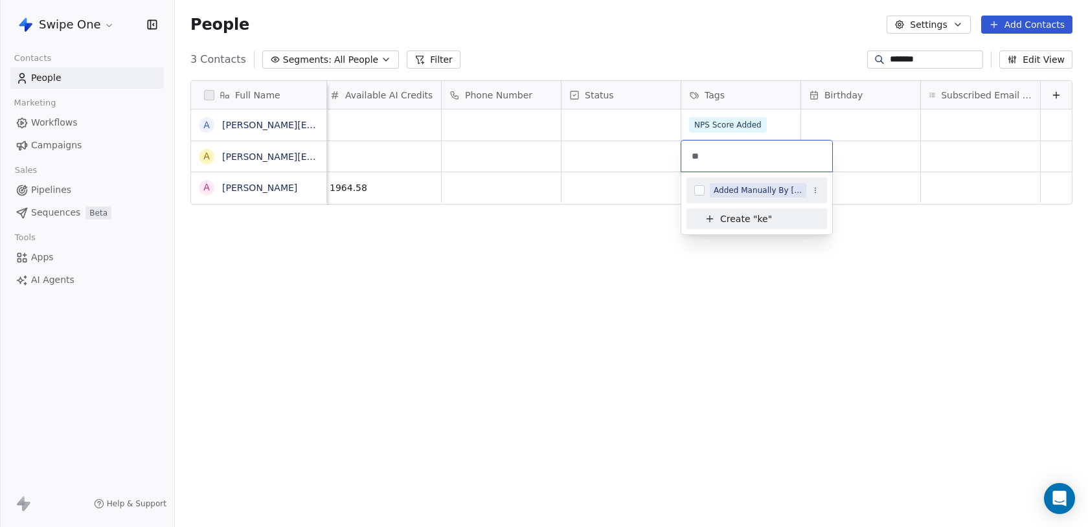
type input "*"
type input "****"
click at [754, 188] on div "swiponeteam" at bounding box center [739, 191] width 52 height 12
click at [596, 243] on html "Swipe One Contacts People Marketing Workflows Campaigns Sales Pipelines Sequenc…" at bounding box center [544, 263] width 1088 height 527
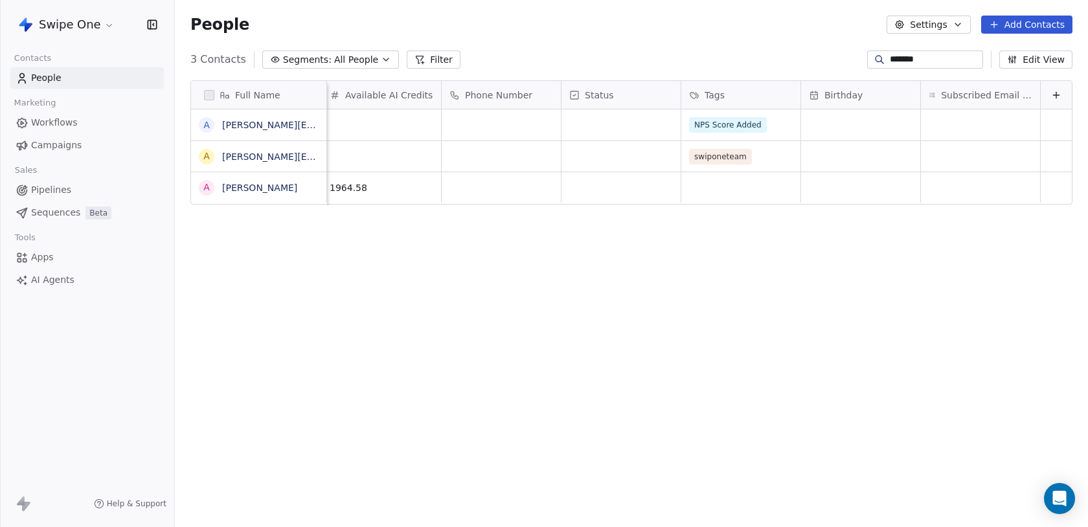
click at [915, 63] on input "*******" at bounding box center [935, 59] width 91 height 13
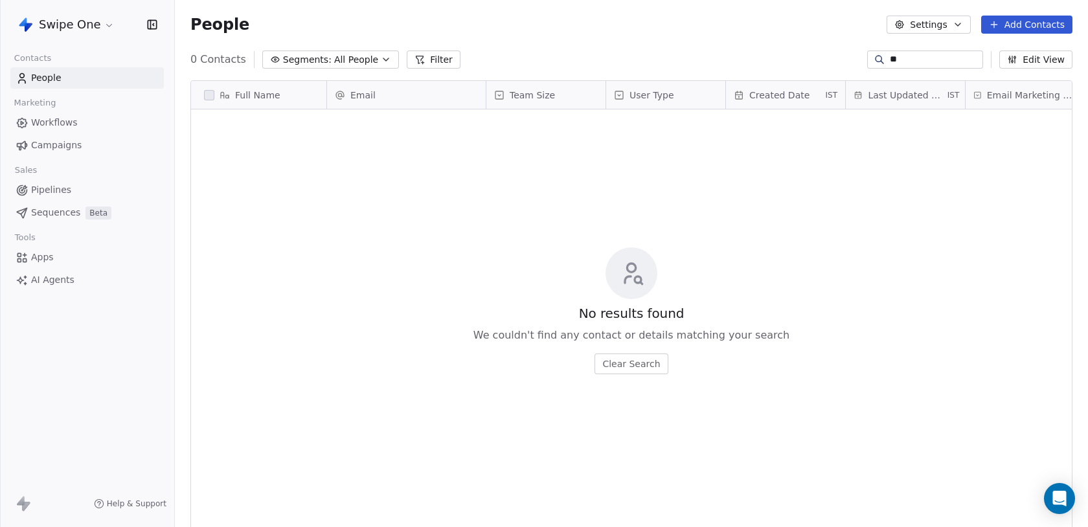
type input "*"
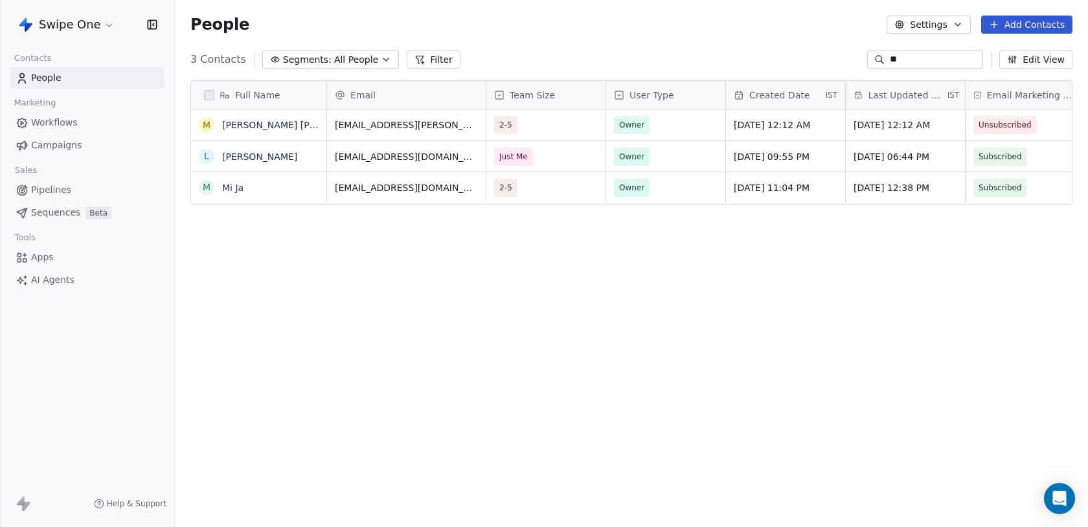
type input "*"
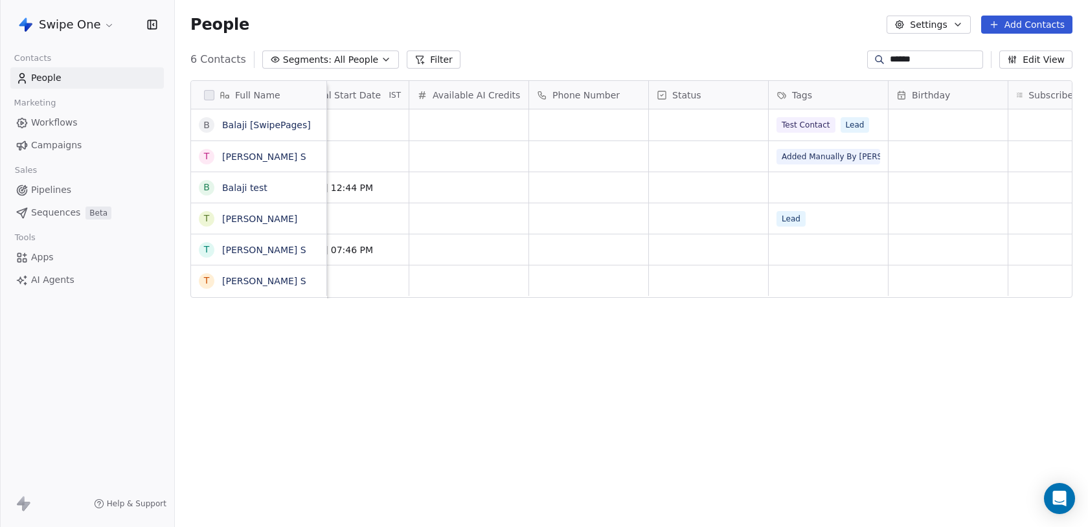
type input "******"
click at [834, 129] on span "Test Contact" at bounding box center [806, 125] width 59 height 16
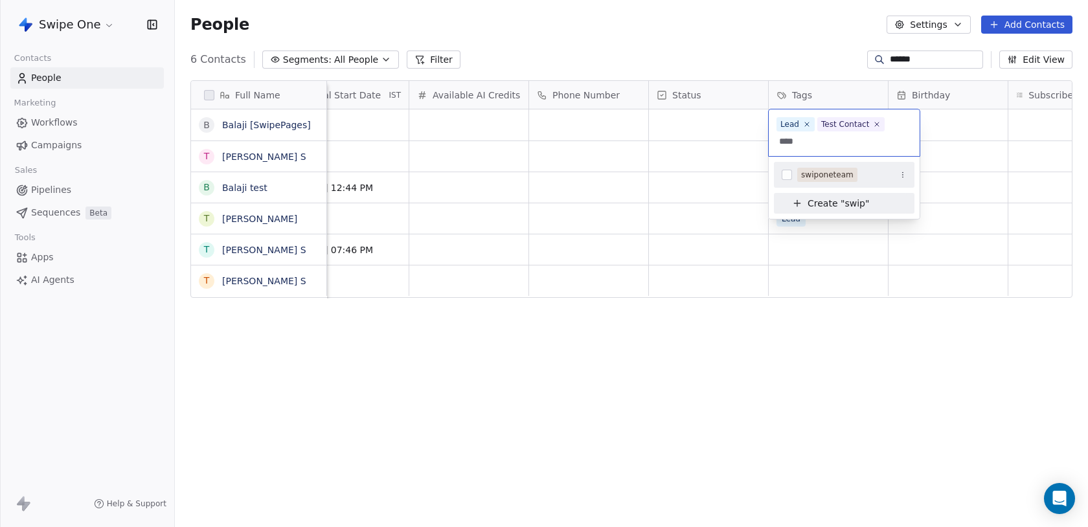
type input "****"
click at [838, 177] on div "swiponeteam" at bounding box center [827, 175] width 52 height 12
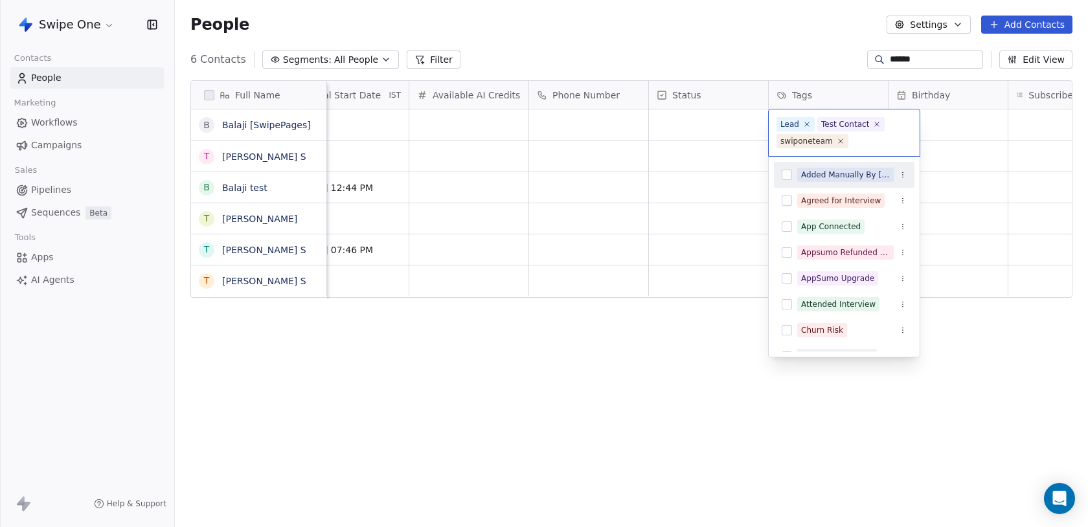
click at [707, 317] on html "Swipe One Contacts People Marketing Workflows Campaigns Sales Pipelines Sequenc…" at bounding box center [544, 263] width 1088 height 527
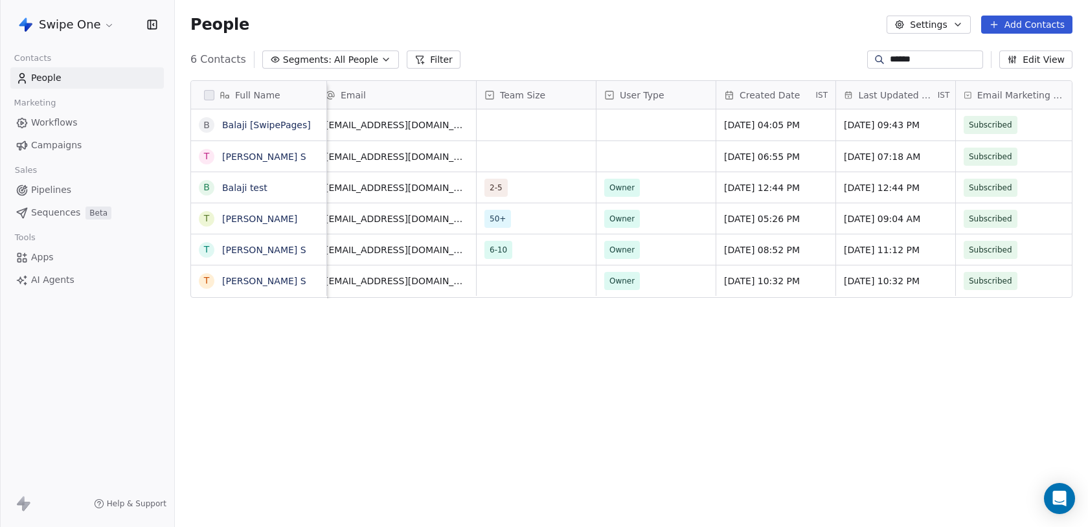
click at [903, 53] on input "******" at bounding box center [935, 59] width 91 height 13
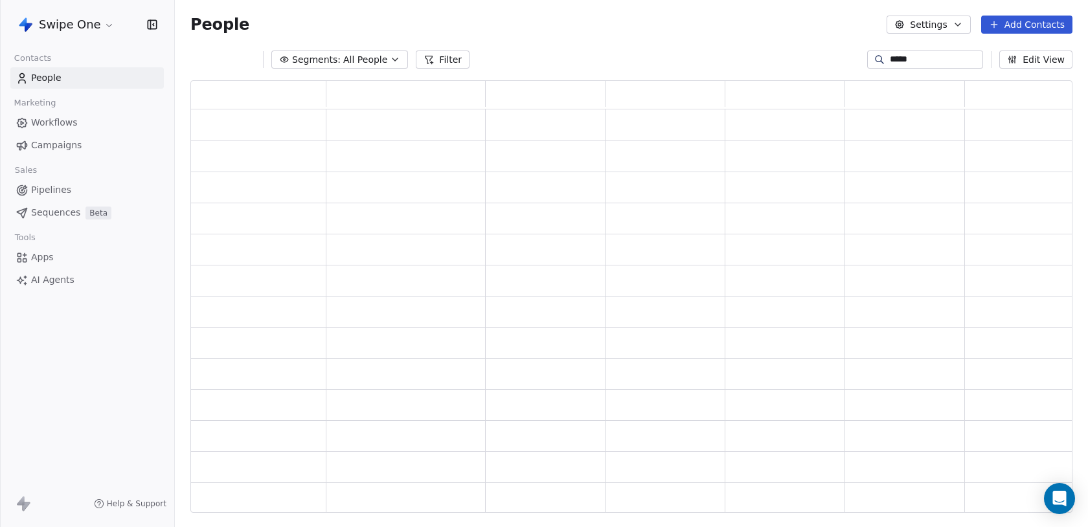
scroll to position [432, 882]
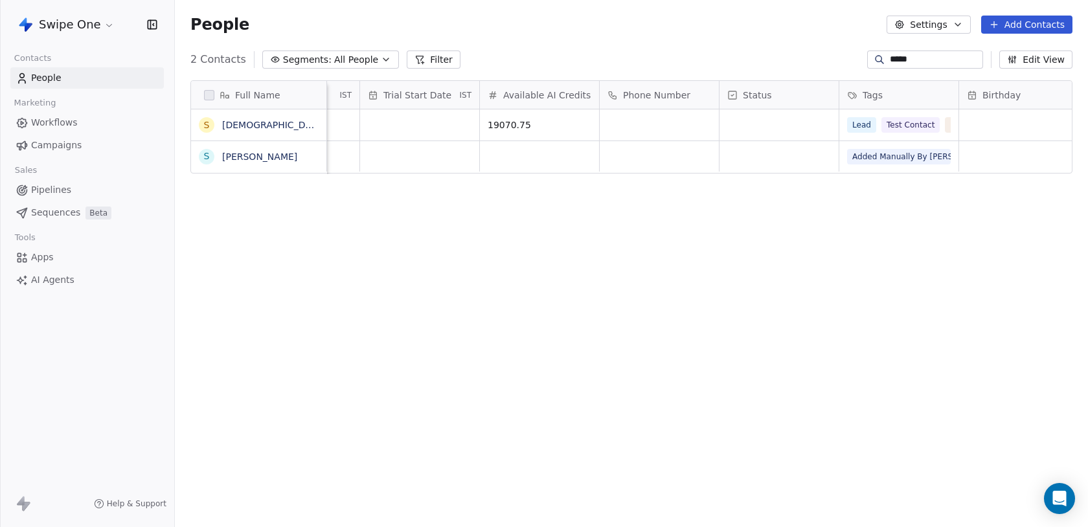
type input "*****"
click at [907, 129] on span "Test Contact" at bounding box center [911, 123] width 59 height 16
click at [786, 241] on html "Swipe One Contacts People Marketing Workflows Campaigns Sales Pipelines Sequenc…" at bounding box center [544, 263] width 1088 height 527
click at [885, 159] on span "Added Manually By Ken" at bounding box center [923, 157] width 153 height 16
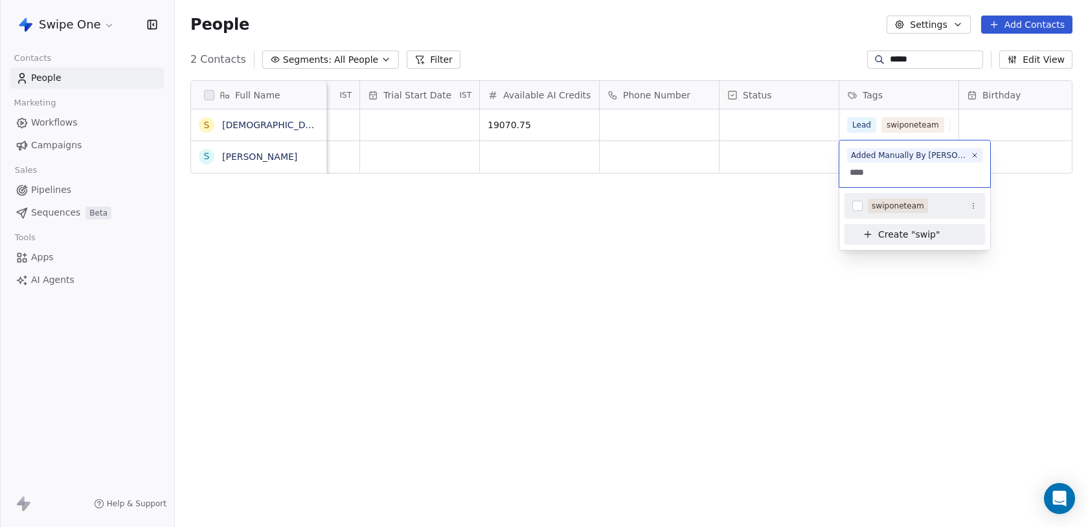
type input "****"
click at [886, 196] on div "swiponeteam" at bounding box center [914, 206] width 140 height 21
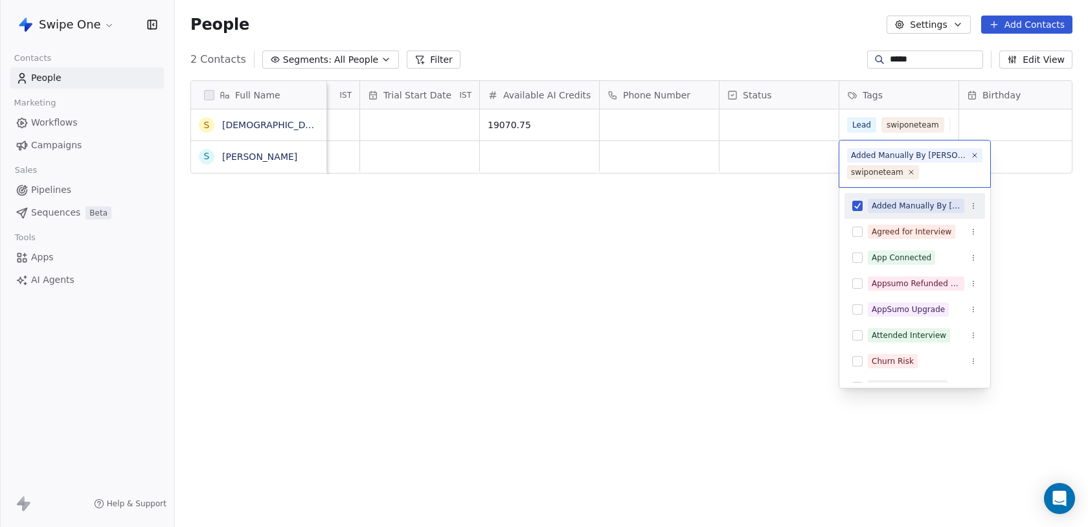
click at [699, 238] on html "Swipe One Contacts People Marketing Workflows Campaigns Sales Pipelines Sequenc…" at bounding box center [544, 263] width 1088 height 527
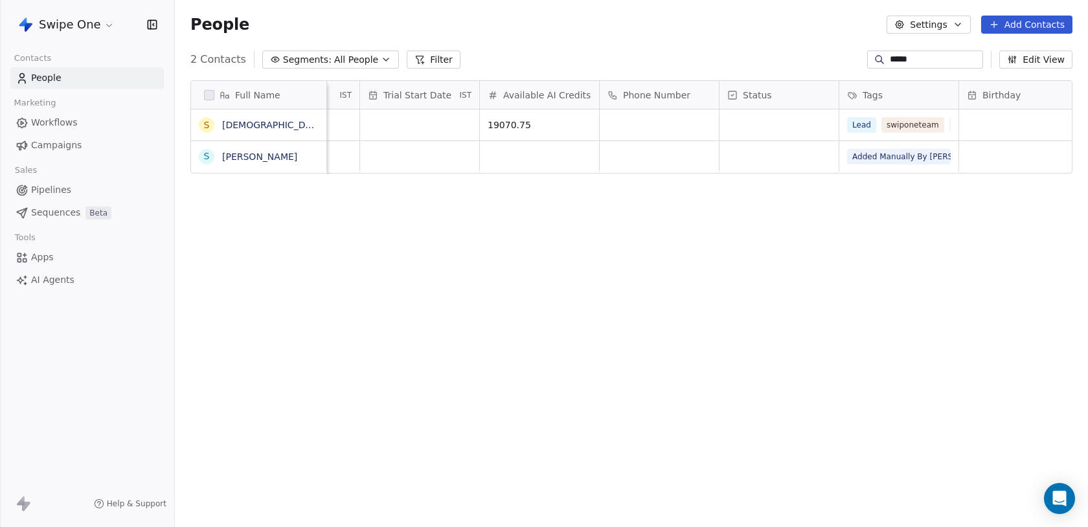
click at [890, 62] on input "*****" at bounding box center [935, 59] width 91 height 13
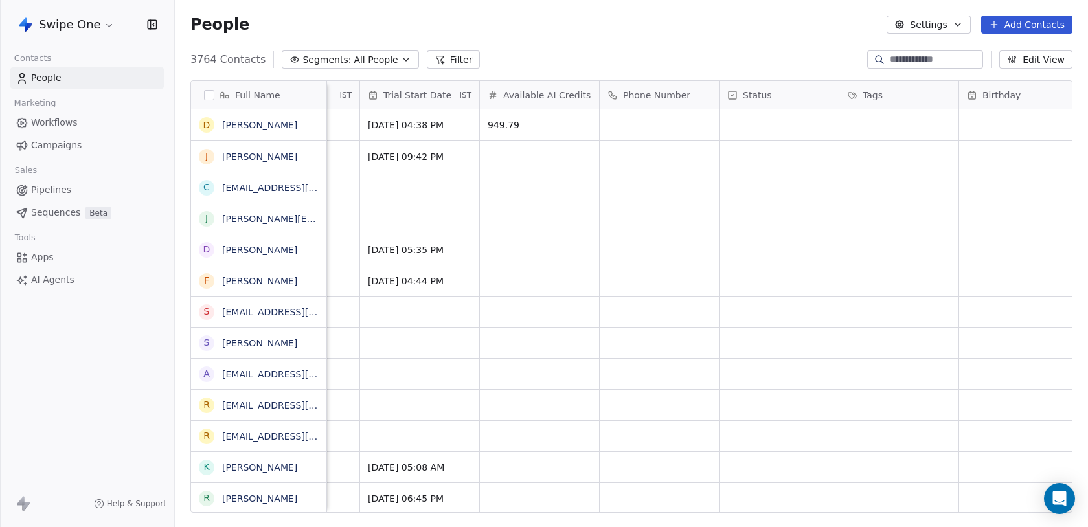
type input "*"
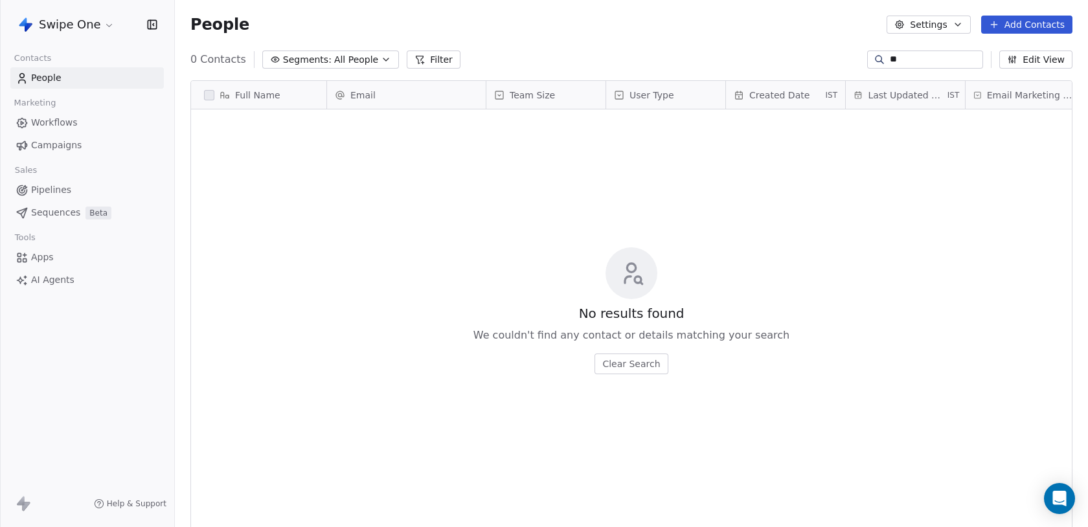
type input "*"
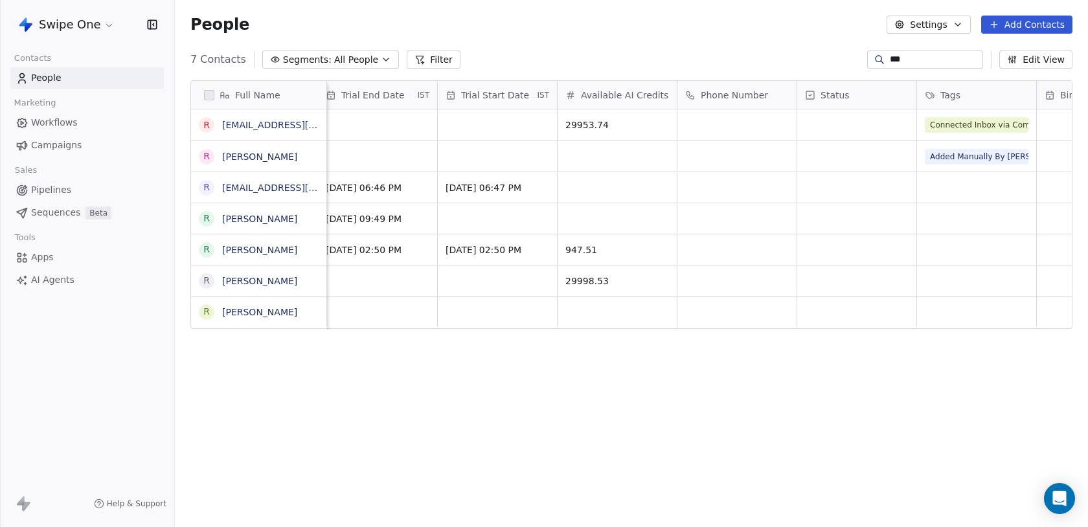
scroll to position [0, 1602]
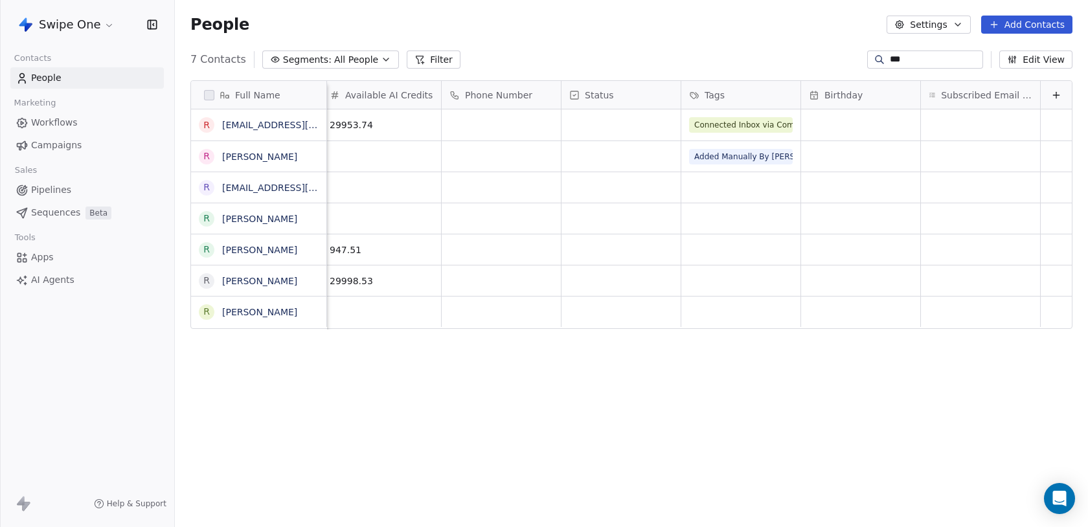
type input "***"
click at [716, 132] on span "Connected Inbox via Composio" at bounding box center [754, 125] width 131 height 16
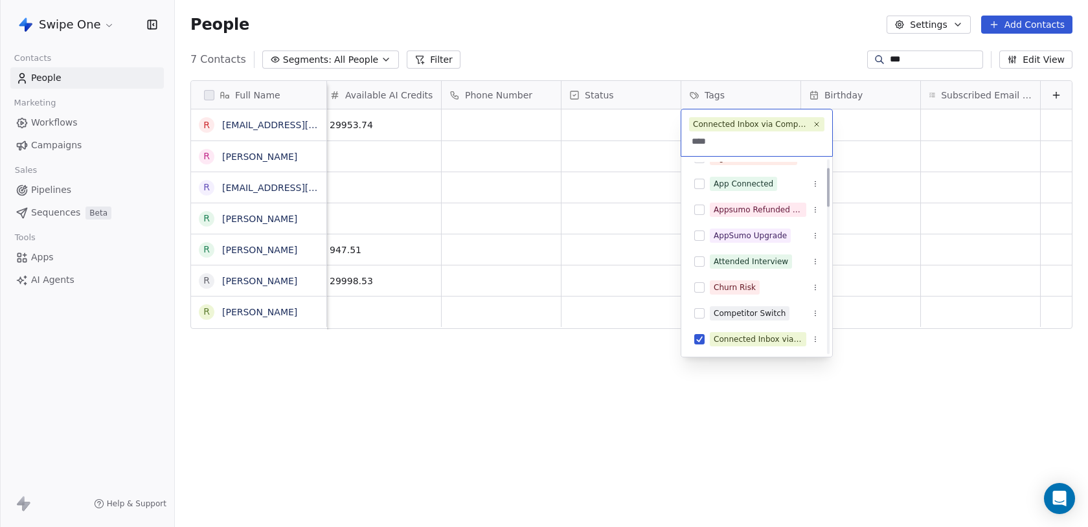
scroll to position [0, 0]
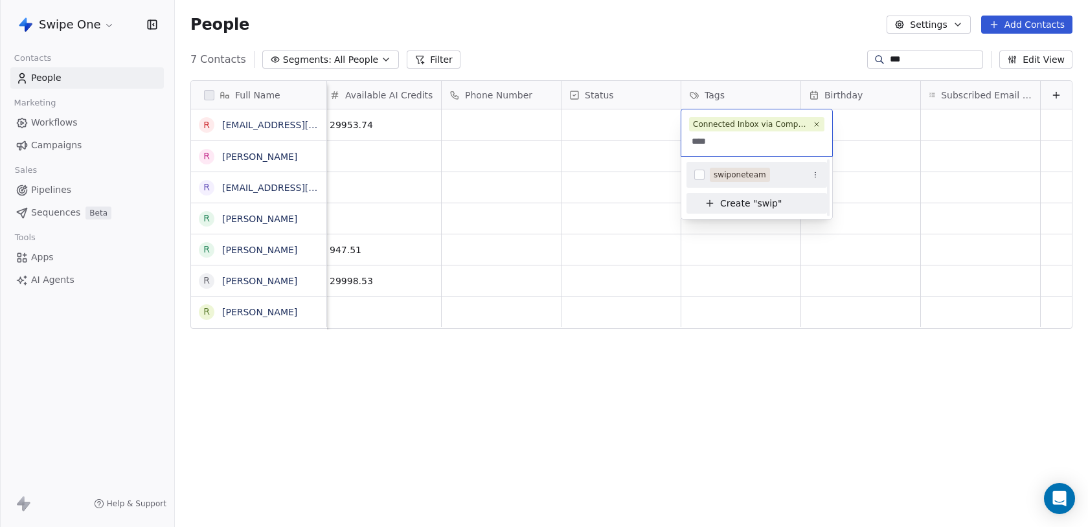
type input "****"
click at [724, 168] on span "swiponeteam" at bounding box center [740, 175] width 60 height 14
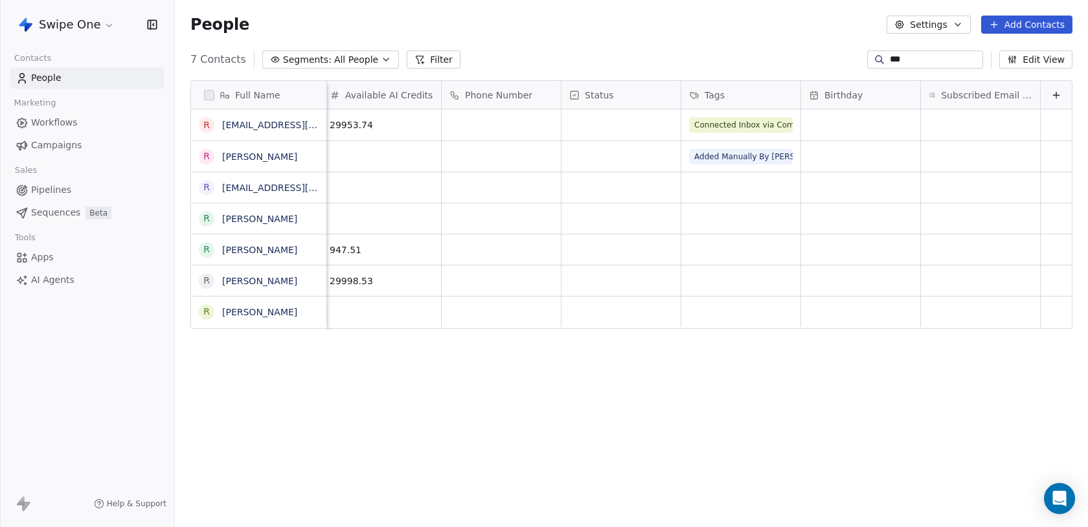
click at [659, 175] on html "Swipe One Contacts People Marketing Workflows Campaigns Sales Pipelines Sequenc…" at bounding box center [544, 263] width 1088 height 527
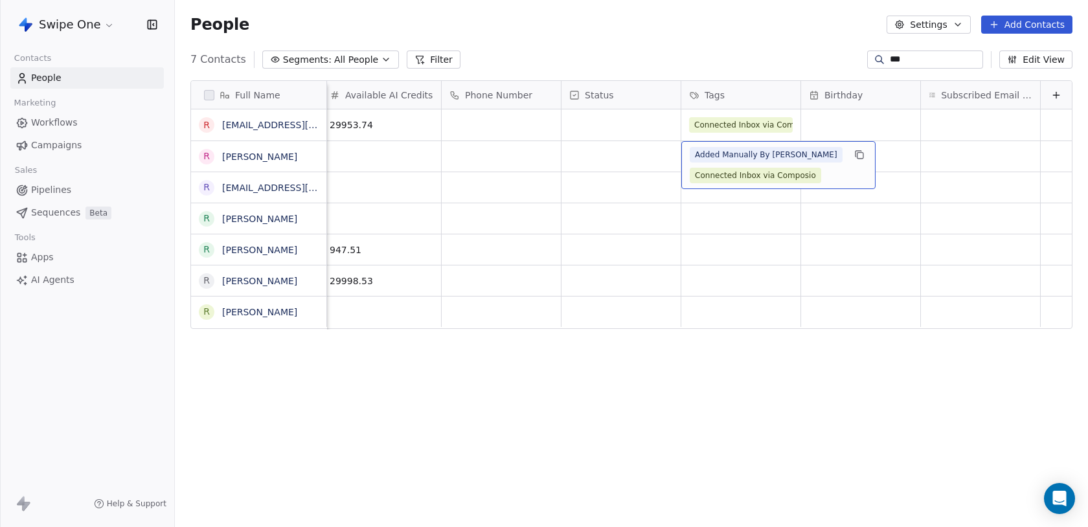
click at [731, 159] on span "Added Manually By Ken" at bounding box center [765, 155] width 153 height 16
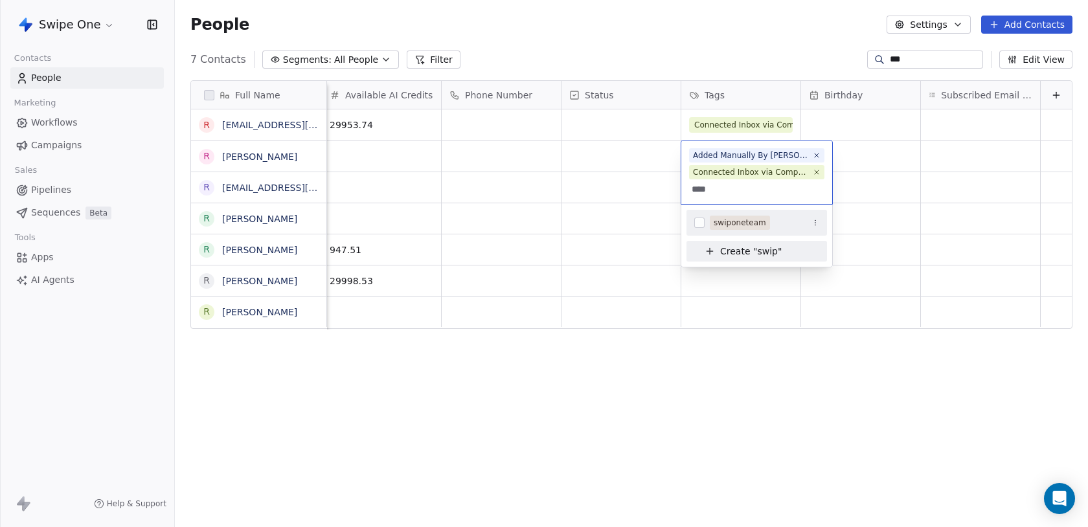
type input "****"
click at [742, 211] on div "swiponeteam" at bounding box center [756, 223] width 140 height 26
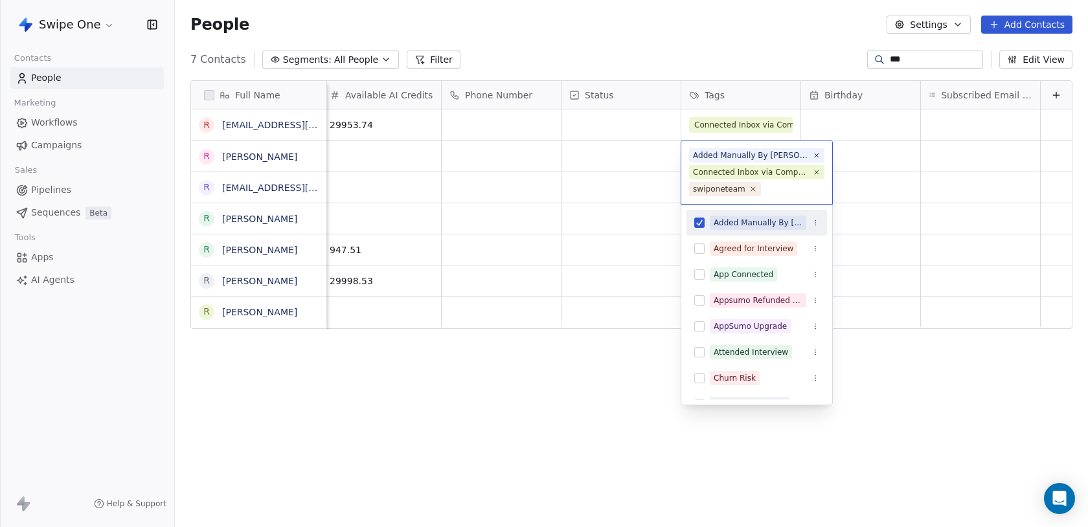
click at [537, 358] on html "Swipe One Contacts People Marketing Workflows Campaigns Sales Pipelines Sequenc…" at bounding box center [544, 263] width 1088 height 527
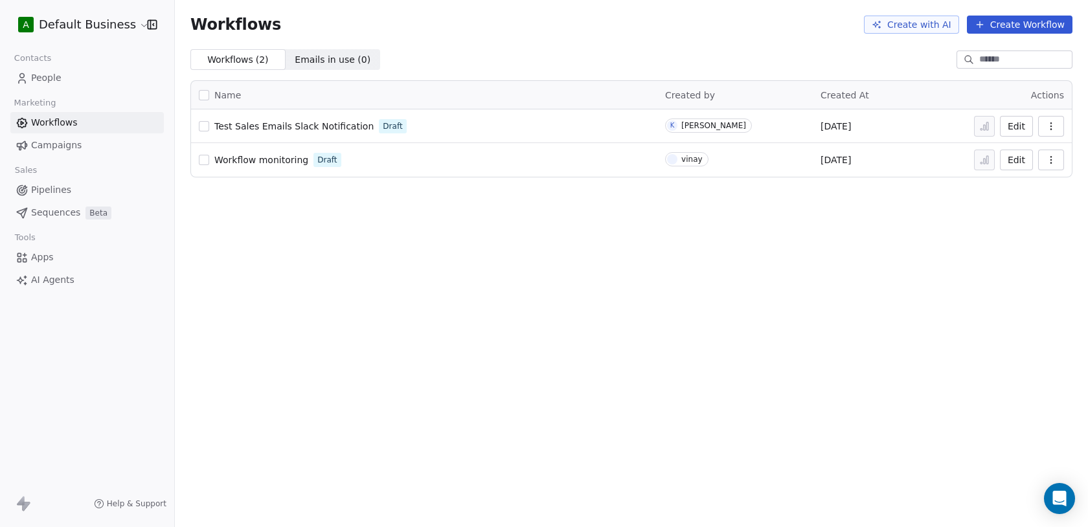
click at [111, 83] on link "People" at bounding box center [86, 77] width 153 height 21
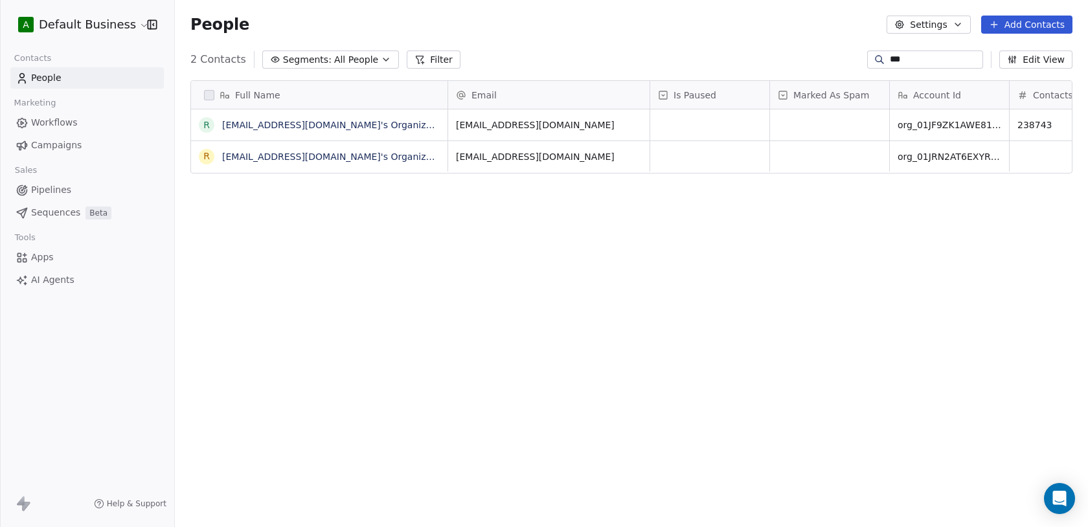
scroll to position [464, 913]
click at [896, 60] on input "***" at bounding box center [935, 59] width 91 height 13
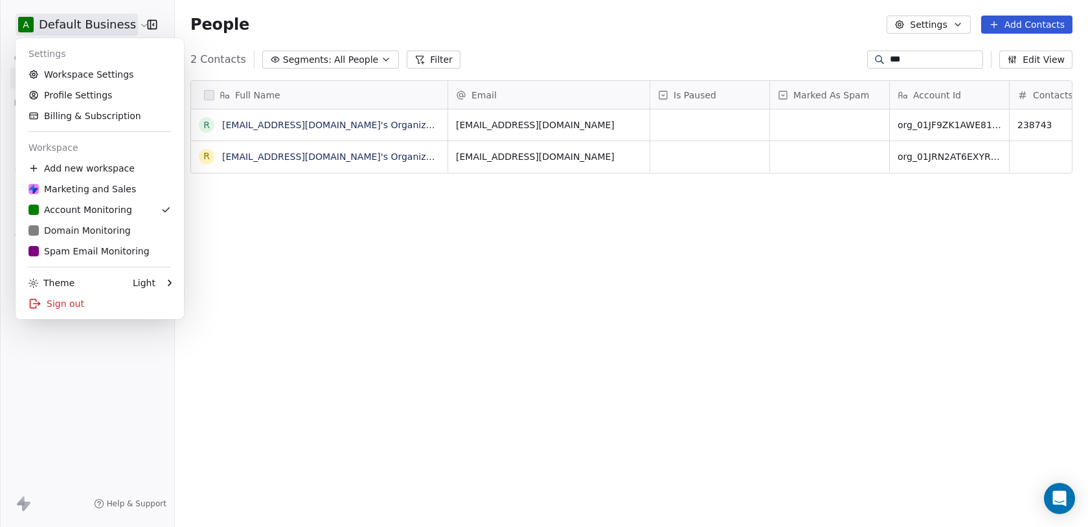
click at [64, 15] on html "A Default Business Contacts People Marketing Workflows Campaigns Sales Pipeline…" at bounding box center [544, 263] width 1088 height 527
click at [115, 183] on div "Marketing and Sales" at bounding box center [81, 189] width 107 height 13
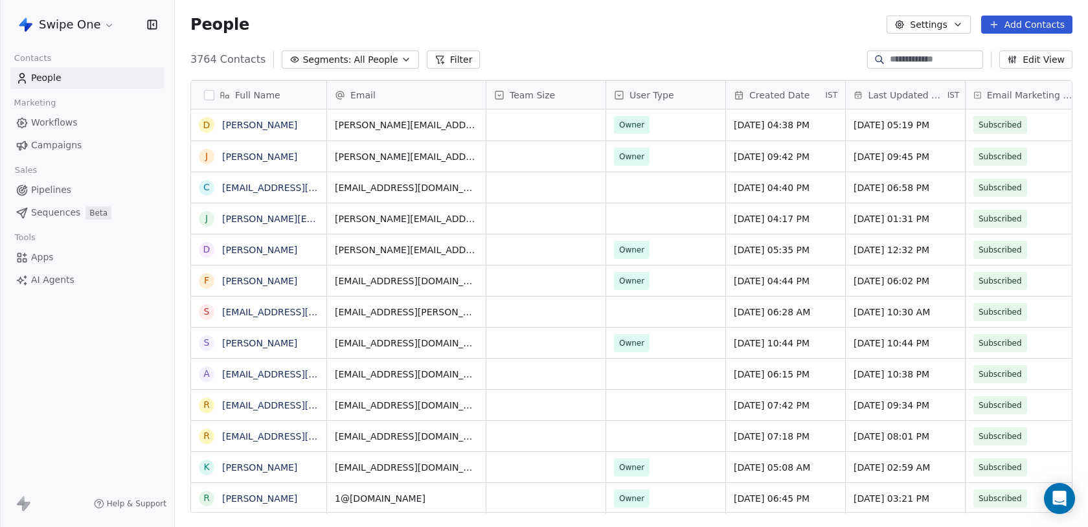
scroll to position [464, 913]
click at [946, 62] on input at bounding box center [935, 59] width 91 height 13
click at [380, 54] on span "All People" at bounding box center [375, 60] width 44 height 14
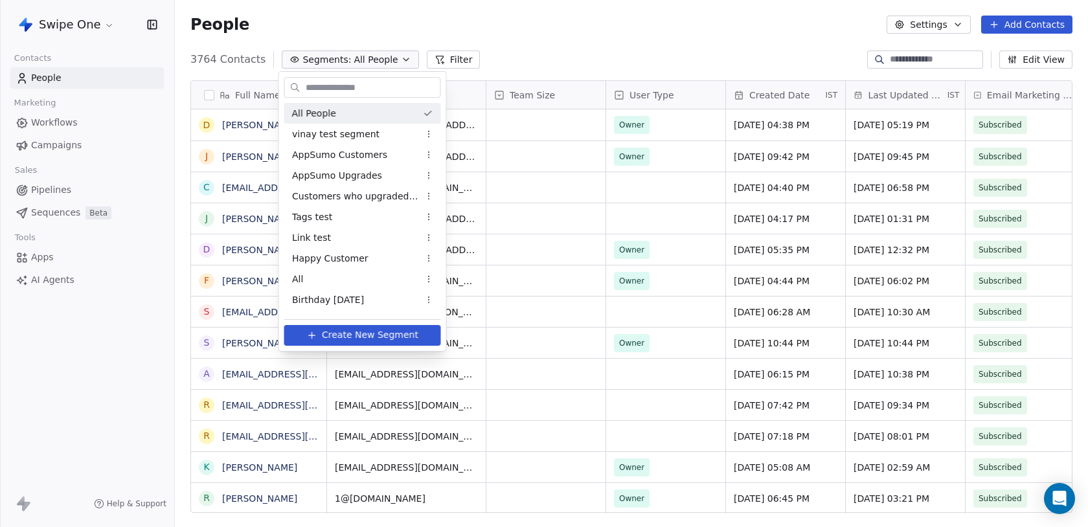
click at [511, 26] on html "Swipe One Contacts People Marketing Workflows Campaigns Sales Pipelines Sequenc…" at bounding box center [544, 263] width 1088 height 527
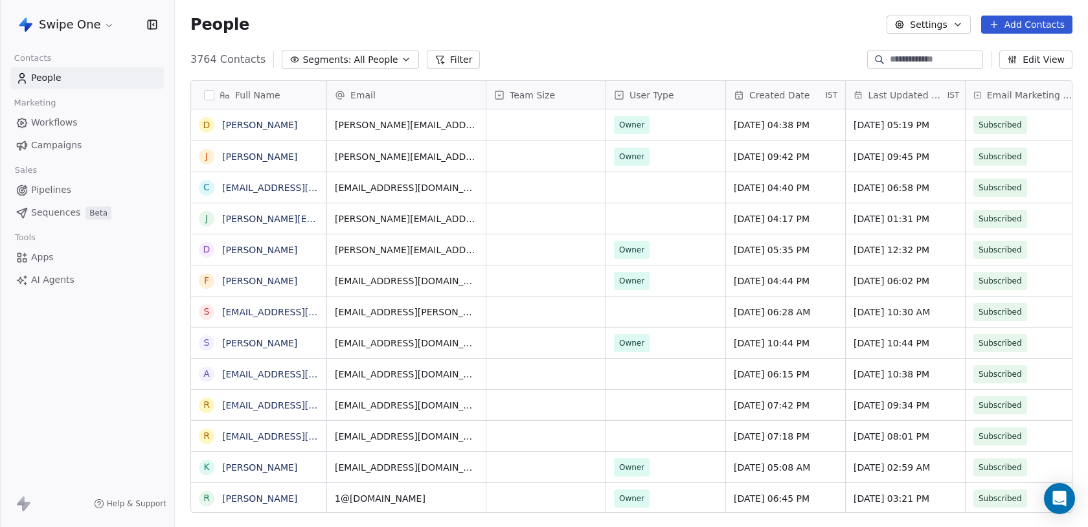
click at [461, 49] on div "3764 Contacts Segments: All People Filter Edit View" at bounding box center [631, 59] width 913 height 21
click at [461, 52] on button "Filter" at bounding box center [454, 59] width 54 height 18
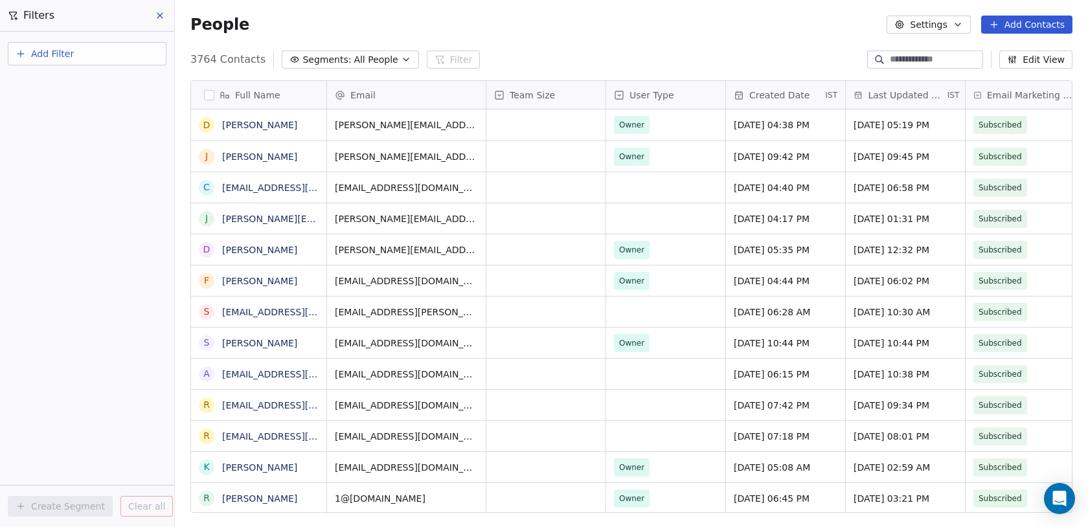
click at [102, 47] on button "Add Filter" at bounding box center [87, 53] width 159 height 23
click at [98, 79] on span "Contact properties" at bounding box center [63, 85] width 84 height 14
type input "***"
click at [76, 135] on div "Tags" at bounding box center [86, 130] width 131 height 13
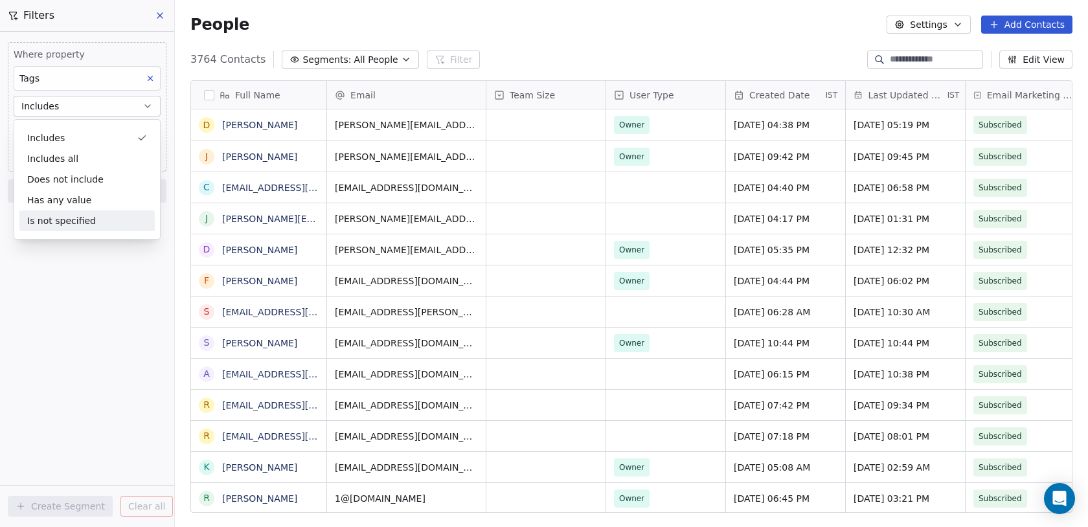
click at [43, 295] on div "Where property Tags Includes Select Tags Add filter to this group Add another f…" at bounding box center [87, 279] width 174 height 495
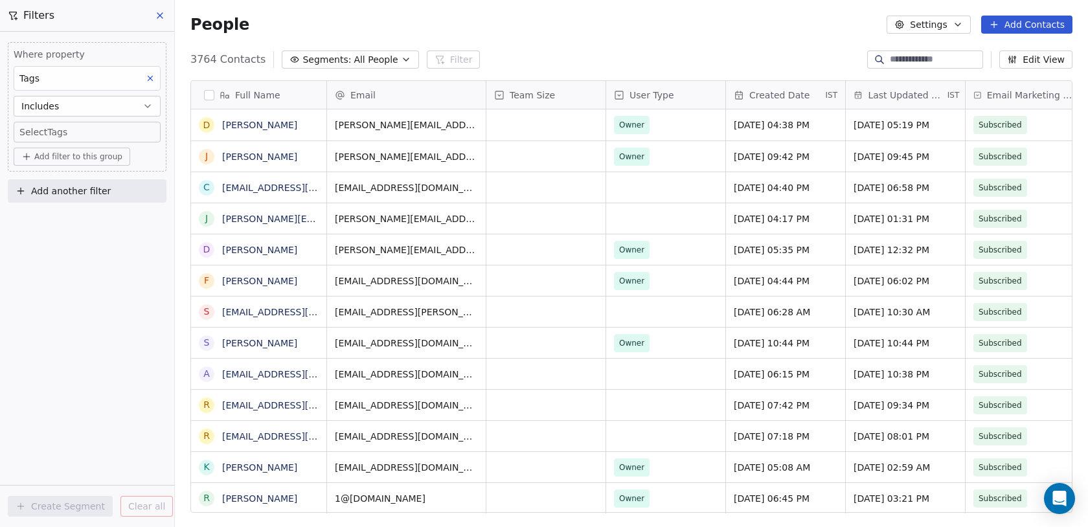
click at [58, 130] on body "Swipe One Contacts People Marketing Workflows Campaigns Sales Pipelines Sequenc…" at bounding box center [544, 263] width 1088 height 527
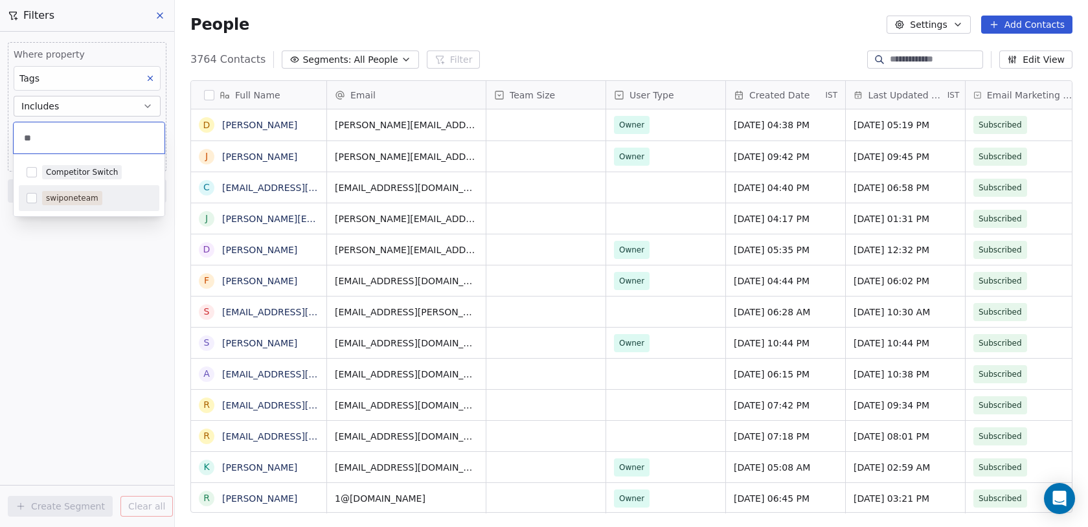
type input "**"
click at [82, 193] on div "swiponeteam" at bounding box center [72, 198] width 52 height 12
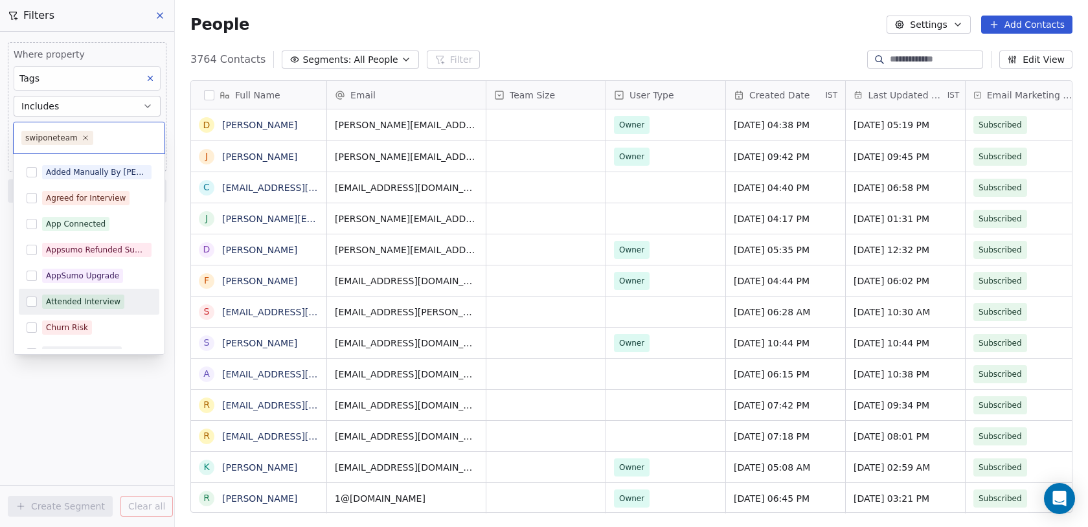
click at [49, 309] on div "Attended Interview" at bounding box center [89, 301] width 140 height 21
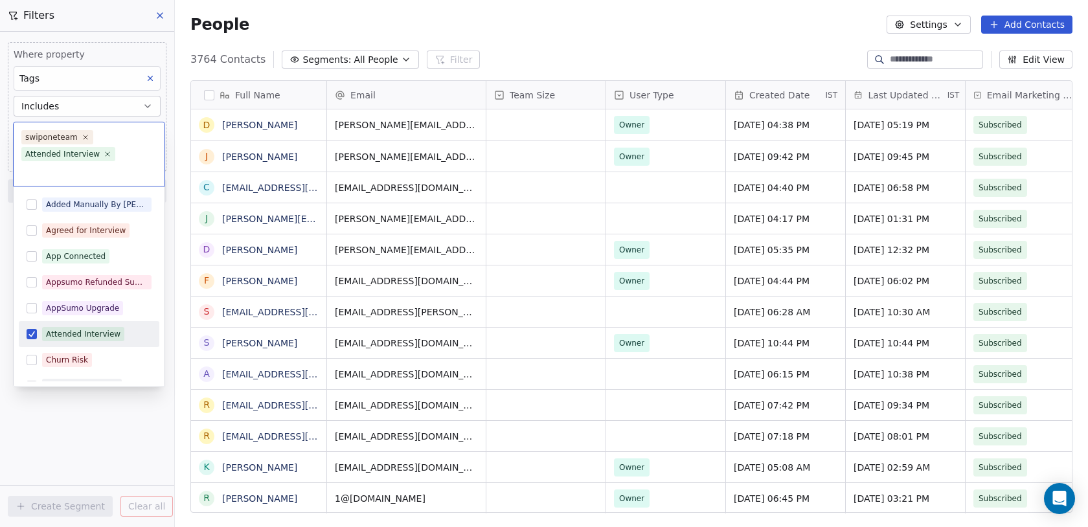
click at [30, 329] on button "Suggestions" at bounding box center [32, 334] width 10 height 10
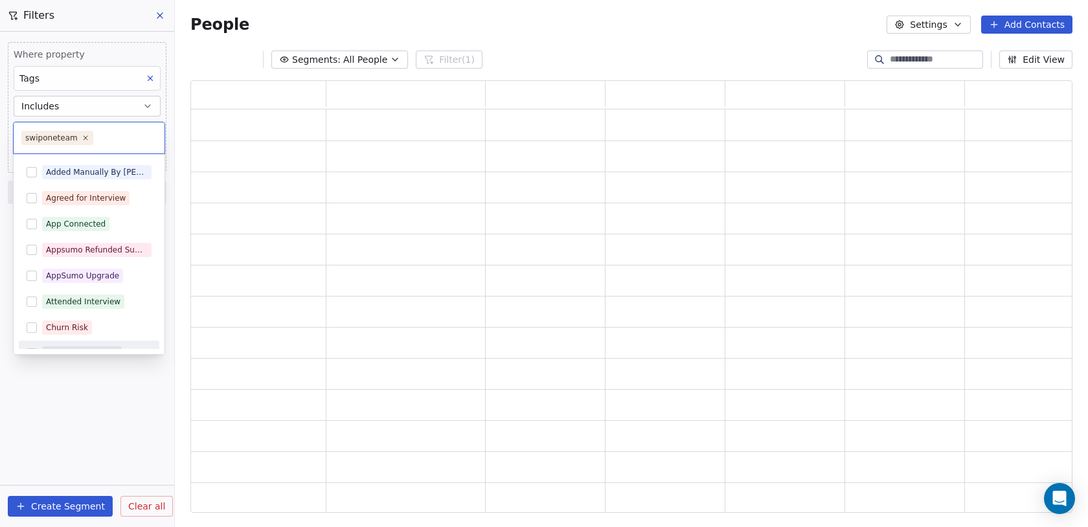
click at [56, 405] on html "Swipe One Contacts People Marketing Workflows Campaigns Sales Pipelines Sequenc…" at bounding box center [544, 263] width 1088 height 527
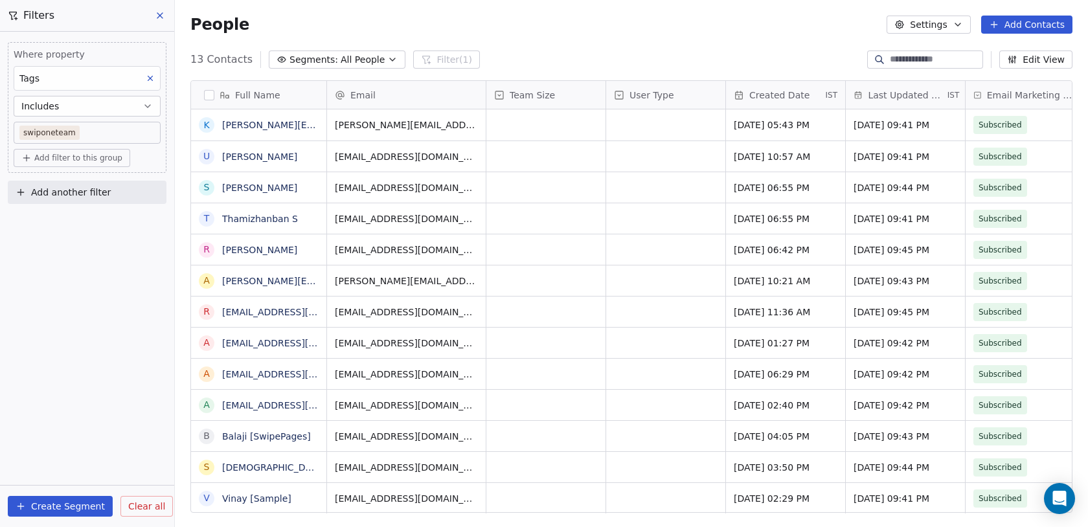
click at [932, 61] on input at bounding box center [935, 59] width 91 height 13
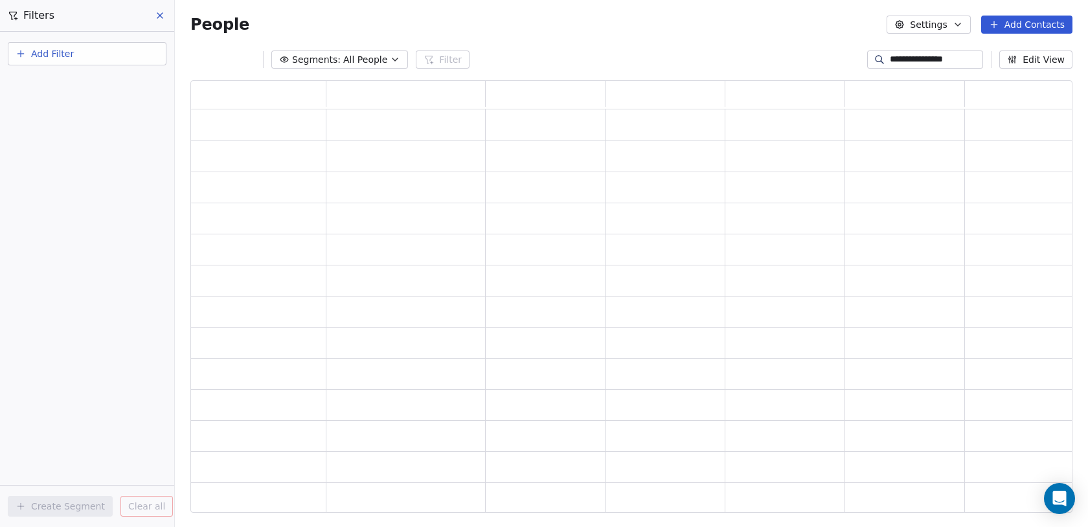
scroll to position [432, 882]
type input "**********"
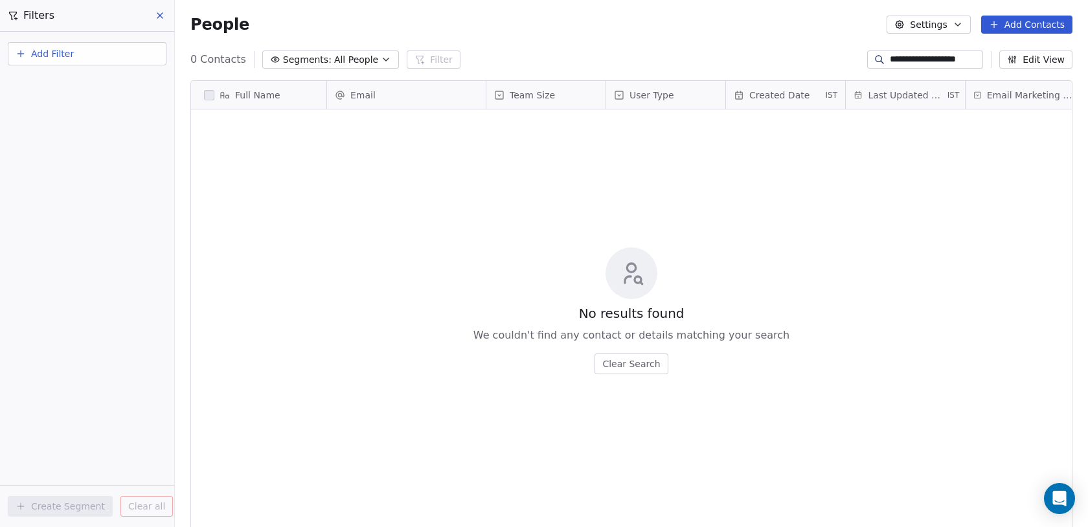
scroll to position [464, 913]
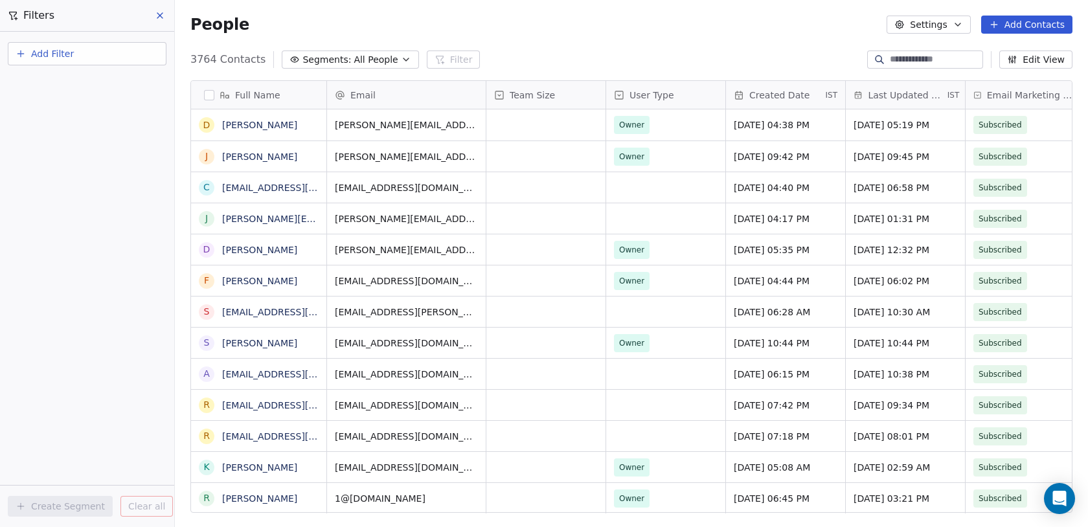
click at [114, 56] on button "Add Filter" at bounding box center [87, 53] width 159 height 23
click at [128, 87] on div "Contact properties" at bounding box center [86, 85] width 131 height 14
type input "*"
type input "***"
click at [124, 124] on div "Tags" at bounding box center [86, 130] width 131 height 13
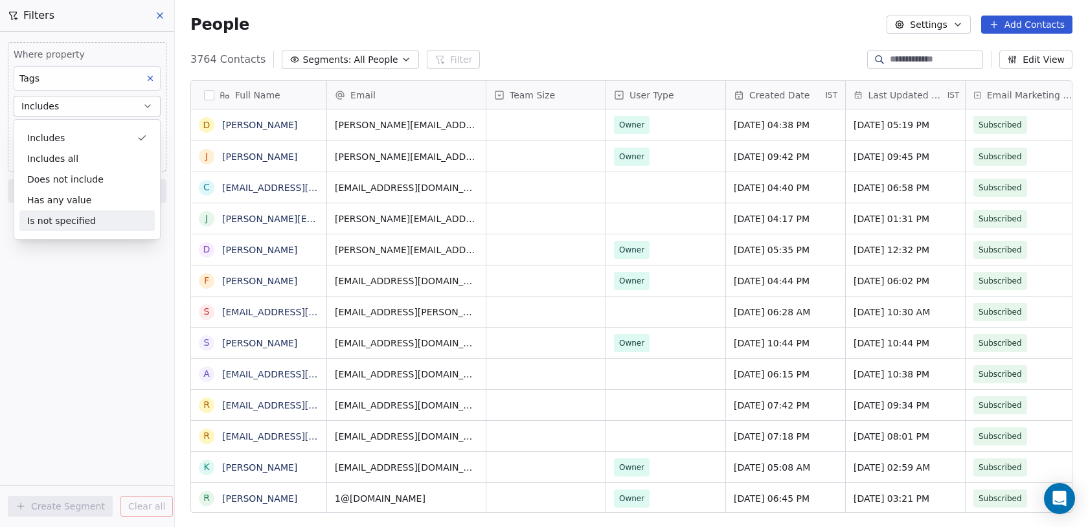
click at [58, 293] on div "Where property Tags Includes Select Tags Add filter to this group Add another f…" at bounding box center [87, 279] width 174 height 495
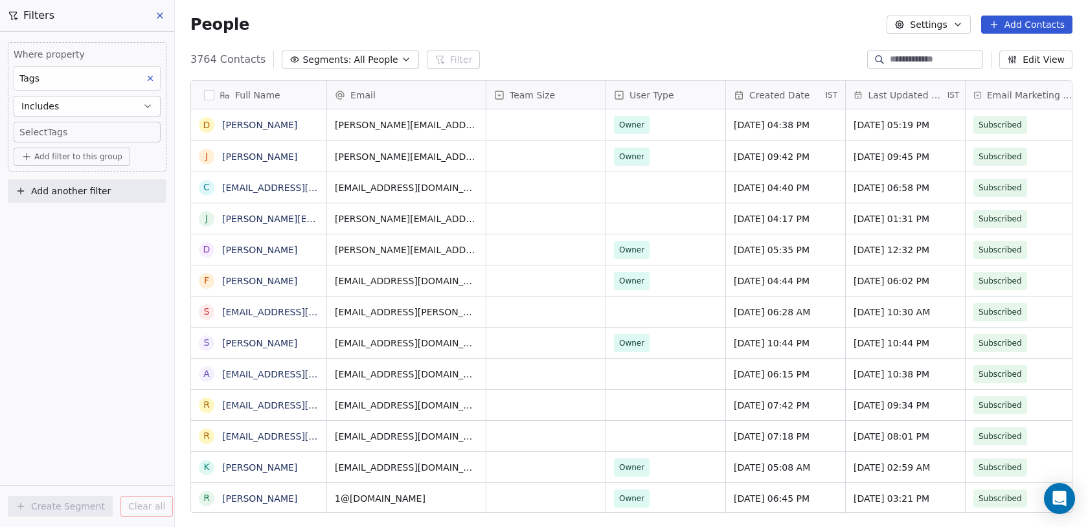
click at [66, 126] on body "Swipe One Contacts People Marketing Workflows Campaigns Sales Pipelines Sequenc…" at bounding box center [544, 263] width 1088 height 527
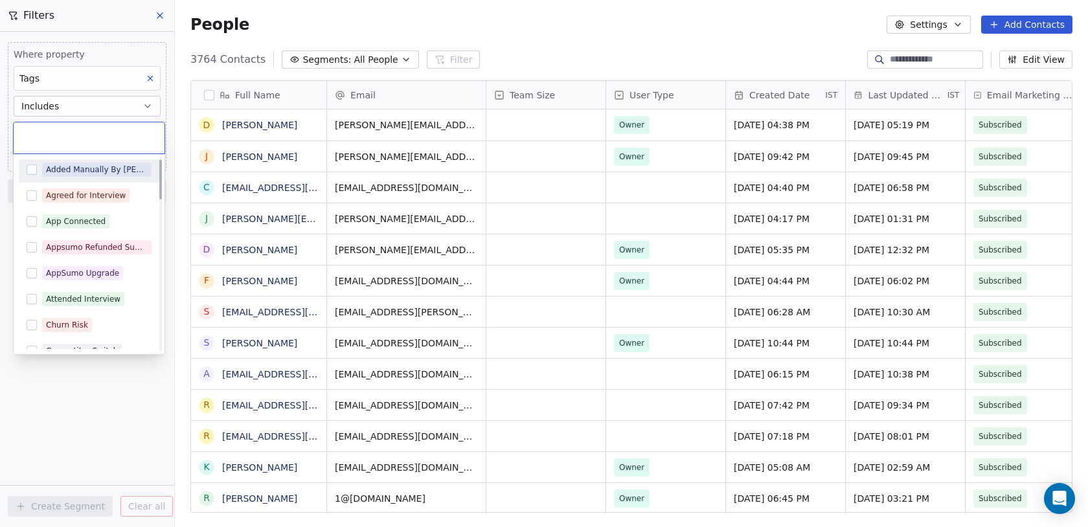
scroll to position [0, 0]
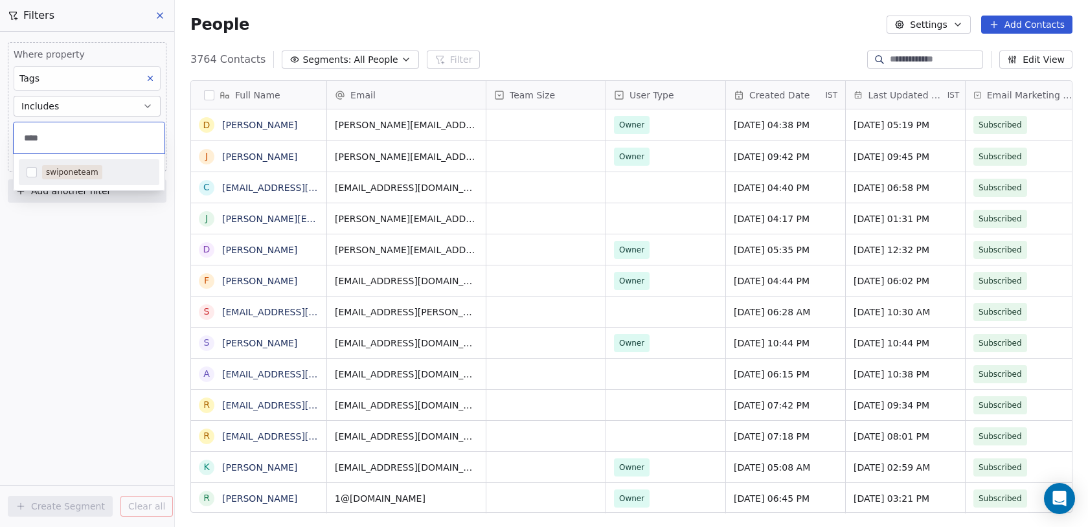
type input "****"
click at [67, 173] on div "swiponeteam" at bounding box center [72, 172] width 52 height 12
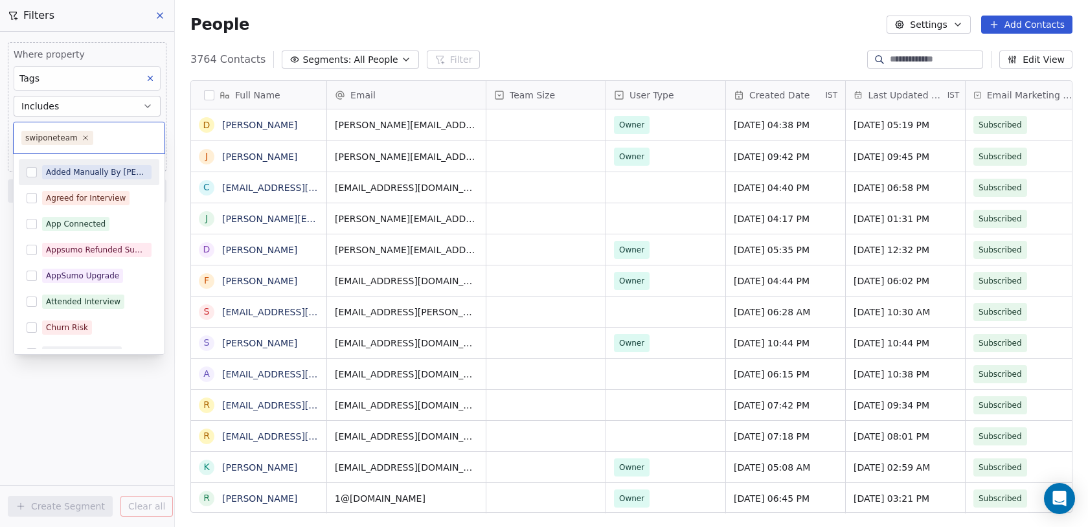
click at [68, 365] on html "Swipe One Contacts People Marketing Workflows Campaigns Sales Pipelines Sequenc…" at bounding box center [544, 263] width 1088 height 527
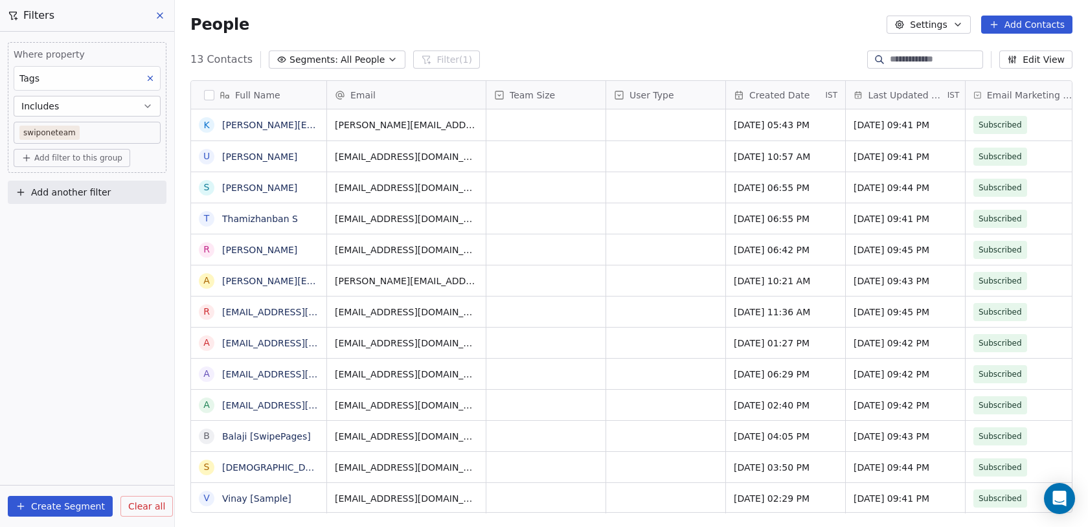
click at [58, 502] on button "Create Segment" at bounding box center [60, 506] width 105 height 21
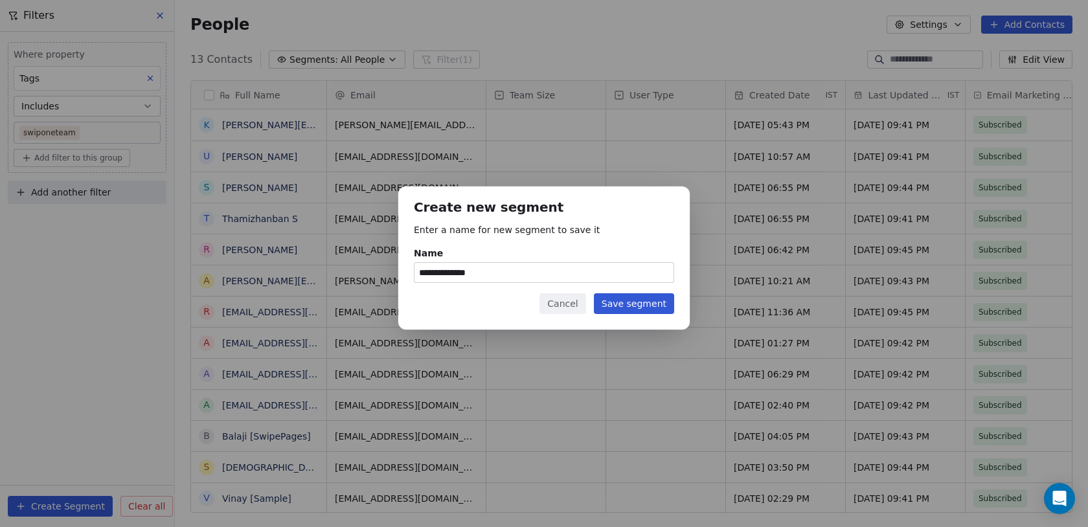
type input "**********"
click at [628, 305] on button "Save segment" at bounding box center [634, 303] width 80 height 21
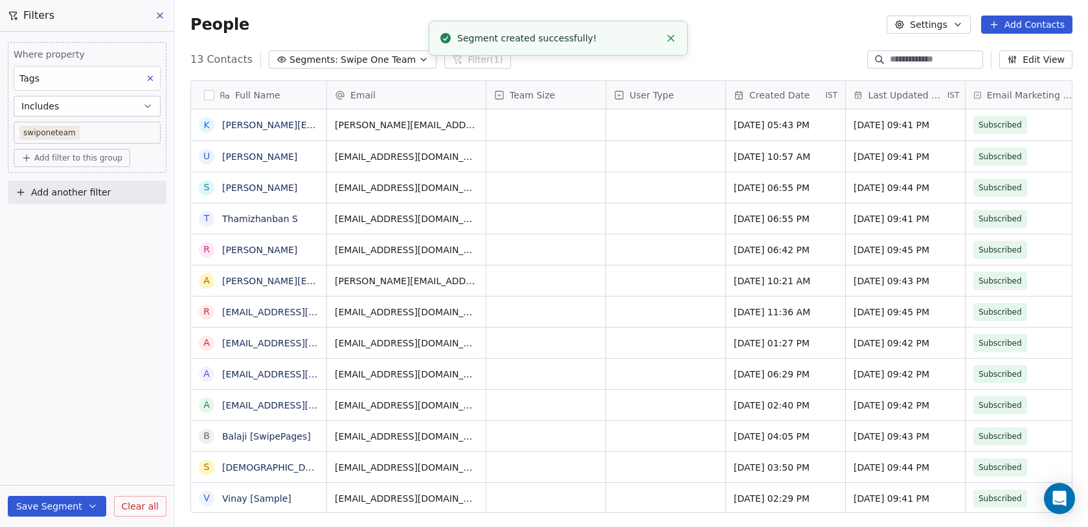
click at [407, 27] on div "People Settings Add Contacts" at bounding box center [631, 25] width 882 height 18
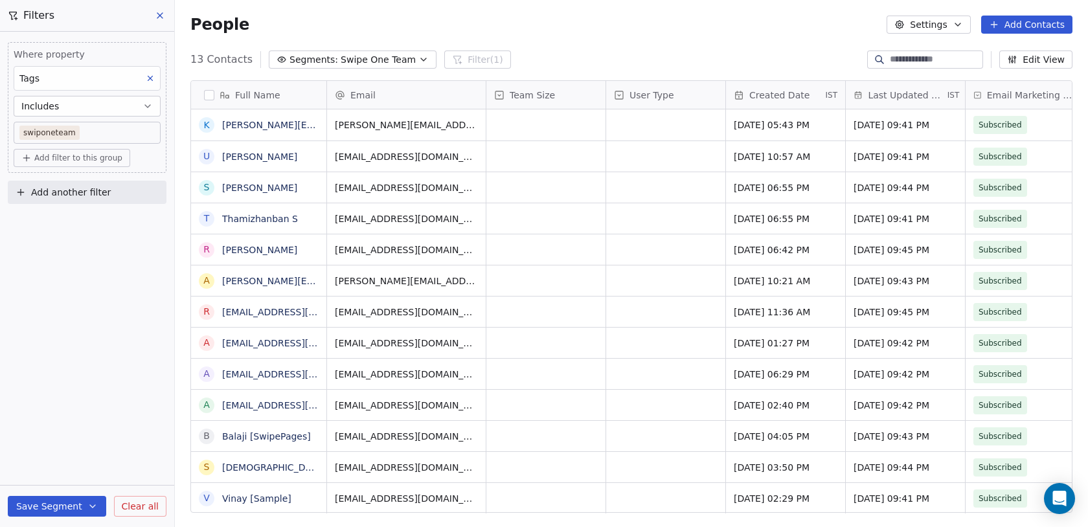
click at [161, 13] on icon at bounding box center [160, 15] width 10 height 10
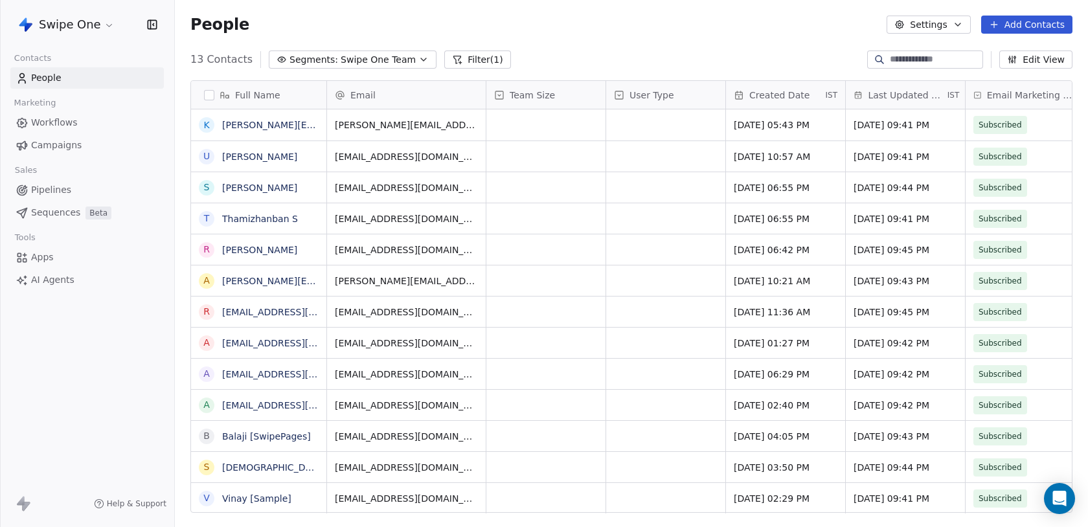
click at [78, 216] on span "Sequences" at bounding box center [55, 213] width 49 height 14
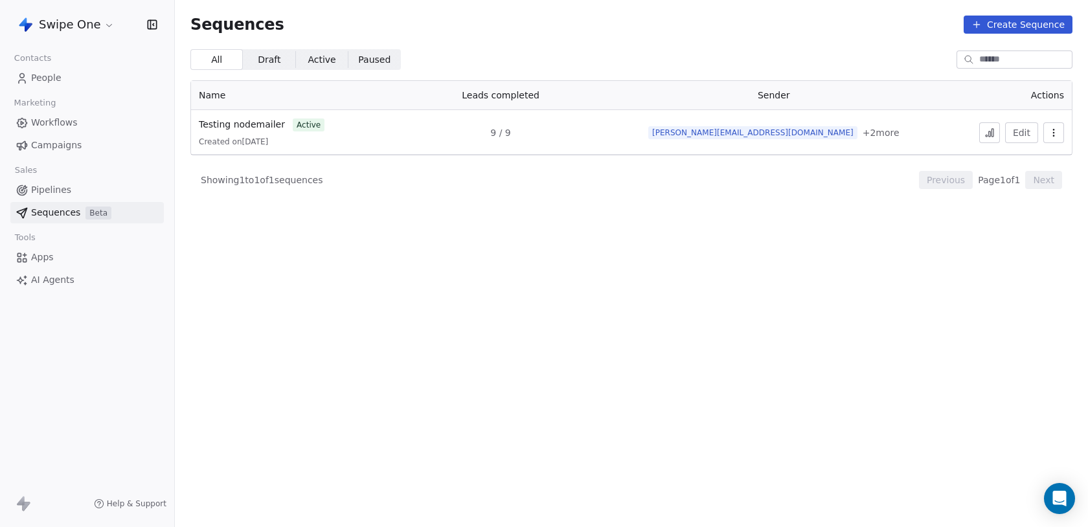
click at [1013, 59] on input at bounding box center [1024, 59] width 91 height 13
click at [1010, 26] on button "Create Sequence" at bounding box center [1017, 25] width 109 height 18
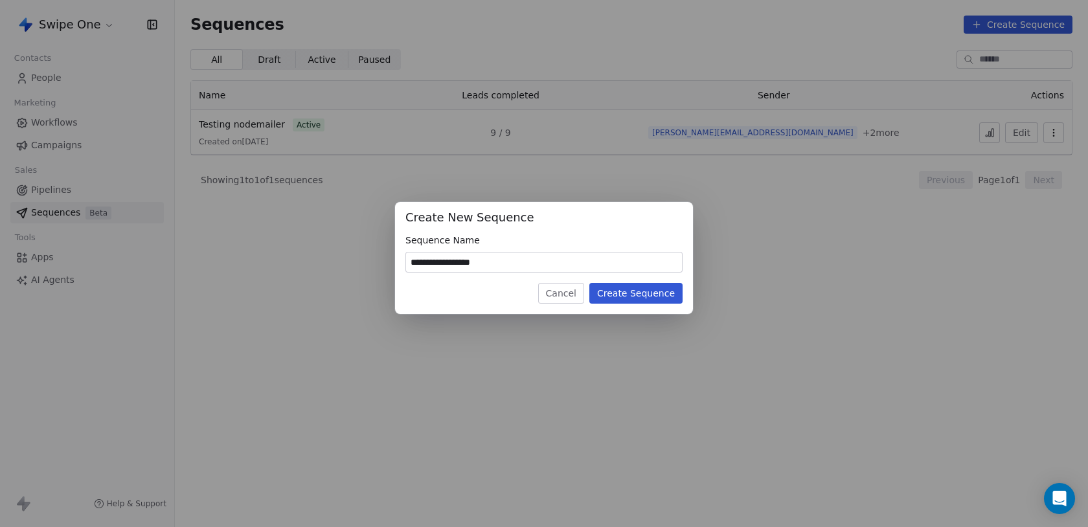
type input "**********"
click at [632, 304] on button "Create Sequence" at bounding box center [635, 293] width 93 height 21
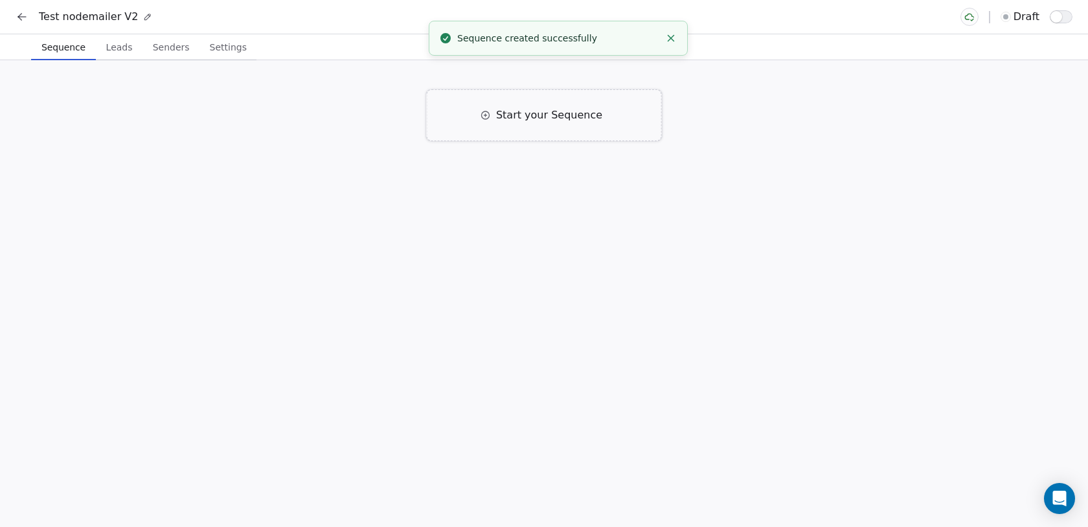
click at [556, 107] on span "Start your Sequence" at bounding box center [549, 115] width 106 height 16
click at [490, 186] on div "Email Right away Click to Setup" at bounding box center [549, 200] width 352 height 34
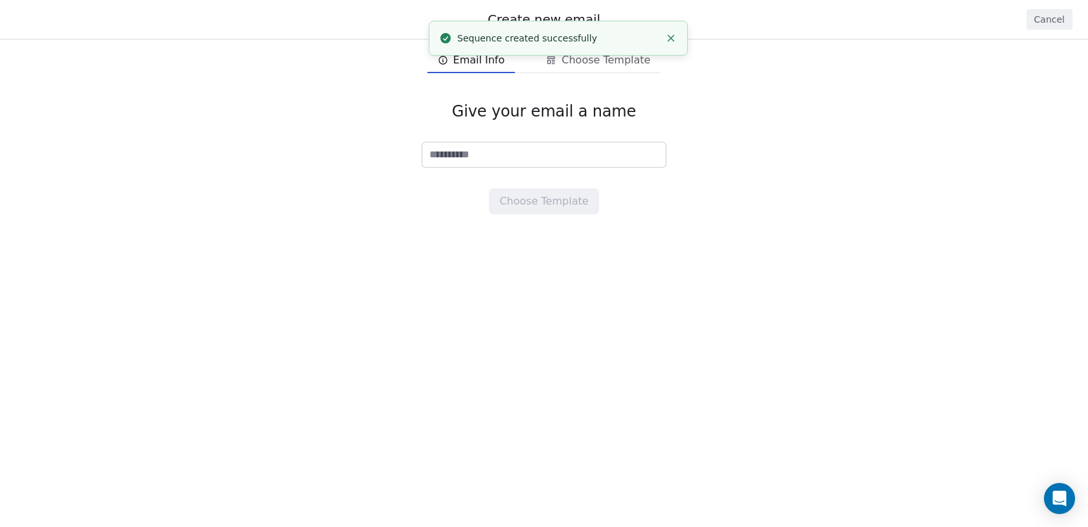
click at [476, 157] on input at bounding box center [543, 154] width 243 height 25
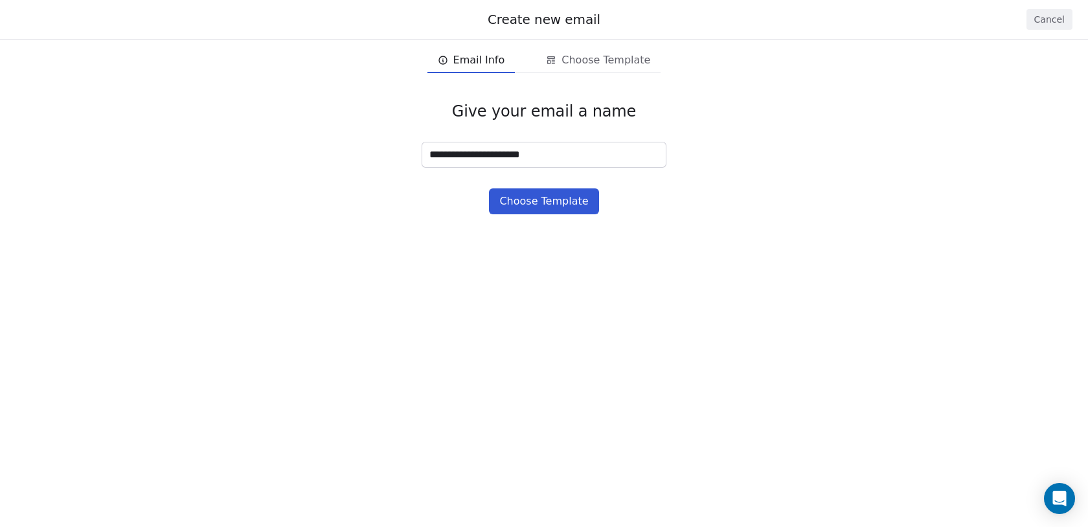
type input "**********"
click at [519, 201] on button "Choose Template" at bounding box center [543, 201] width 109 height 26
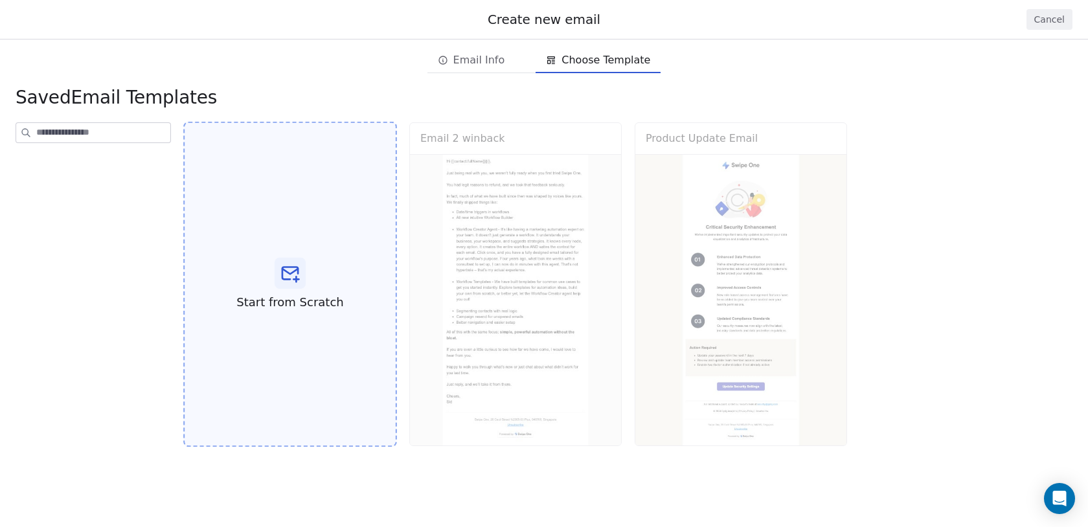
click at [321, 262] on div "Start from Scratch" at bounding box center [290, 285] width 214 height 326
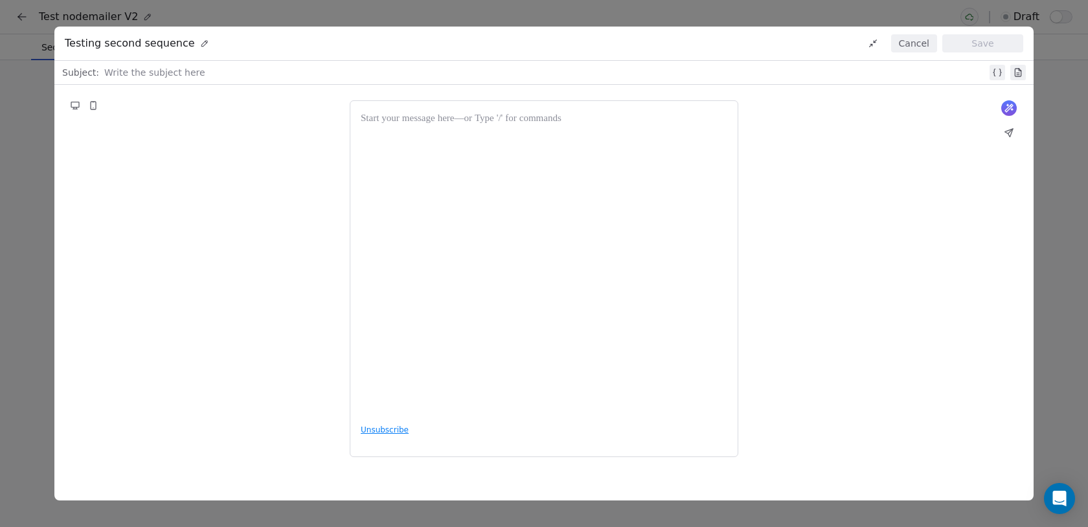
click at [483, 185] on div at bounding box center [544, 262] width 366 height 303
click at [387, 200] on div at bounding box center [544, 262] width 366 height 303
click at [924, 40] on button "Cancel" at bounding box center [914, 43] width 46 height 18
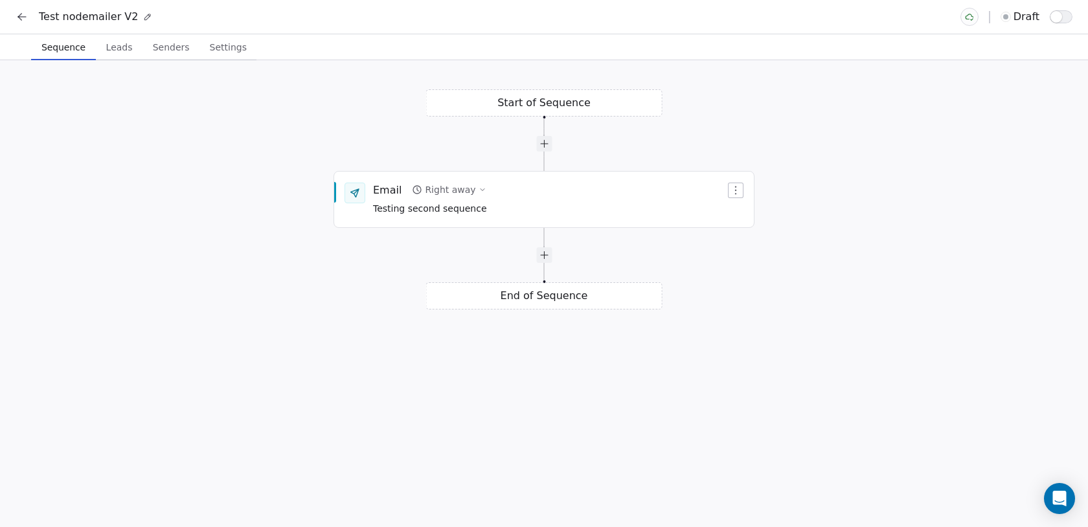
click at [14, 20] on button at bounding box center [22, 17] width 18 height 18
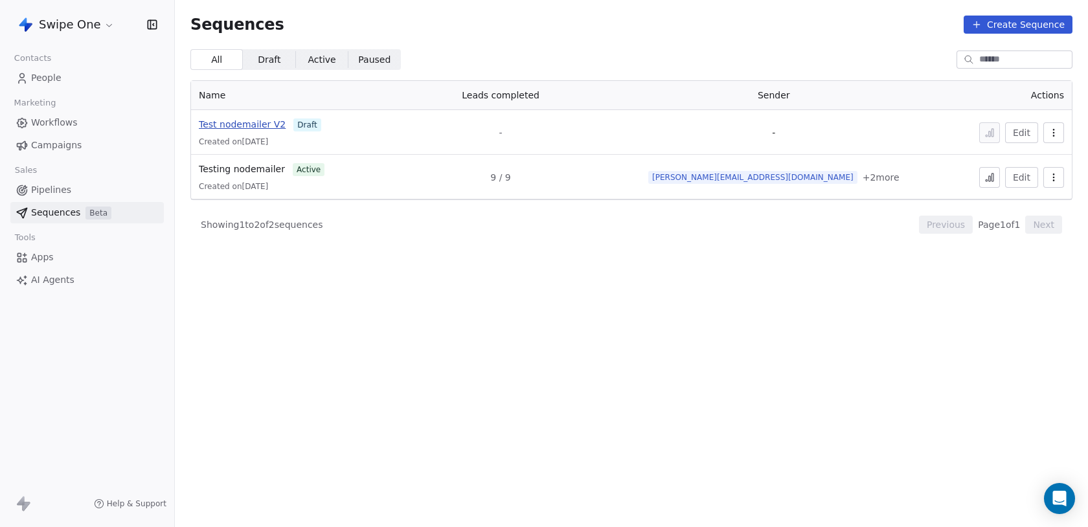
click at [262, 122] on span "Test nodemailer V2" at bounding box center [242, 124] width 87 height 10
click at [252, 128] on span "Test nodemailer V2" at bounding box center [242, 124] width 87 height 10
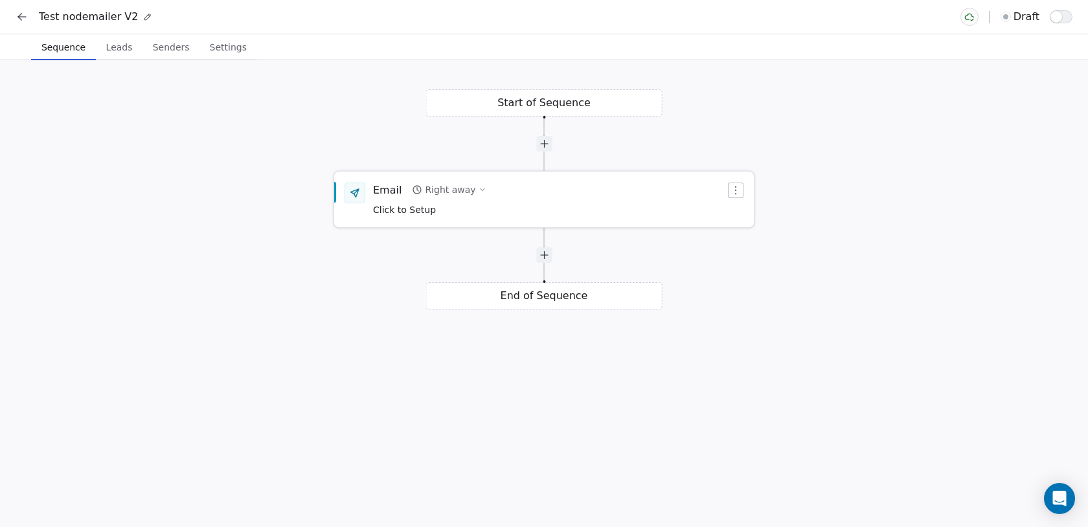
click at [468, 192] on button "Right away" at bounding box center [449, 190] width 84 height 18
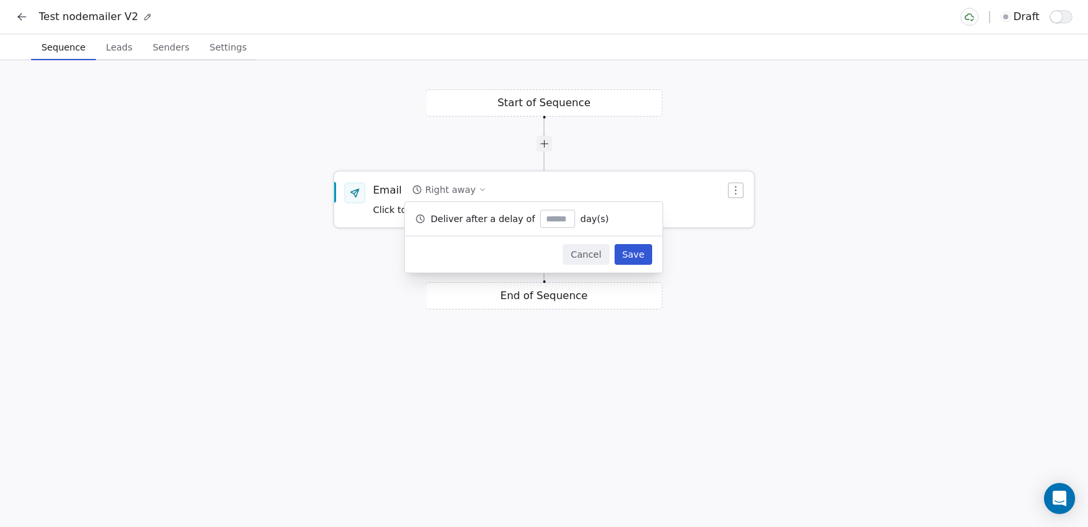
click at [528, 191] on div "Email Right away Click to Setup" at bounding box center [549, 200] width 352 height 34
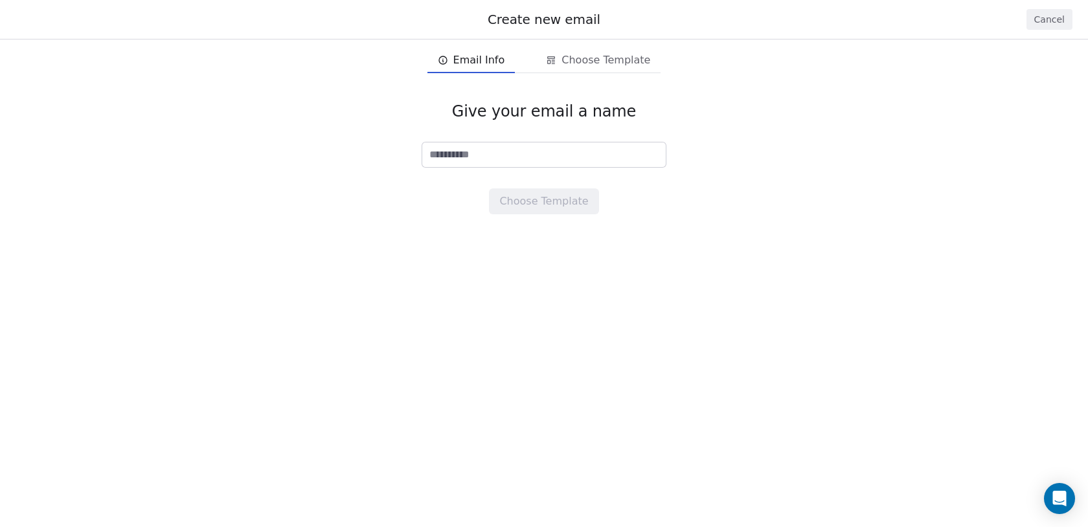
click at [509, 159] on input at bounding box center [543, 154] width 243 height 25
click at [1035, 21] on button "Cancel" at bounding box center [1049, 19] width 46 height 21
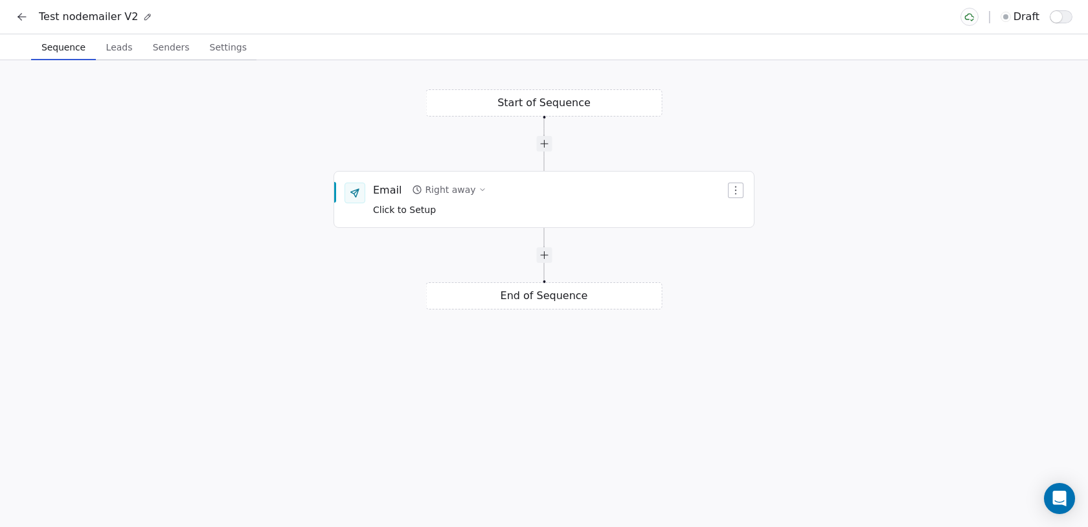
click at [25, 17] on icon at bounding box center [22, 17] width 8 height 0
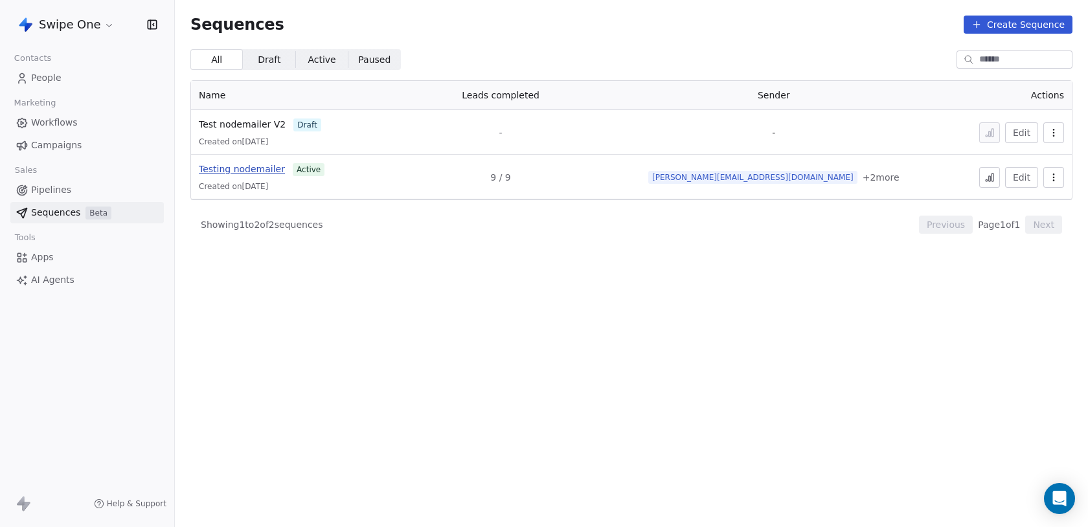
click at [260, 171] on span "Testing nodemailer" at bounding box center [242, 169] width 86 height 10
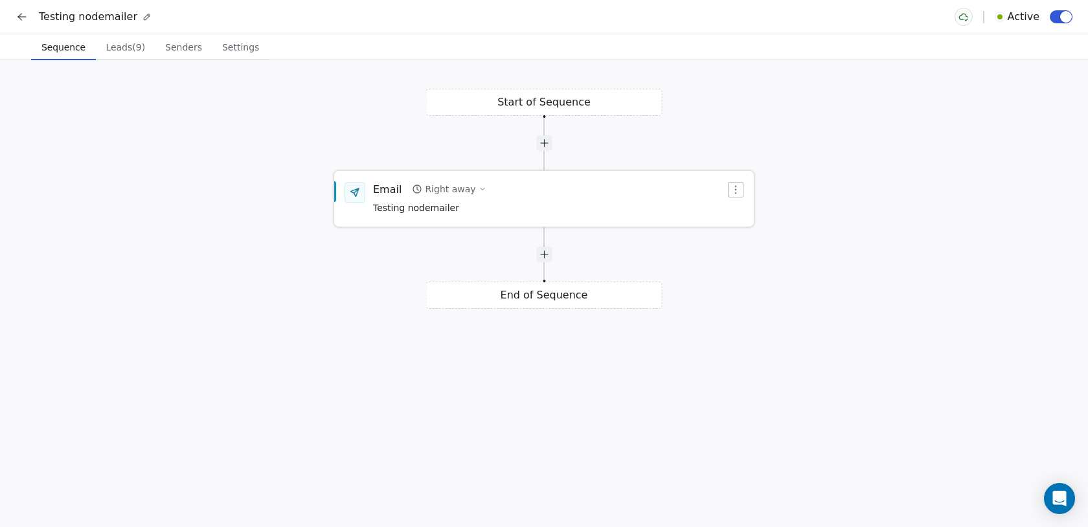
click at [522, 205] on div "Email Right away Testing nodemailer" at bounding box center [549, 199] width 352 height 34
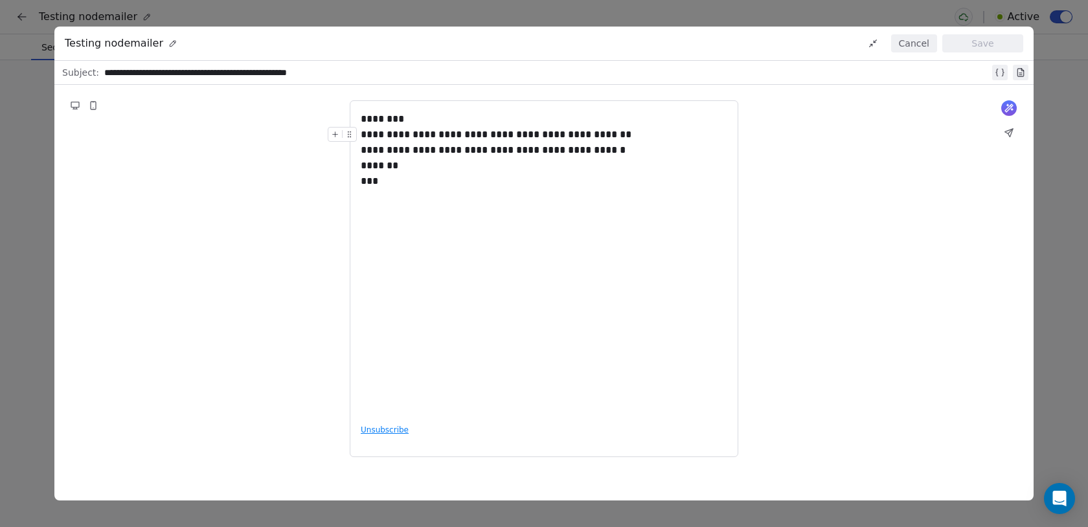
click at [480, 145] on div "**********" at bounding box center [544, 142] width 366 height 31
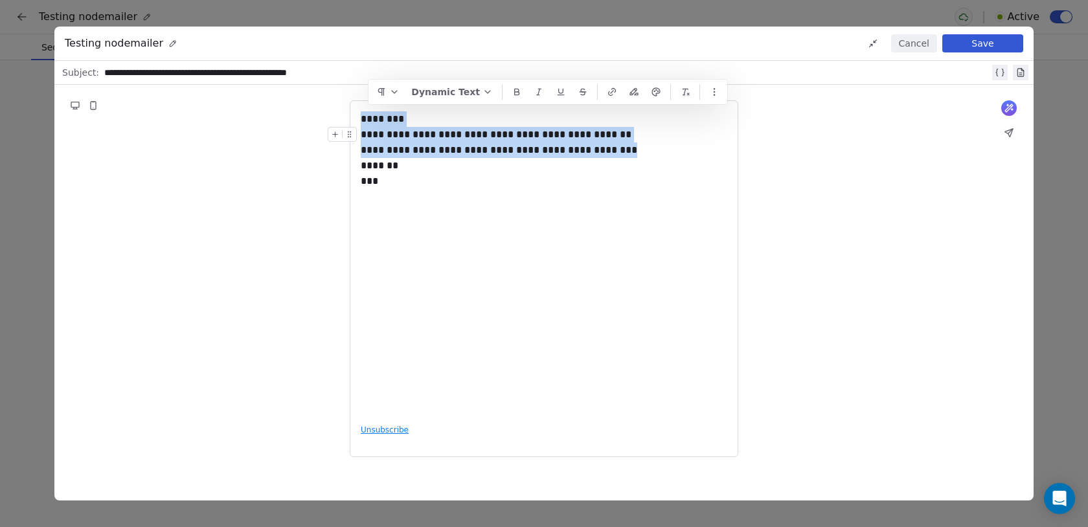
copy div "**********"
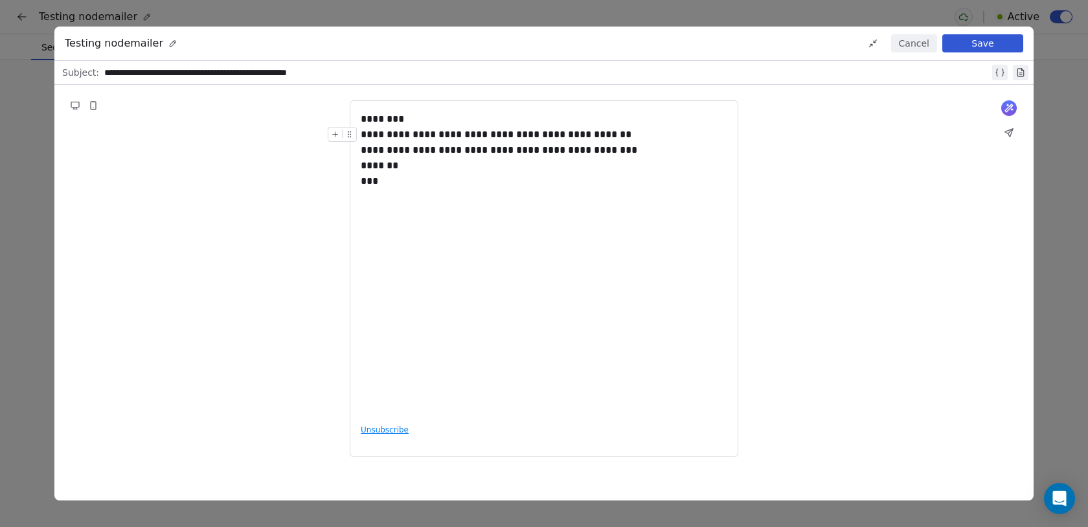
click at [330, 75] on div "**********" at bounding box center [546, 73] width 885 height 16
copy div "**********"
click at [1005, 38] on button "Save" at bounding box center [982, 43] width 81 height 18
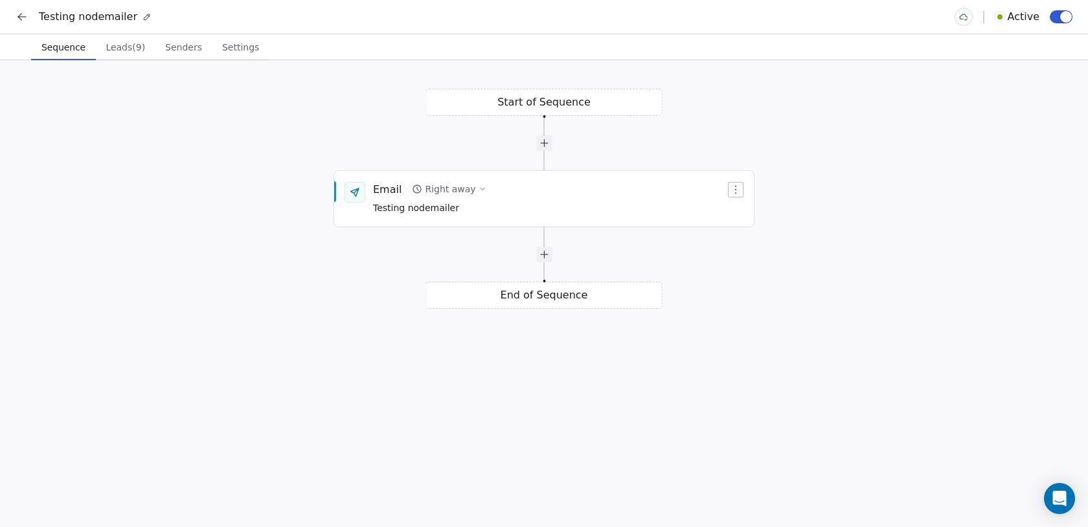
click at [26, 17] on icon at bounding box center [22, 16] width 13 height 13
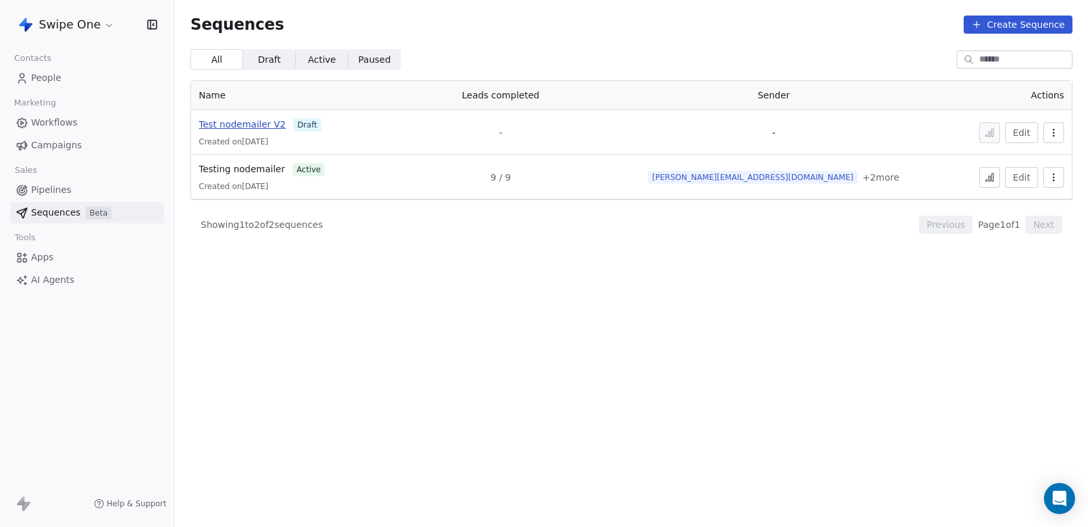
click at [253, 124] on span "Test nodemailer V2" at bounding box center [242, 124] width 87 height 10
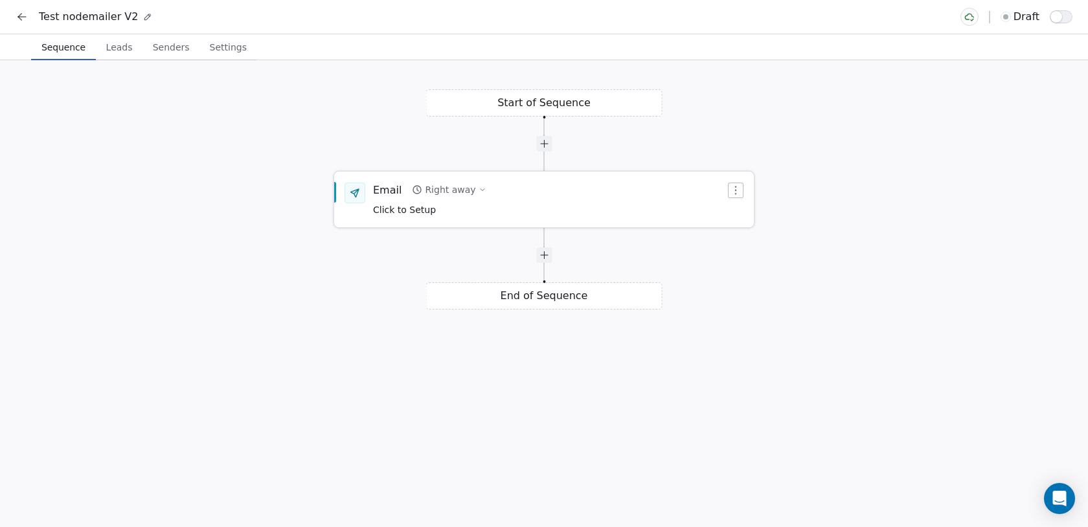
click at [502, 204] on div "Email Right away Click to Setup" at bounding box center [549, 200] width 352 height 34
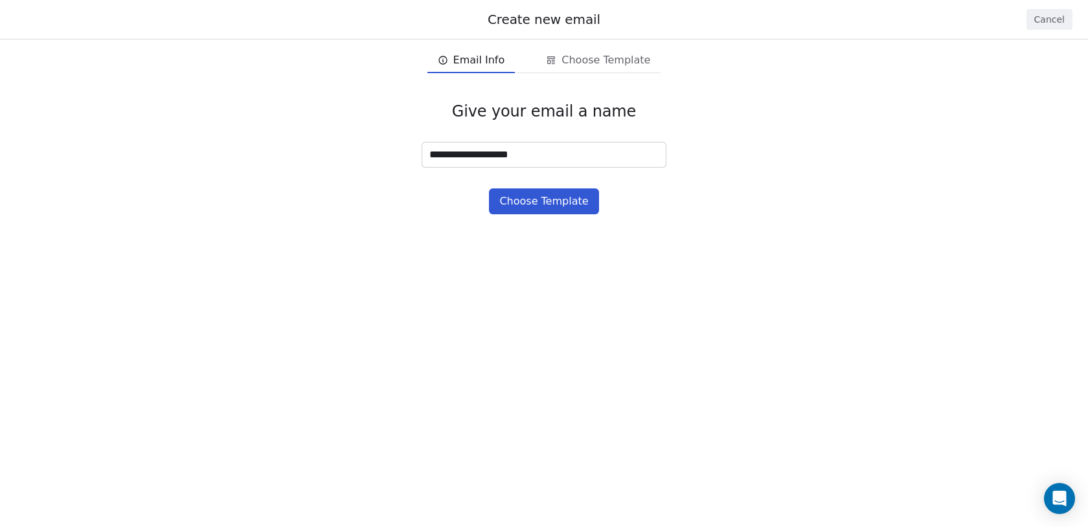
type input "**********"
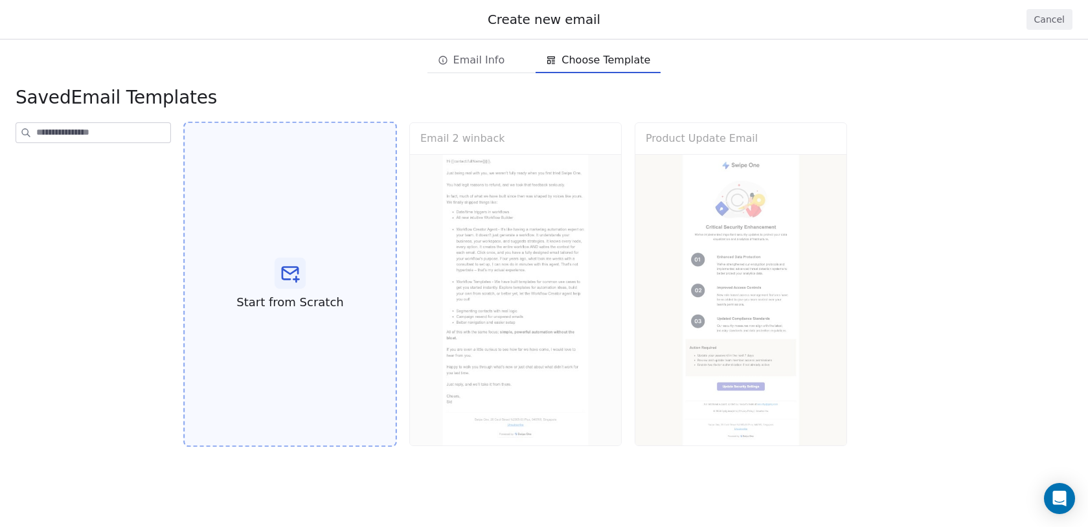
click at [245, 211] on div "Start from Scratch" at bounding box center [290, 285] width 214 height 326
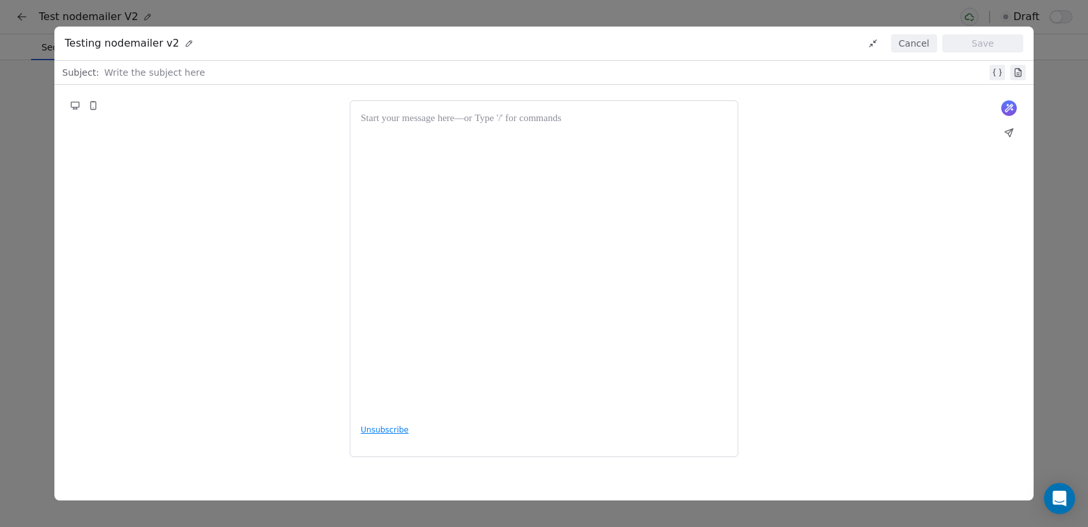
click at [492, 168] on div at bounding box center [544, 262] width 366 height 303
click at [403, 77] on div at bounding box center [545, 73] width 882 height 16
paste div
click at [283, 76] on div "**********" at bounding box center [546, 73] width 885 height 16
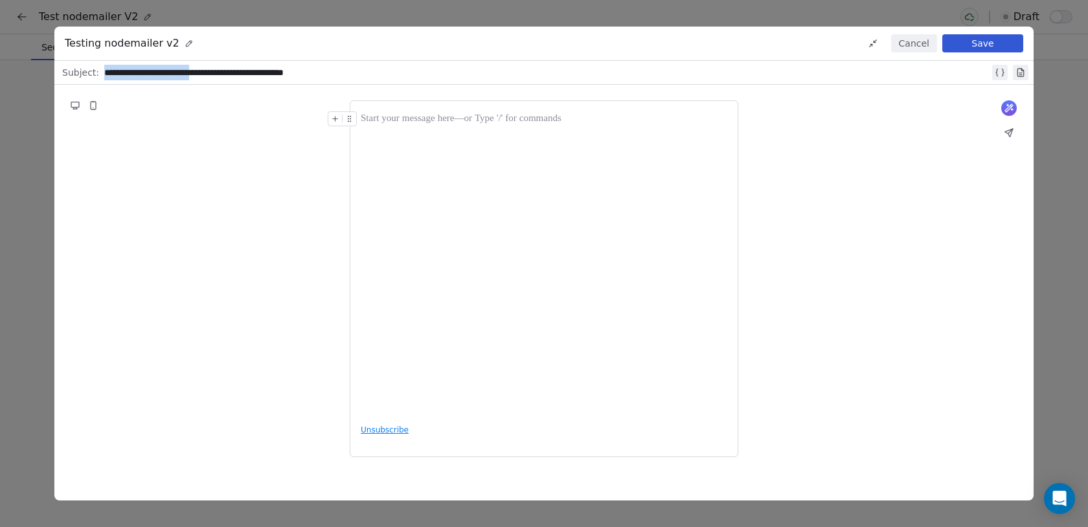
drag, startPoint x: 210, startPoint y: 72, endPoint x: 67, endPoint y: 71, distance: 143.1
click at [67, 71] on div "**********" at bounding box center [543, 72] width 979 height 23
click at [202, 73] on div "**********" at bounding box center [546, 73] width 885 height 16
drag, startPoint x: 275, startPoint y: 71, endPoint x: 210, endPoint y: 73, distance: 65.4
click at [210, 73] on div "**********" at bounding box center [546, 73] width 885 height 16
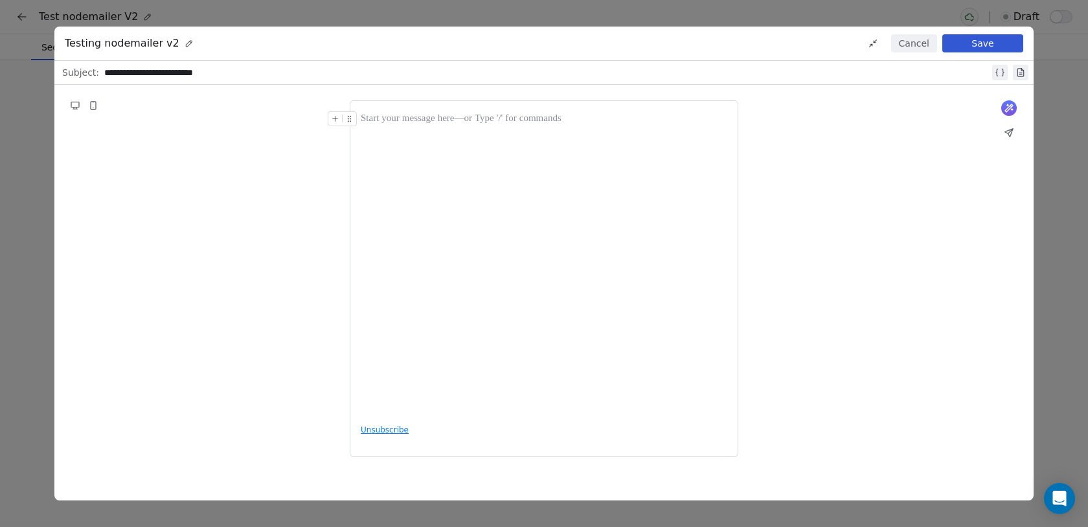
click at [466, 156] on div at bounding box center [544, 262] width 366 height 303
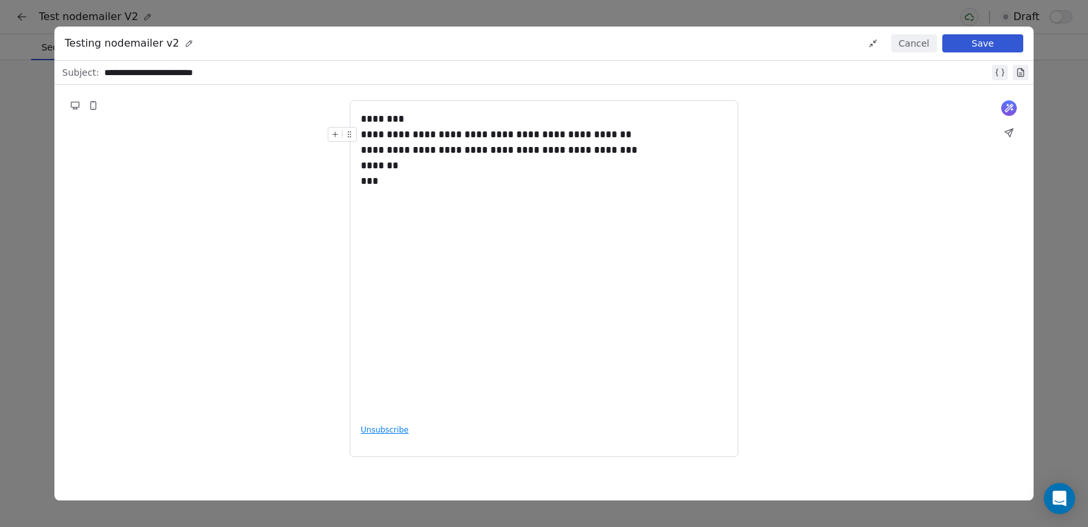
click at [488, 154] on div "**********" at bounding box center [544, 142] width 366 height 31
click at [528, 168] on div "******* ***" at bounding box center [544, 173] width 366 height 31
click at [535, 205] on div "**********" at bounding box center [544, 262] width 366 height 303
click at [397, 122] on div "********" at bounding box center [544, 119] width 366 height 16
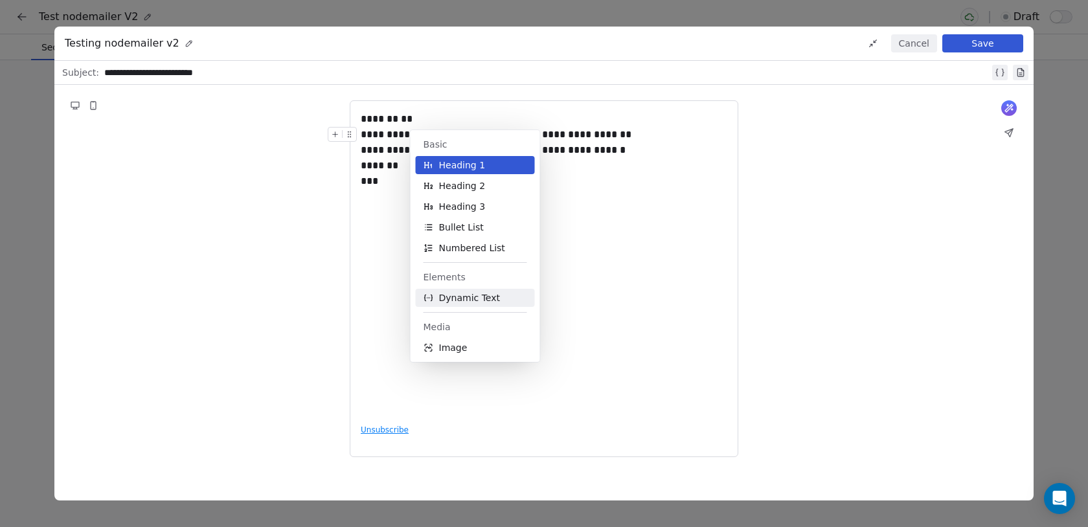
click at [465, 297] on span "Dynamic Text" at bounding box center [470, 297] width 62 height 13
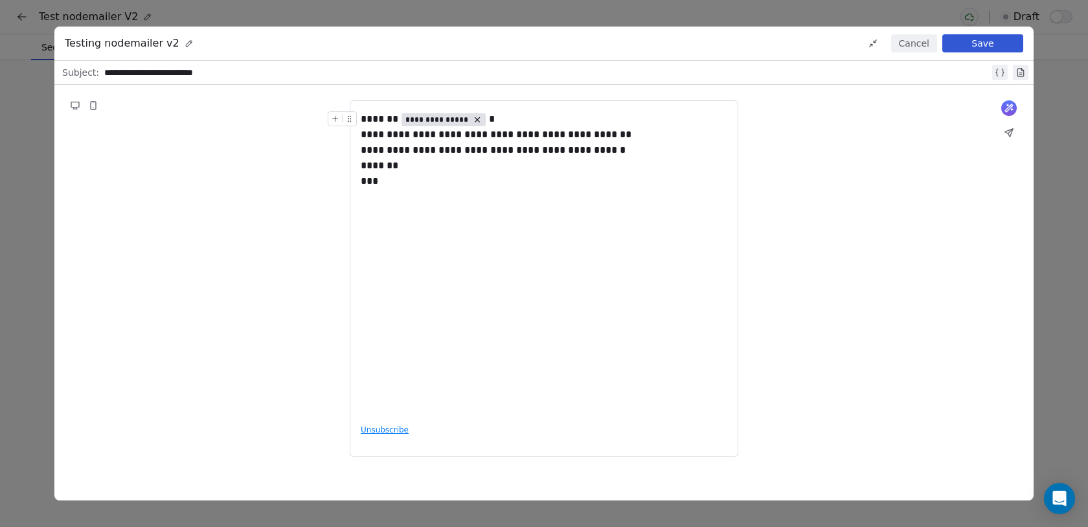
click at [444, 122] on span "**********" at bounding box center [436, 120] width 63 height 10
click at [454, 158] on span "Choose Property" at bounding box center [454, 164] width 74 height 13
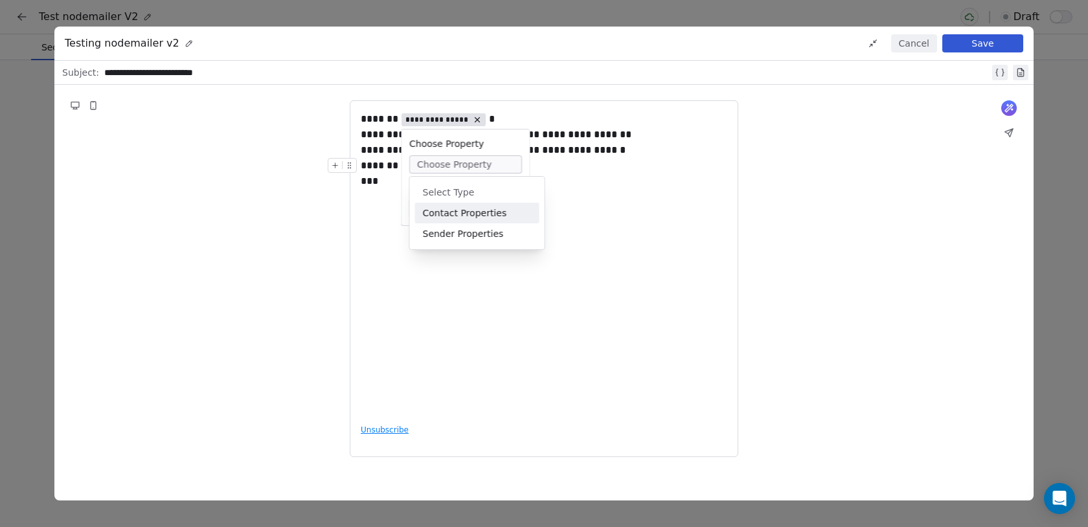
click at [467, 214] on div "Contact Properties" at bounding box center [477, 213] width 124 height 21
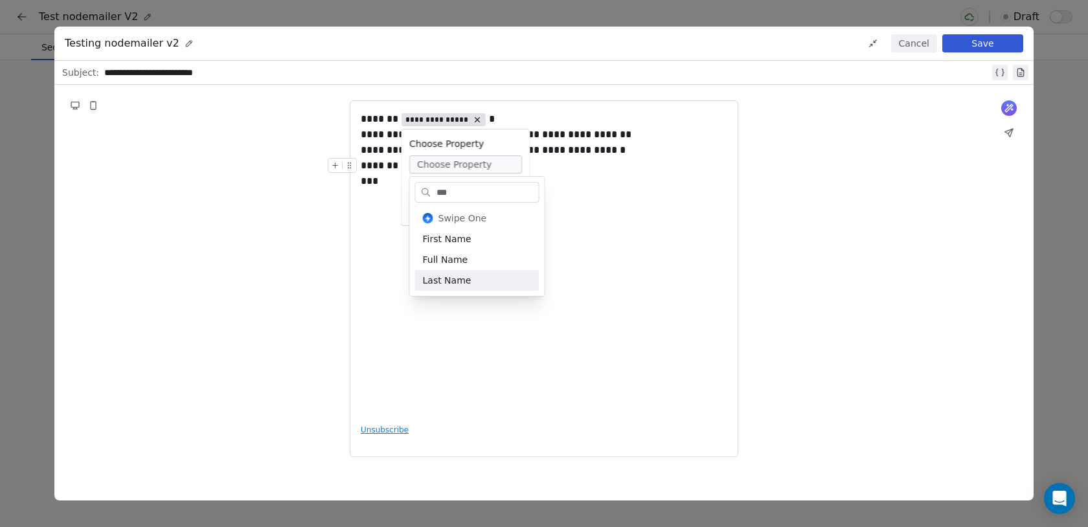
type input "***"
drag, startPoint x: 478, startPoint y: 273, endPoint x: 476, endPoint y: 260, distance: 12.6
click at [476, 260] on div "Swipe One First Name Full Name Last Name" at bounding box center [477, 249] width 124 height 83
click at [476, 260] on div "Full Name" at bounding box center [477, 259] width 124 height 21
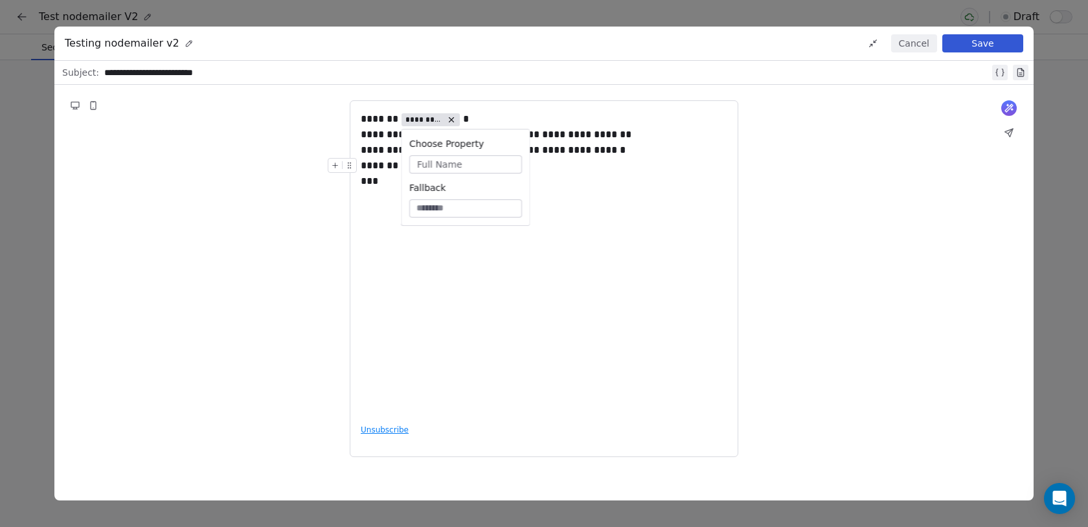
click at [606, 244] on div "**********" at bounding box center [544, 262] width 366 height 303
click at [989, 44] on button "Save" at bounding box center [982, 43] width 81 height 18
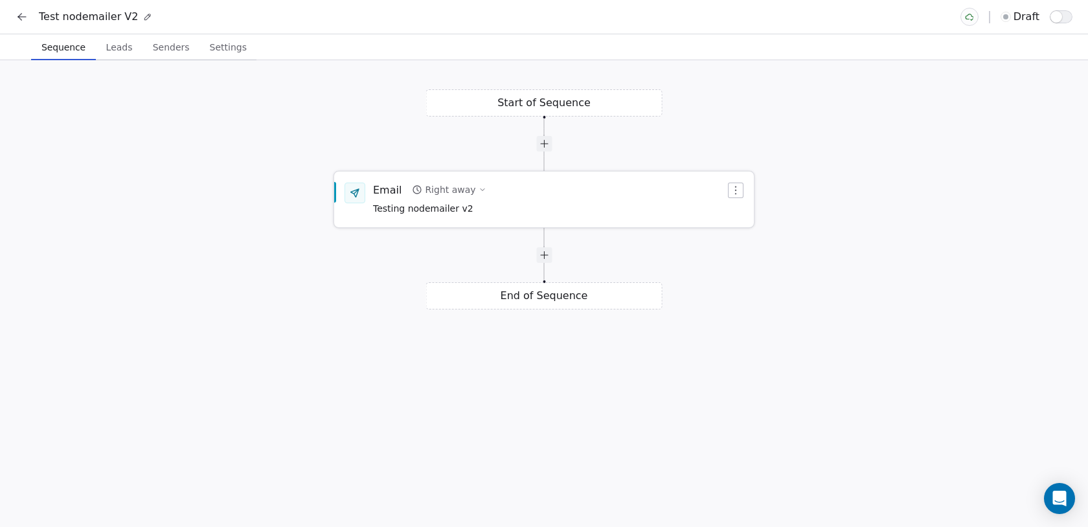
click at [617, 190] on div "Email Right away Testing nodemailer v2" at bounding box center [549, 200] width 352 height 34
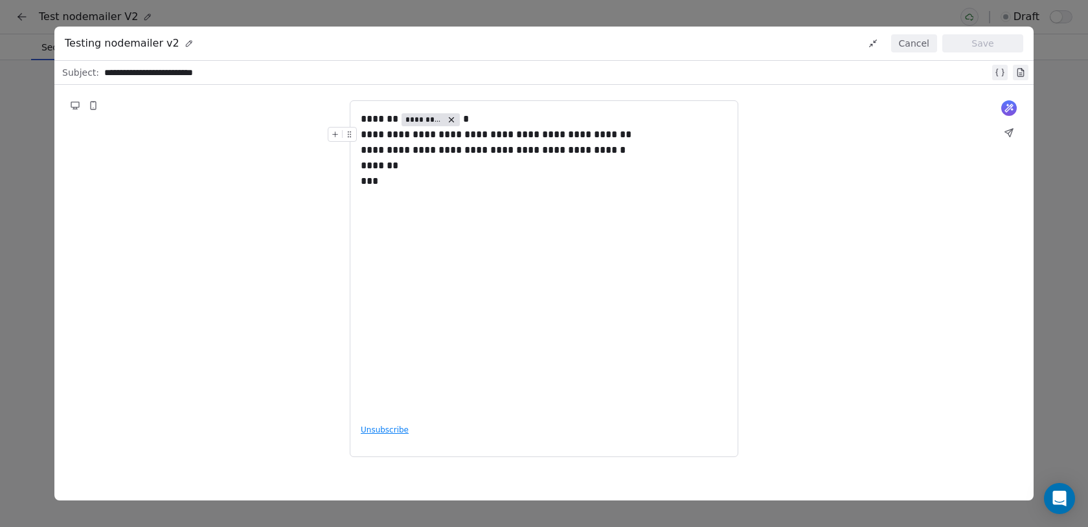
click at [906, 47] on button "Cancel" at bounding box center [914, 43] width 46 height 18
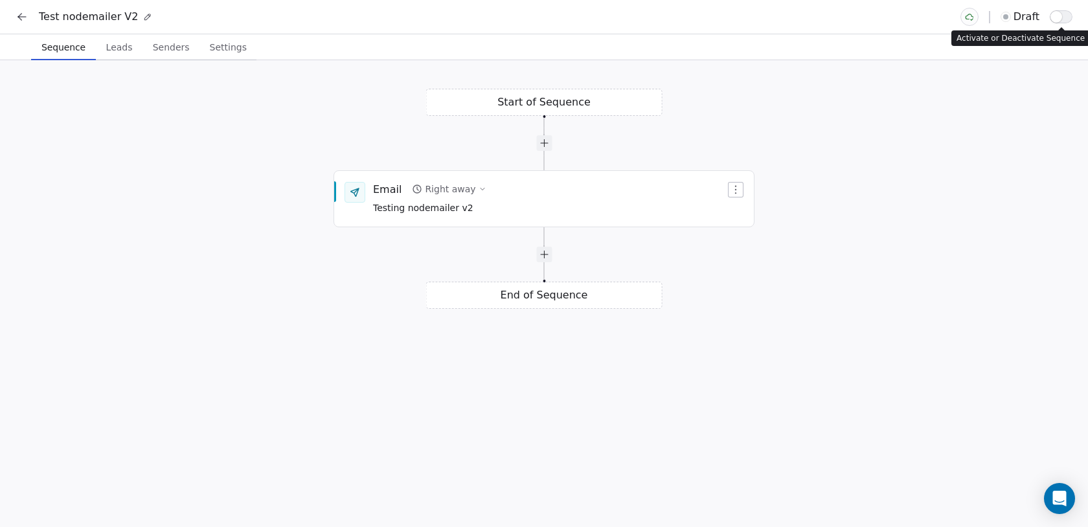
click at [1058, 17] on span "button" at bounding box center [1056, 17] width 12 height 12
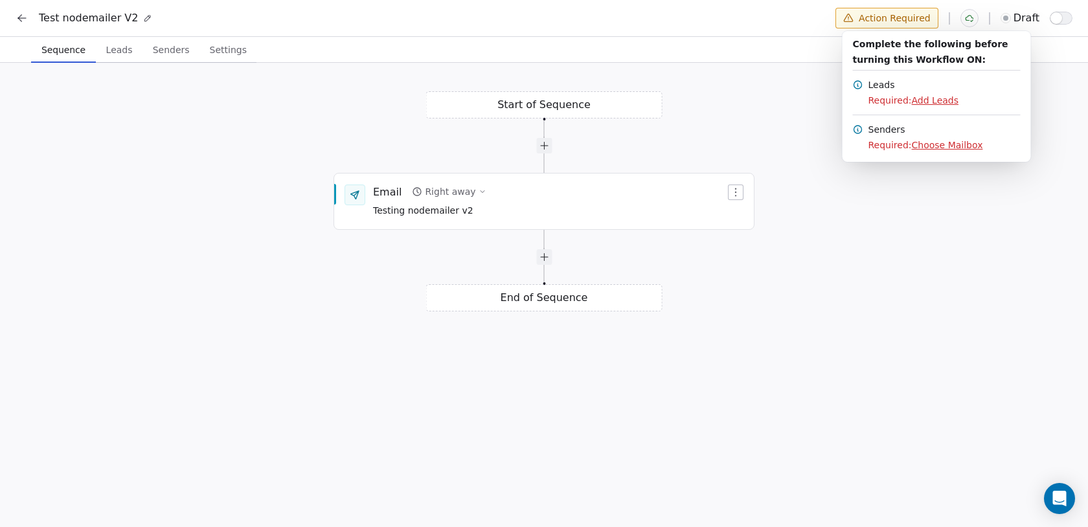
click at [125, 49] on html "Test nodemailer V2 Action Required draft Sequence Sequence Leads Leads Senders …" at bounding box center [544, 265] width 1088 height 530
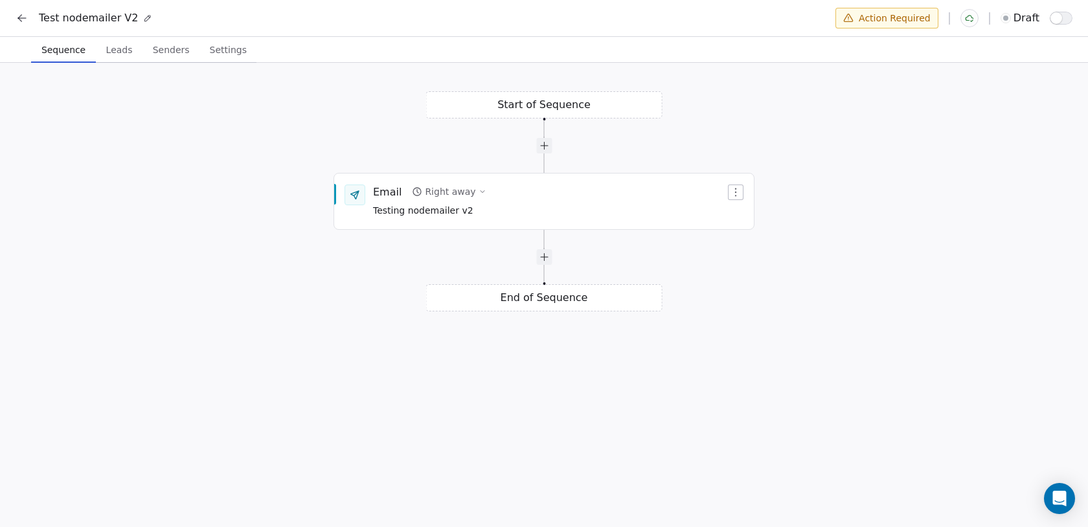
click at [125, 49] on span "Leads" at bounding box center [119, 50] width 37 height 18
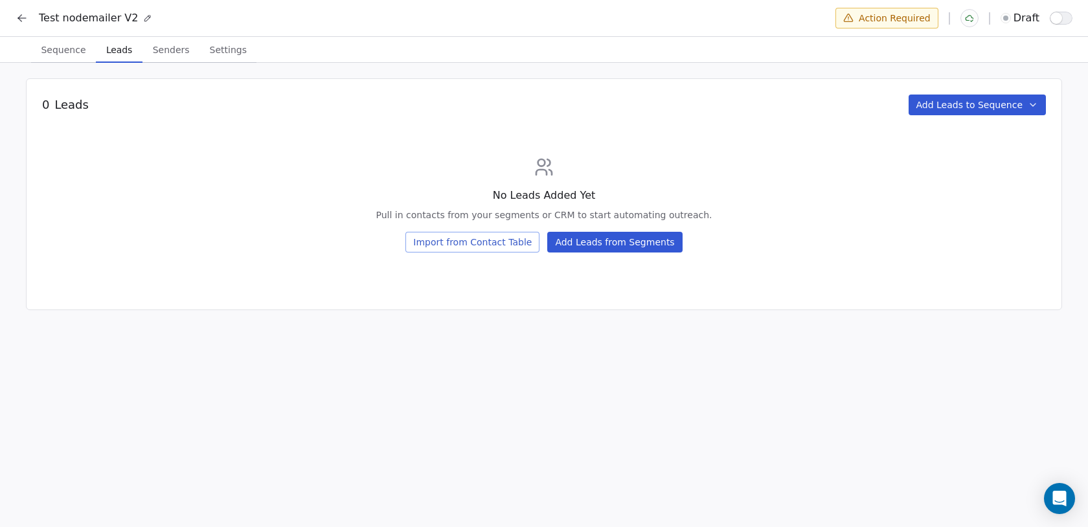
click at [614, 247] on button "Add Leads from Segments" at bounding box center [614, 242] width 135 height 21
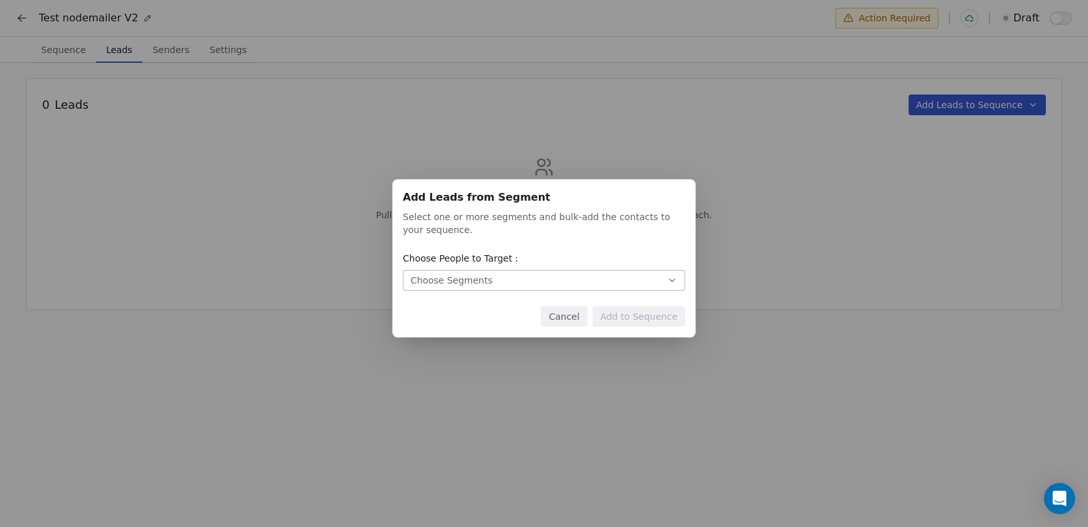
click at [487, 278] on div "Choose Segments" at bounding box center [451, 280] width 82 height 13
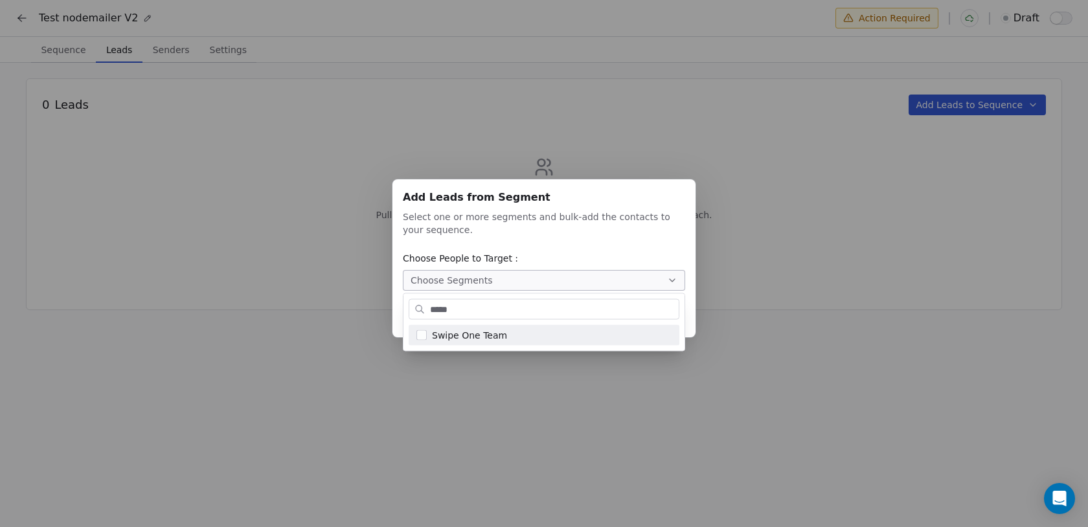
type input "*****"
click at [493, 337] on span "Swipe One Team" at bounding box center [469, 335] width 75 height 14
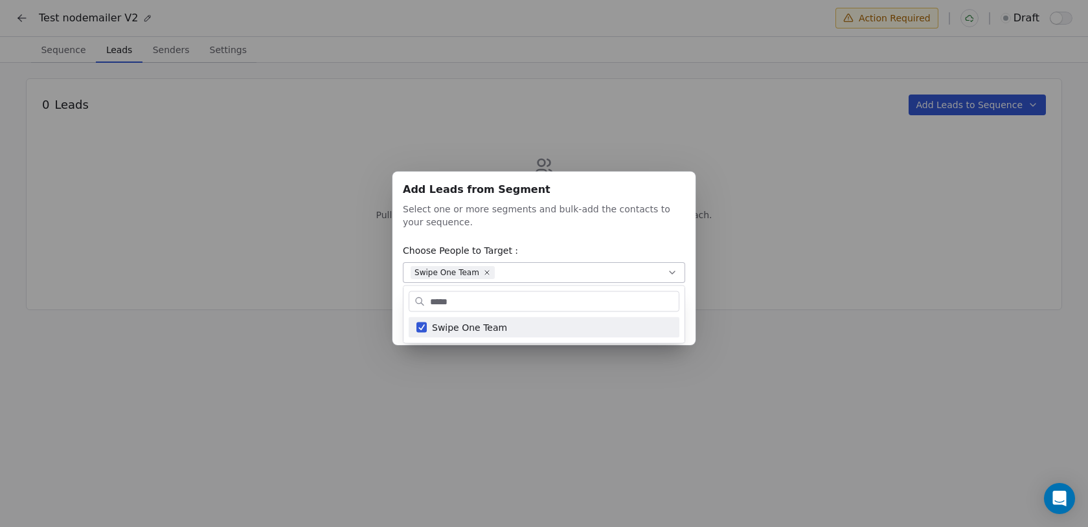
click at [503, 425] on div "Add Leads from Segment Add Leads from Segment Select one or more segments and b…" at bounding box center [544, 263] width 1088 height 527
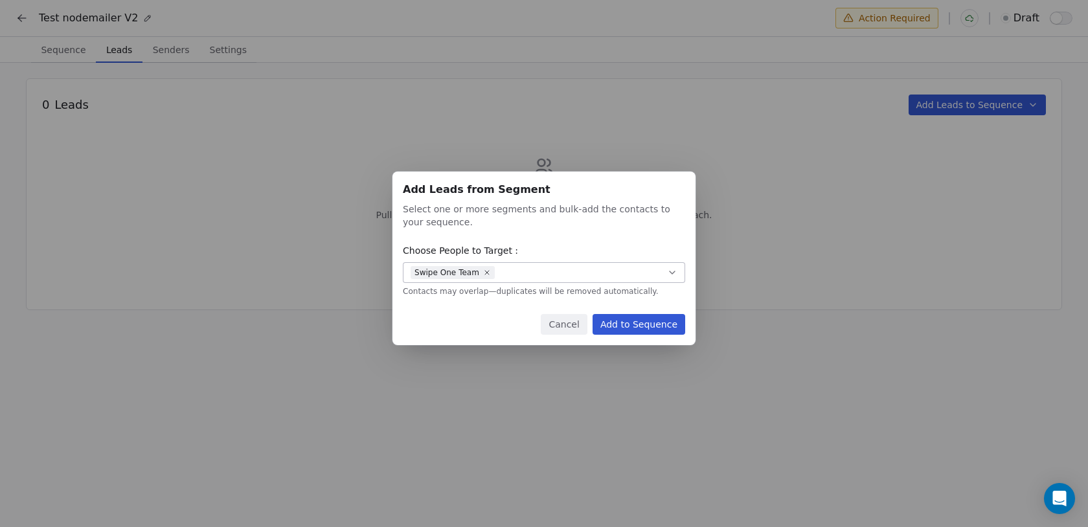
click at [653, 326] on button "Add to Sequence" at bounding box center [638, 324] width 93 height 21
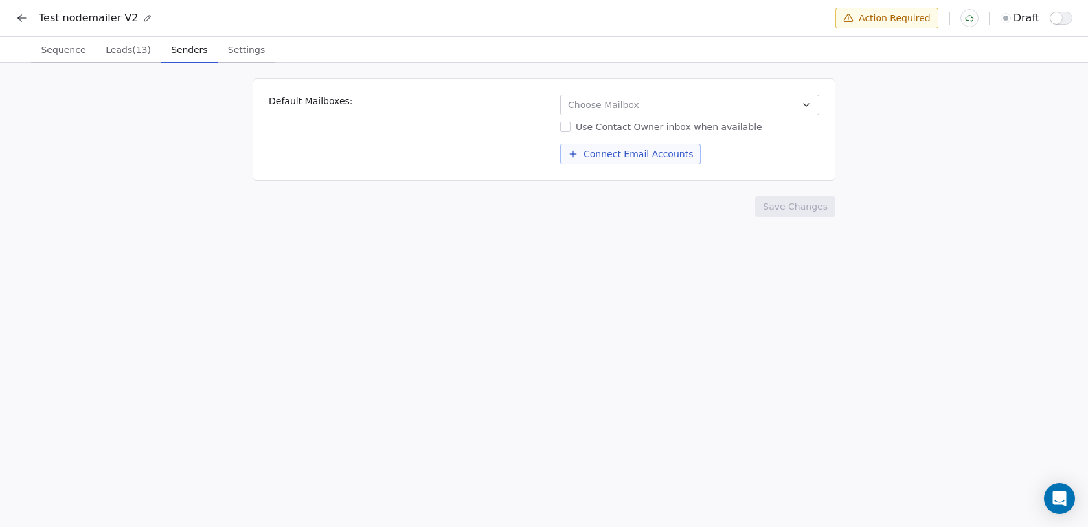
click at [189, 45] on span "Senders" at bounding box center [189, 50] width 47 height 18
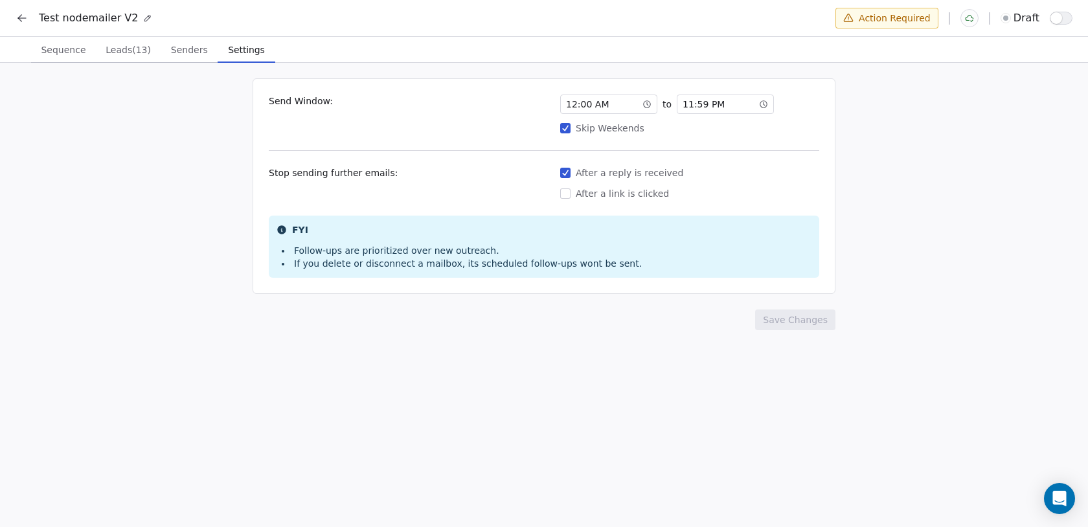
click at [237, 52] on span "Settings" at bounding box center [246, 50] width 47 height 18
click at [629, 104] on div "12 : 00 AM" at bounding box center [608, 104] width 97 height 19
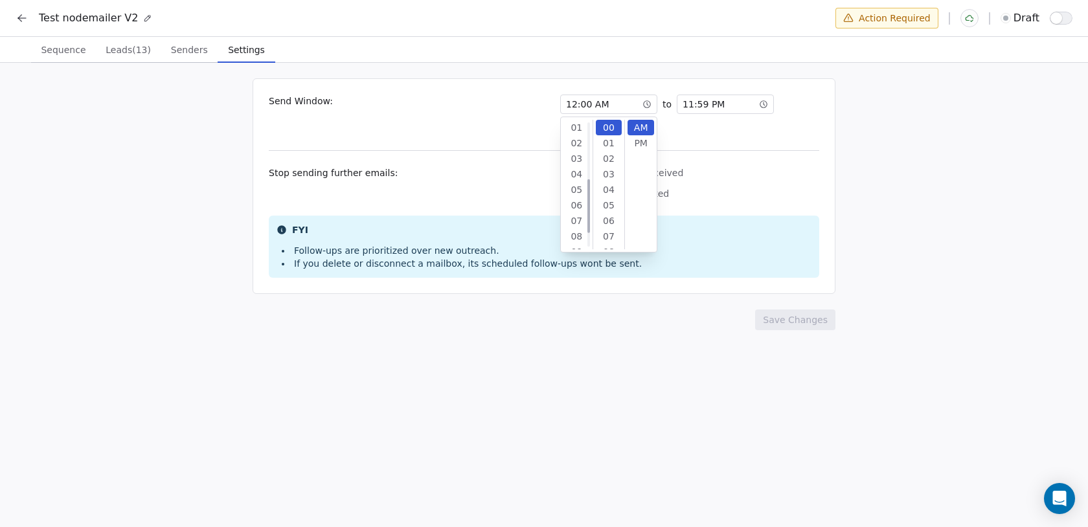
scroll to position [171, 0]
click at [737, 339] on div "Send Window: 12 : 00 AM to 11 : 59 PM Skip Weekends Stop sending further emails…" at bounding box center [544, 296] width 1088 height 467
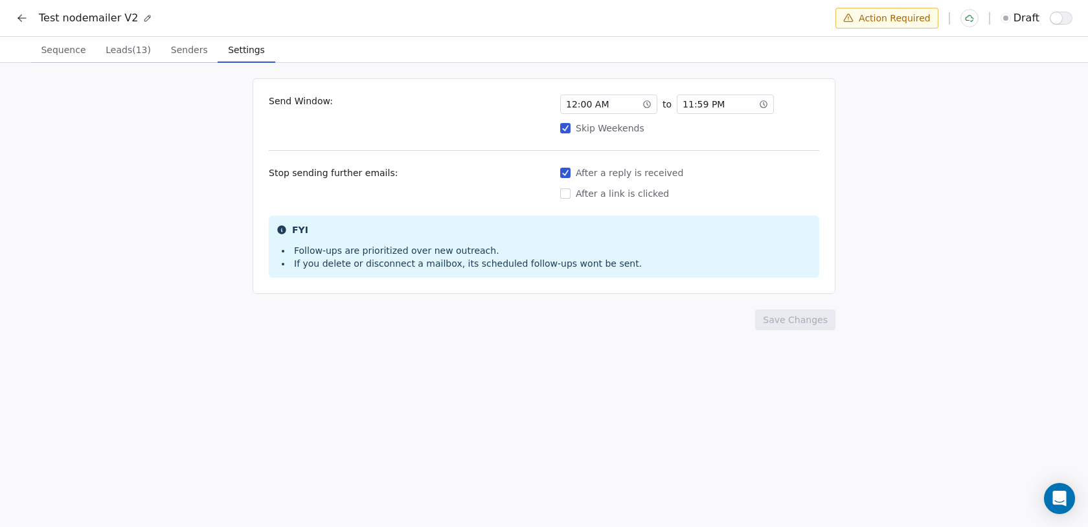
click at [568, 128] on button "Skip Weekends" at bounding box center [565, 128] width 10 height 13
click at [774, 324] on button "Save Changes" at bounding box center [795, 319] width 80 height 21
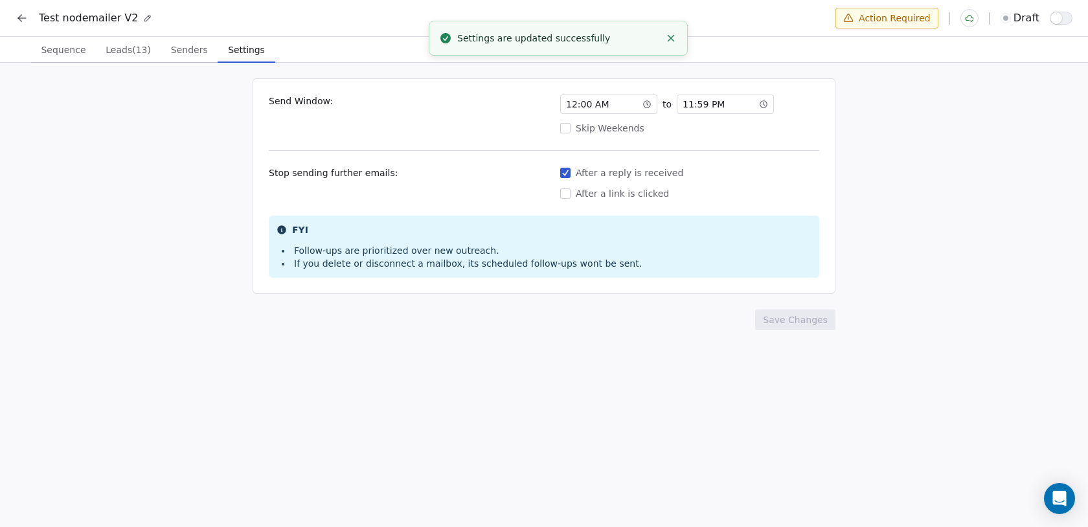
click at [184, 54] on span "Senders" at bounding box center [189, 50] width 47 height 18
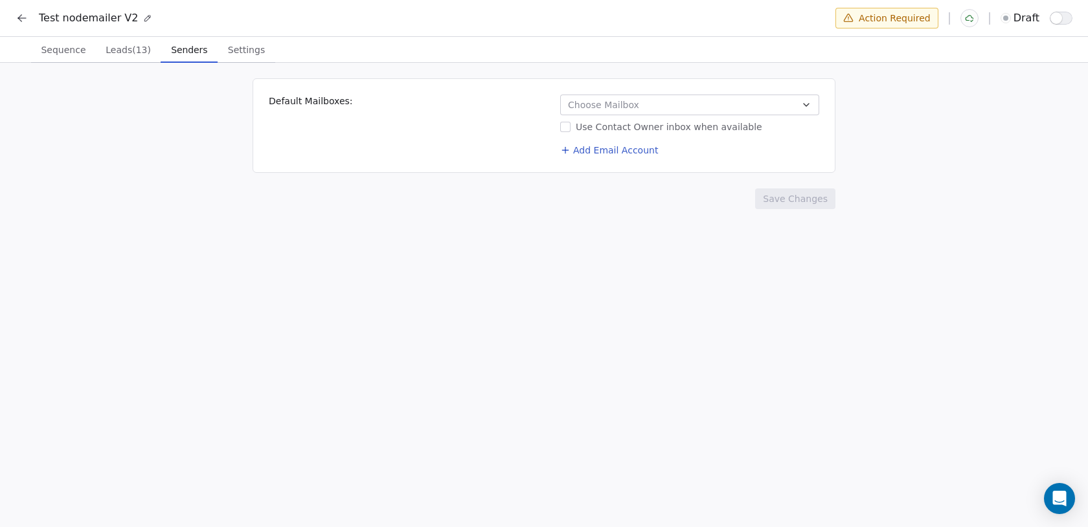
click at [675, 98] on button "Choose Mailbox" at bounding box center [689, 105] width 259 height 21
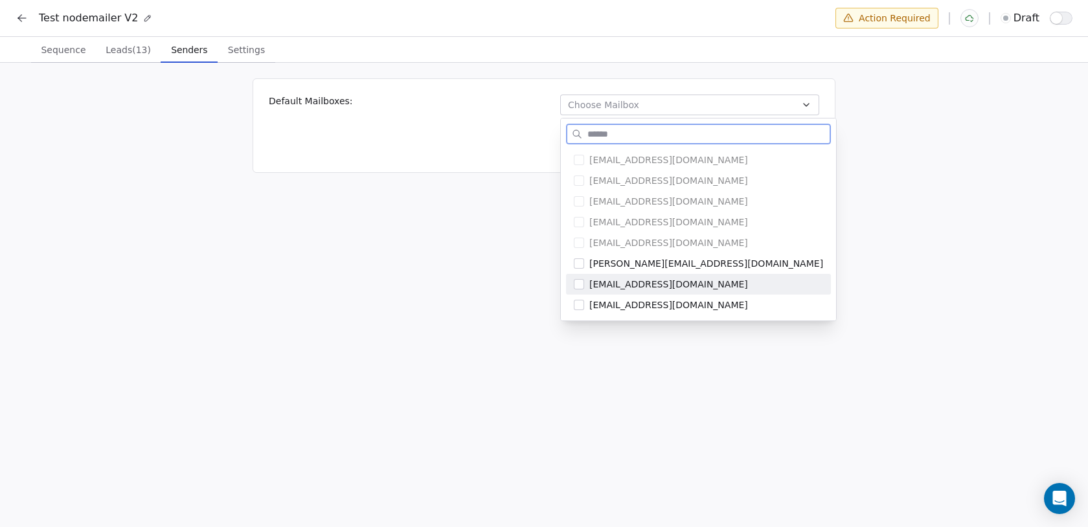
click at [604, 286] on span "[EMAIL_ADDRESS][DOMAIN_NAME]" at bounding box center [706, 284] width 234 height 13
click at [605, 314] on div "aditya.kanade@icloud.com" at bounding box center [698, 305] width 265 height 21
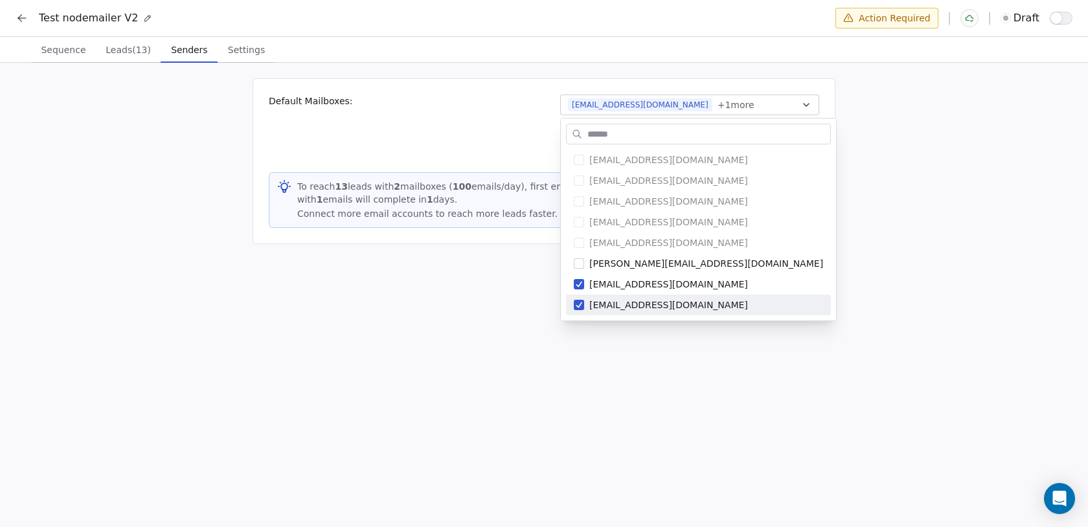
click at [555, 350] on html "Test nodemailer V2 Action Required draft Sequence Sequence Leads (13) Leads (13…" at bounding box center [544, 265] width 1088 height 530
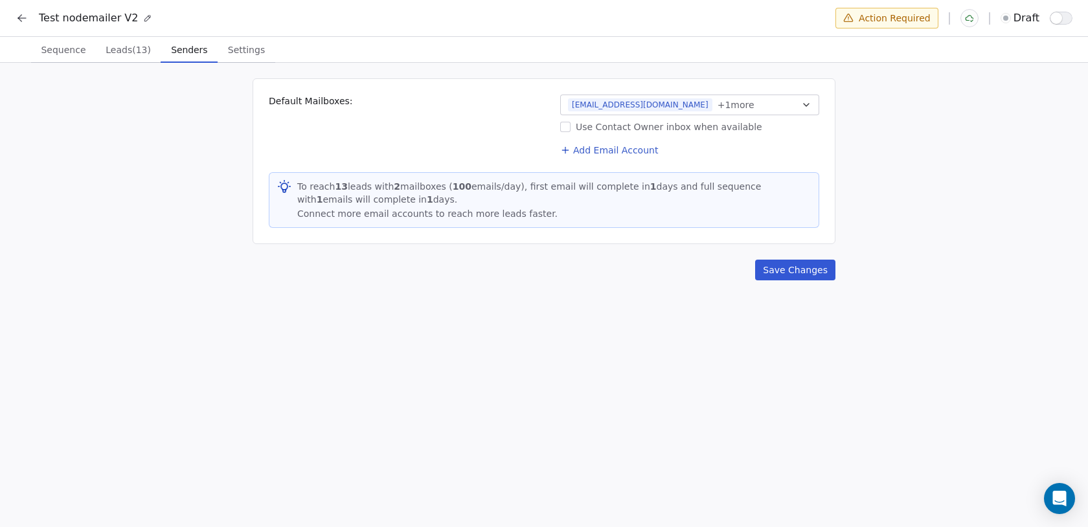
click at [664, 105] on span "adityapk1998@gmail.com" at bounding box center [640, 104] width 144 height 13
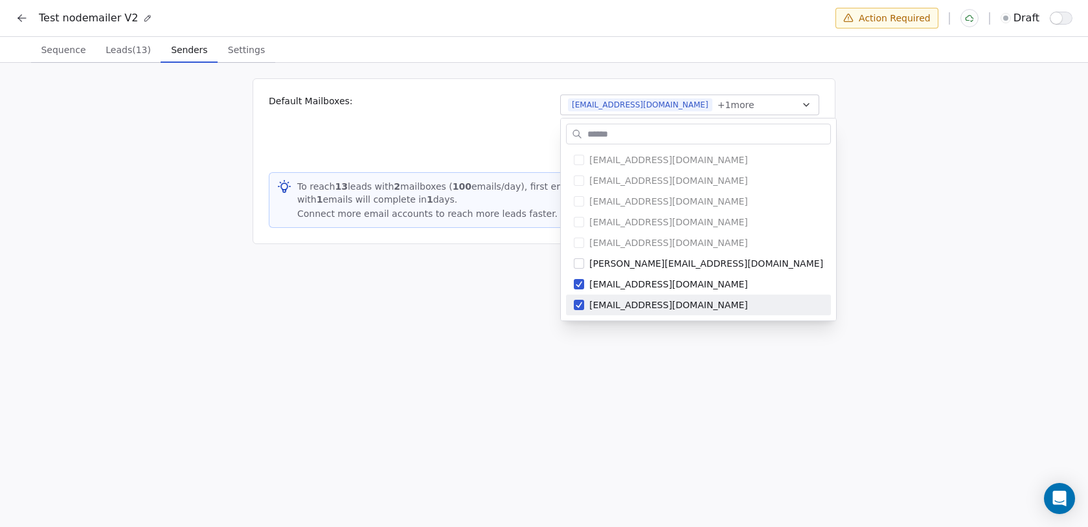
click at [631, 392] on html "Test nodemailer V2 Action Required draft Sequence Sequence Leads (13) Leads (13…" at bounding box center [544, 265] width 1088 height 530
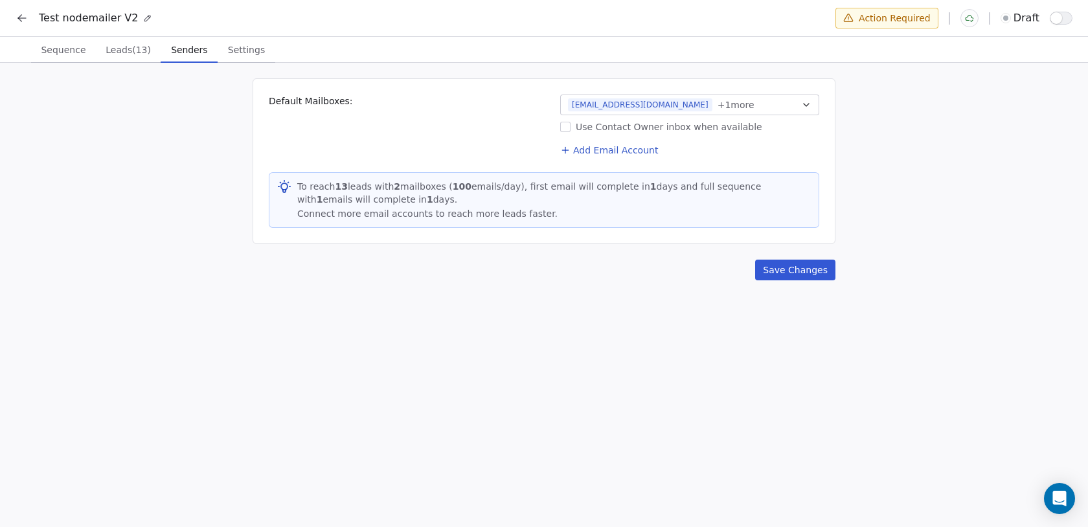
click at [689, 111] on button "adityapk1998@gmail.com + 1 more" at bounding box center [689, 105] width 259 height 21
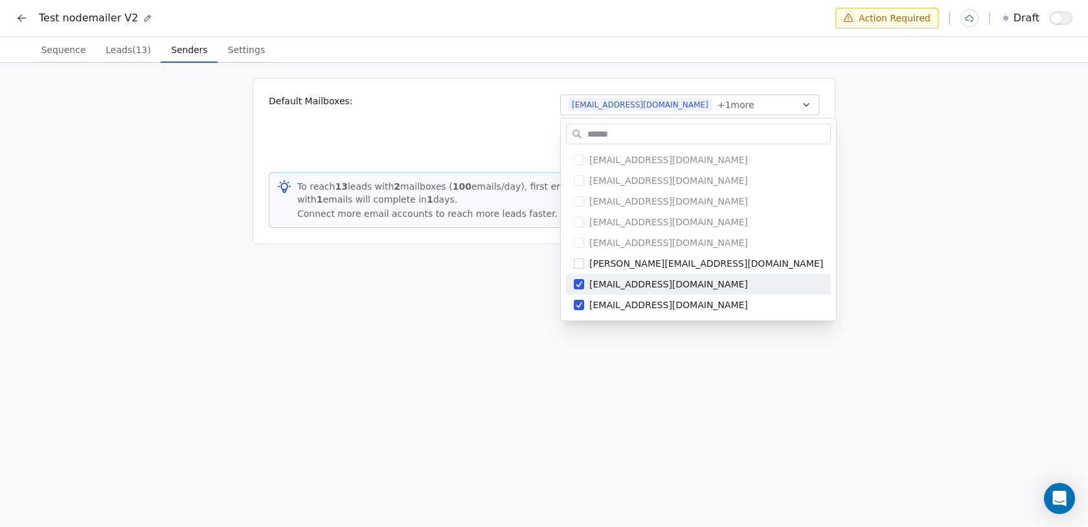
click at [677, 419] on html "Test nodemailer V2 Action Required draft Sequence Sequence Leads (13) Leads (13…" at bounding box center [544, 265] width 1088 height 530
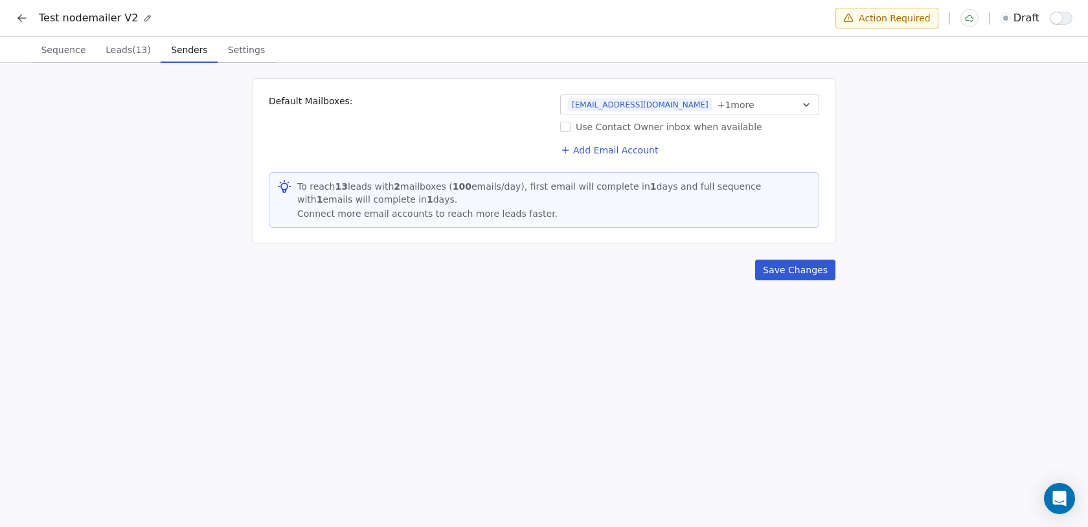
click at [783, 271] on button "Save Changes" at bounding box center [795, 270] width 80 height 21
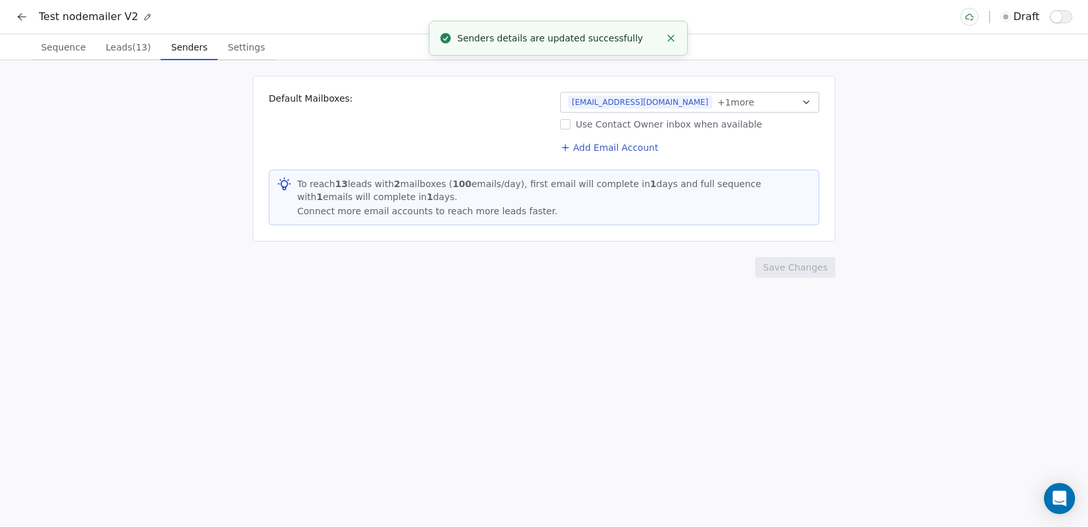
click at [618, 105] on span "[EMAIL_ADDRESS][DOMAIN_NAME]" at bounding box center [640, 102] width 144 height 13
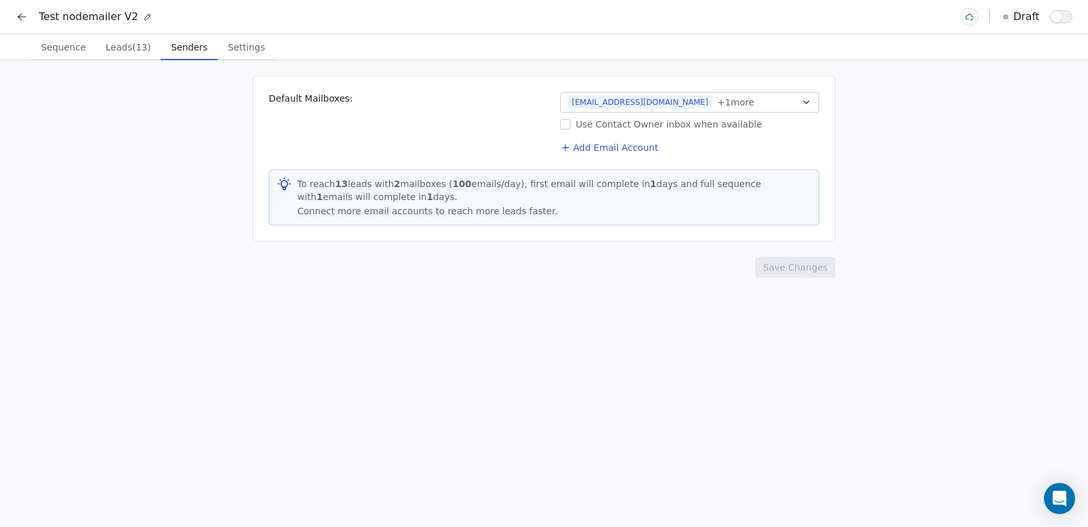
click at [535, 337] on html "Test nodemailer V2 draft Sequence Sequence Leads (13) Leads (13) Senders Sender…" at bounding box center [544, 263] width 1088 height 527
click at [74, 54] on span "Sequence" at bounding box center [63, 47] width 55 height 18
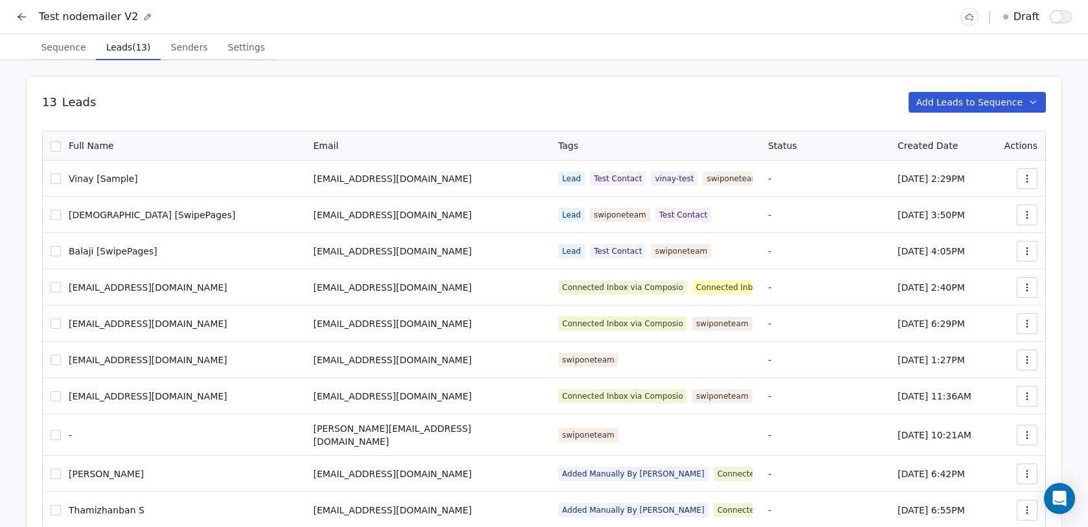
click at [148, 40] on span "Leads (13)" at bounding box center [128, 47] width 54 height 18
click at [82, 50] on span "Sequence" at bounding box center [63, 47] width 55 height 18
click at [128, 55] on span "Leads (13)" at bounding box center [128, 47] width 54 height 18
click at [71, 49] on span "Sequence" at bounding box center [63, 47] width 55 height 18
click at [119, 53] on span "Leads (13)" at bounding box center [128, 47] width 54 height 18
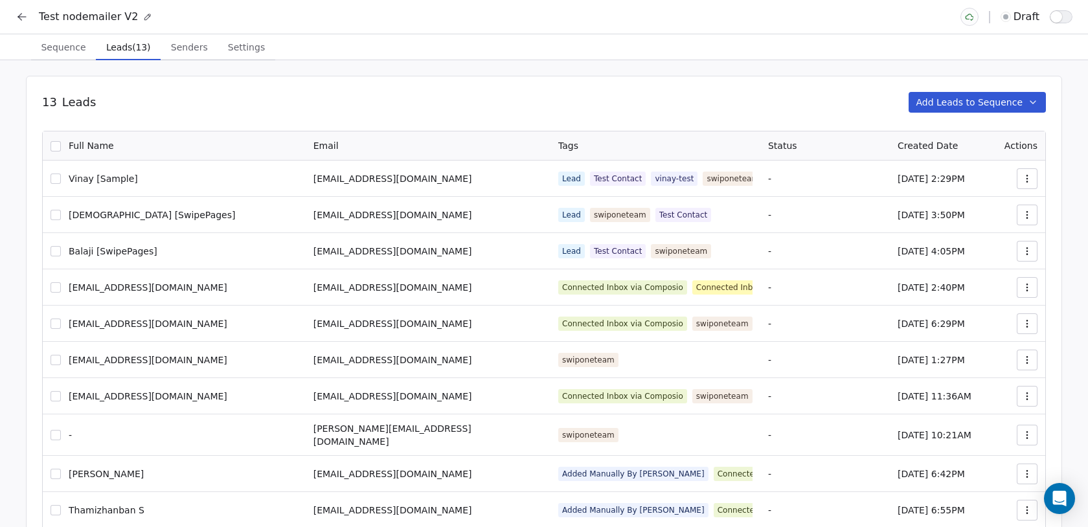
click at [119, 53] on span "Leads (13)" at bounding box center [128, 47] width 54 height 18
click at [69, 50] on span "Sequence" at bounding box center [63, 47] width 55 height 18
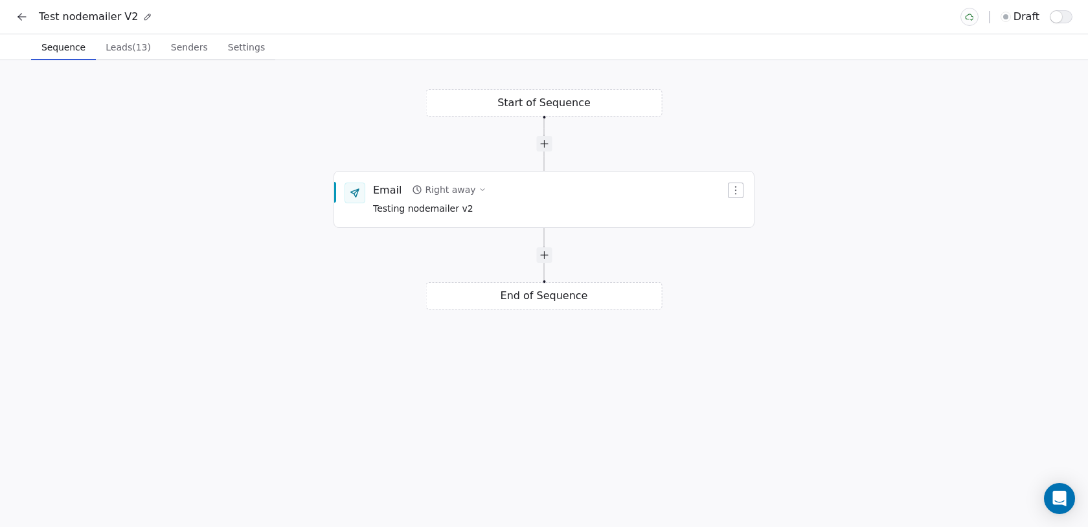
click at [1050, 16] on span "button" at bounding box center [1056, 17] width 12 height 12
click at [20, 14] on icon at bounding box center [19, 15] width 3 height 3
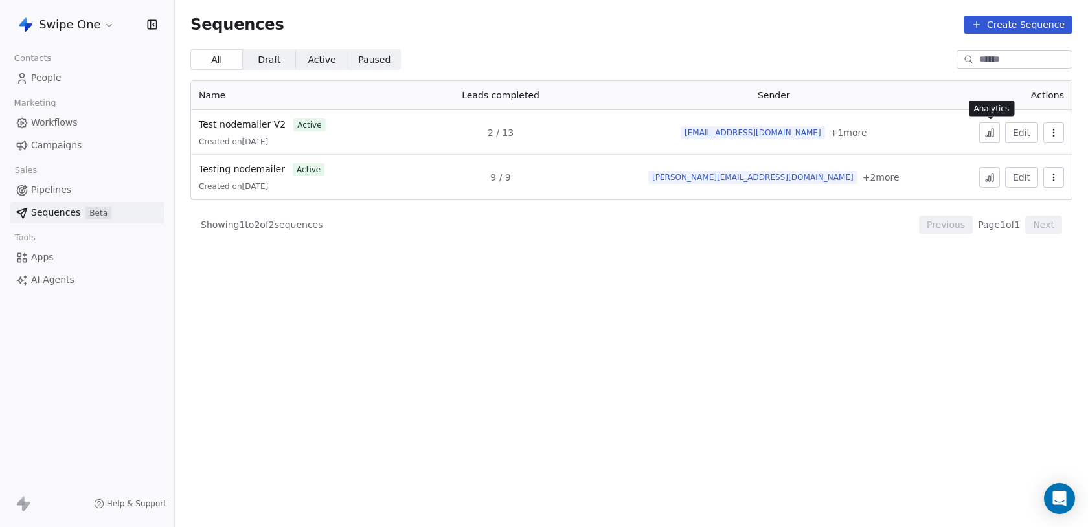
click at [991, 135] on icon at bounding box center [989, 133] width 10 height 10
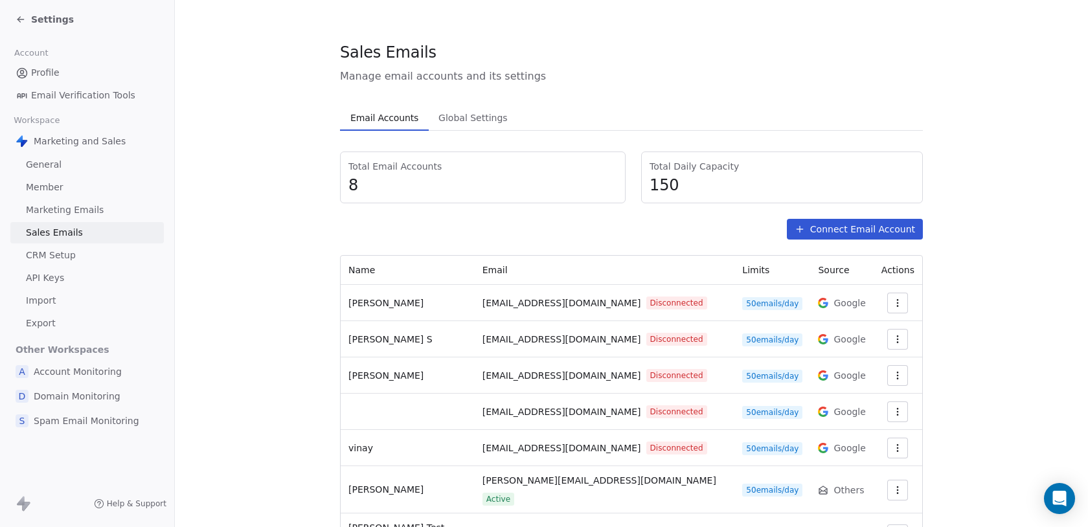
scroll to position [90, 0]
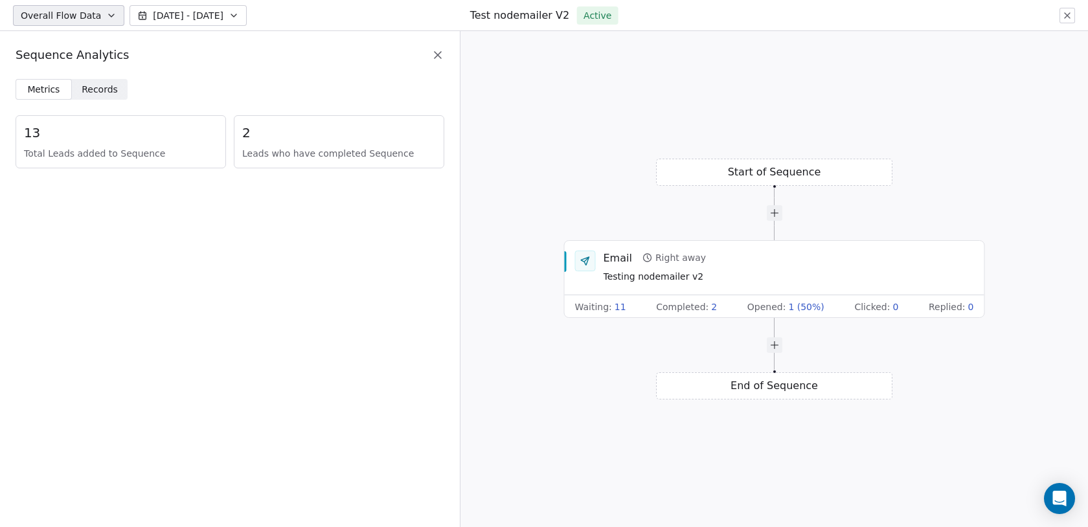
click at [111, 87] on span "Records" at bounding box center [100, 90] width 36 height 14
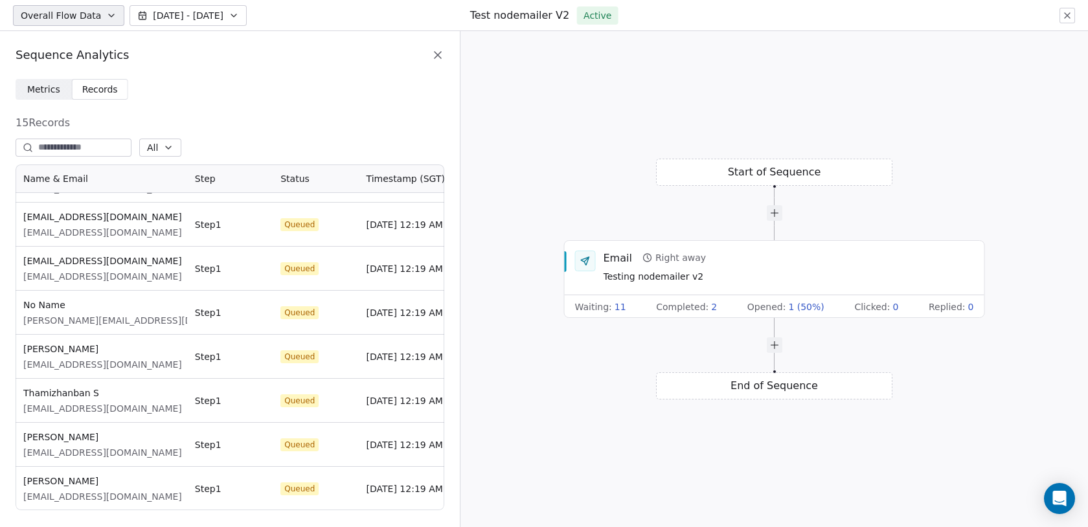
scroll to position [343, 0]
click at [47, 83] on span "Metrics" at bounding box center [43, 90] width 33 height 14
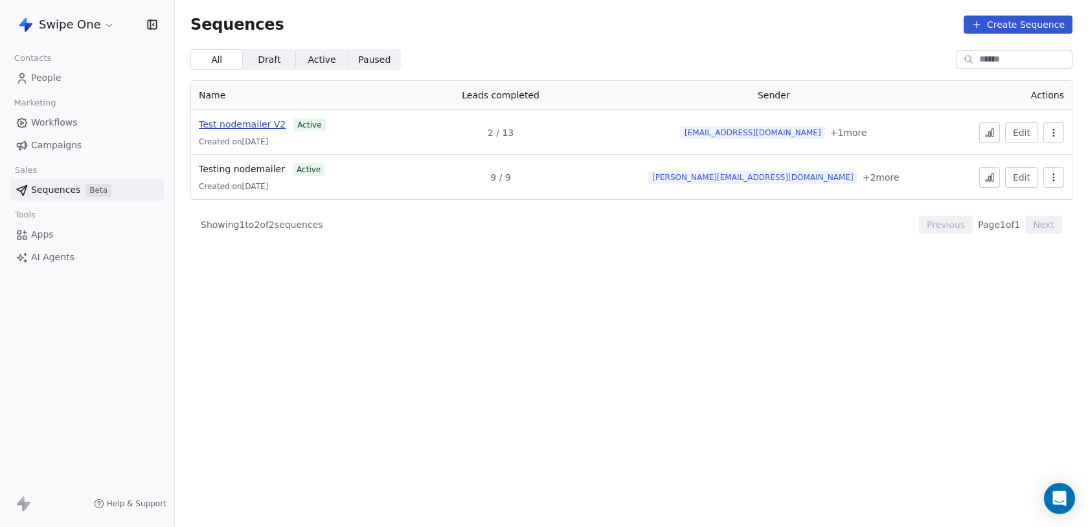
click at [277, 129] on span "Test nodemailer V2" at bounding box center [242, 124] width 87 height 10
click at [253, 160] on td "Testing nodemailer active Created on [DATE]" at bounding box center [294, 177] width 207 height 45
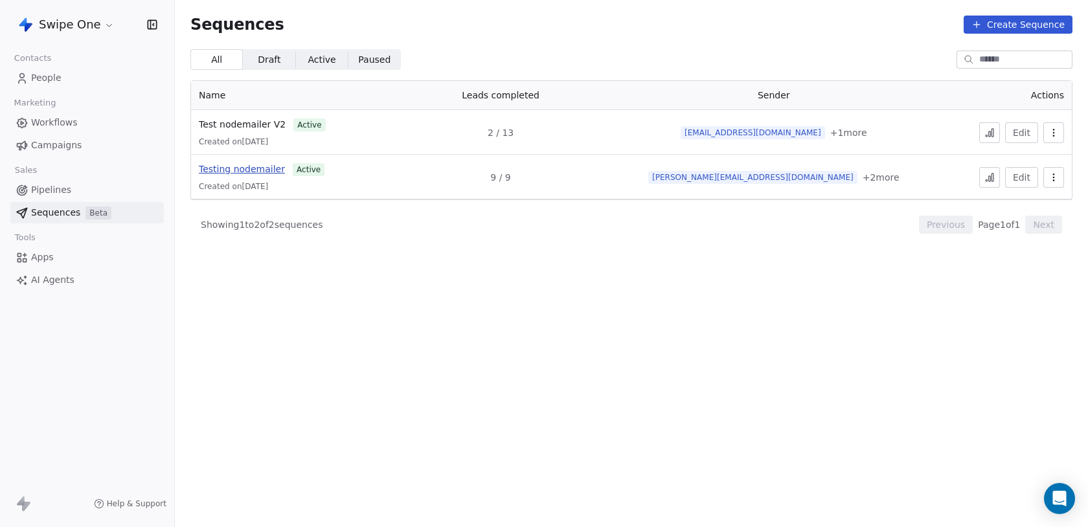
click at [253, 166] on span "Testing nodemailer" at bounding box center [242, 169] width 86 height 10
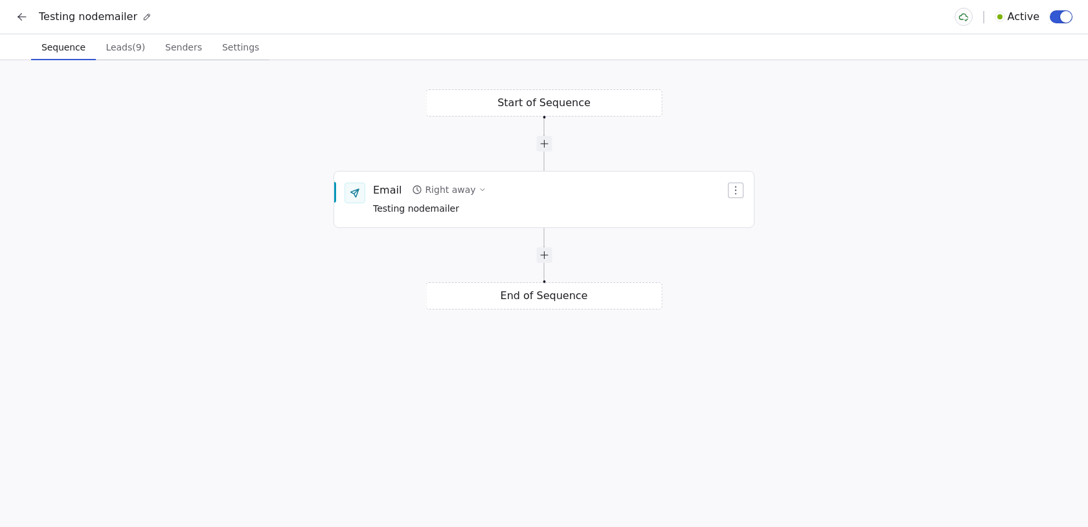
click at [139, 58] on button "Leads (9) Leads (9)" at bounding box center [126, 47] width 60 height 26
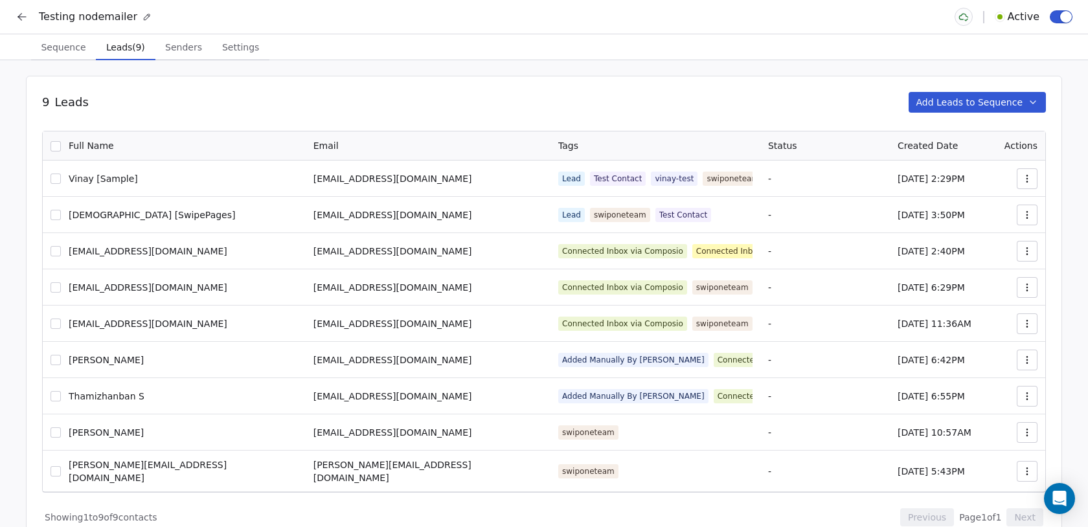
click at [26, 16] on icon at bounding box center [22, 16] width 13 height 13
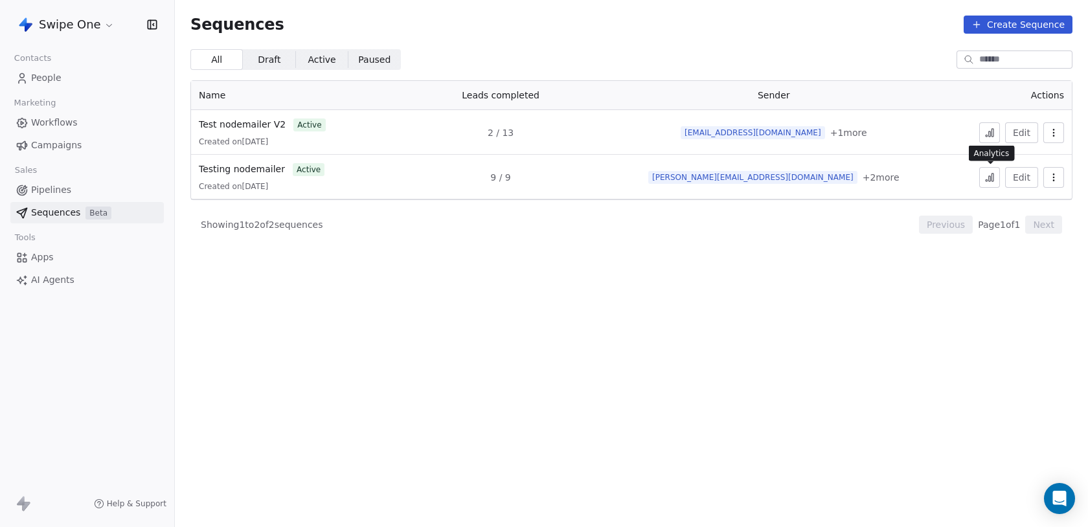
click at [989, 183] on button at bounding box center [989, 177] width 21 height 21
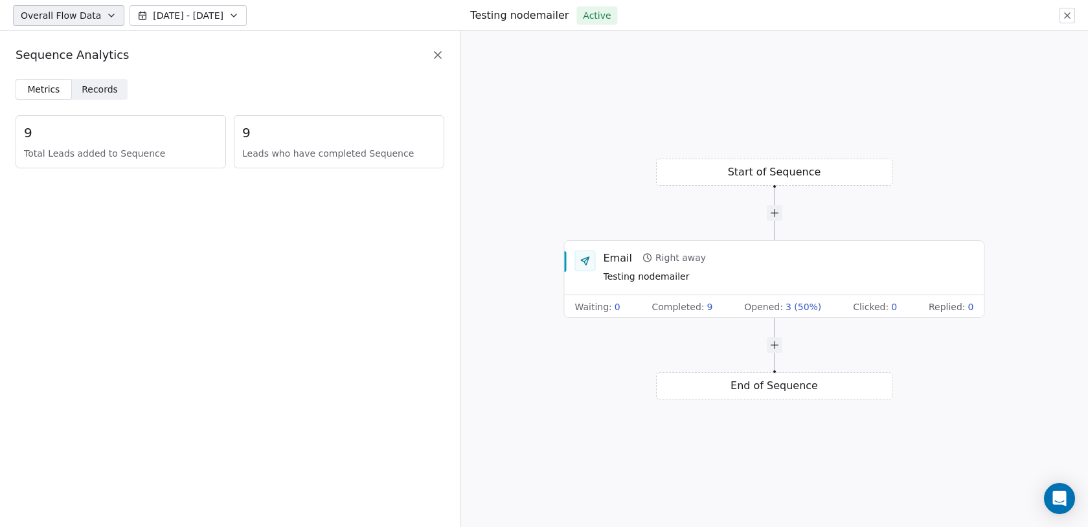
click at [99, 92] on span "Records" at bounding box center [100, 90] width 36 height 14
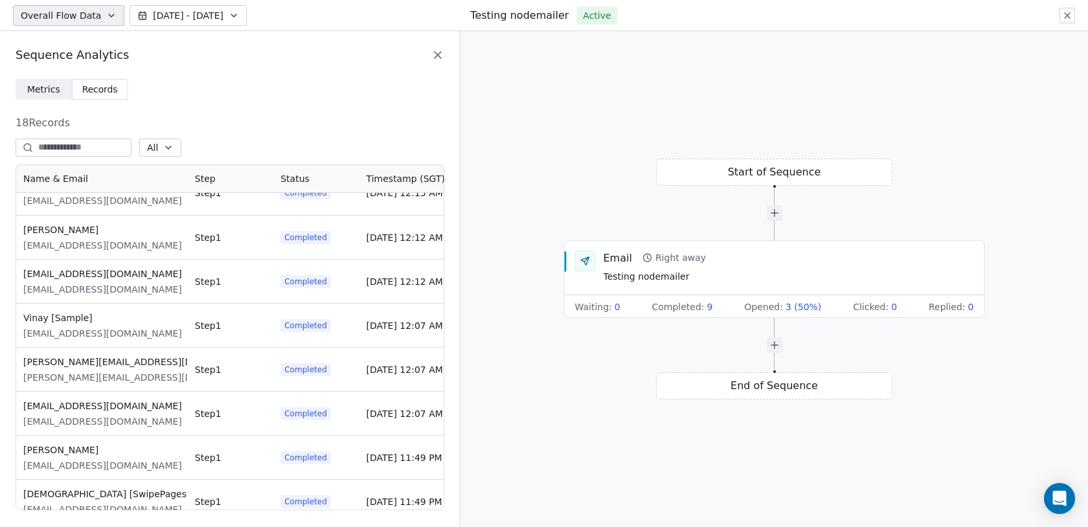
scroll to position [27, 0]
